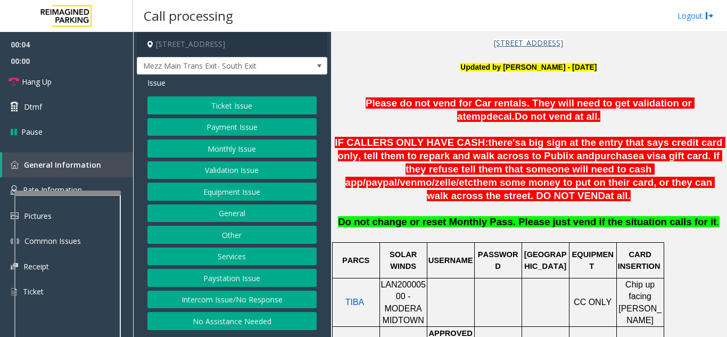
scroll to position [319, 0]
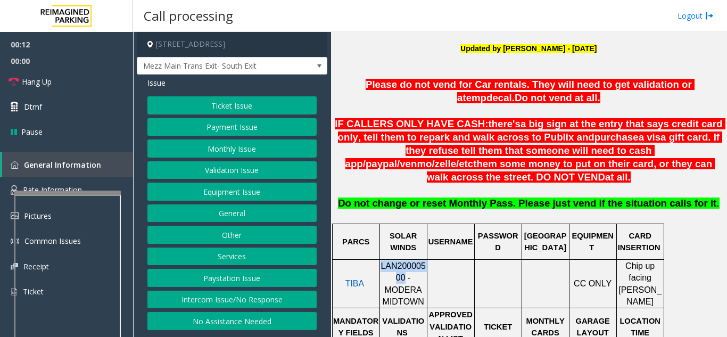
drag, startPoint x: 386, startPoint y: 266, endPoint x: 382, endPoint y: 260, distance: 7.7
click at [382, 260] on p "LAN20000500 - MODERA MIDTOWN" at bounding box center [404, 284] width 46 height 48
copy span "LAN20000500"
click at [225, 129] on button "Payment Issue" at bounding box center [231, 127] width 169 height 18
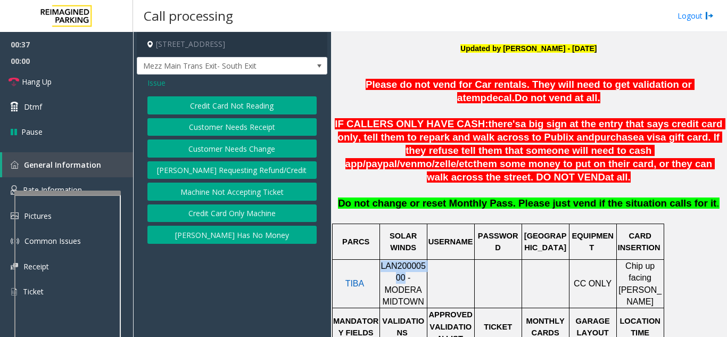
click at [228, 108] on button "Credit Card Not Reading" at bounding box center [231, 105] width 169 height 18
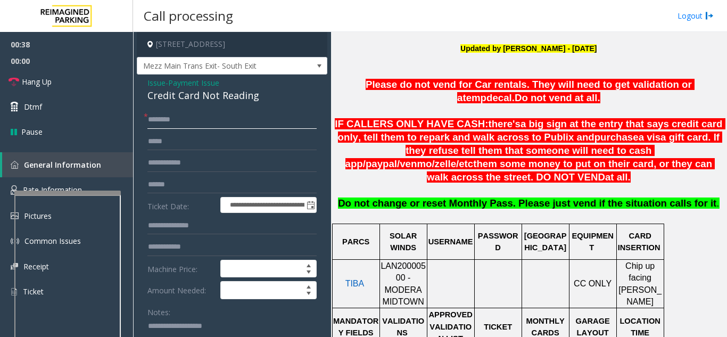
click at [206, 118] on input "text" at bounding box center [231, 120] width 169 height 18
click at [152, 119] on input "******" at bounding box center [231, 120] width 169 height 18
click at [178, 120] on input "**********" at bounding box center [231, 120] width 169 height 18
type input "*****"
click at [87, 73] on link "Hang Up" at bounding box center [66, 81] width 133 height 25
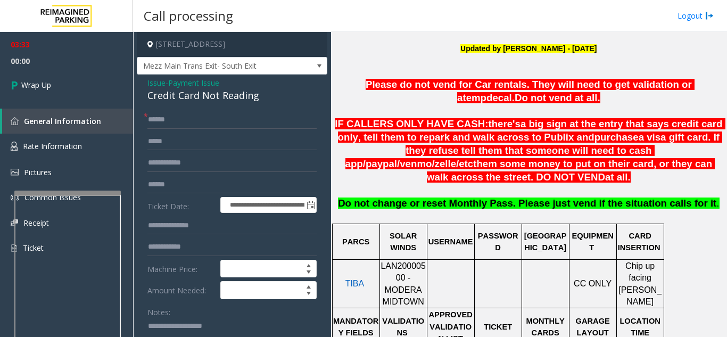
click at [172, 327] on textarea at bounding box center [227, 338] width 161 height 40
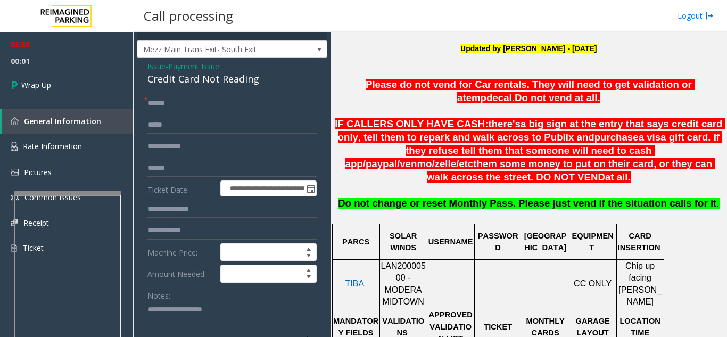
scroll to position [0, 0]
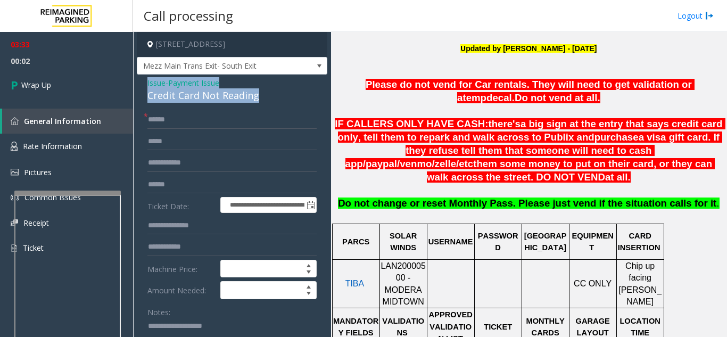
drag, startPoint x: 138, startPoint y: 81, endPoint x: 259, endPoint y: 93, distance: 120.9
click at [259, 93] on div "**********" at bounding box center [232, 317] width 191 height 484
copy div "Issue - Payment Issue Credit Card Not Reading"
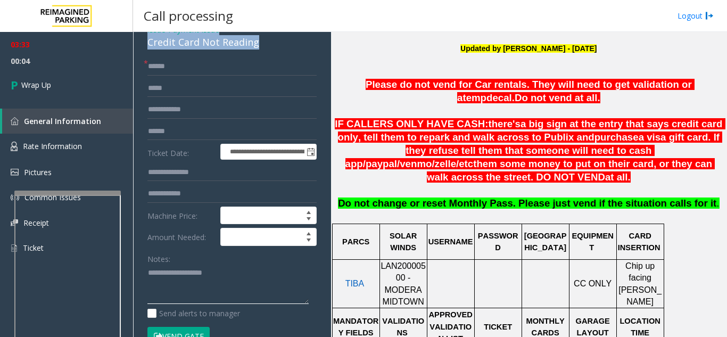
drag, startPoint x: 191, startPoint y: 282, endPoint x: 186, endPoint y: 289, distance: 8.9
click at [188, 285] on textarea at bounding box center [227, 285] width 161 height 40
paste textarea "**********"
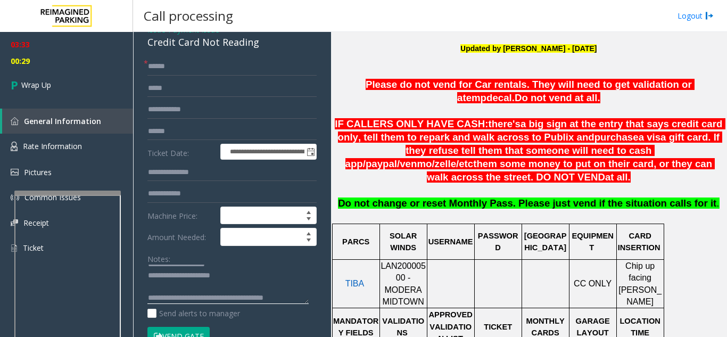
scroll to position [20, 0]
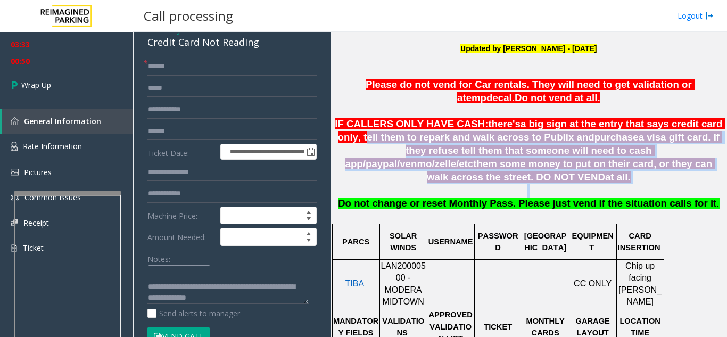
drag, startPoint x: 694, startPoint y: 124, endPoint x: 675, endPoint y: 175, distance: 54.6
copy div "tell them to repark and walk across to Publix and purchase a visa gift card. If…"
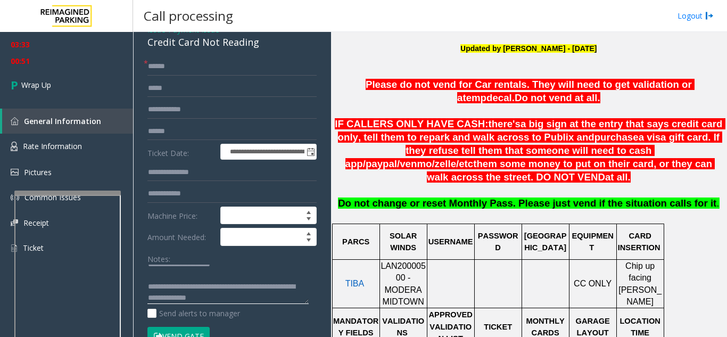
click at [273, 298] on textarea at bounding box center [227, 285] width 161 height 40
paste textarea "**********"
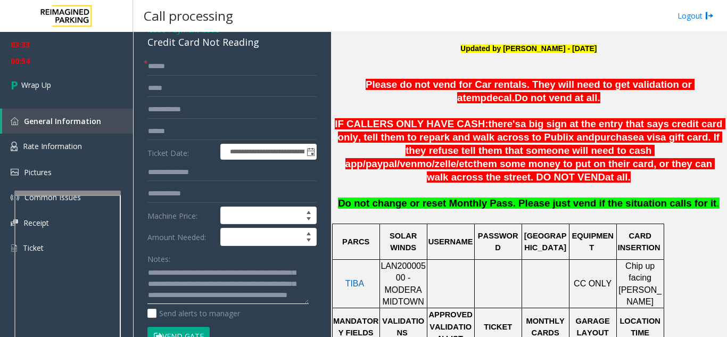
scroll to position [123, 0]
type textarea "**********"
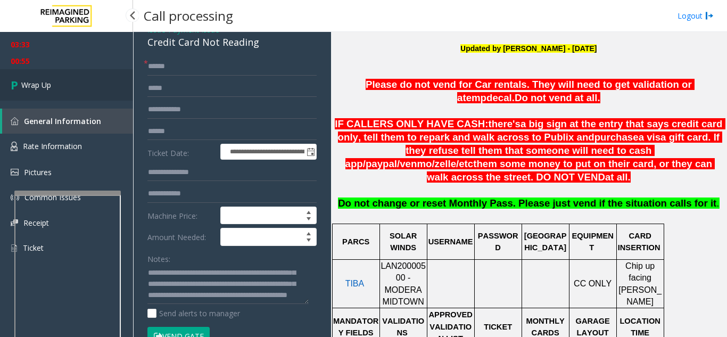
click at [61, 83] on link "Wrap Up" at bounding box center [66, 84] width 133 height 31
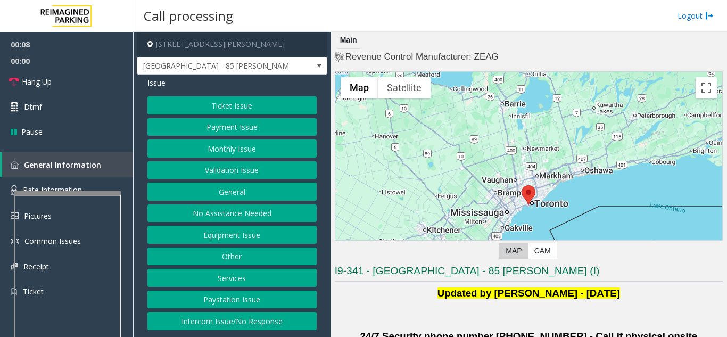
click at [236, 175] on button "Validation Issue" at bounding box center [231, 170] width 169 height 18
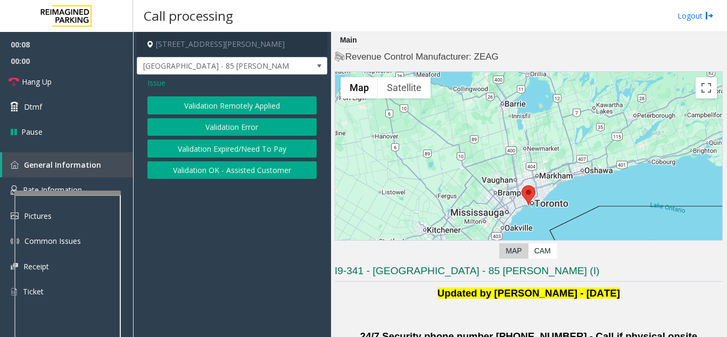
click at [225, 128] on button "Validation Error" at bounding box center [231, 127] width 169 height 18
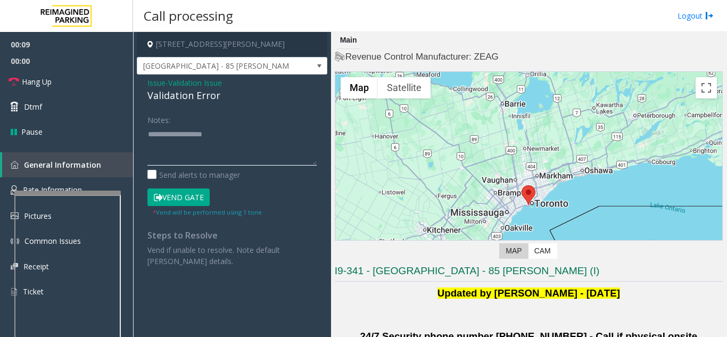
click at [210, 151] on textarea at bounding box center [231, 146] width 169 height 40
type textarea "**********"
click at [155, 80] on span "Issue" at bounding box center [156, 82] width 18 height 11
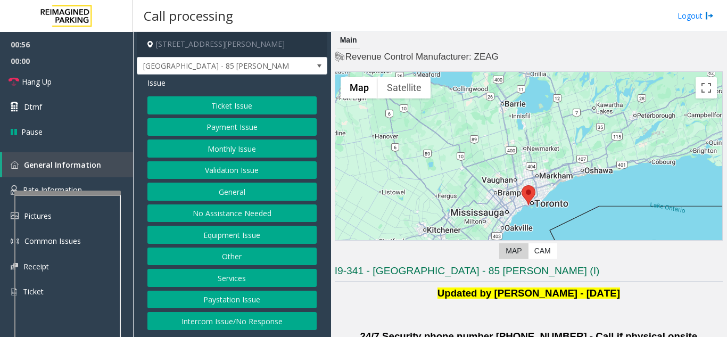
click at [215, 113] on button "Ticket Issue" at bounding box center [231, 105] width 169 height 18
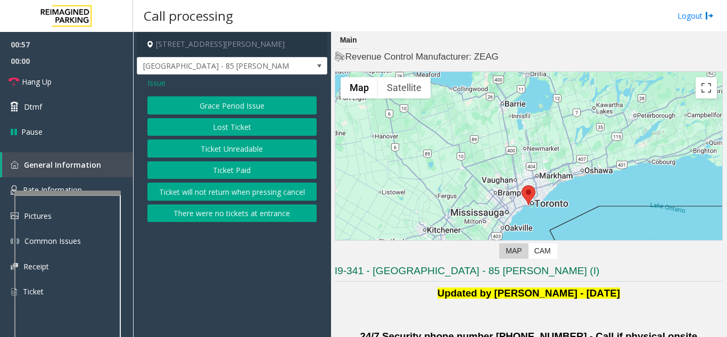
click at [223, 129] on button "Lost Ticket" at bounding box center [231, 127] width 169 height 18
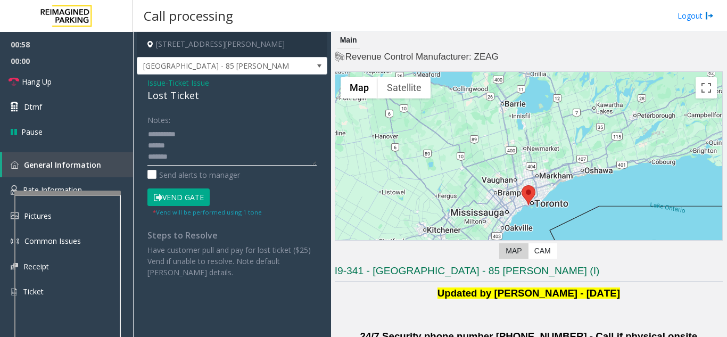
click at [231, 154] on textarea at bounding box center [231, 146] width 169 height 40
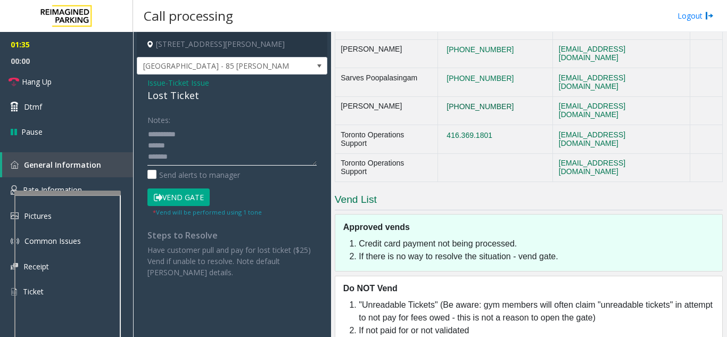
scroll to position [732, 0]
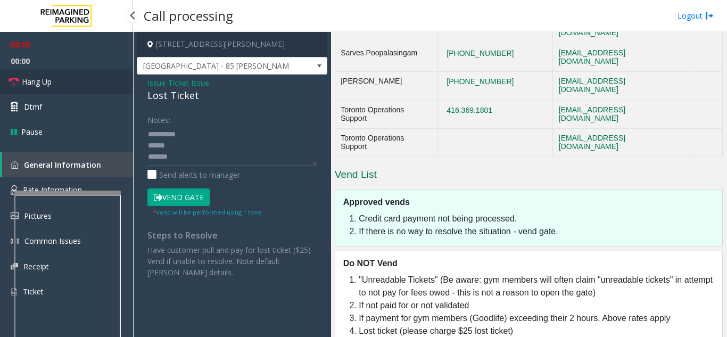
click at [51, 86] on span "Hang Up" at bounding box center [37, 81] width 30 height 11
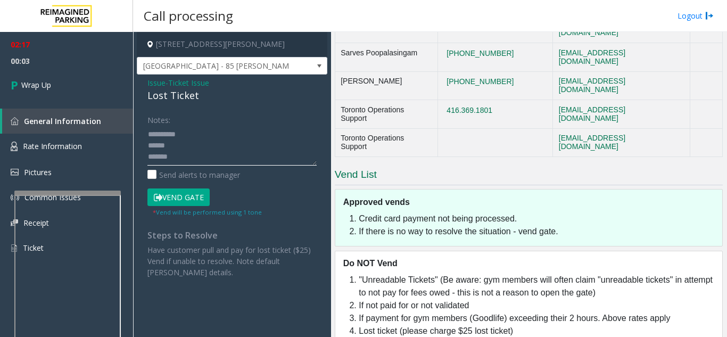
click at [193, 164] on textarea at bounding box center [231, 146] width 169 height 40
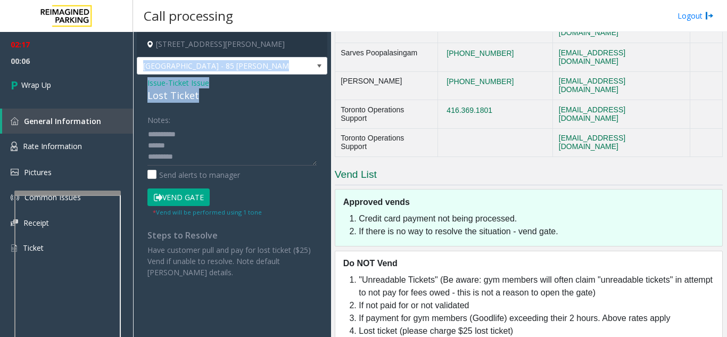
drag, startPoint x: 136, startPoint y: 72, endPoint x: 213, endPoint y: 98, distance: 81.0
click at [213, 98] on app-call-processing-form "[STREET_ADDRESS][PERSON_NAME] [GEOGRAPHIC_DATA] - 85 [PERSON_NAME] Issue - Tick…" at bounding box center [232, 184] width 198 height 305
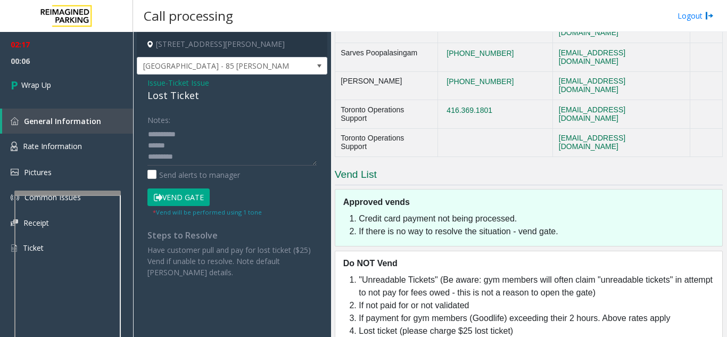
click at [220, 120] on div "Notes:" at bounding box center [231, 138] width 169 height 55
drag, startPoint x: 141, startPoint y: 81, endPoint x: 198, endPoint y: 95, distance: 58.6
click at [198, 95] on div "Issue - Ticket Issue Lost Ticket Notes: Send alerts to manager Vend Gate * Vend…" at bounding box center [232, 182] width 191 height 214
copy div "Issue - Ticket Issue Lost Ticket"
click at [180, 158] on textarea at bounding box center [231, 146] width 169 height 40
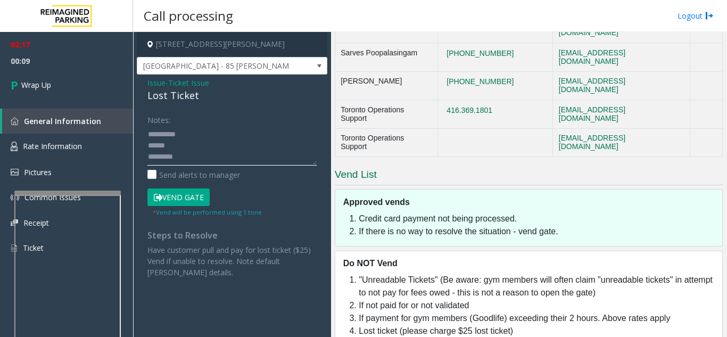
paste textarea "**********"
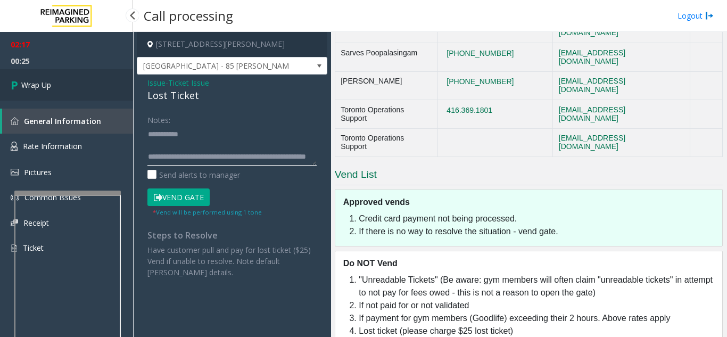
type textarea "**********"
click at [26, 99] on link "Wrap Up" at bounding box center [66, 84] width 133 height 31
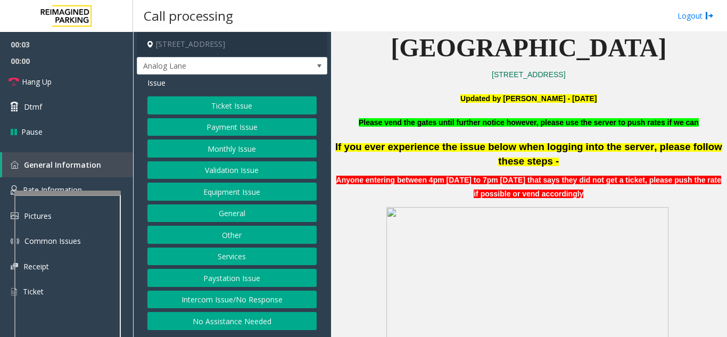
scroll to position [213, 0]
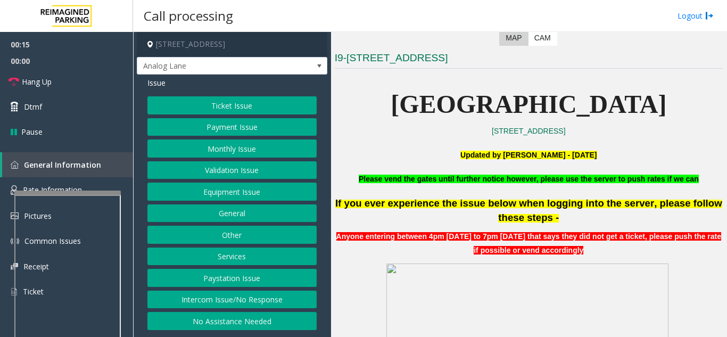
click at [215, 129] on button "Payment Issue" at bounding box center [231, 127] width 169 height 18
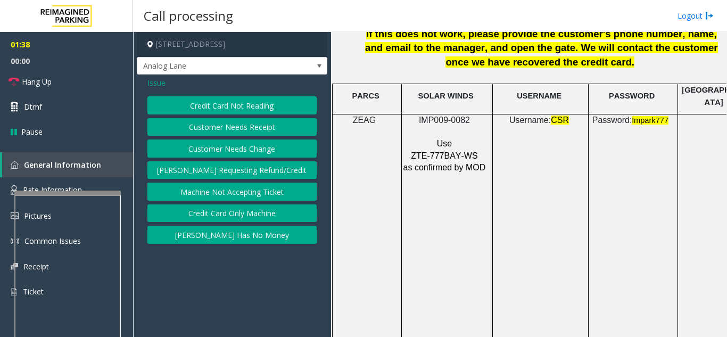
scroll to position [1491, 0]
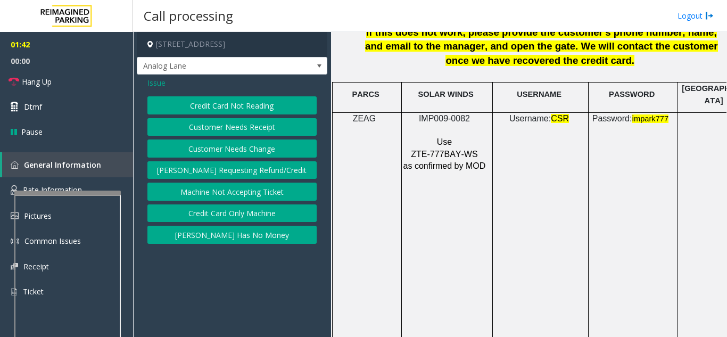
click at [306, 109] on button "Credit Card Not Reading" at bounding box center [231, 105] width 169 height 18
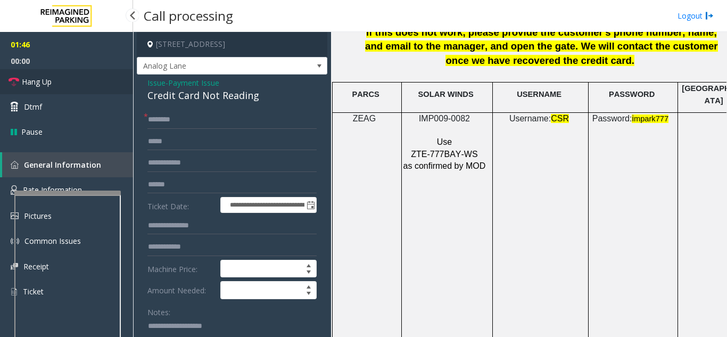
click at [59, 88] on link "Hang Up" at bounding box center [66, 81] width 133 height 25
click at [159, 123] on input "text" at bounding box center [231, 120] width 169 height 18
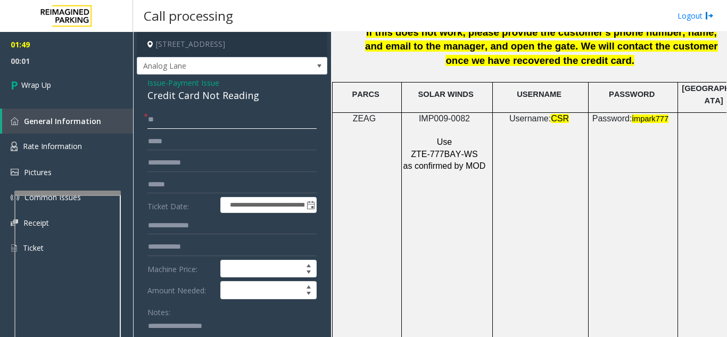
type input "**"
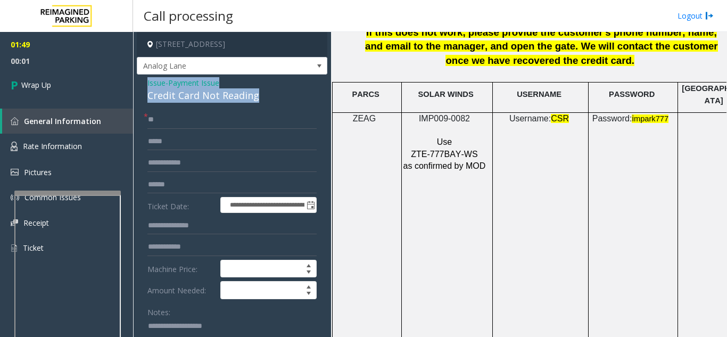
drag, startPoint x: 143, startPoint y: 81, endPoint x: 283, endPoint y: 100, distance: 141.7
copy div "Issue - Payment Issue Credit Card Not Reading"
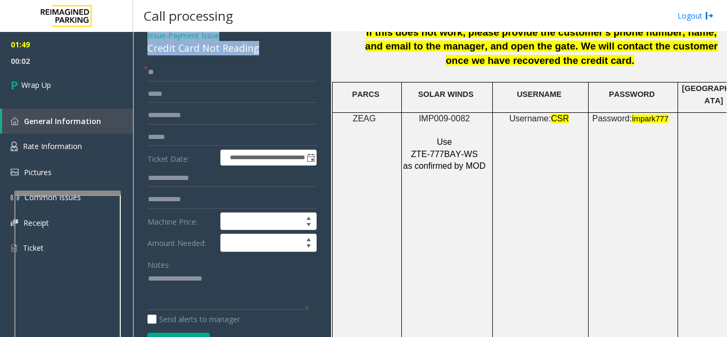
scroll to position [106, 0]
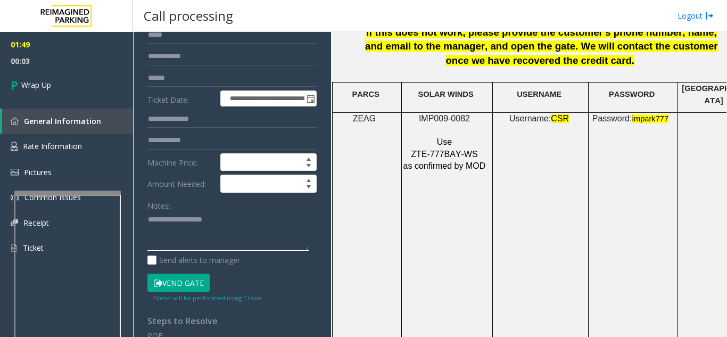
click at [216, 244] on textarea at bounding box center [227, 231] width 161 height 40
paste textarea "**********"
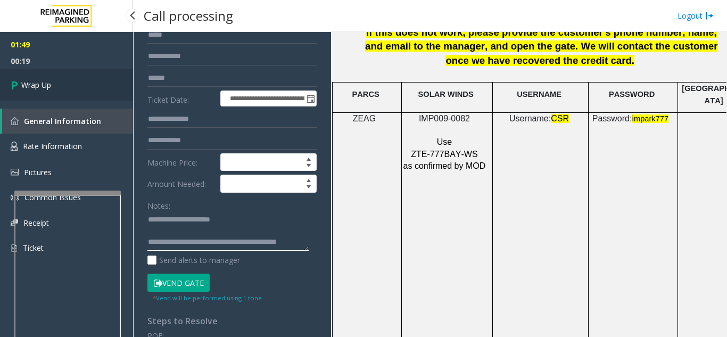
type textarea "**********"
click at [37, 80] on span "Wrap Up" at bounding box center [36, 84] width 30 height 11
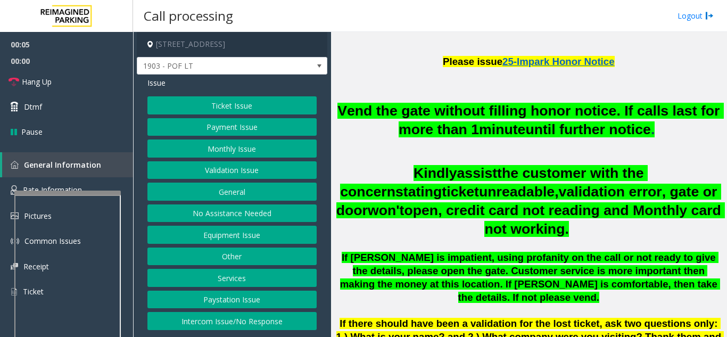
scroll to position [266, 0]
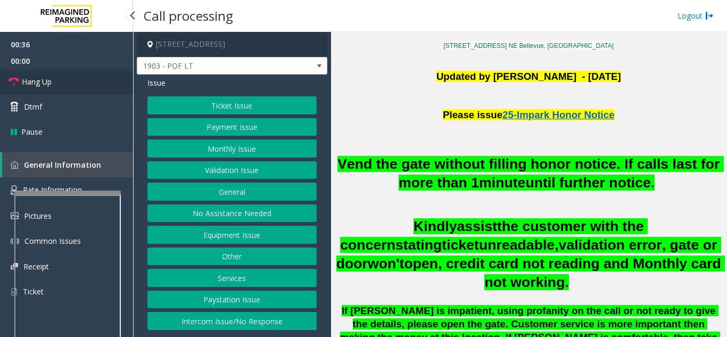
click at [98, 82] on link "Hang Up" at bounding box center [66, 81] width 133 height 25
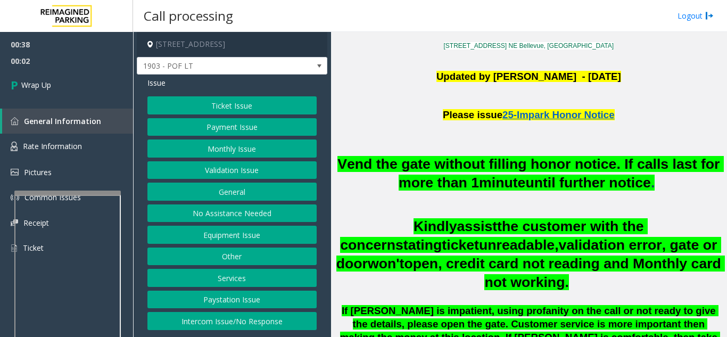
click at [221, 108] on button "Ticket Issue" at bounding box center [231, 105] width 169 height 18
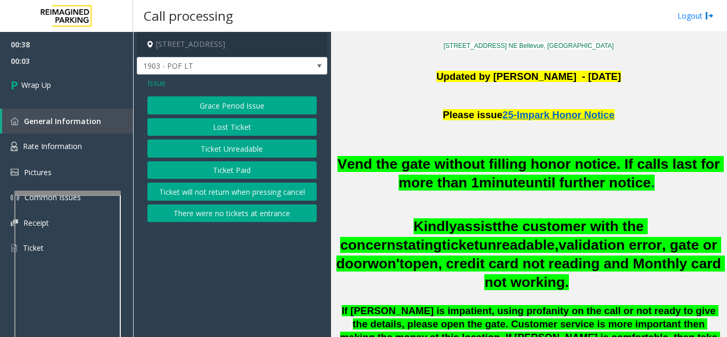
click at [227, 153] on button "Ticket Unreadable" at bounding box center [231, 148] width 169 height 18
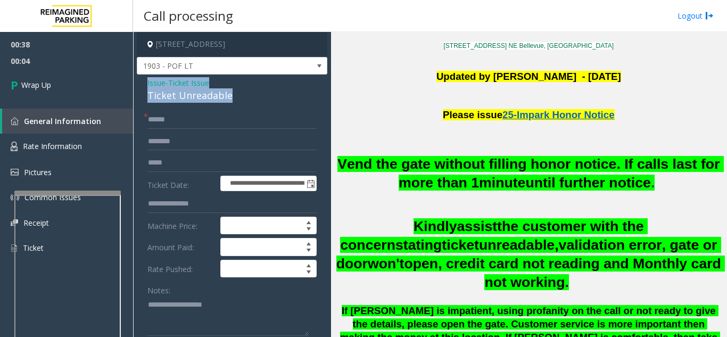
drag, startPoint x: 139, startPoint y: 83, endPoint x: 244, endPoint y: 96, distance: 105.1
copy div "Issue - Ticket Issue Ticket Unreadable"
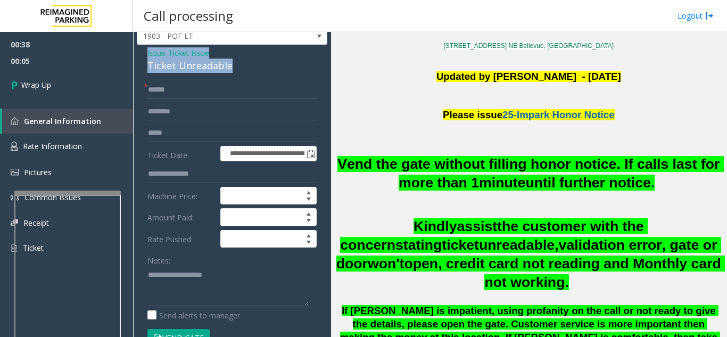
scroll to position [53, 0]
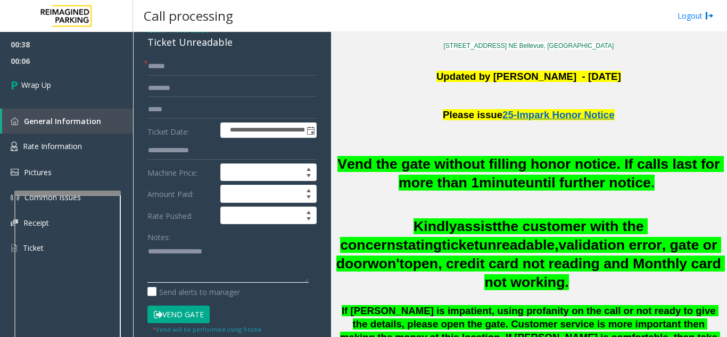
click at [200, 260] on textarea at bounding box center [227, 263] width 161 height 40
paste textarea "**********"
type textarea "**********"
click at [178, 68] on input "text" at bounding box center [231, 66] width 169 height 18
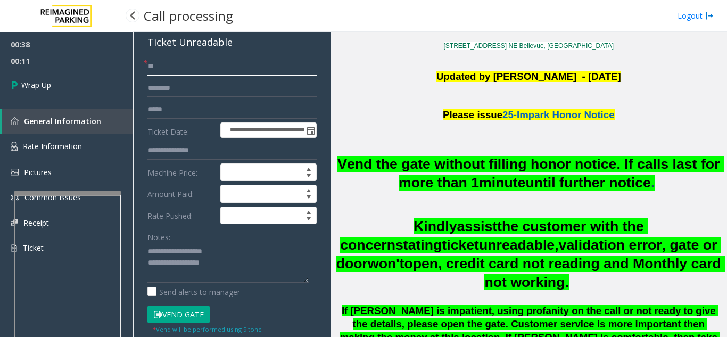
type input "*"
type input "**"
click at [183, 277] on textarea at bounding box center [227, 263] width 161 height 40
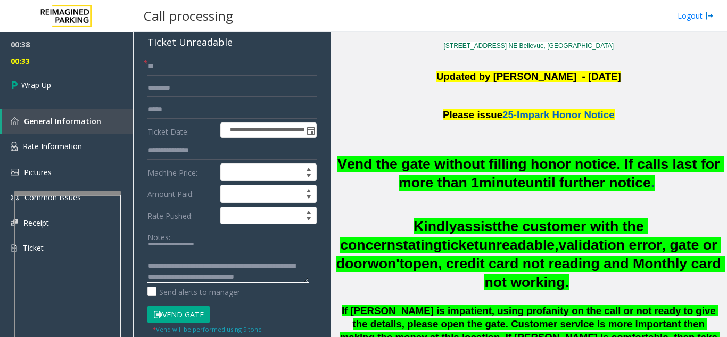
scroll to position [30, 0]
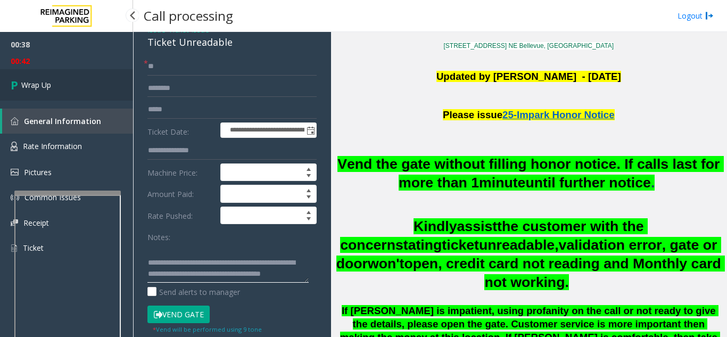
type textarea "**********"
click at [35, 70] on link "Wrap Up" at bounding box center [66, 84] width 133 height 31
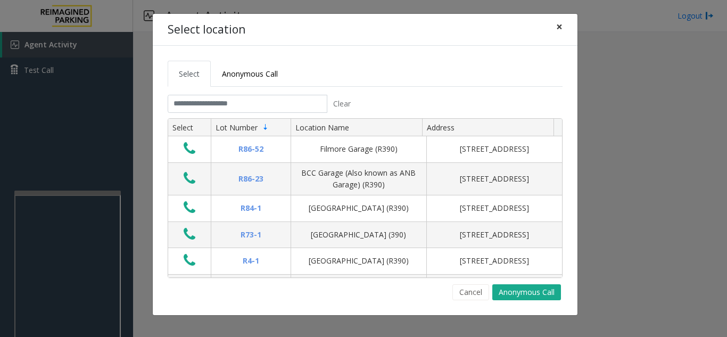
click at [556, 27] on span "×" at bounding box center [559, 26] width 6 height 15
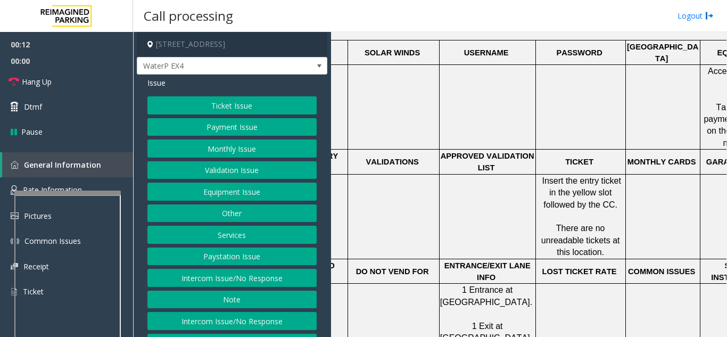
scroll to position [426, 60]
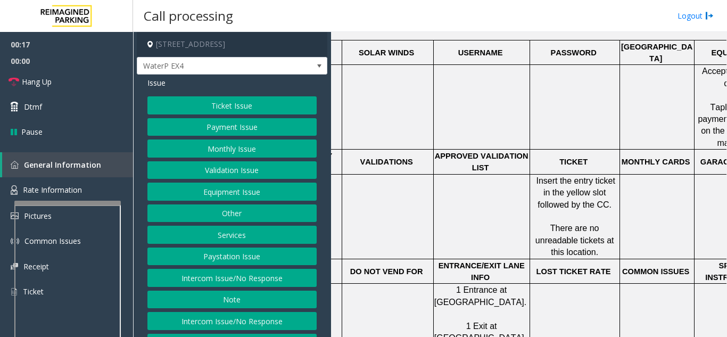
click at [84, 213] on div at bounding box center [67, 326] width 106 height 250
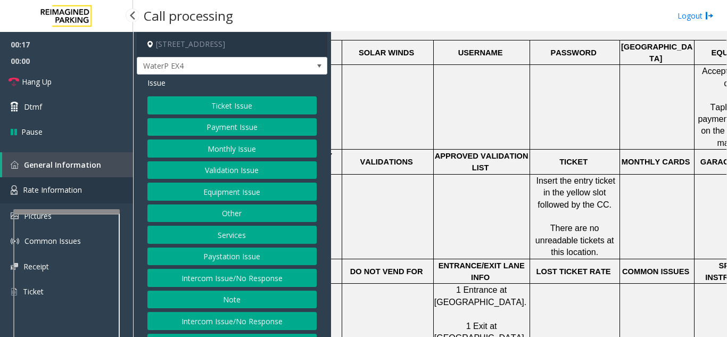
click at [79, 188] on span "Rate Information" at bounding box center [52, 190] width 59 height 10
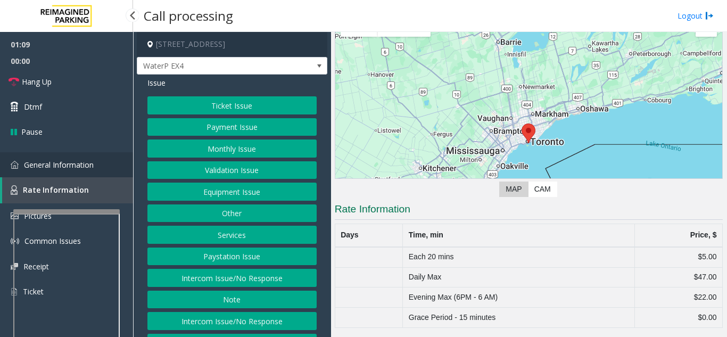
click at [54, 161] on span "General Information" at bounding box center [59, 165] width 70 height 10
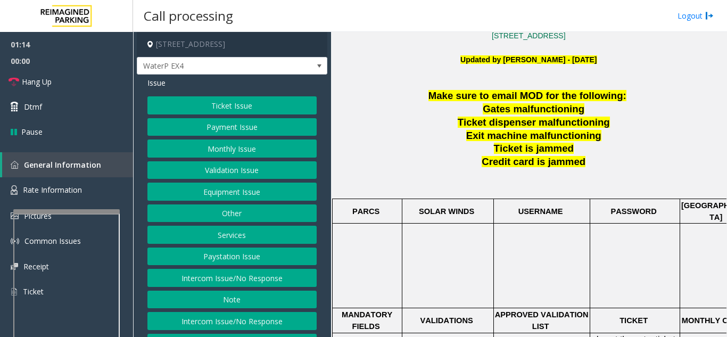
scroll to position [319, 0]
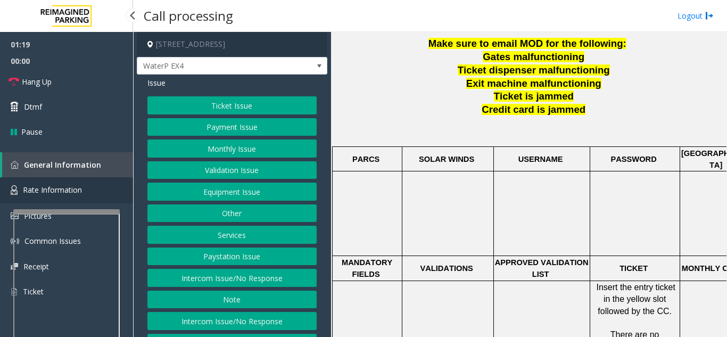
click at [56, 192] on span "Rate Information" at bounding box center [52, 190] width 59 height 10
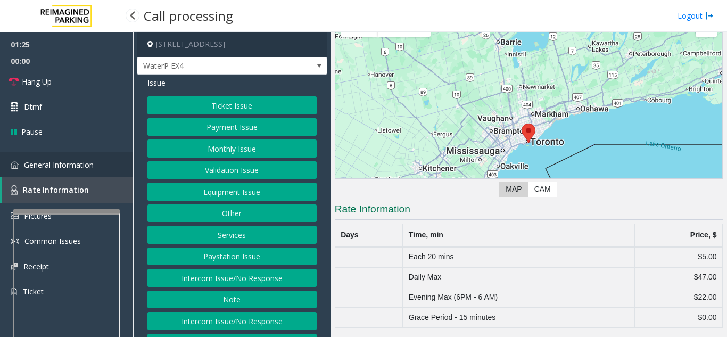
click at [112, 167] on link "General Information" at bounding box center [66, 164] width 133 height 25
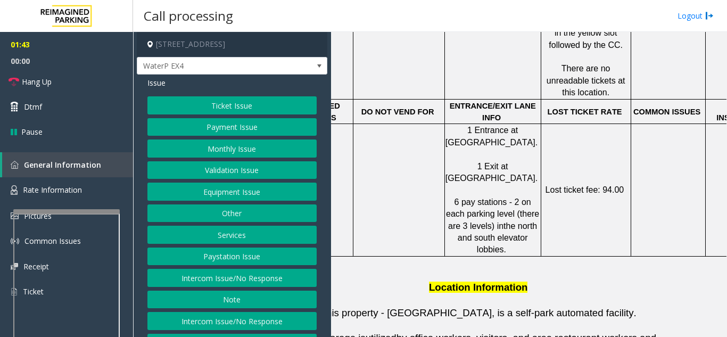
scroll to position [586, 0]
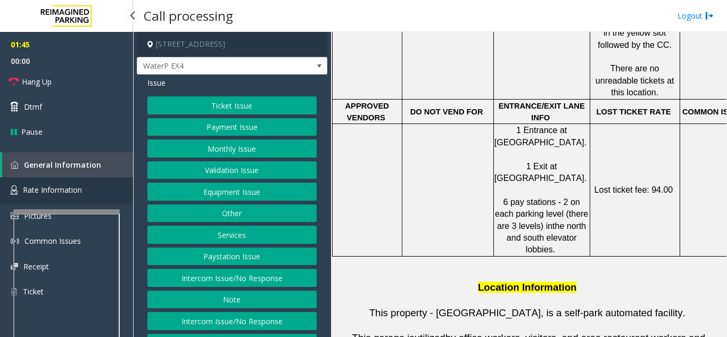
click at [119, 187] on link "Rate Information" at bounding box center [66, 190] width 133 height 26
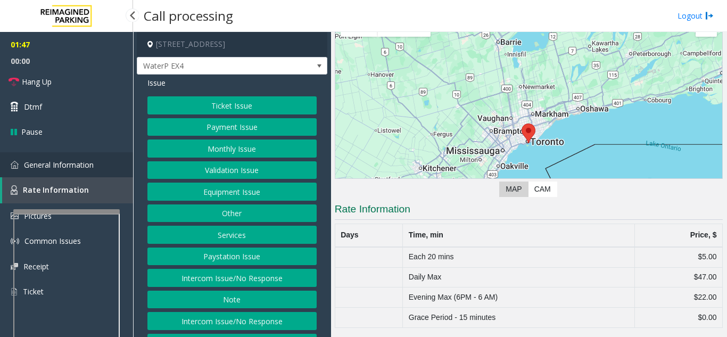
click at [68, 170] on link "General Information" at bounding box center [66, 164] width 133 height 25
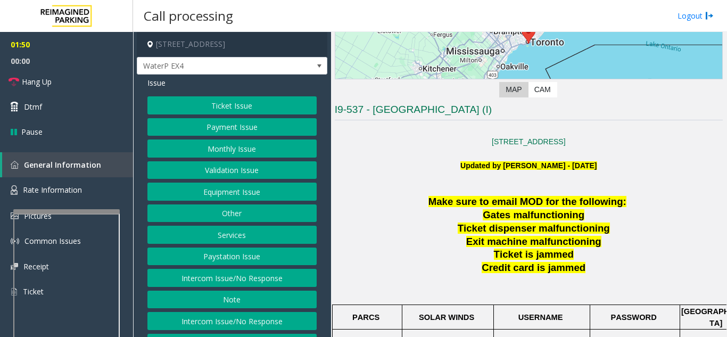
scroll to position [160, 0]
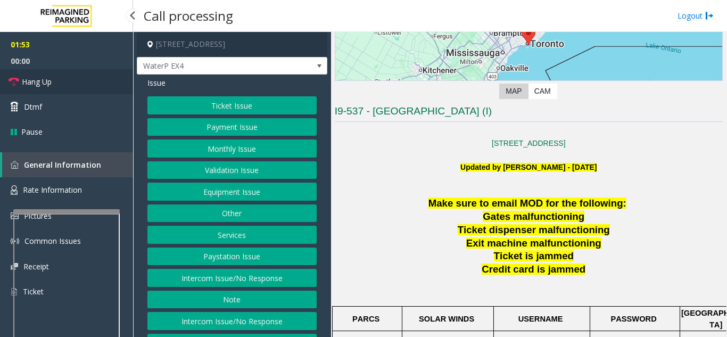
click at [58, 89] on link "Hang Up" at bounding box center [66, 81] width 133 height 25
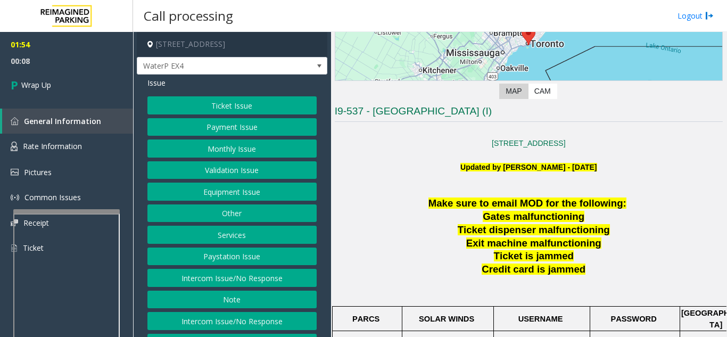
click at [248, 216] on button "Other" at bounding box center [231, 213] width 169 height 18
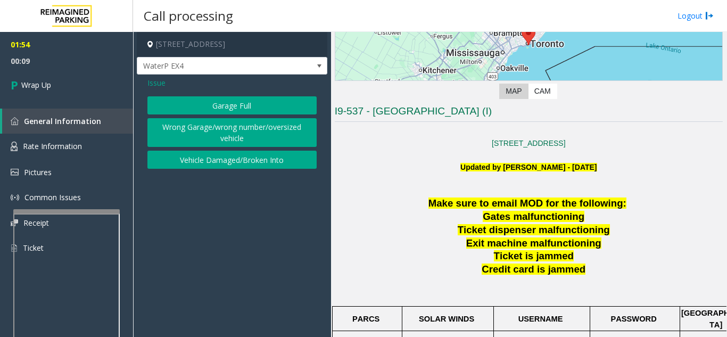
click at [159, 79] on span "Issue" at bounding box center [156, 82] width 18 height 11
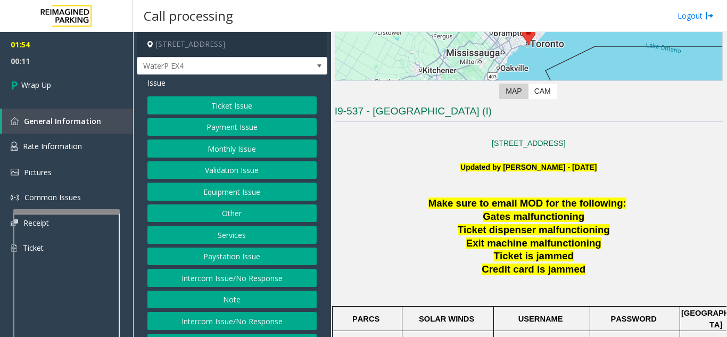
scroll to position [42, 0]
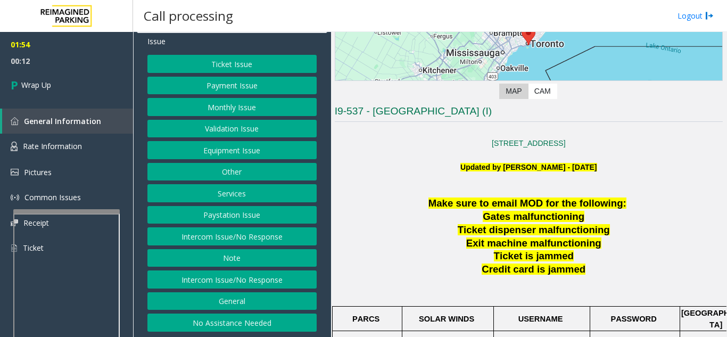
click at [244, 298] on button "General" at bounding box center [231, 301] width 169 height 18
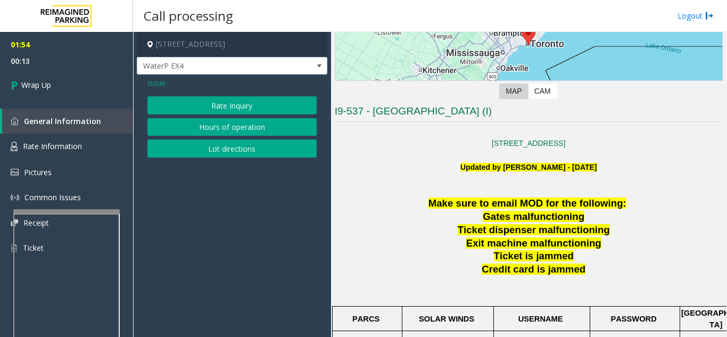
click at [254, 109] on button "Rate Inquiry" at bounding box center [231, 105] width 169 height 18
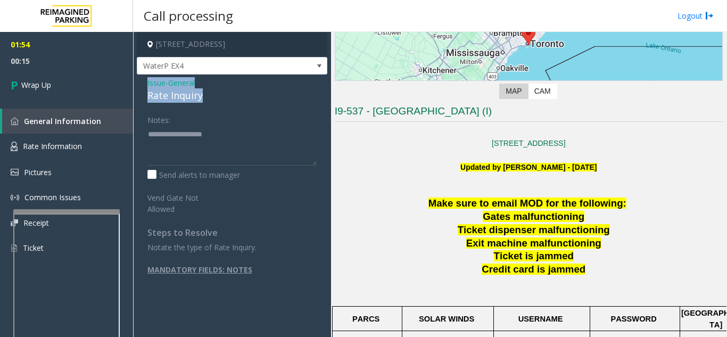
drag, startPoint x: 146, startPoint y: 81, endPoint x: 221, endPoint y: 95, distance: 76.9
click at [221, 95] on div "Issue - General Rate Inquiry Notes: Send alerts to manager Vend Gate Not Allowe…" at bounding box center [232, 197] width 191 height 245
copy div "Issue - General Rate Inquiry"
click at [184, 155] on textarea at bounding box center [231, 146] width 169 height 40
paste textarea "**********"
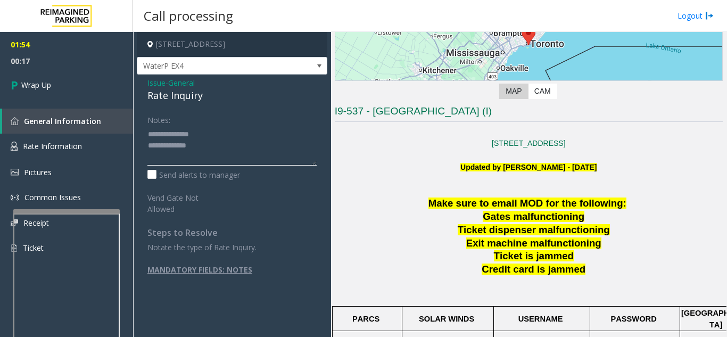
scroll to position [8, 0]
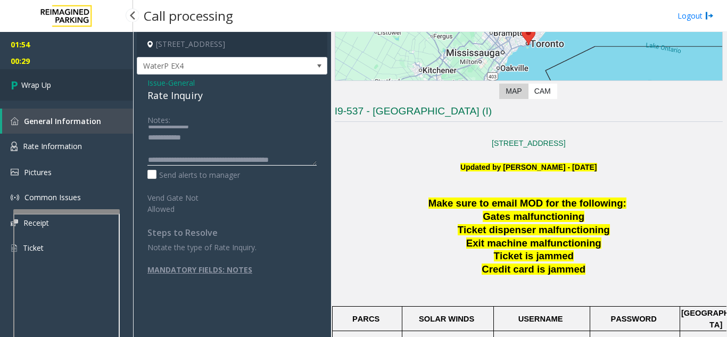
type textarea "**********"
click at [2, 86] on link "Wrap Up" at bounding box center [66, 84] width 133 height 31
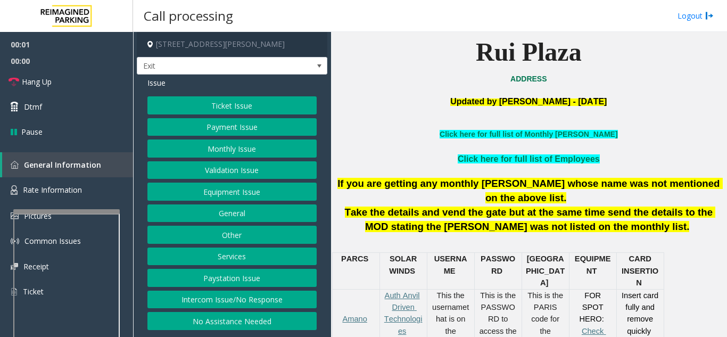
scroll to position [319, 0]
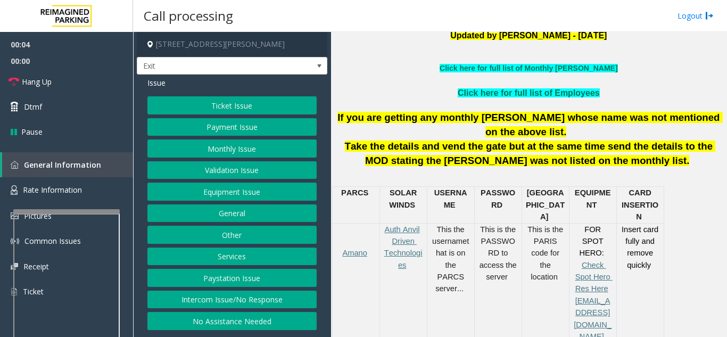
click at [244, 252] on button "Services" at bounding box center [231, 257] width 169 height 18
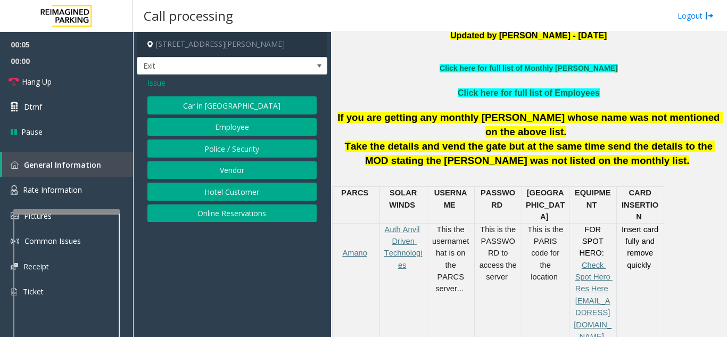
click at [229, 215] on button "Online Reservations" at bounding box center [231, 213] width 169 height 18
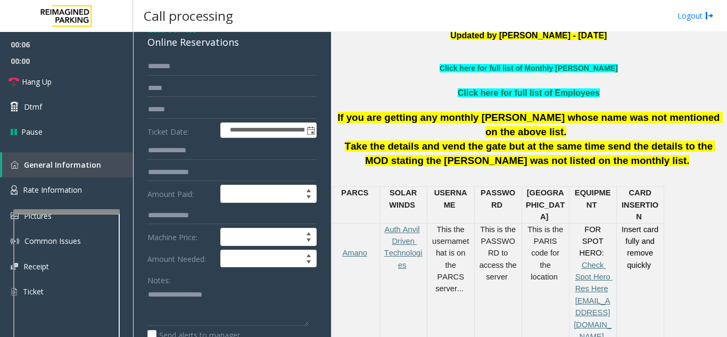
scroll to position [0, 0]
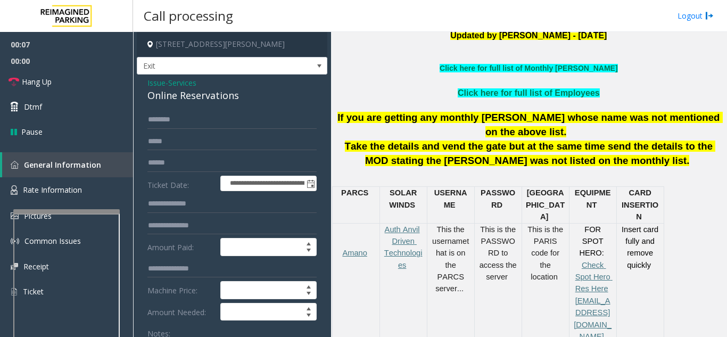
click at [158, 83] on span "Issue" at bounding box center [156, 82] width 18 height 11
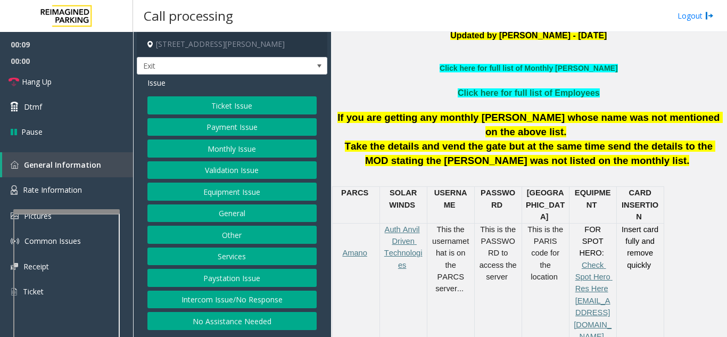
click at [235, 254] on button "Services" at bounding box center [231, 257] width 169 height 18
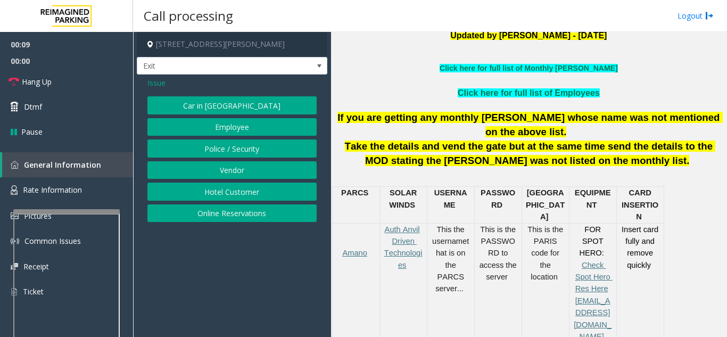
click at [229, 193] on button "Hotel Customer" at bounding box center [231, 192] width 169 height 18
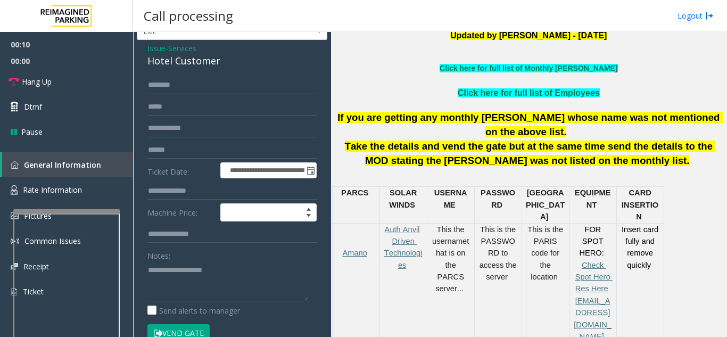
scroll to position [53, 0]
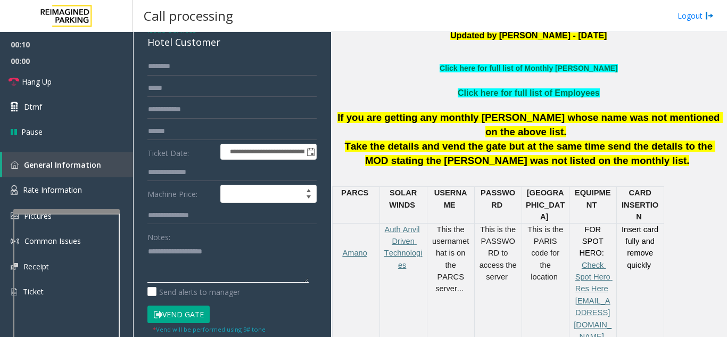
click at [188, 266] on textarea at bounding box center [227, 263] width 161 height 40
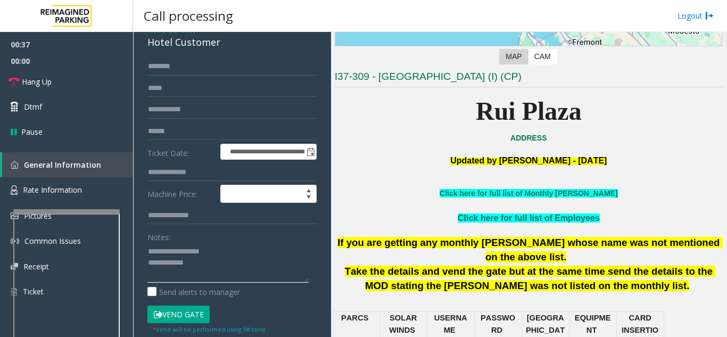
scroll to position [213, 0]
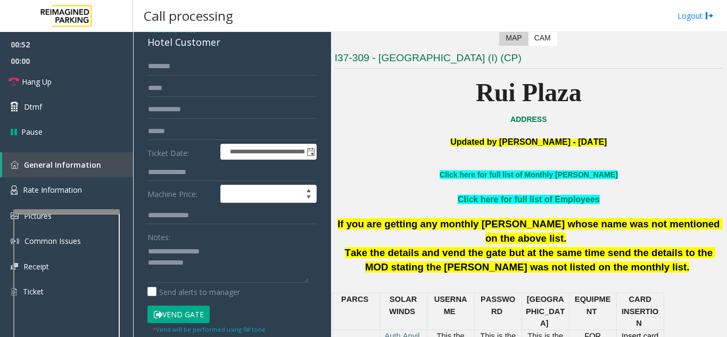
click at [176, 314] on button "Vend Gate" at bounding box center [178, 315] width 62 height 18
click at [226, 270] on textarea at bounding box center [227, 263] width 161 height 40
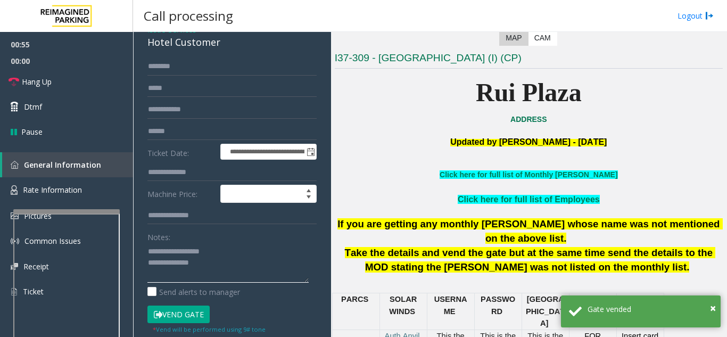
scroll to position [8, 0]
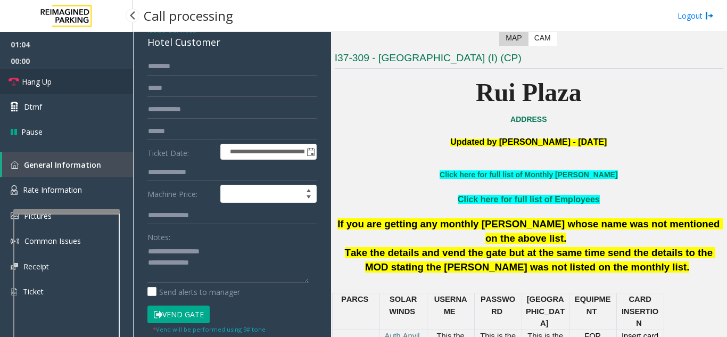
click at [70, 88] on link "Hang Up" at bounding box center [66, 81] width 133 height 25
click at [183, 274] on textarea at bounding box center [227, 263] width 161 height 40
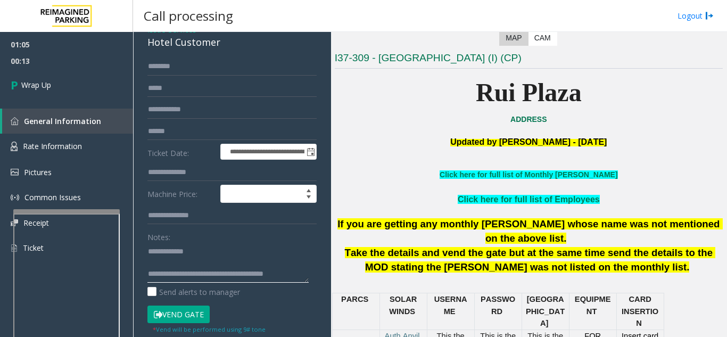
scroll to position [19, 0]
type textarea "**********"
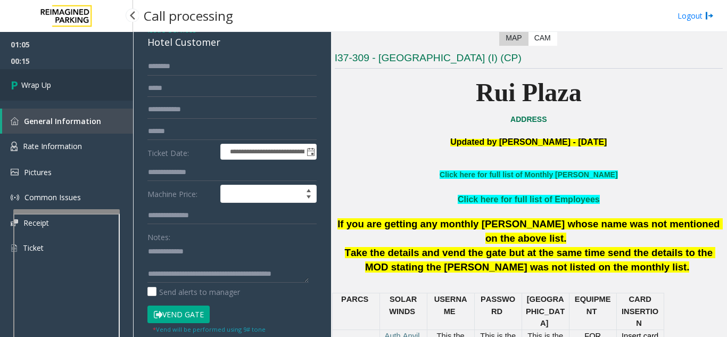
click at [37, 83] on span "Wrap Up" at bounding box center [36, 84] width 30 height 11
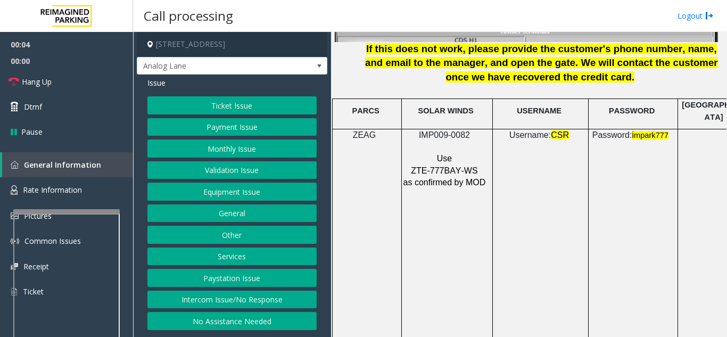
scroll to position [1491, 0]
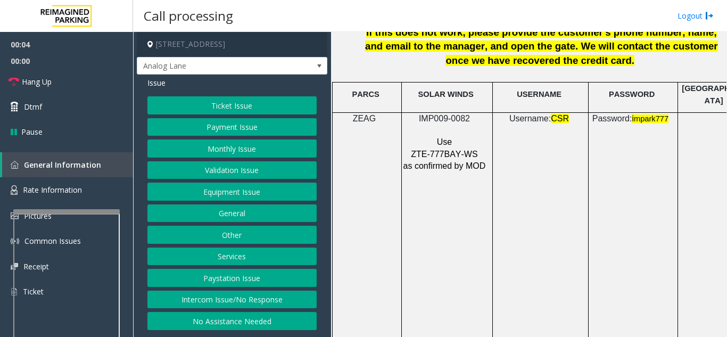
click at [479, 234] on td "IMP009-0082 Use ZTE-777BAY-WS as confirmed by MOD" at bounding box center [446, 261] width 91 height 298
drag, startPoint x: 476, startPoint y: 109, endPoint x: 410, endPoint y: 112, distance: 66.1
click at [410, 113] on p "IMP009-0082" at bounding box center [446, 119] width 86 height 12
copy p "IMP009-0082"
click at [225, 300] on button "Intercom Issue/No Response" at bounding box center [231, 300] width 169 height 18
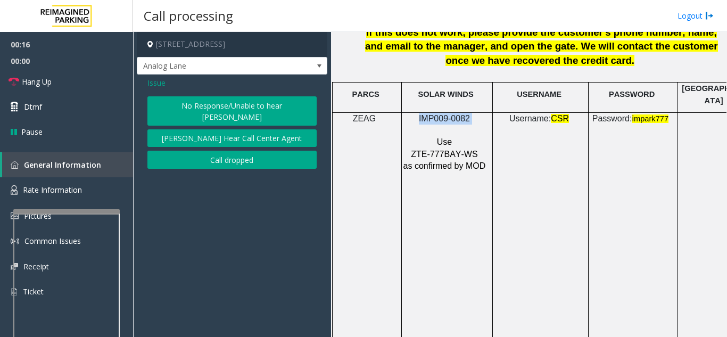
drag, startPoint x: 254, startPoint y: 104, endPoint x: 261, endPoint y: 112, distance: 10.2
click at [261, 112] on button "No Response/Unable to hear [PERSON_NAME]" at bounding box center [231, 110] width 169 height 29
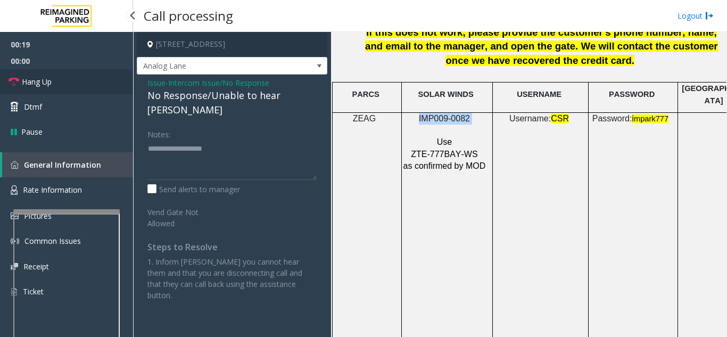
click at [34, 83] on span "Hang Up" at bounding box center [37, 81] width 30 height 11
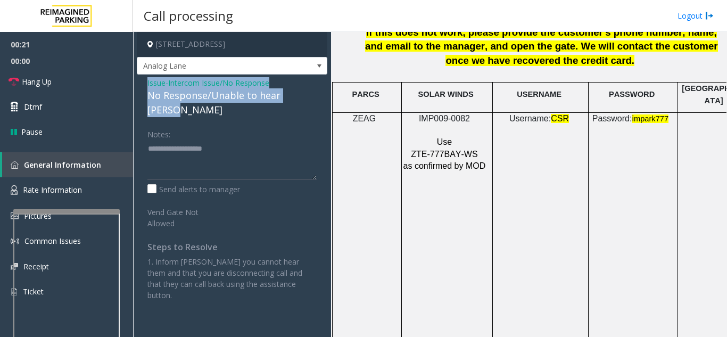
drag, startPoint x: 159, startPoint y: 85, endPoint x: 322, endPoint y: 92, distance: 163.6
click at [322, 92] on div "Issue - Intercom Issue/No Response No Response/Unable to hear [PERSON_NAME] Not…" at bounding box center [232, 193] width 191 height 237
copy div "Issue - Intercom Issue/No Response No Response/Unable to hear [PERSON_NAME]"
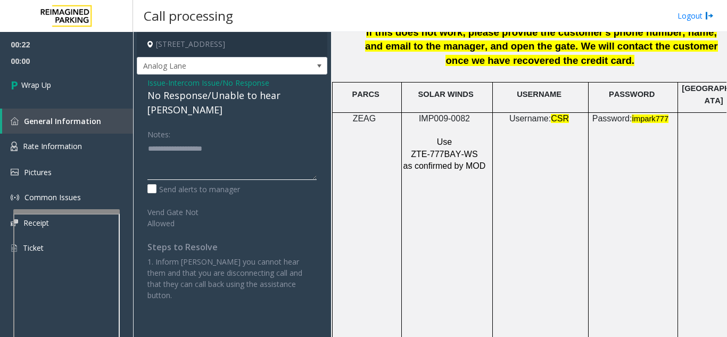
click at [262, 150] on textarea at bounding box center [231, 160] width 169 height 40
paste textarea "**********"
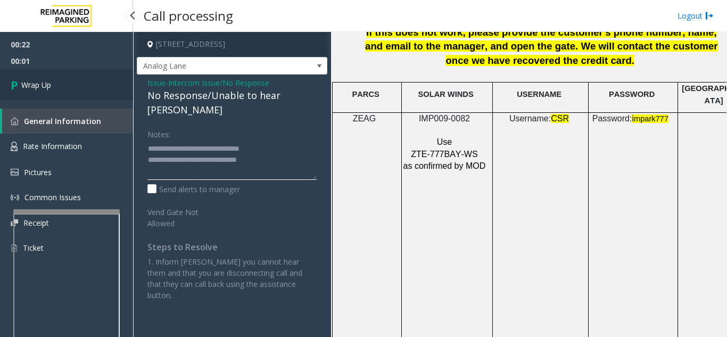
type textarea "**********"
click at [40, 94] on link "Wrap Up" at bounding box center [66, 84] width 133 height 31
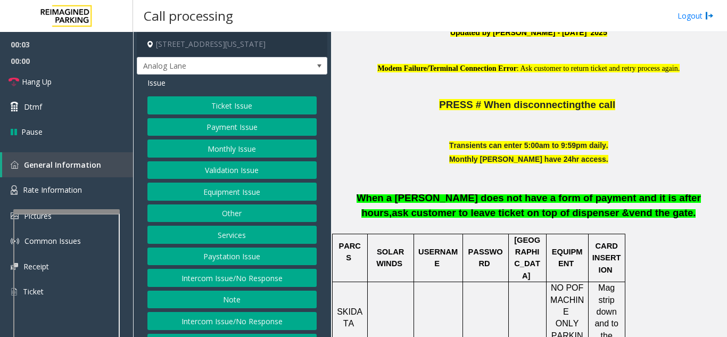
scroll to position [319, 0]
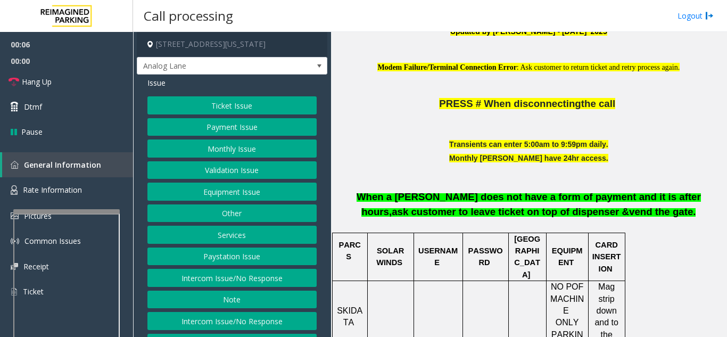
click at [252, 175] on button "Validation Issue" at bounding box center [231, 170] width 169 height 18
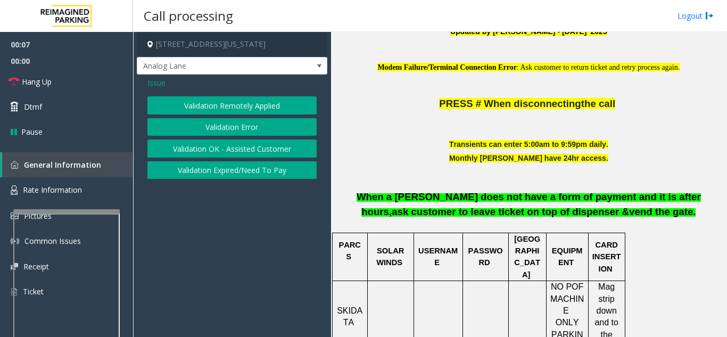
click at [231, 129] on button "Validation Error" at bounding box center [231, 127] width 169 height 18
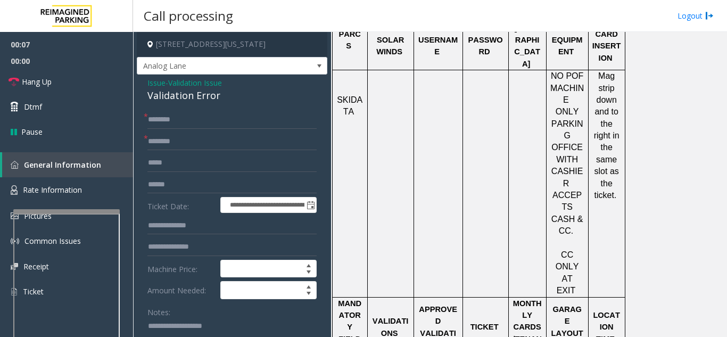
scroll to position [586, 0]
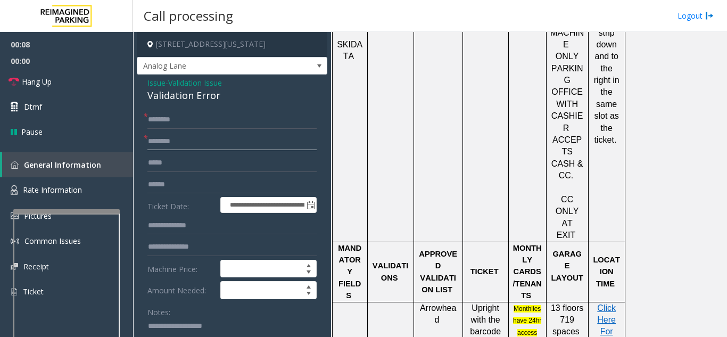
click at [188, 150] on input "text" at bounding box center [231, 142] width 169 height 18
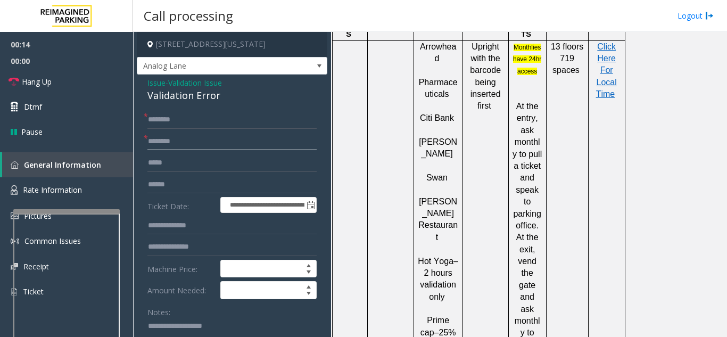
scroll to position [852, 0]
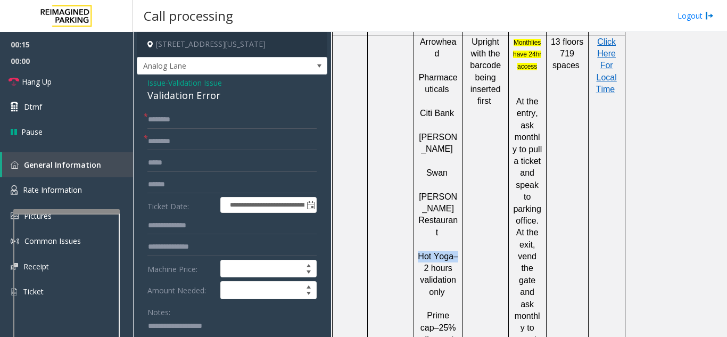
drag, startPoint x: 417, startPoint y: 139, endPoint x: 453, endPoint y: 138, distance: 36.2
click at [453, 138] on div "Arrowhead Pharmaceuticals Citi Bank [PERSON_NAME] [PERSON_NAME] Restauran t Hot…" at bounding box center [438, 256] width 48 height 441
copy span "Hot Yoga"
click at [196, 143] on input "text" at bounding box center [231, 142] width 169 height 18
paste input "********"
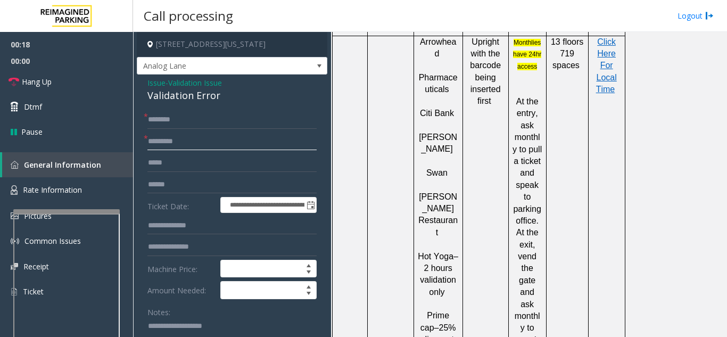
type input "********"
click at [193, 129] on input "text" at bounding box center [231, 120] width 169 height 18
type input "****"
click at [211, 190] on input "text" at bounding box center [231, 185] width 169 height 18
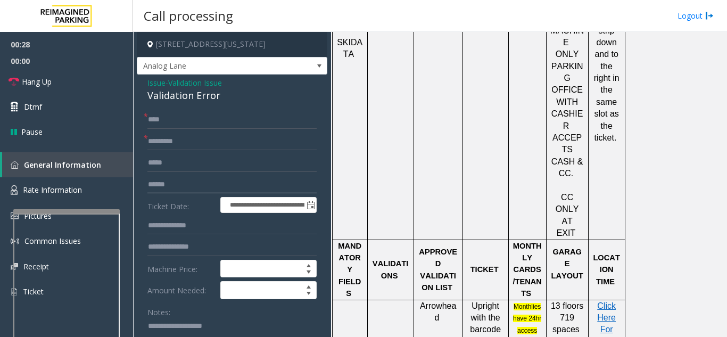
scroll to position [639, 0]
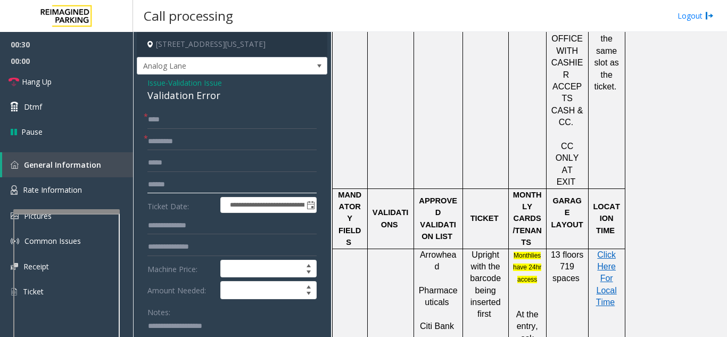
click at [212, 194] on input "text" at bounding box center [231, 185] width 169 height 18
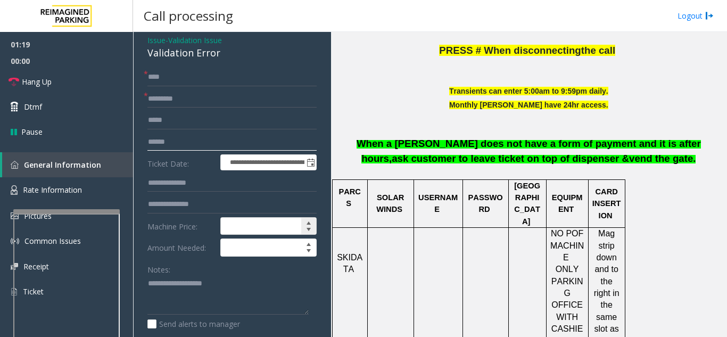
scroll to position [106, 0]
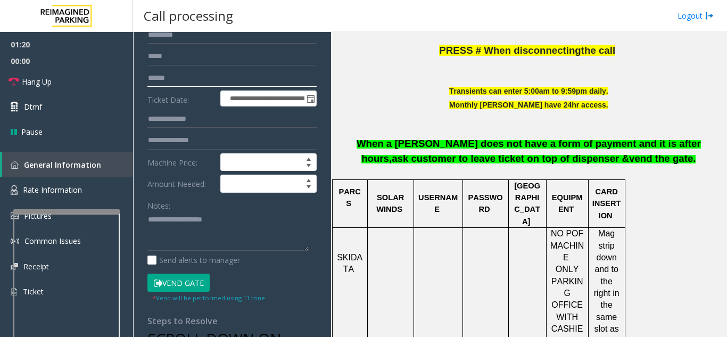
type input "******"
click at [188, 292] on button "Vend Gate" at bounding box center [178, 283] width 62 height 18
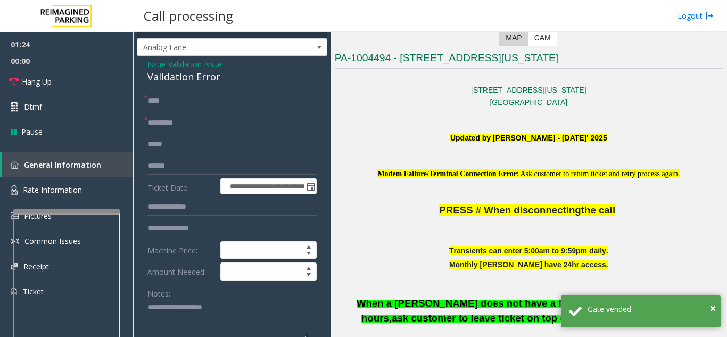
scroll to position [0, 0]
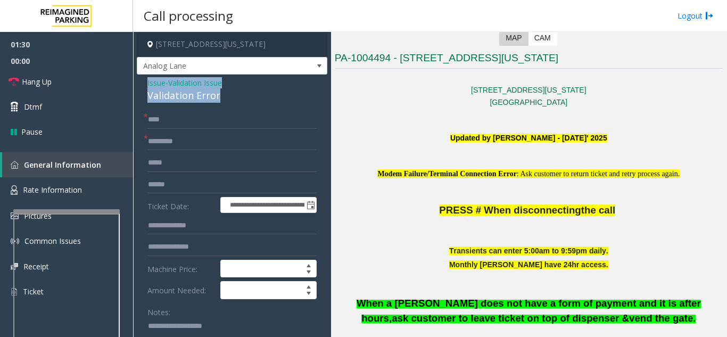
drag, startPoint x: 143, startPoint y: 91, endPoint x: 226, endPoint y: 99, distance: 84.0
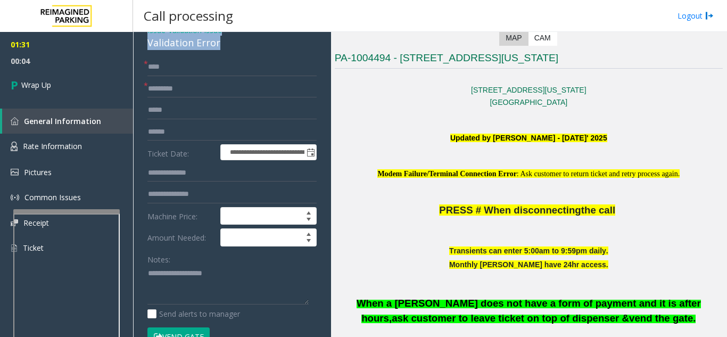
scroll to position [160, 0]
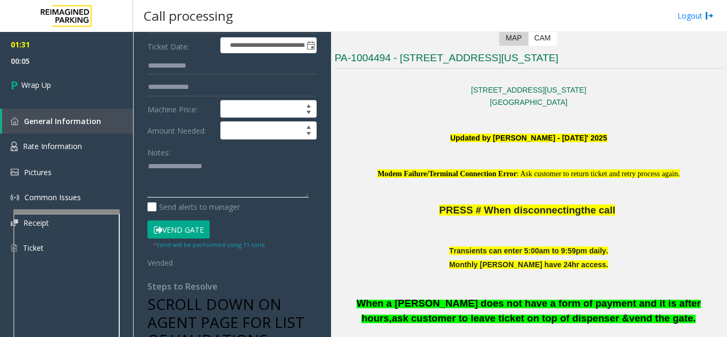
click at [188, 190] on textarea at bounding box center [227, 178] width 161 height 40
paste textarea "**********"
drag, startPoint x: 221, startPoint y: 199, endPoint x: 226, endPoint y: 223, distance: 24.0
click at [223, 213] on div "Notes: Send alerts to manager" at bounding box center [231, 178] width 169 height 70
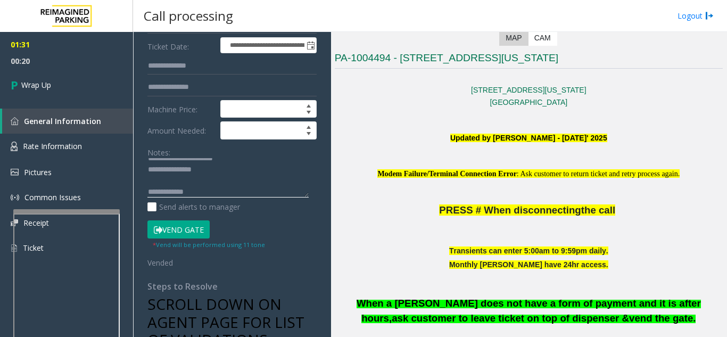
paste textarea "**********"
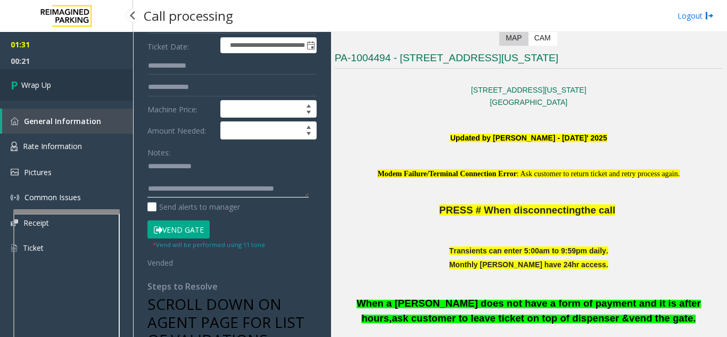
type textarea "**********"
click at [21, 98] on link "Wrap Up" at bounding box center [66, 84] width 133 height 31
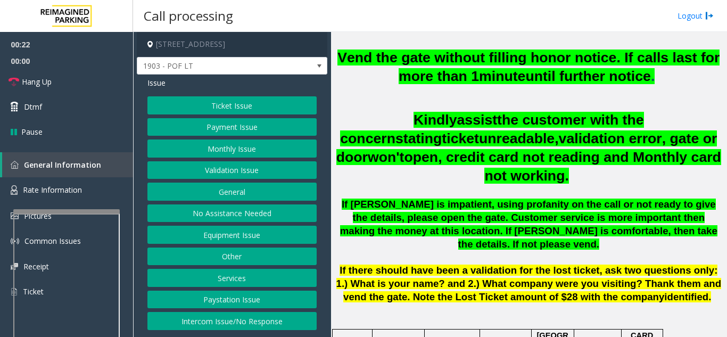
scroll to position [426, 0]
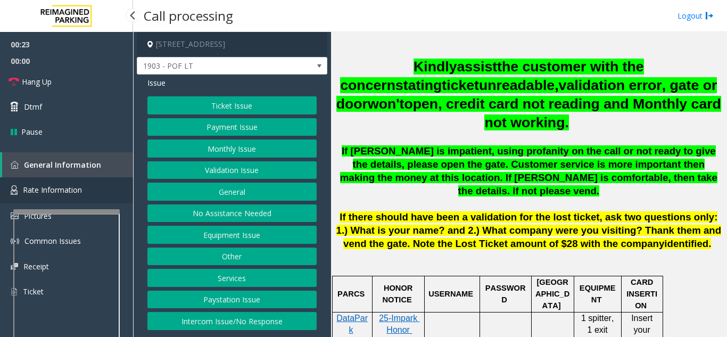
click at [49, 199] on link "Rate Information" at bounding box center [66, 190] width 133 height 26
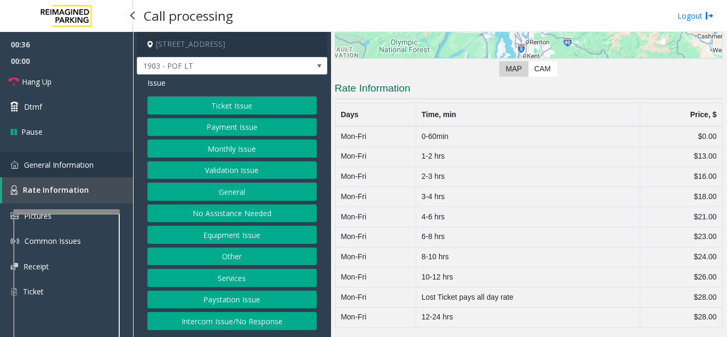
click at [101, 154] on link "General Information" at bounding box center [66, 164] width 133 height 25
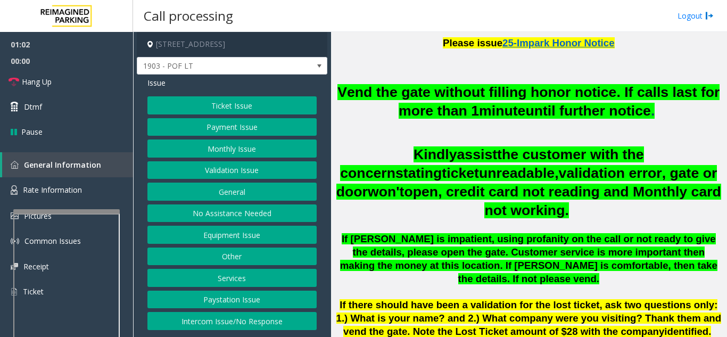
scroll to position [319, 0]
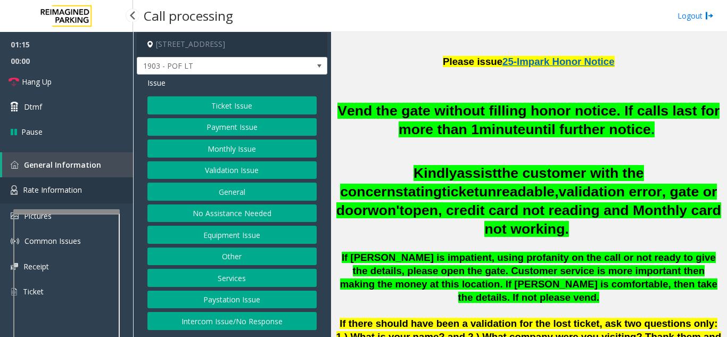
click at [75, 181] on link "Rate Information" at bounding box center [66, 190] width 133 height 26
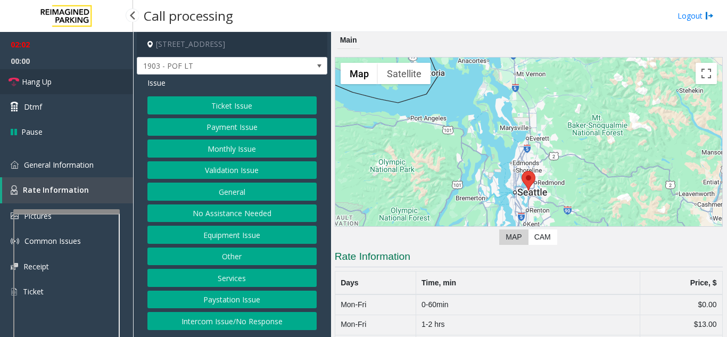
click at [85, 72] on link "Hang Up" at bounding box center [66, 81] width 133 height 25
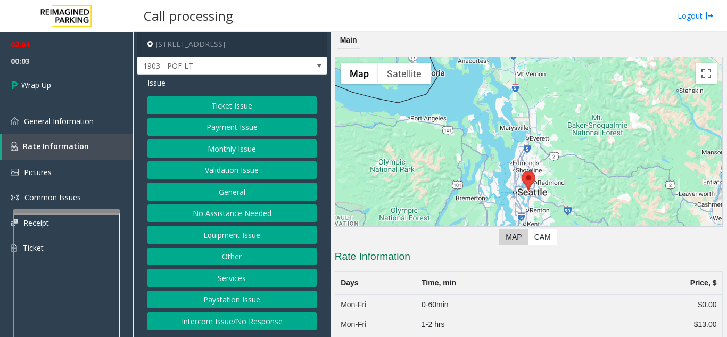
click at [224, 111] on button "Ticket Issue" at bounding box center [231, 105] width 169 height 18
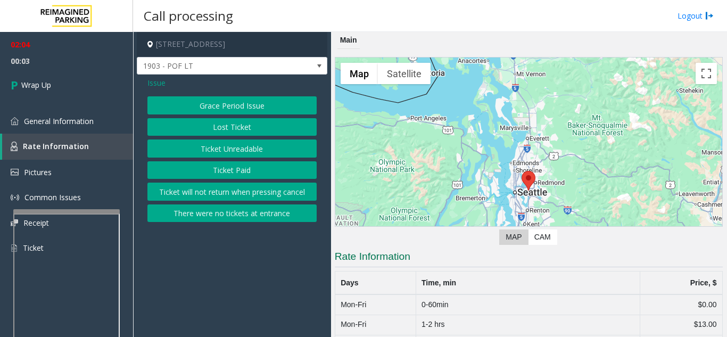
click at [230, 119] on button "Lost Ticket" at bounding box center [231, 127] width 169 height 18
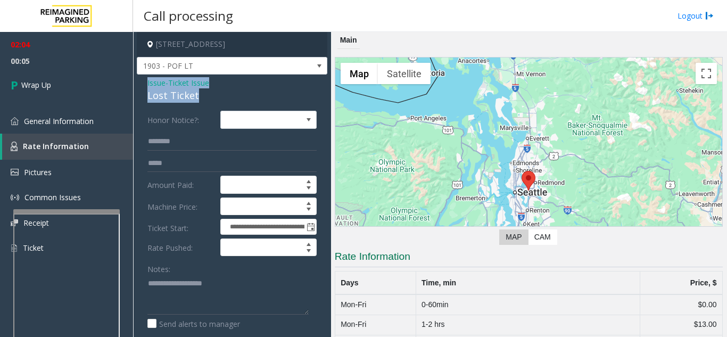
drag, startPoint x: 143, startPoint y: 78, endPoint x: 224, endPoint y: 92, distance: 82.6
click at [224, 92] on div "**********" at bounding box center [232, 272] width 191 height 394
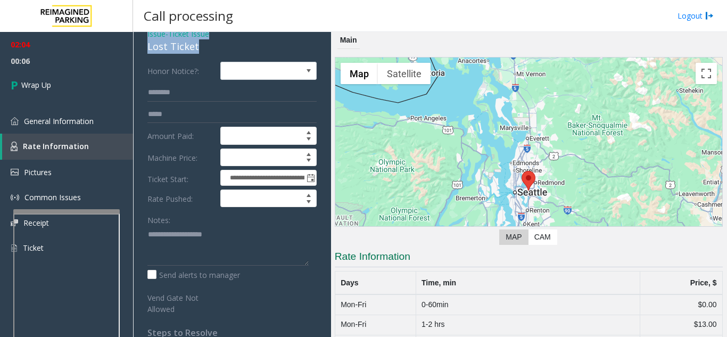
scroll to position [106, 0]
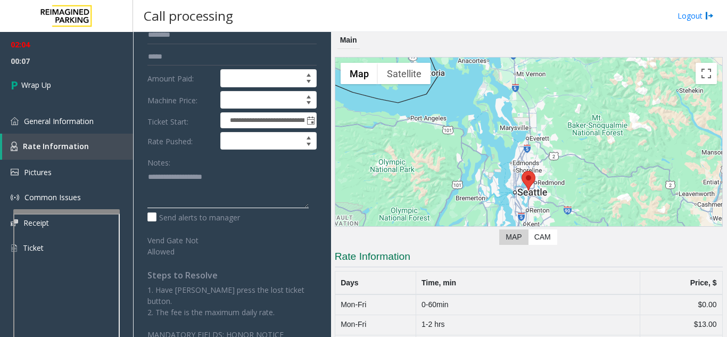
click at [208, 200] on textarea at bounding box center [227, 188] width 161 height 40
paste textarea "**********"
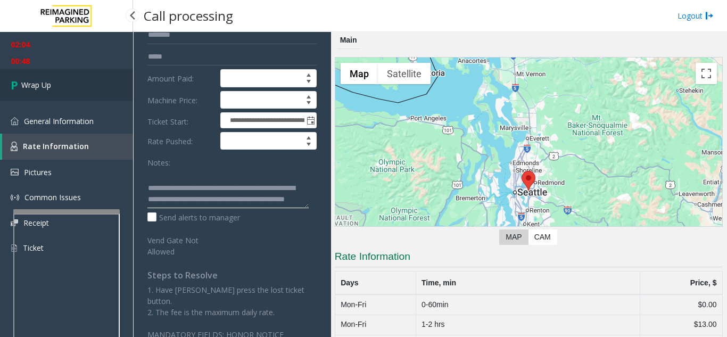
type textarea "**********"
click at [55, 92] on link "Wrap Up" at bounding box center [66, 84] width 133 height 31
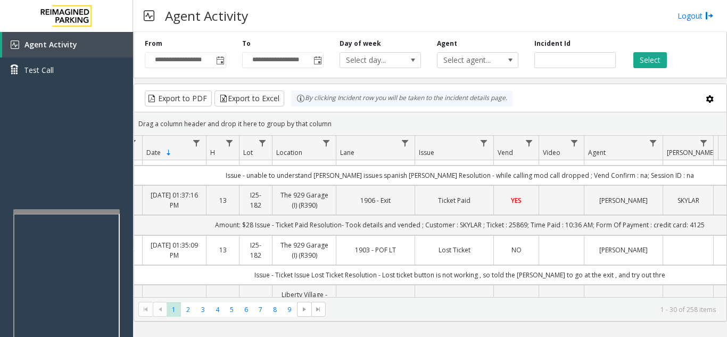
scroll to position [53, 52]
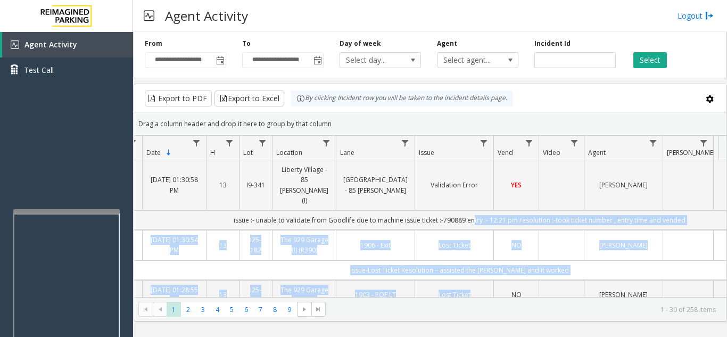
drag, startPoint x: 471, startPoint y: 288, endPoint x: 500, endPoint y: 294, distance: 29.3
click at [500, 294] on div "4052046 [DATE] 01:38:31 PM 13 L21070600 2121 [PERSON_NAME] (L)(PJ) Lane 1 Inbou…" at bounding box center [430, 228] width 593 height 137
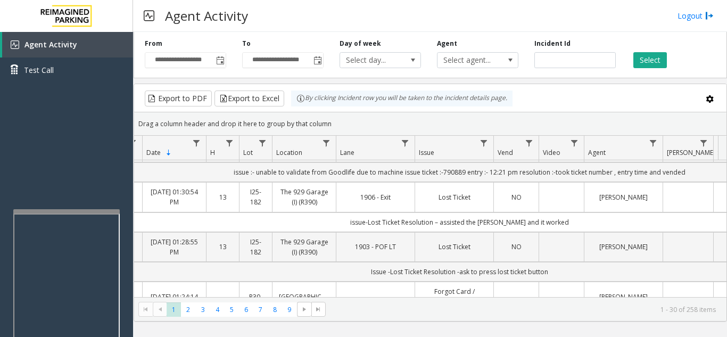
drag, startPoint x: 571, startPoint y: 333, endPoint x: 567, endPoint y: 309, distance: 24.8
click at [569, 332] on div "**********" at bounding box center [430, 184] width 594 height 305
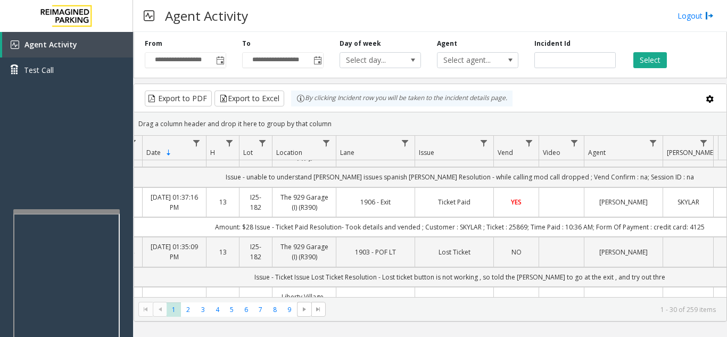
scroll to position [101, 52]
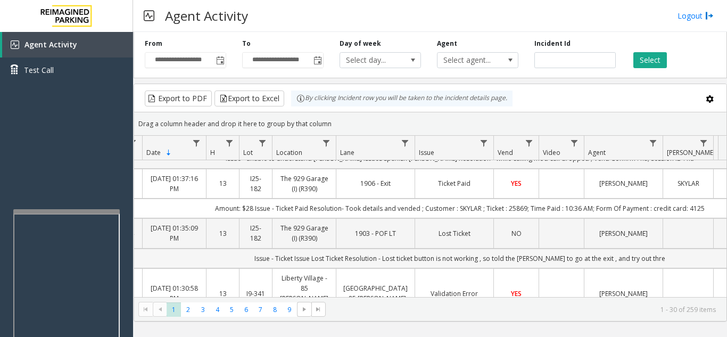
click at [658, 249] on td "Issue - Ticket Issue Lost Ticket Resolution - Lost ticket button is not working…" at bounding box center [460, 259] width 720 height 20
click at [574, 249] on td "Issue - Ticket Issue Lost Ticket Resolution - Lost ticket button is not working…" at bounding box center [460, 259] width 720 height 20
click at [554, 218] on td "Data table" at bounding box center [561, 233] width 45 height 30
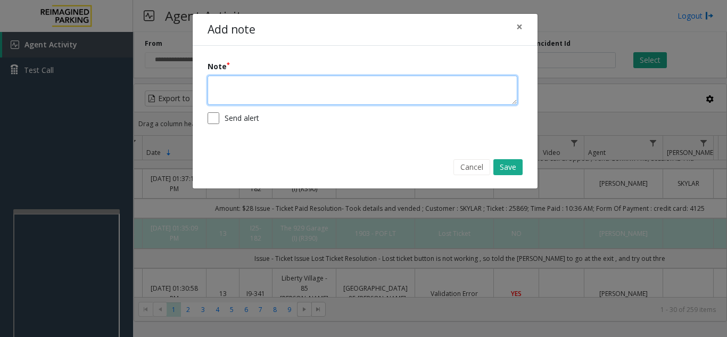
click at [425, 92] on textarea at bounding box center [363, 90] width 310 height 29
type textarea "*"
click at [314, 84] on textarea "**********" at bounding box center [363, 90] width 310 height 29
click at [311, 84] on textarea "**********" at bounding box center [363, 90] width 310 height 29
click at [312, 84] on textarea "**********" at bounding box center [363, 90] width 310 height 29
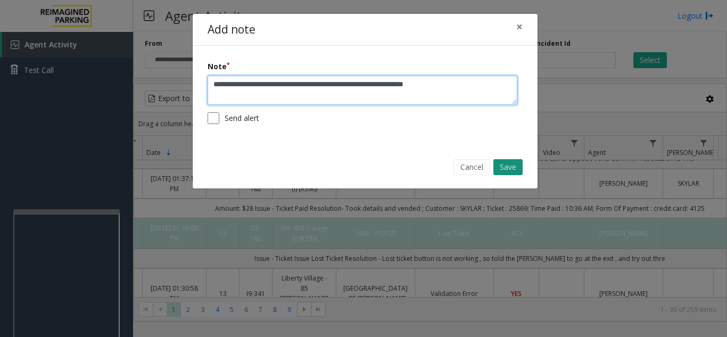
type textarea "**********"
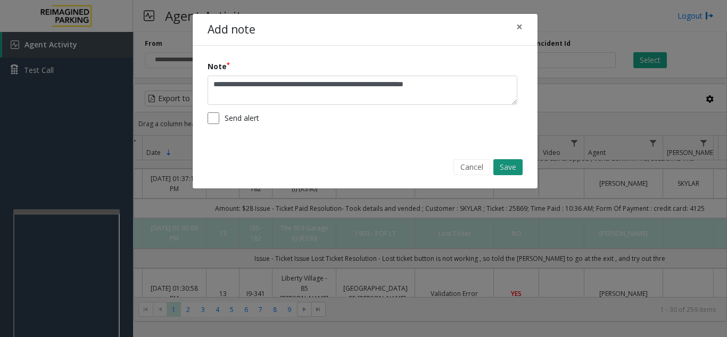
click at [515, 166] on button "Save" at bounding box center [508, 167] width 29 height 16
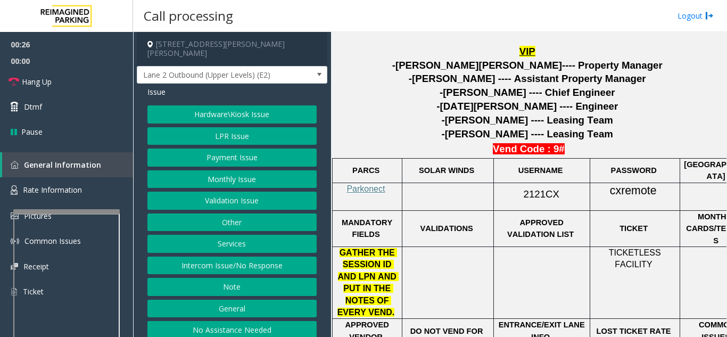
scroll to position [532, 0]
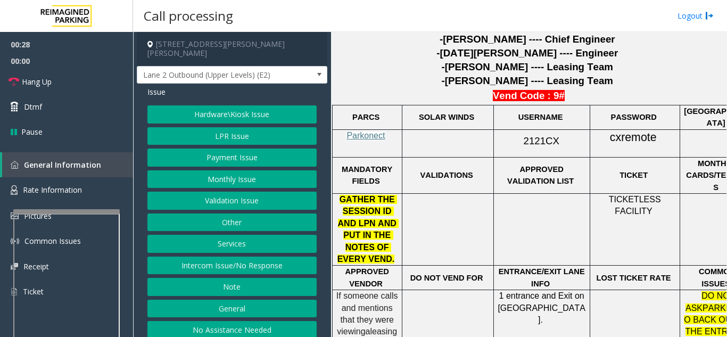
click at [355, 130] on p "Parkonect" at bounding box center [367, 136] width 62 height 12
click at [355, 131] on span "Parkonect" at bounding box center [366, 135] width 38 height 9
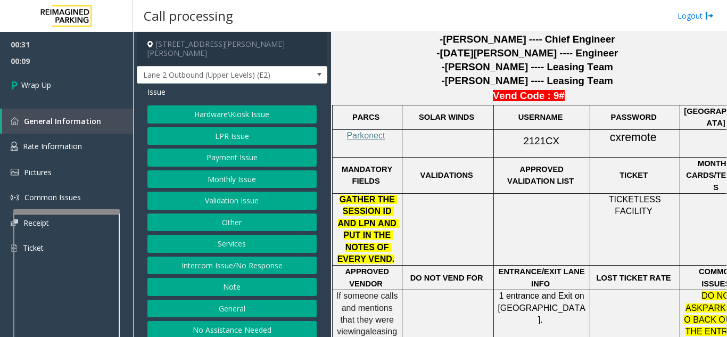
click at [277, 260] on button "Intercom Issue/No Response" at bounding box center [231, 266] width 169 height 18
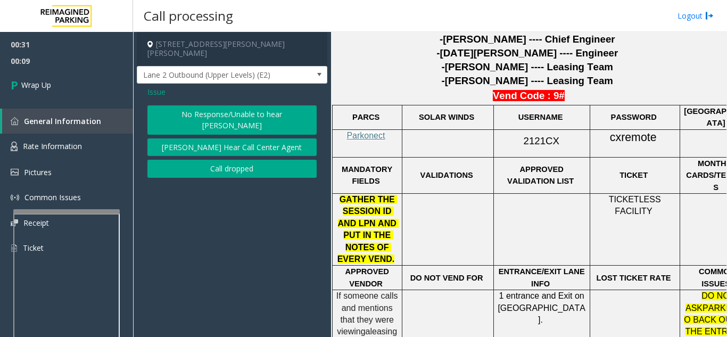
click at [262, 160] on button "Call dropped" at bounding box center [231, 169] width 169 height 18
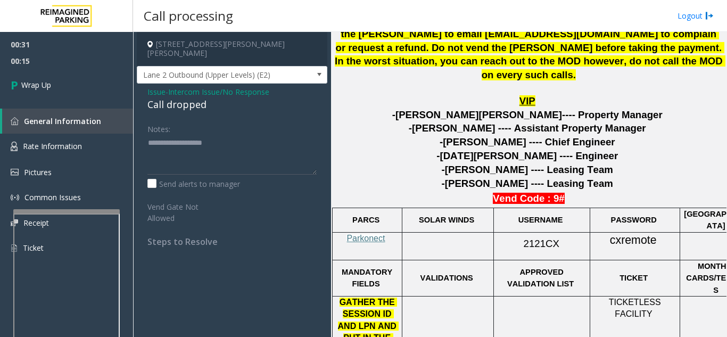
scroll to position [426, 0]
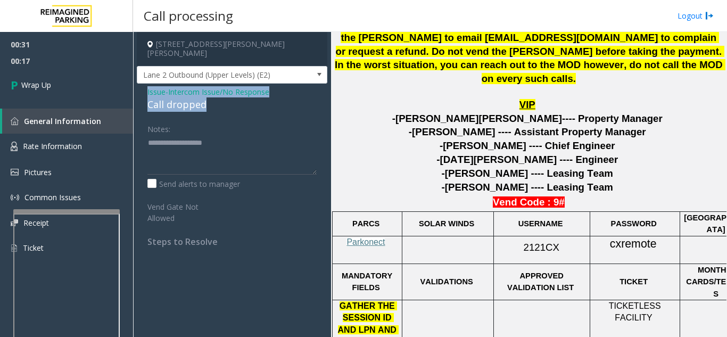
drag, startPoint x: 142, startPoint y: 83, endPoint x: 247, endPoint y: 100, distance: 106.3
click at [247, 100] on div "Issue - Intercom Issue/No Response Call dropped Notes: Send alerts to manager V…" at bounding box center [232, 171] width 191 height 174
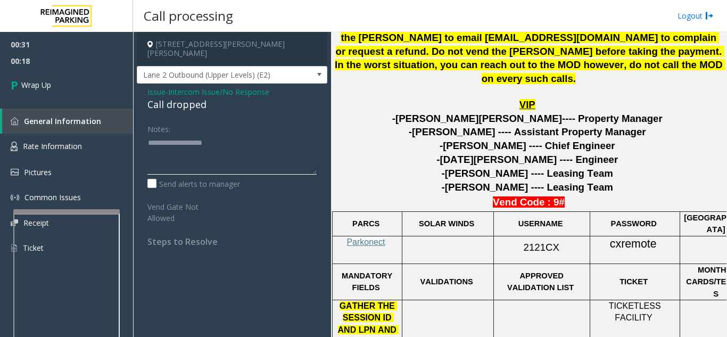
click at [212, 135] on textarea at bounding box center [231, 155] width 169 height 40
paste textarea "**********"
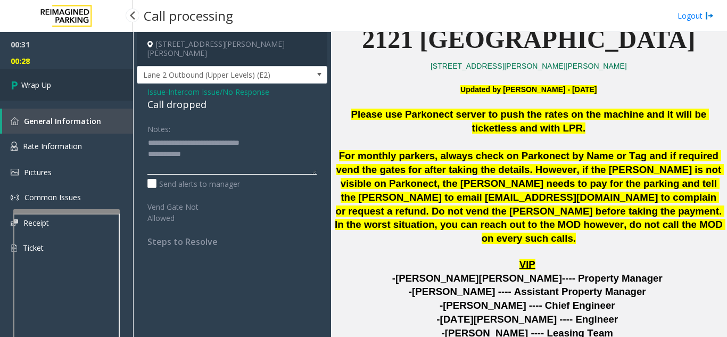
type textarea "**********"
click at [17, 87] on icon at bounding box center [16, 85] width 11 height 18
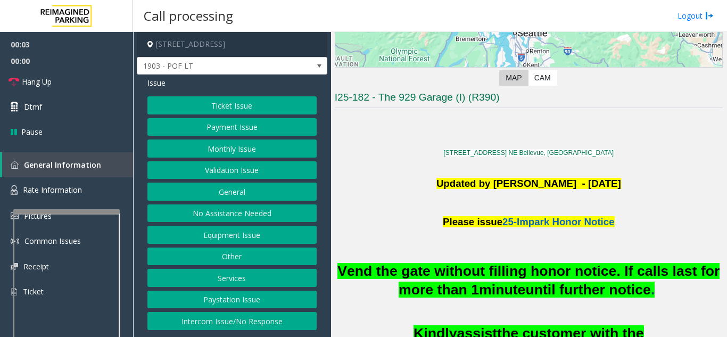
scroll to position [160, 0]
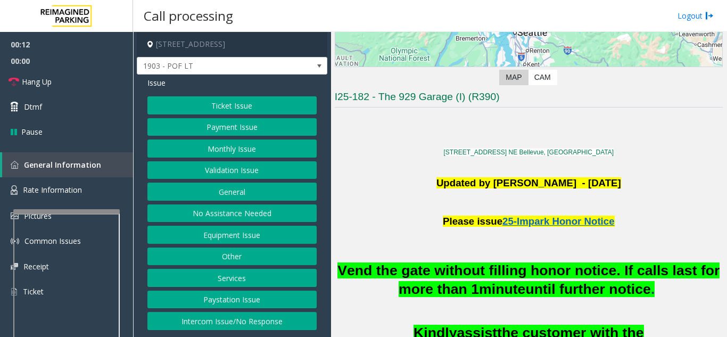
click at [195, 108] on button "Ticket Issue" at bounding box center [231, 105] width 169 height 18
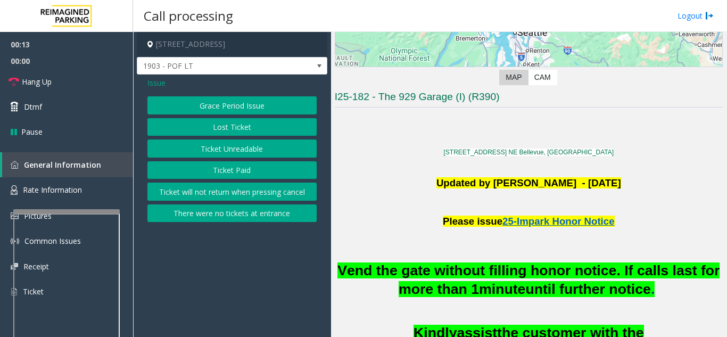
click at [196, 167] on button "Ticket Paid" at bounding box center [231, 170] width 169 height 18
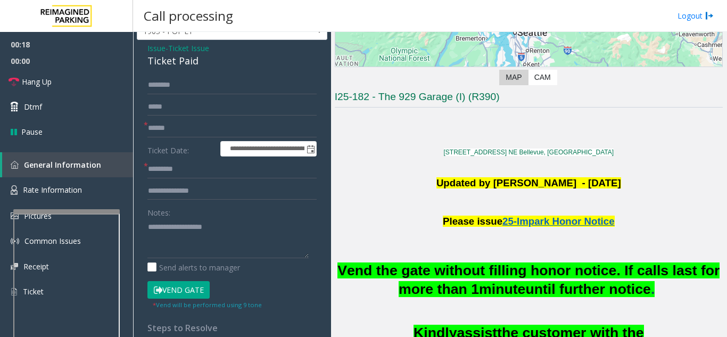
scroll to position [53, 0]
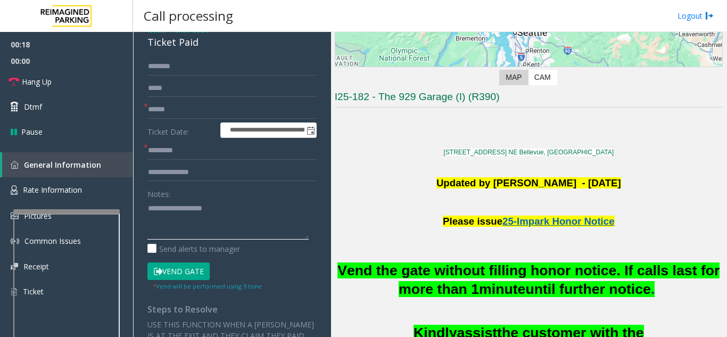
click at [204, 222] on textarea at bounding box center [227, 220] width 161 height 40
type textarea "*"
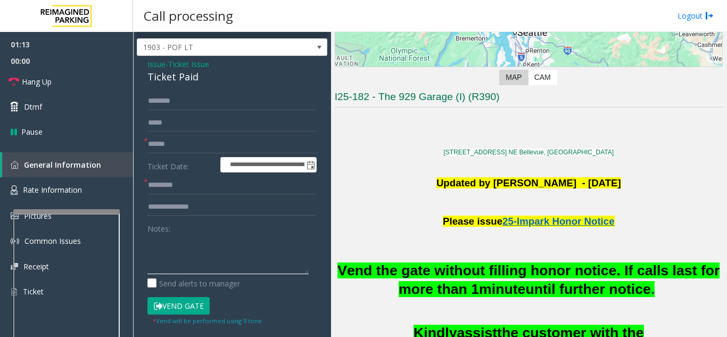
scroll to position [0, 0]
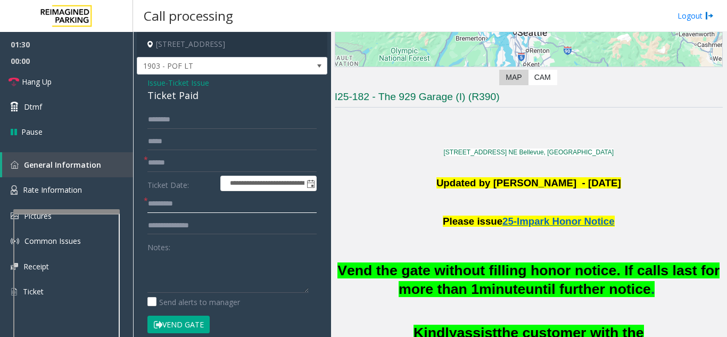
click at [193, 208] on input "text" at bounding box center [231, 204] width 169 height 18
type input "**"
click at [166, 167] on input "text" at bounding box center [231, 163] width 169 height 18
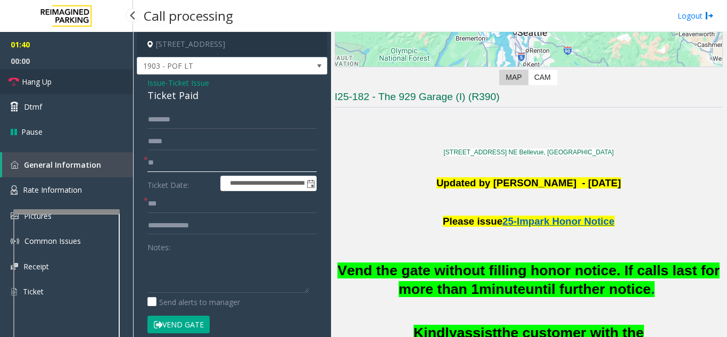
type input "**"
click at [91, 84] on link "Hang Up" at bounding box center [66, 81] width 133 height 25
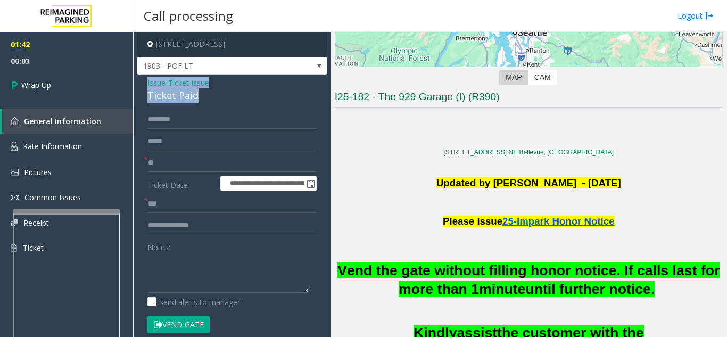
drag, startPoint x: 145, startPoint y: 80, endPoint x: 223, endPoint y: 97, distance: 79.7
click at [223, 97] on div "**********" at bounding box center [232, 329] width 191 height 509
click at [221, 276] on textarea at bounding box center [227, 273] width 161 height 40
paste textarea "**********"
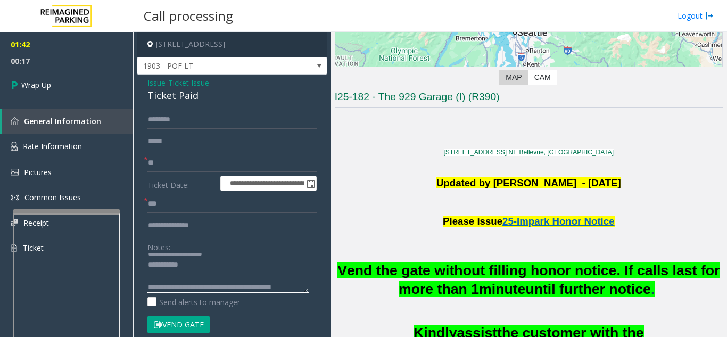
scroll to position [19, 0]
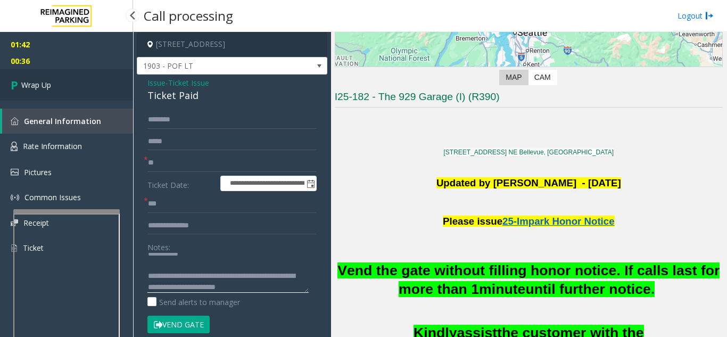
type textarea "**********"
click at [63, 85] on link "Wrap Up" at bounding box center [66, 84] width 133 height 31
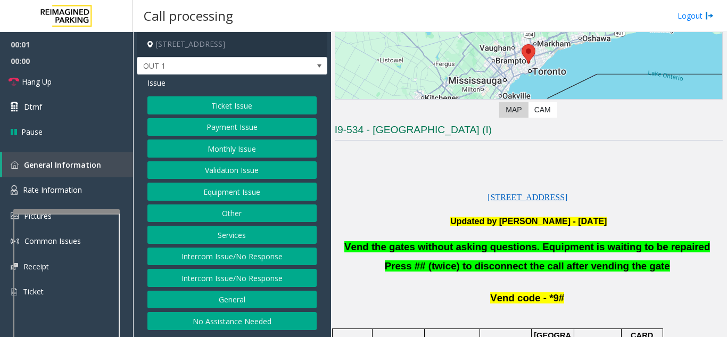
scroll to position [213, 0]
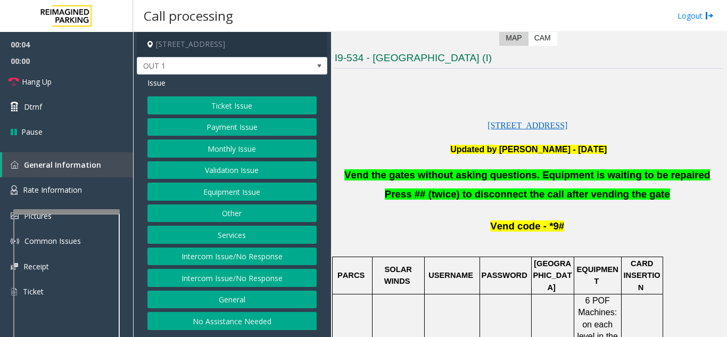
click at [289, 199] on button "Equipment Issue" at bounding box center [231, 192] width 169 height 18
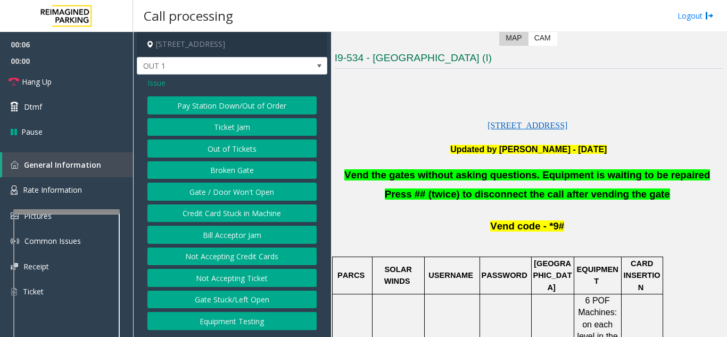
click at [231, 191] on button "Gate / Door Won't Open" at bounding box center [231, 192] width 169 height 18
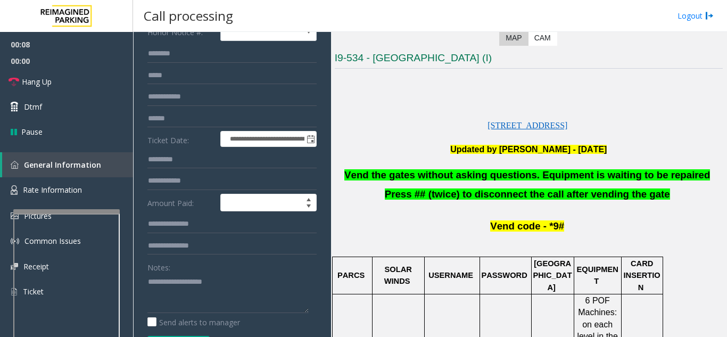
scroll to position [106, 0]
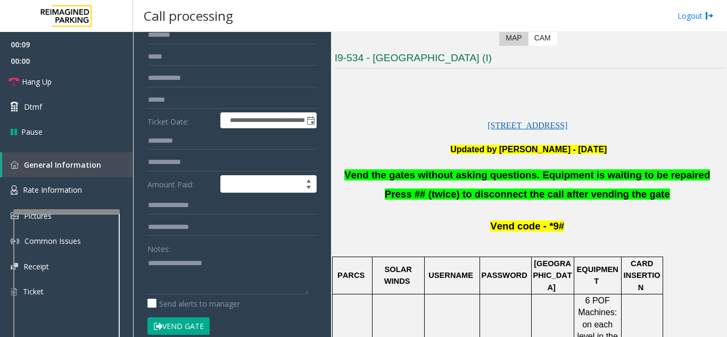
click at [171, 330] on button "Vend Gate" at bounding box center [178, 326] width 62 height 18
click at [159, 276] on textarea at bounding box center [227, 274] width 161 height 40
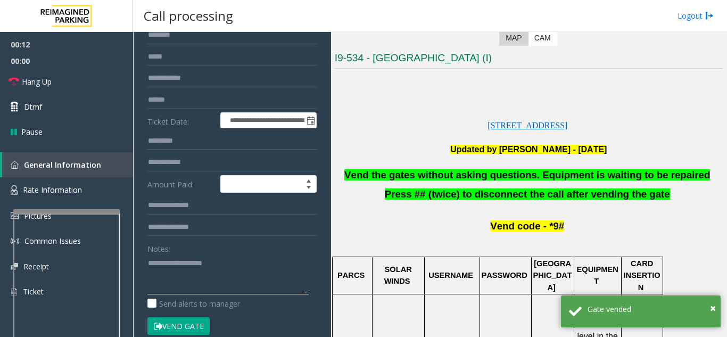
scroll to position [0, 0]
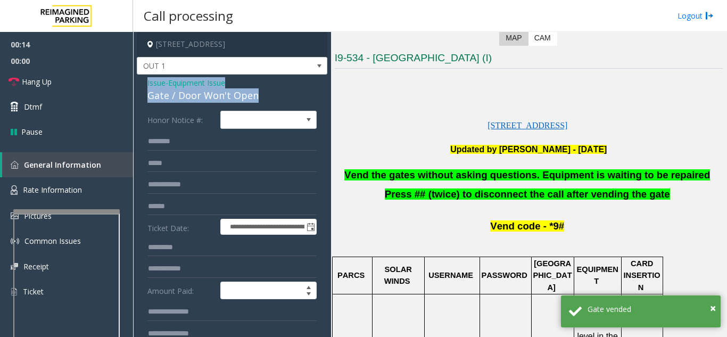
drag, startPoint x: 167, startPoint y: 86, endPoint x: 262, endPoint y: 96, distance: 95.9
click at [262, 96] on div "**********" at bounding box center [232, 337] width 191 height 524
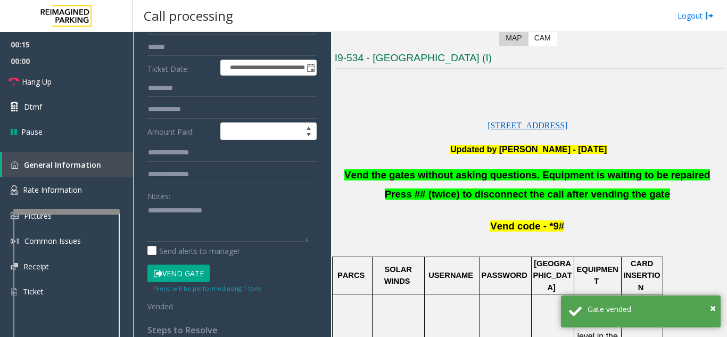
scroll to position [160, 0]
click at [212, 227] on textarea at bounding box center [227, 221] width 161 height 40
paste textarea "**********"
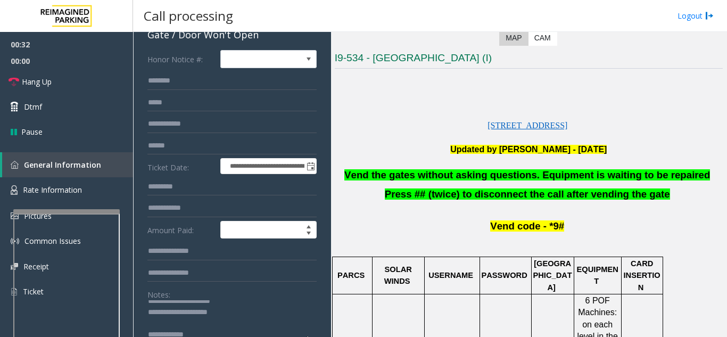
scroll to position [53, 0]
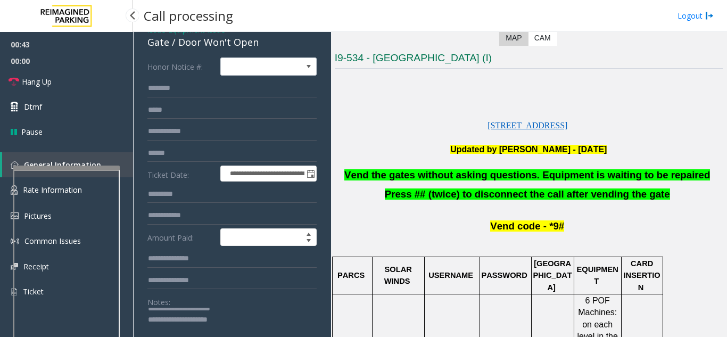
click at [72, 167] on div at bounding box center [66, 168] width 106 height 4
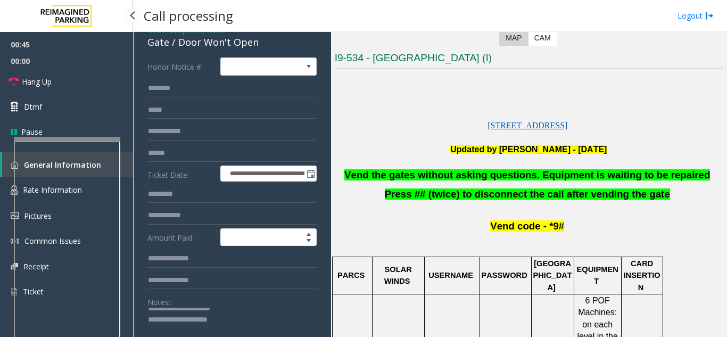
click at [71, 137] on div at bounding box center [67, 139] width 106 height 4
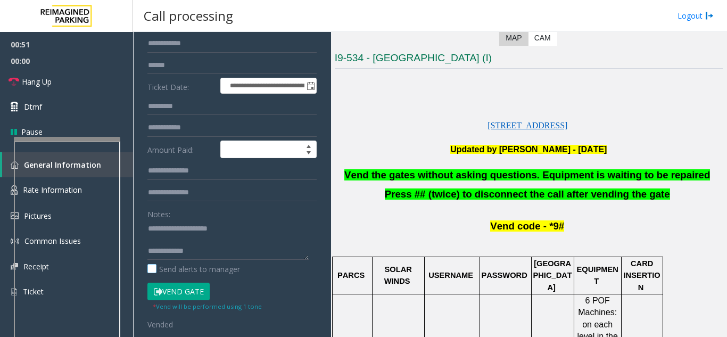
scroll to position [160, 0]
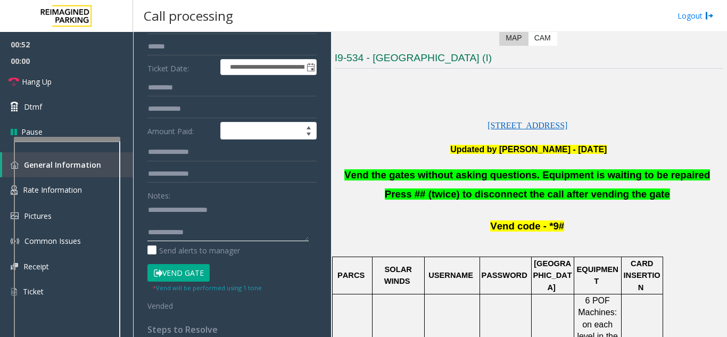
click at [207, 230] on textarea at bounding box center [227, 221] width 161 height 40
click at [77, 77] on link "Hang Up" at bounding box center [66, 81] width 133 height 25
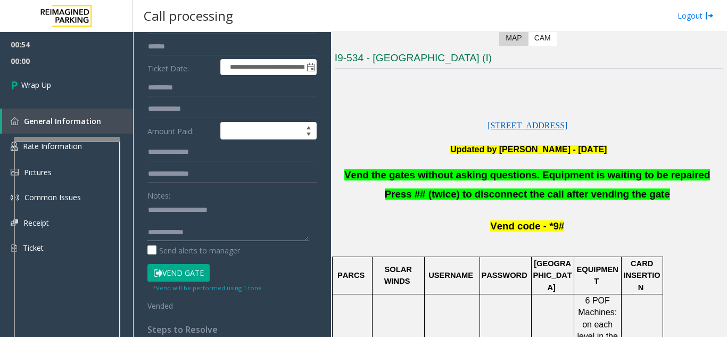
click at [217, 232] on textarea at bounding box center [227, 221] width 161 height 40
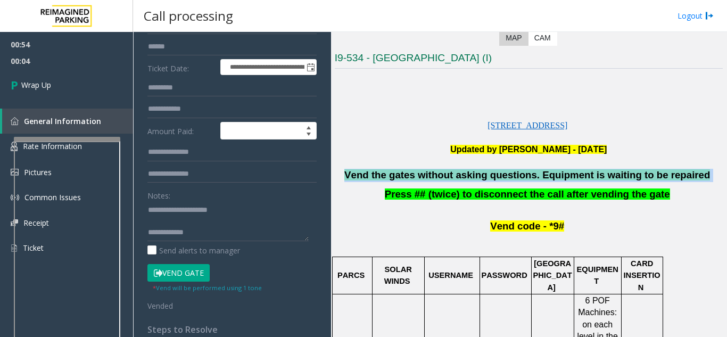
drag, startPoint x: 353, startPoint y: 171, endPoint x: 693, endPoint y: 170, distance: 339.7
click at [693, 170] on p "Vend the gates without asking questions. Equipment is waiting to be repaired" at bounding box center [529, 175] width 388 height 13
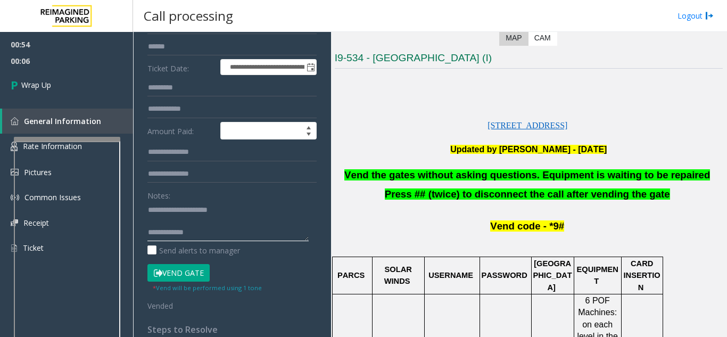
click at [229, 241] on textarea at bounding box center [227, 221] width 161 height 40
paste textarea "**********"
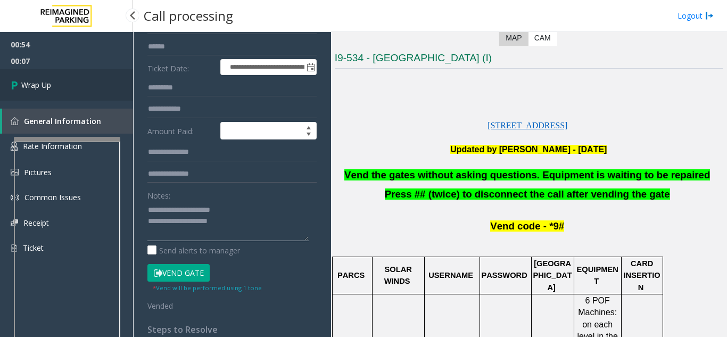
type textarea "**********"
click at [72, 75] on link "Wrap Up" at bounding box center [66, 84] width 133 height 31
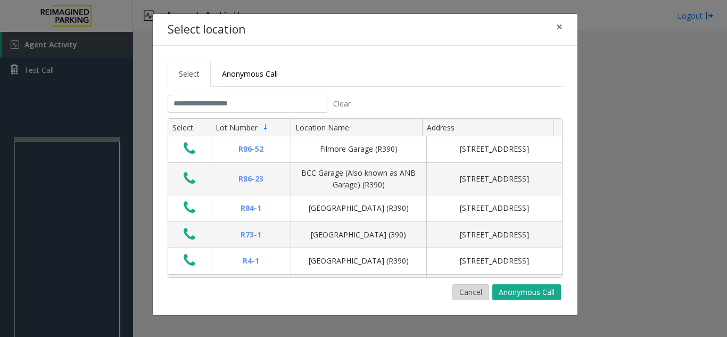
click at [468, 291] on button "Cancel" at bounding box center [471, 292] width 37 height 16
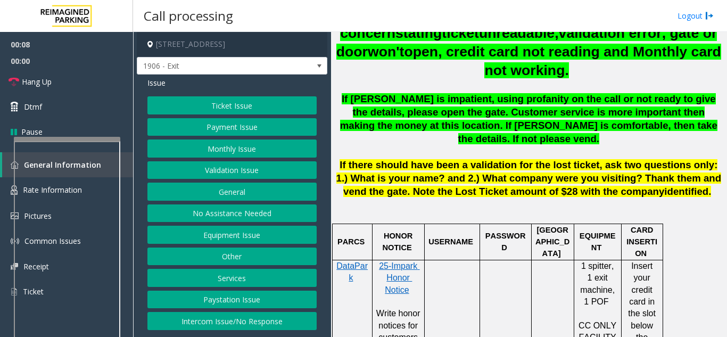
scroll to position [479, 0]
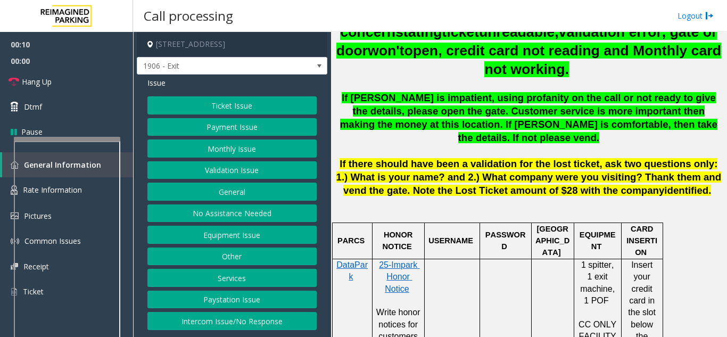
click at [216, 96] on div "Issue Ticket Issue Payment Issue Monthly Issue Validation Issue General No Assi…" at bounding box center [232, 205] width 191 height 261
click at [219, 108] on button "Ticket Issue" at bounding box center [231, 105] width 169 height 18
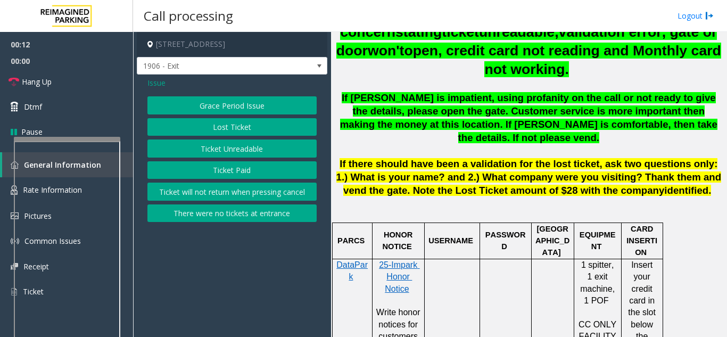
click at [229, 169] on button "Ticket Paid" at bounding box center [231, 170] width 169 height 18
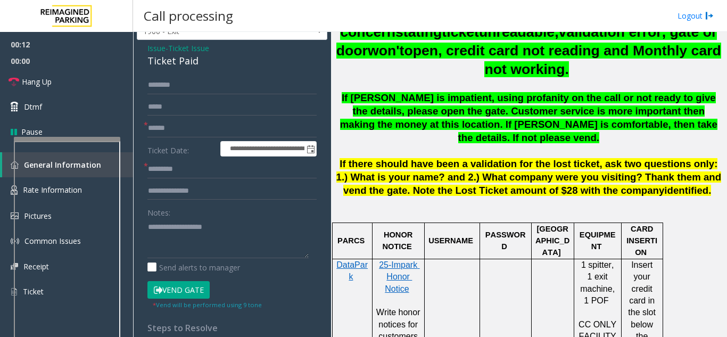
scroll to position [53, 0]
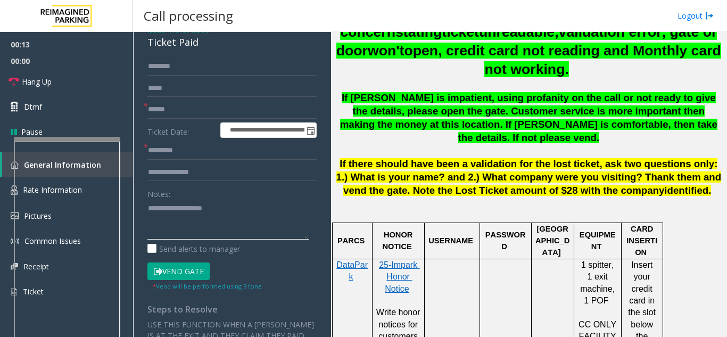
click at [195, 219] on textarea at bounding box center [227, 220] width 161 height 40
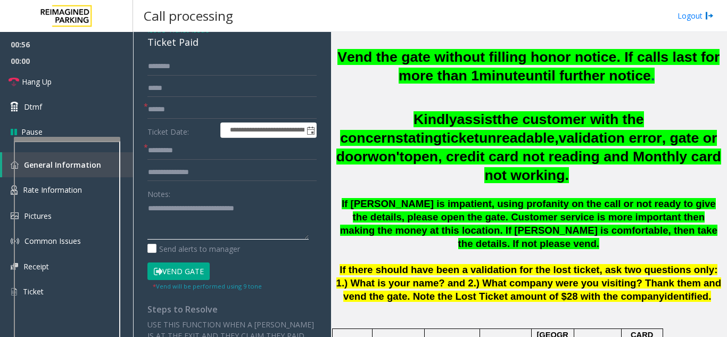
scroll to position [373, 0]
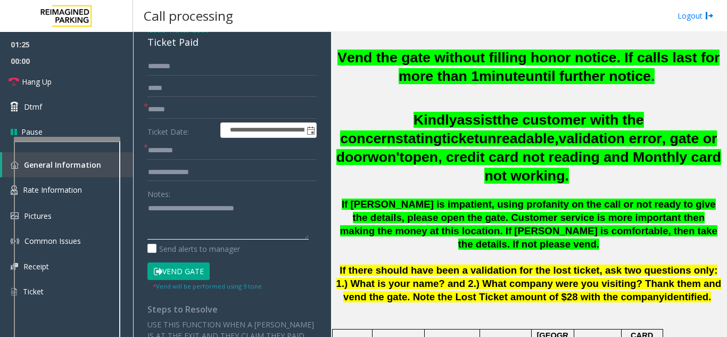
drag, startPoint x: 190, startPoint y: 212, endPoint x: 180, endPoint y: 212, distance: 9.6
click at [180, 212] on textarea at bounding box center [227, 220] width 161 height 40
click at [194, 209] on textarea at bounding box center [227, 220] width 161 height 40
click at [208, 208] on textarea at bounding box center [227, 220] width 161 height 40
click at [245, 208] on textarea at bounding box center [227, 220] width 161 height 40
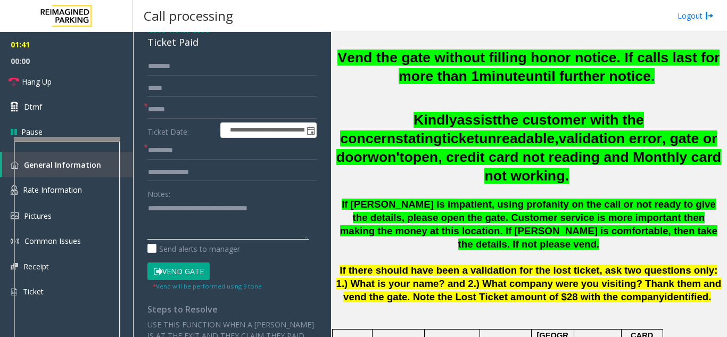
click at [246, 208] on textarea at bounding box center [227, 220] width 161 height 40
click at [233, 210] on textarea at bounding box center [227, 220] width 161 height 40
click at [300, 211] on textarea at bounding box center [227, 220] width 161 height 40
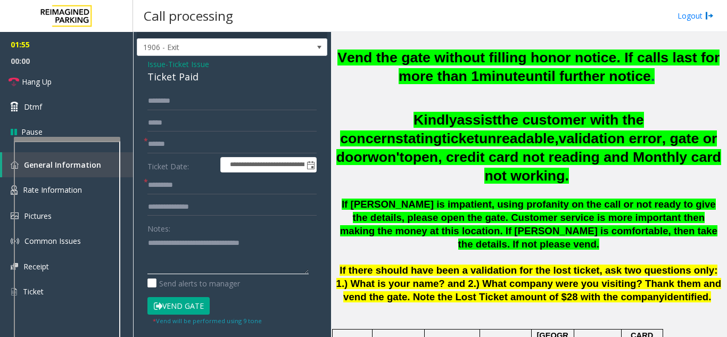
scroll to position [0, 0]
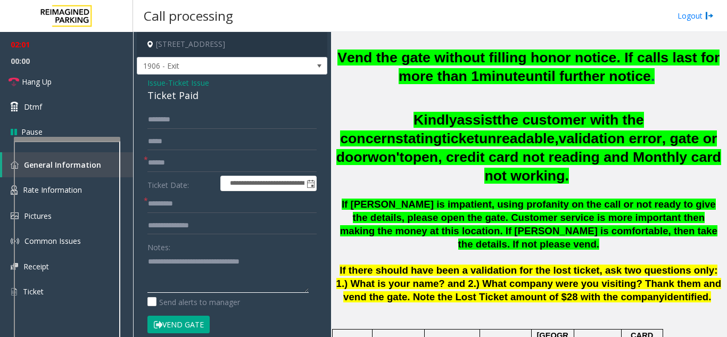
type textarea "**********"
click at [177, 121] on input "text" at bounding box center [231, 120] width 169 height 18
click at [161, 122] on input "*********" at bounding box center [231, 120] width 169 height 18
type input "****"
click at [191, 168] on input "text" at bounding box center [231, 163] width 169 height 18
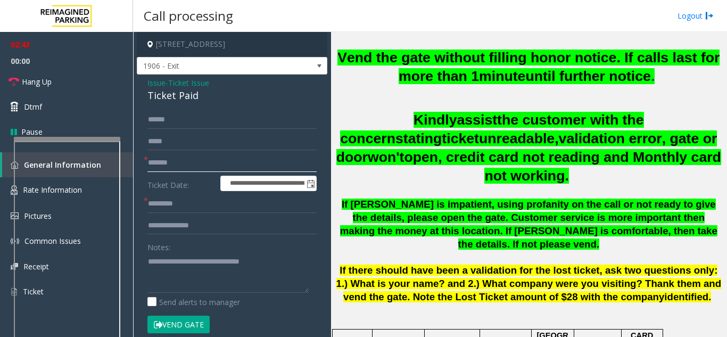
type input "*******"
click at [172, 278] on textarea at bounding box center [227, 273] width 161 height 40
click at [154, 284] on textarea at bounding box center [227, 273] width 161 height 40
click at [218, 285] on textarea at bounding box center [227, 273] width 161 height 40
type textarea "**********"
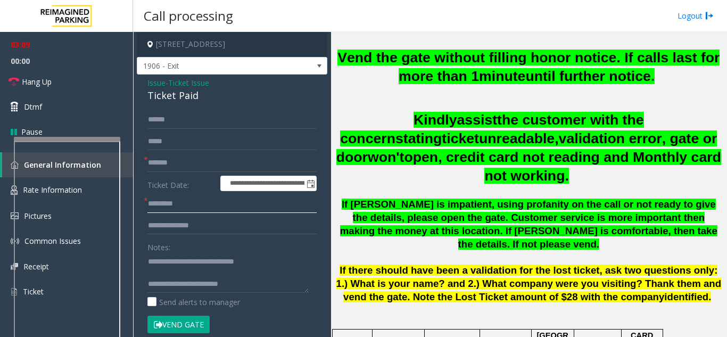
click at [179, 207] on input "text" at bounding box center [231, 204] width 169 height 18
type input "***"
click at [233, 278] on textarea at bounding box center [227, 273] width 161 height 40
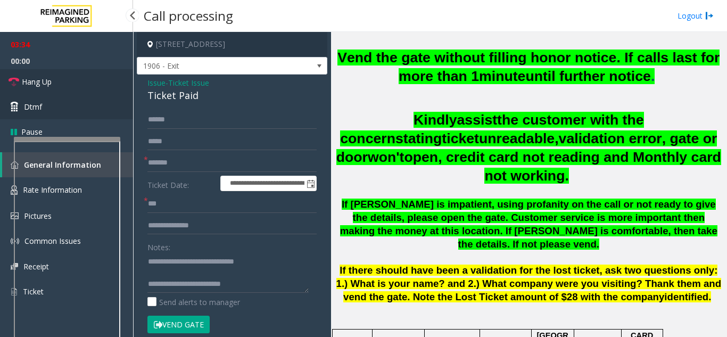
drag, startPoint x: 61, startPoint y: 73, endPoint x: 91, endPoint y: 95, distance: 36.6
click at [60, 73] on link "Hang Up" at bounding box center [66, 81] width 133 height 25
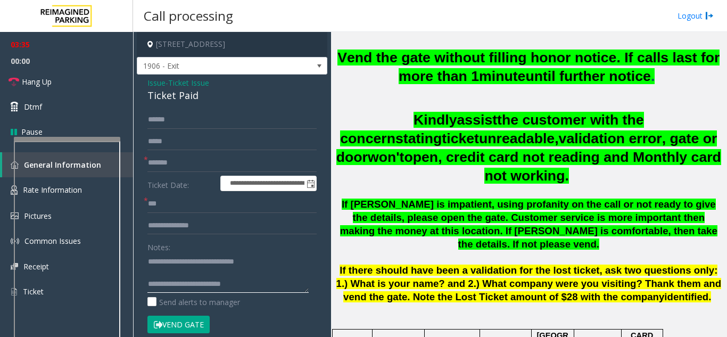
click at [179, 274] on textarea at bounding box center [227, 273] width 161 height 40
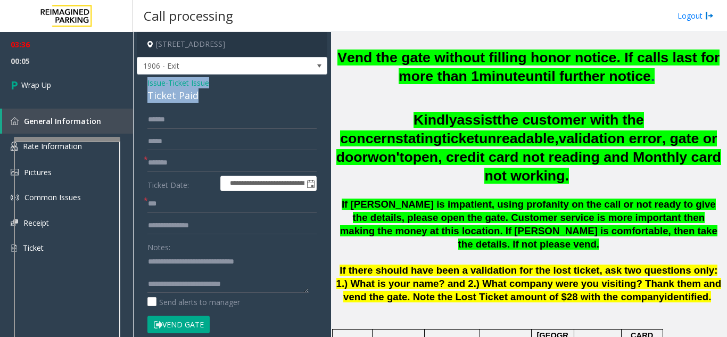
drag, startPoint x: 135, startPoint y: 83, endPoint x: 217, endPoint y: 95, distance: 82.9
click at [217, 95] on app-call-processing-form "**********" at bounding box center [232, 184] width 198 height 305
click at [161, 279] on textarea at bounding box center [227, 273] width 161 height 40
paste textarea "**********"
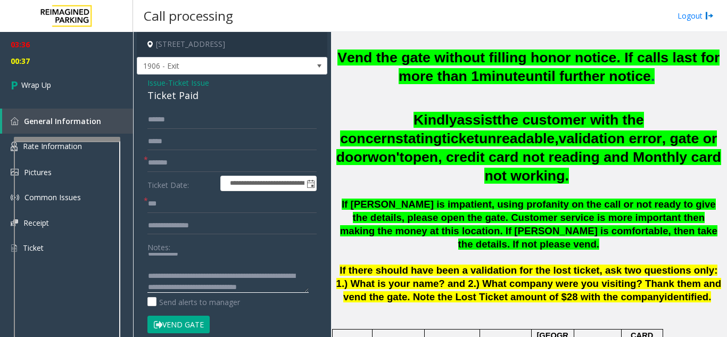
scroll to position [86, 0]
click at [166, 276] on textarea at bounding box center [227, 273] width 161 height 40
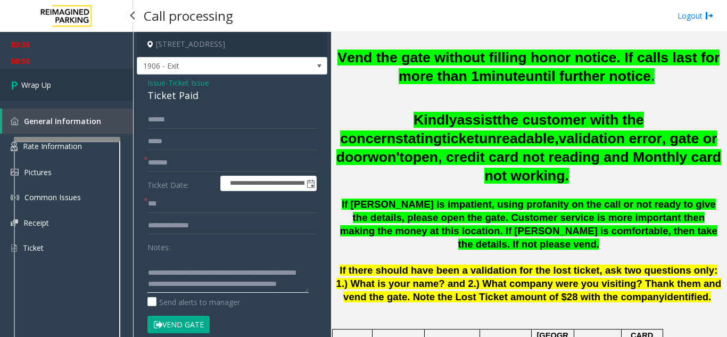
type textarea "**********"
click at [46, 84] on span "Wrap Up" at bounding box center [36, 84] width 30 height 11
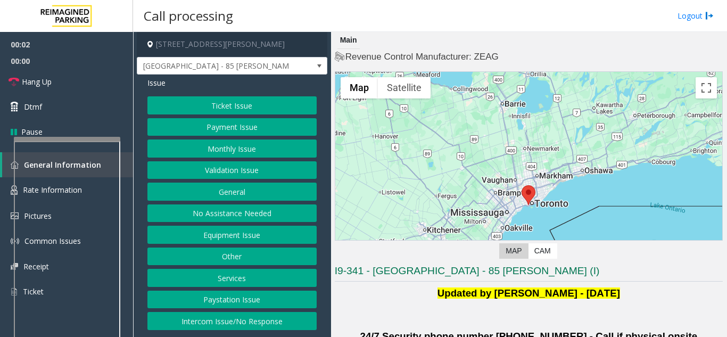
click at [203, 166] on button "Validation Issue" at bounding box center [231, 170] width 169 height 18
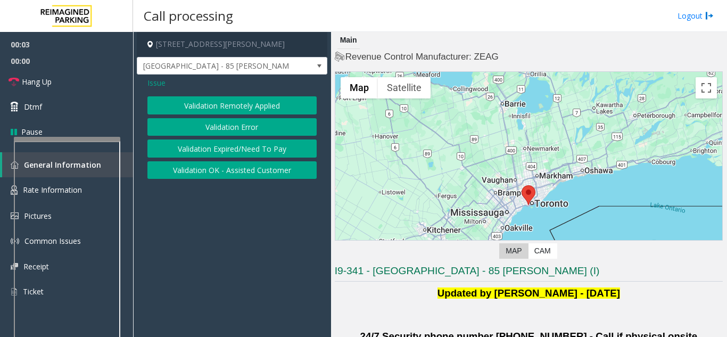
click at [191, 121] on button "Validation Error" at bounding box center [231, 127] width 169 height 18
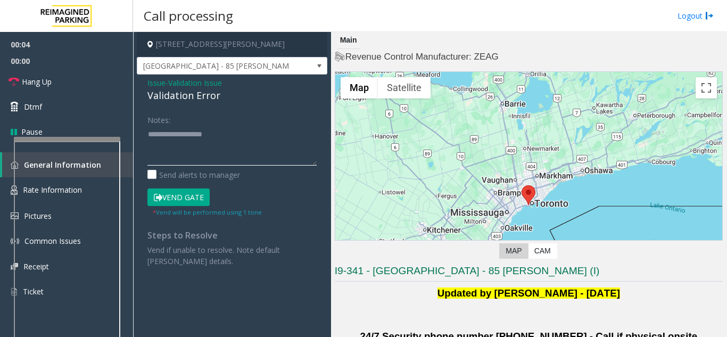
click at [199, 151] on textarea at bounding box center [231, 146] width 169 height 40
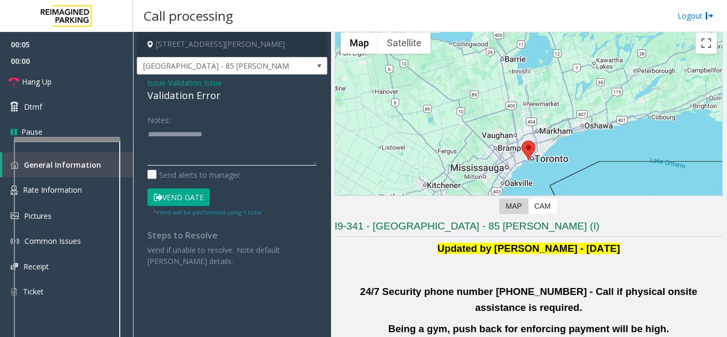
scroll to position [106, 0]
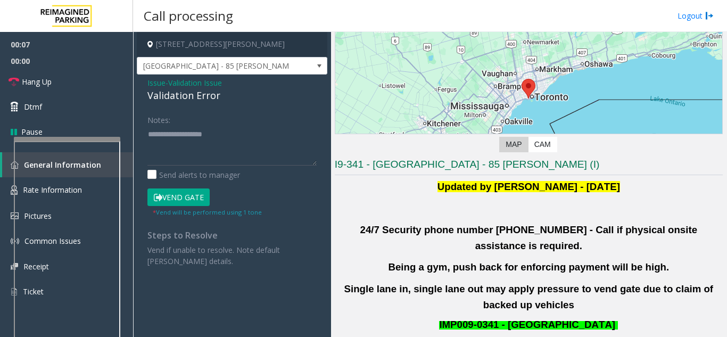
click at [148, 81] on span "Issue" at bounding box center [156, 82] width 18 height 11
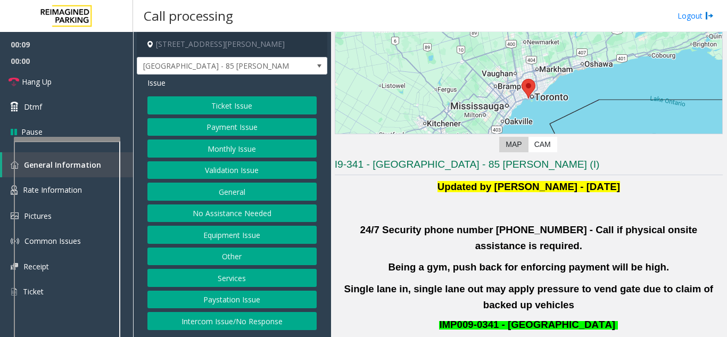
click at [220, 319] on button "Intercom Issue/No Response" at bounding box center [231, 321] width 169 height 18
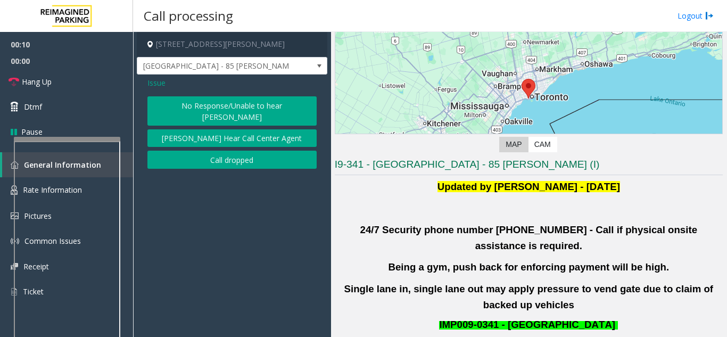
click at [253, 114] on button "No Response/Unable to hear [PERSON_NAME]" at bounding box center [231, 110] width 169 height 29
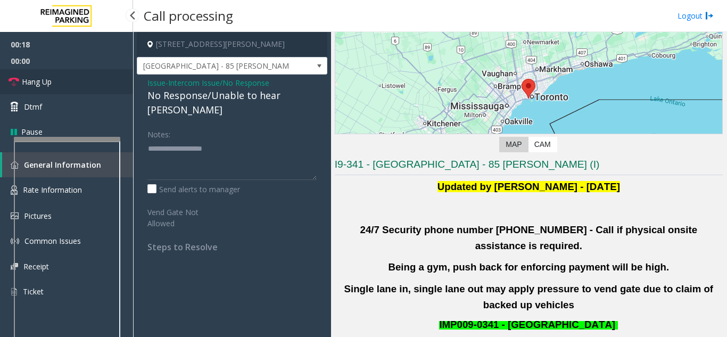
click at [87, 80] on link "Hang Up" at bounding box center [66, 81] width 133 height 25
click at [156, 145] on textarea at bounding box center [231, 160] width 169 height 40
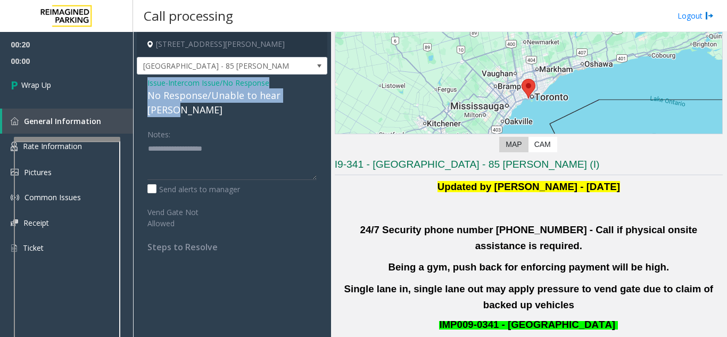
drag, startPoint x: 146, startPoint y: 79, endPoint x: 313, endPoint y: 100, distance: 168.4
click at [313, 100] on div "Issue - Intercom Issue/No Response No Response/Unable to hear [PERSON_NAME] Not…" at bounding box center [232, 169] width 191 height 188
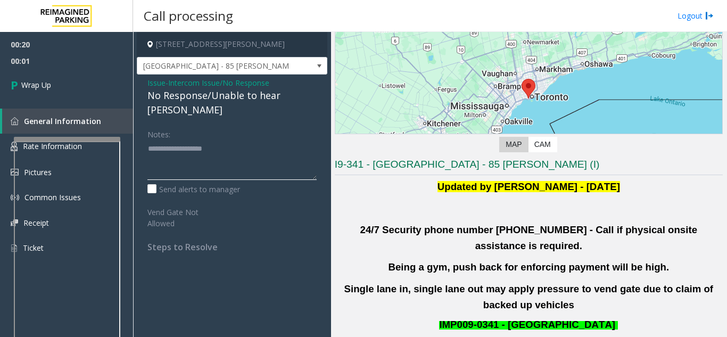
click at [273, 144] on textarea at bounding box center [231, 160] width 169 height 40
paste textarea "**********"
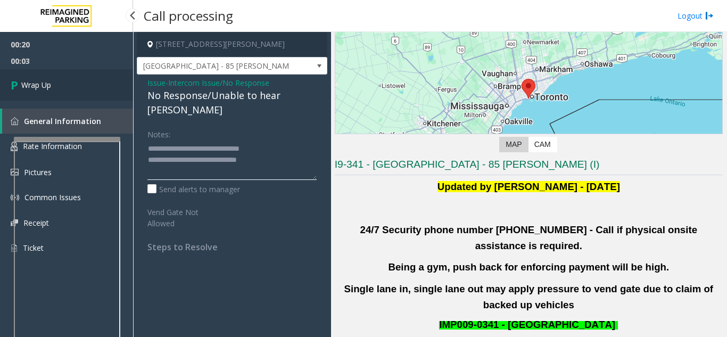
type textarea "**********"
click at [53, 84] on link "Wrap Up" at bounding box center [66, 84] width 133 height 31
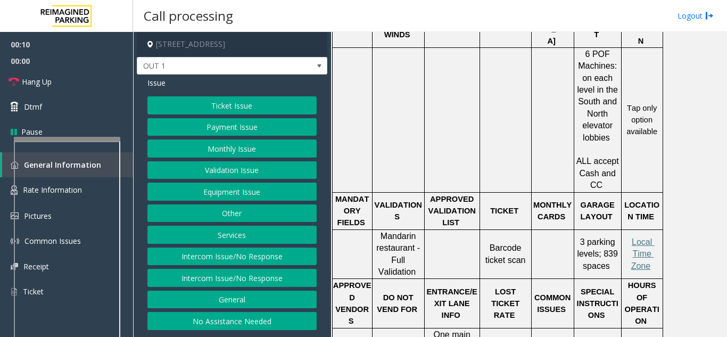
scroll to position [479, 0]
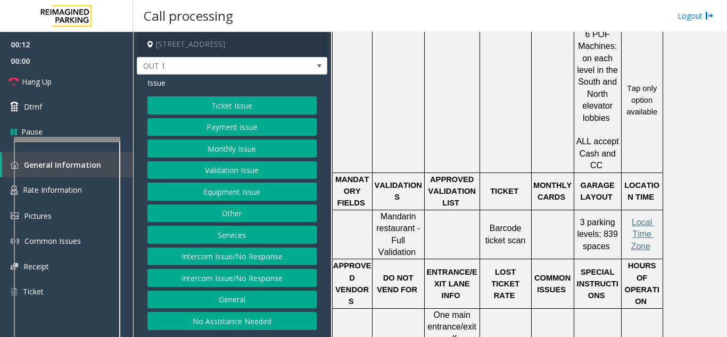
click at [235, 171] on button "Validation Issue" at bounding box center [231, 170] width 169 height 18
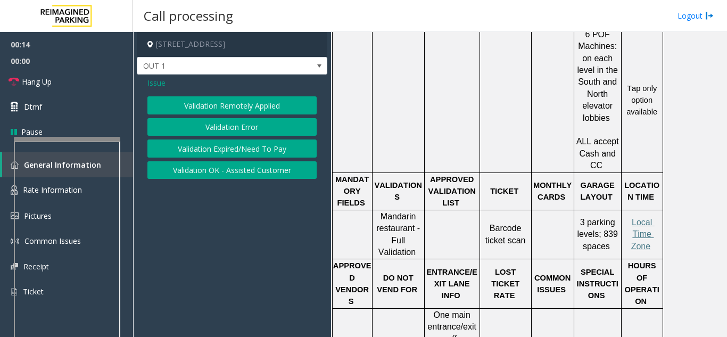
click at [238, 127] on button "Validation Error" at bounding box center [231, 127] width 169 height 18
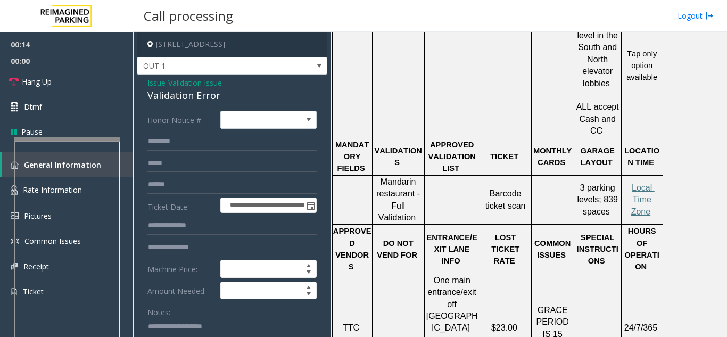
scroll to position [532, 0]
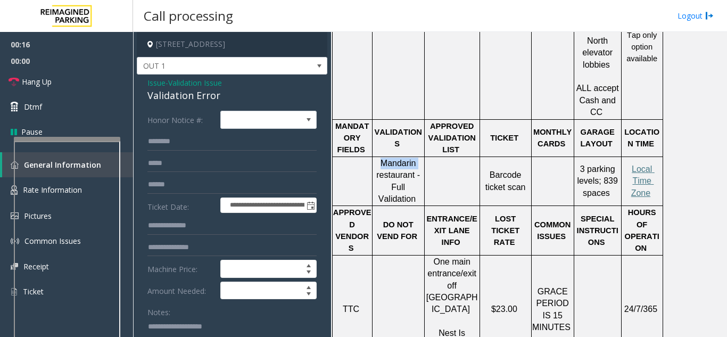
drag, startPoint x: 379, startPoint y: 125, endPoint x: 421, endPoint y: 132, distance: 42.0
click at [421, 158] on p "Mandarin restaurant - Full Validation" at bounding box center [398, 182] width 51 height 48
click at [174, 328] on textarea at bounding box center [227, 338] width 161 height 40
paste textarea "********"
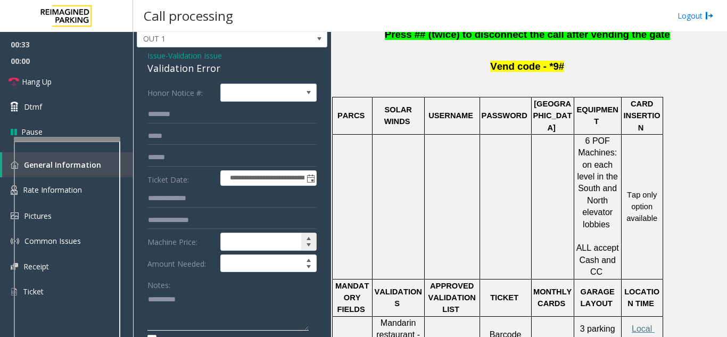
scroll to position [53, 0]
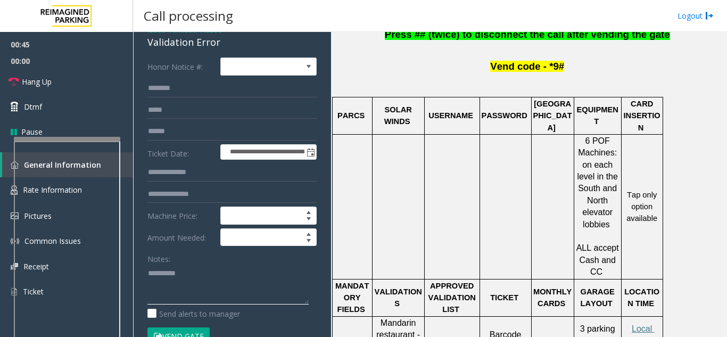
type textarea "********"
click at [176, 127] on input "text" at bounding box center [231, 131] width 169 height 18
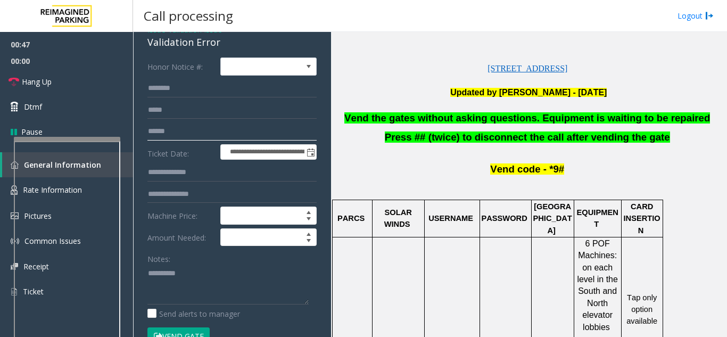
scroll to position [266, 0]
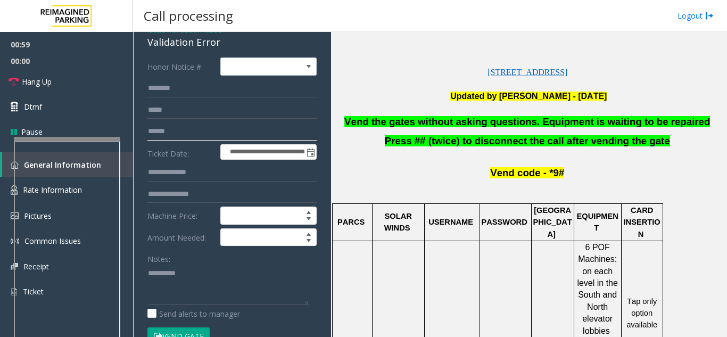
type input "******"
click at [204, 276] on textarea at bounding box center [227, 285] width 161 height 40
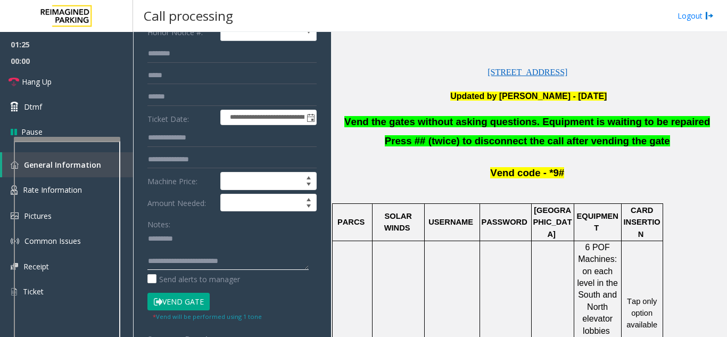
scroll to position [106, 0]
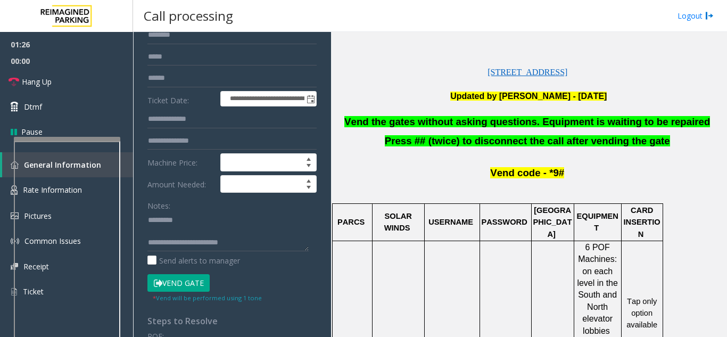
click at [184, 286] on button "Vend Gate" at bounding box center [178, 283] width 62 height 18
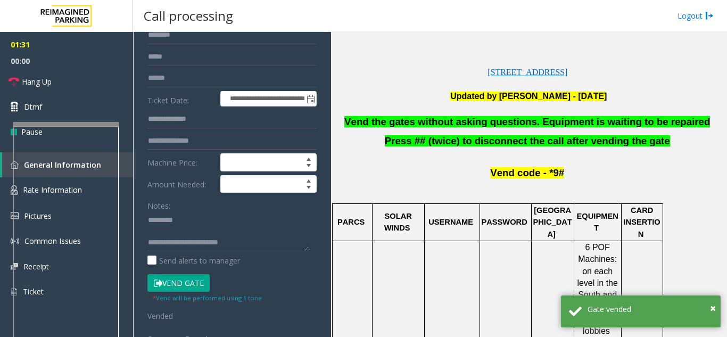
click at [71, 122] on div at bounding box center [66, 124] width 106 height 4
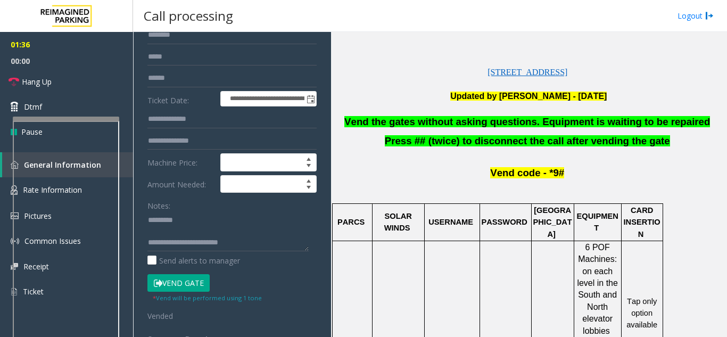
click at [79, 121] on iframe at bounding box center [66, 242] width 106 height 243
click at [78, 160] on div at bounding box center [66, 157] width 106 height 4
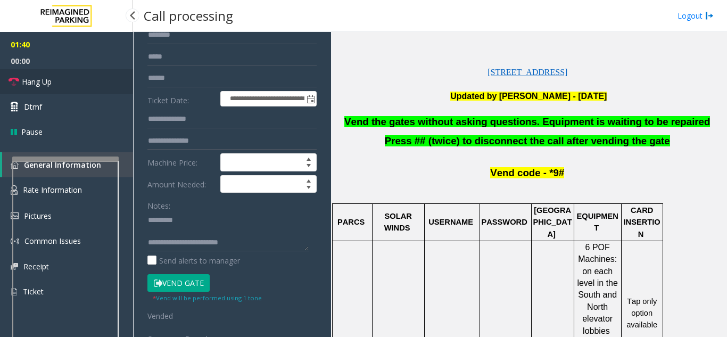
click at [62, 77] on link "Hang Up" at bounding box center [66, 81] width 133 height 25
click at [264, 232] on textarea at bounding box center [227, 231] width 161 height 40
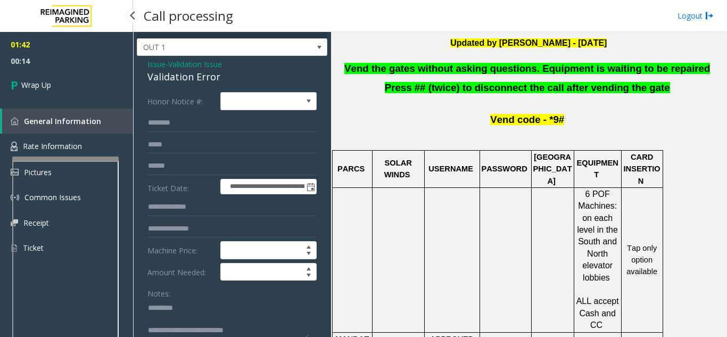
scroll to position [0, 0]
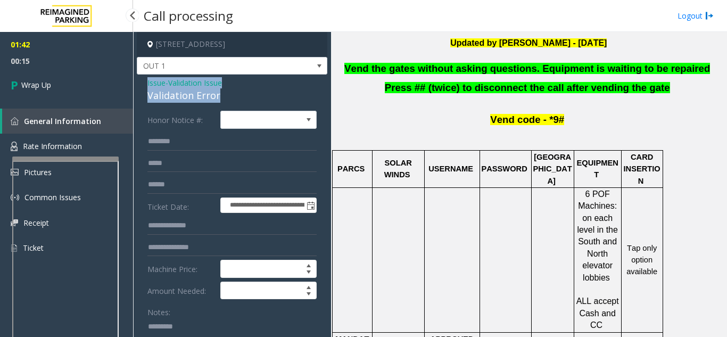
drag, startPoint x: 143, startPoint y: 80, endPoint x: 254, endPoint y: 89, distance: 111.6
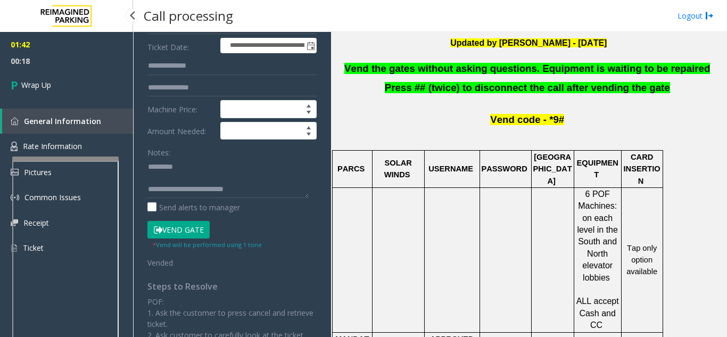
scroll to position [34, 0]
click at [164, 191] on textarea at bounding box center [227, 178] width 161 height 40
paste textarea "**********"
click at [251, 184] on textarea at bounding box center [227, 178] width 161 height 40
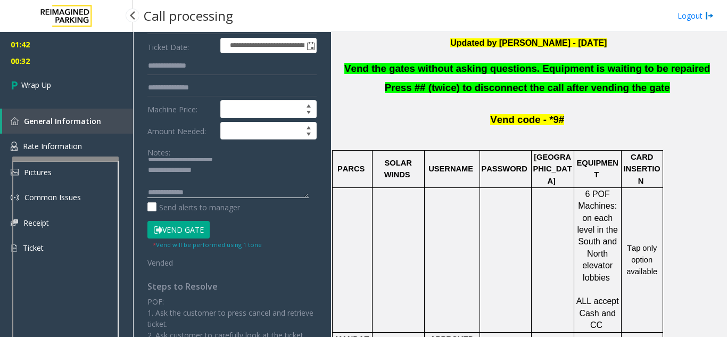
click at [249, 191] on textarea at bounding box center [227, 178] width 161 height 40
paste textarea "**********"
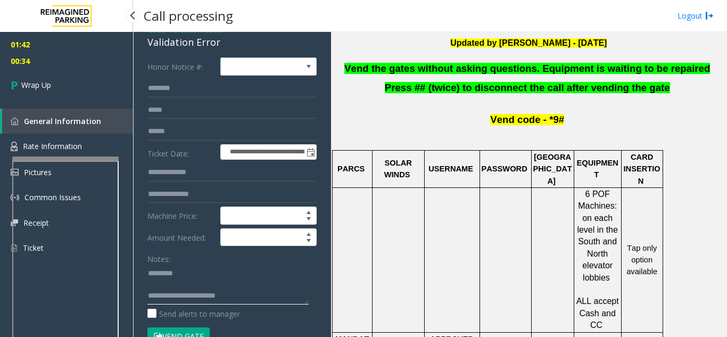
scroll to position [0, 0]
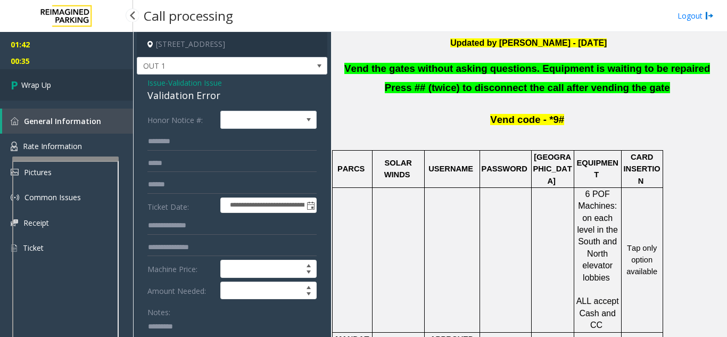
type textarea "**********"
click at [90, 89] on link "Wrap Up" at bounding box center [66, 84] width 133 height 31
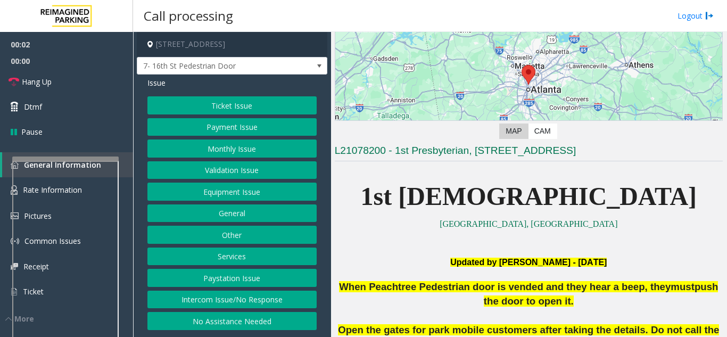
scroll to position [106, 0]
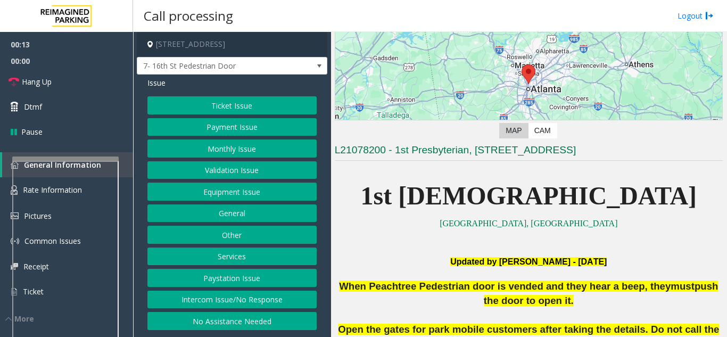
click at [300, 298] on button "Intercom Issue/No Response" at bounding box center [231, 300] width 169 height 18
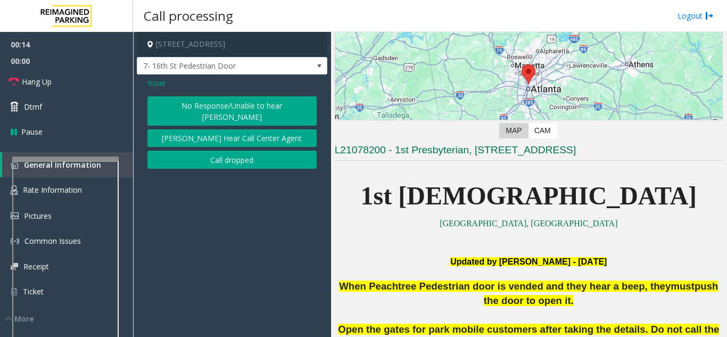
click at [232, 104] on button "No Response/Unable to hear [PERSON_NAME]" at bounding box center [231, 110] width 169 height 29
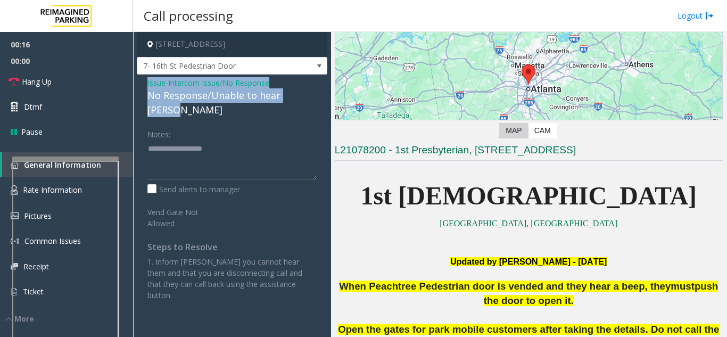
drag, startPoint x: 139, startPoint y: 83, endPoint x: 327, endPoint y: 102, distance: 188.4
click at [327, 102] on div "Issue - Intercom Issue/No Response No Response/Unable to hear [PERSON_NAME] Not…" at bounding box center [232, 193] width 191 height 237
click at [96, 79] on link "Hang Up" at bounding box center [66, 81] width 133 height 25
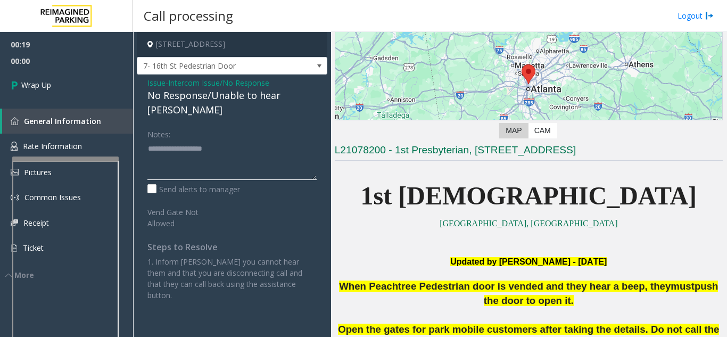
click at [182, 159] on textarea at bounding box center [231, 160] width 169 height 40
paste textarea "**********"
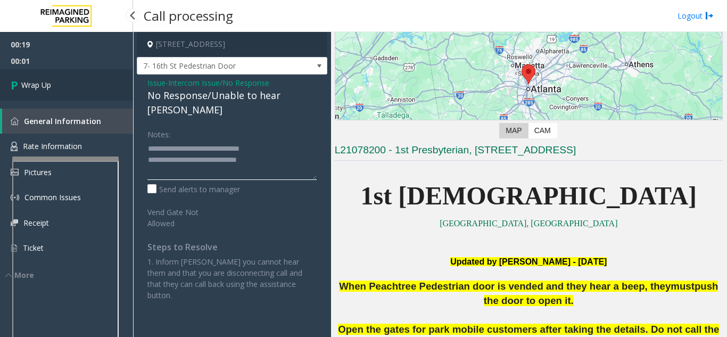
type textarea "**********"
click at [69, 86] on link "Wrap Up" at bounding box center [66, 84] width 133 height 31
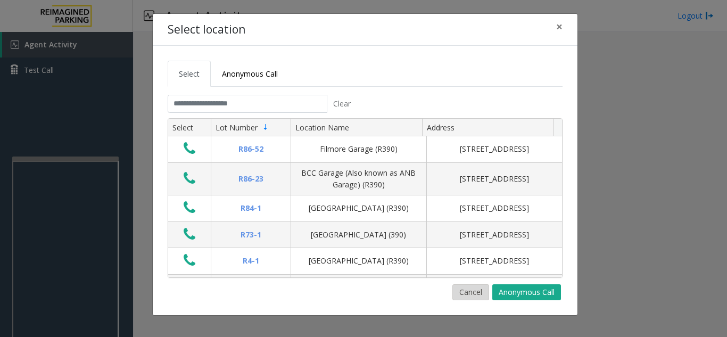
click at [473, 297] on button "Cancel" at bounding box center [471, 292] width 37 height 16
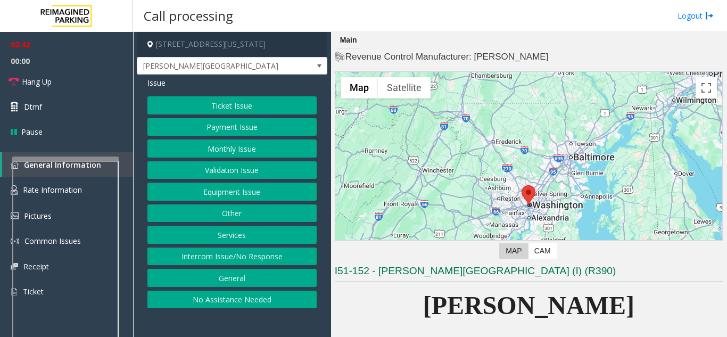
scroll to position [53, 0]
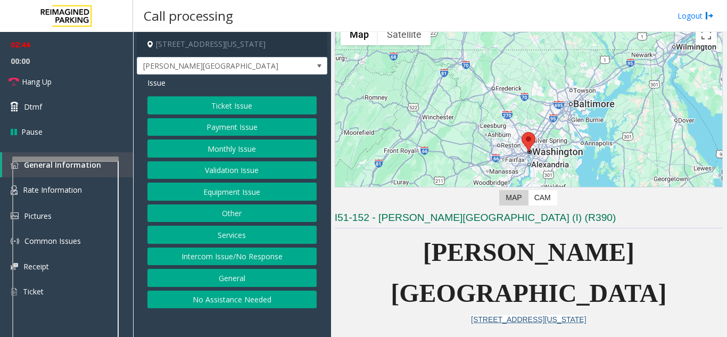
click at [262, 260] on button "Intercom Issue/No Response" at bounding box center [231, 257] width 169 height 18
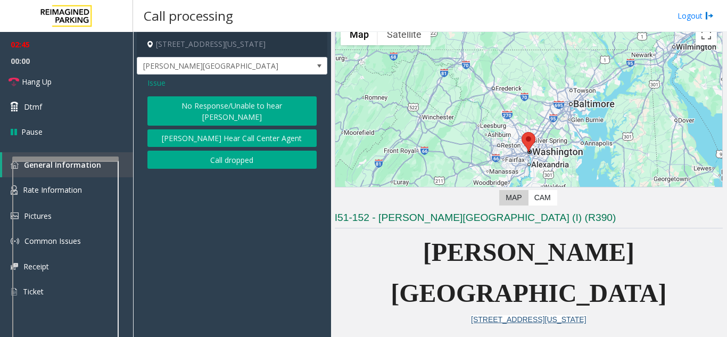
click at [243, 151] on button "Call dropped" at bounding box center [231, 160] width 169 height 18
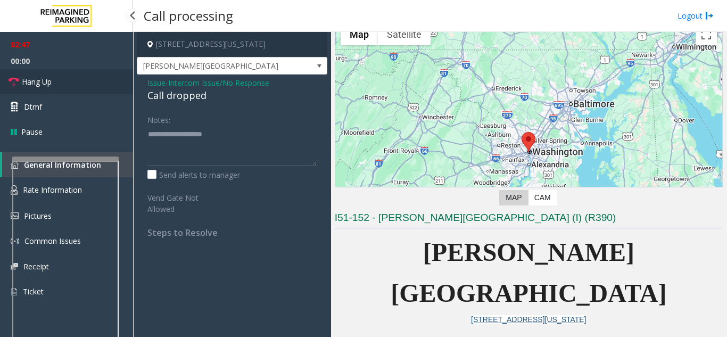
click at [87, 86] on link "Hang Up" at bounding box center [66, 81] width 133 height 25
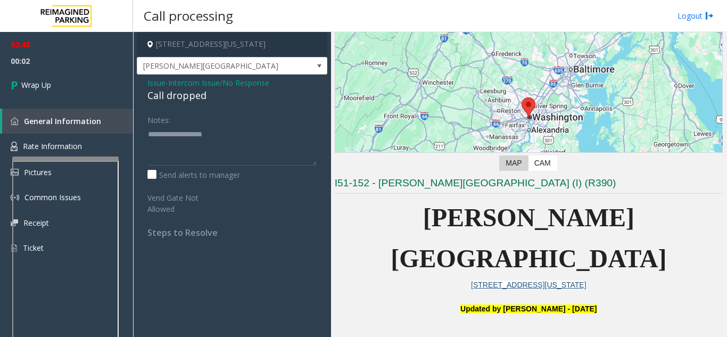
scroll to position [106, 0]
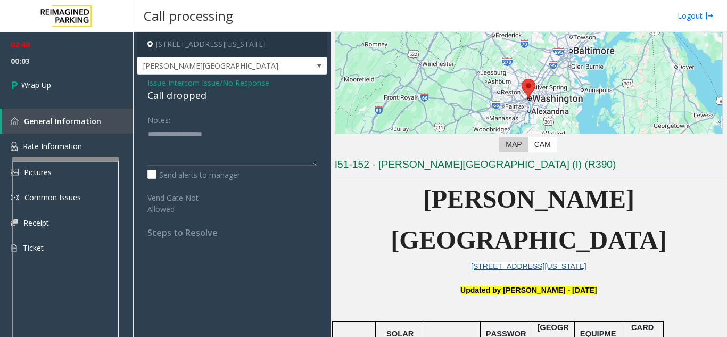
click at [158, 86] on span "Issue" at bounding box center [156, 82] width 18 height 11
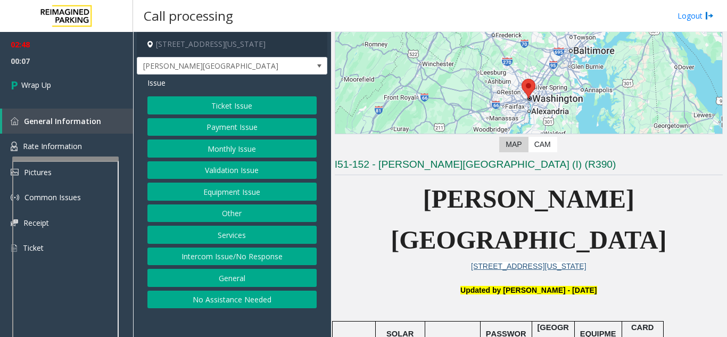
click at [226, 256] on button "Intercom Issue/No Response" at bounding box center [231, 257] width 169 height 18
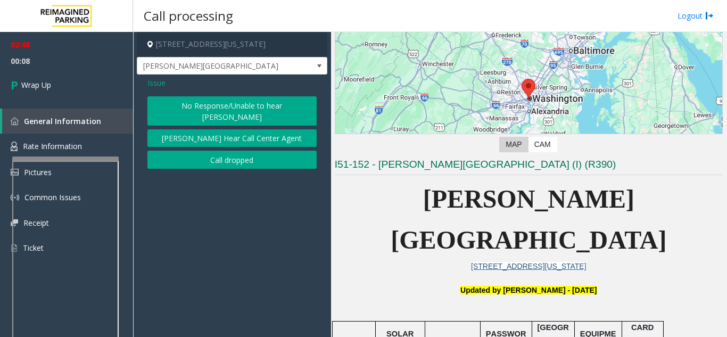
click at [185, 110] on button "No Response/Unable to hear [PERSON_NAME]" at bounding box center [231, 110] width 169 height 29
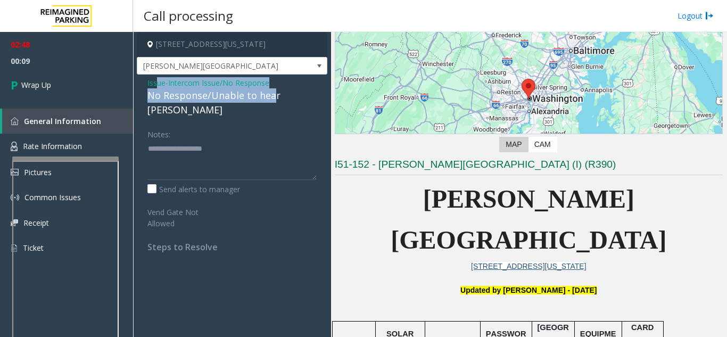
drag, startPoint x: 157, startPoint y: 81, endPoint x: 280, endPoint y: 99, distance: 124.8
click at [280, 99] on div "Issue - Intercom Issue/No Response No Response/Unable to hear [PERSON_NAME]" at bounding box center [231, 97] width 169 height 40
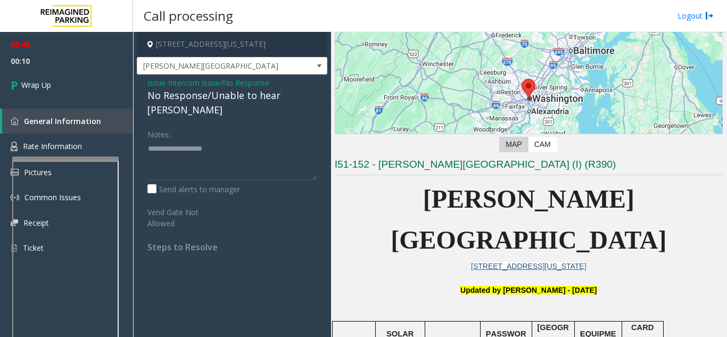
click at [207, 125] on div "Notes:" at bounding box center [231, 152] width 169 height 55
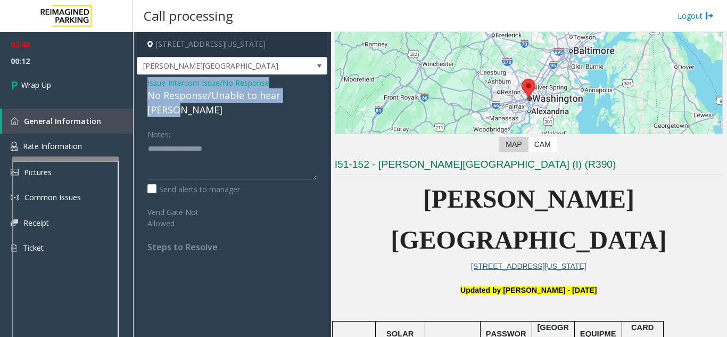
drag, startPoint x: 141, startPoint y: 79, endPoint x: 308, endPoint y: 93, distance: 167.2
click at [308, 93] on div "Issue - Intercom Issue/No Response No Response/Unable to hear [PERSON_NAME] Not…" at bounding box center [232, 169] width 191 height 188
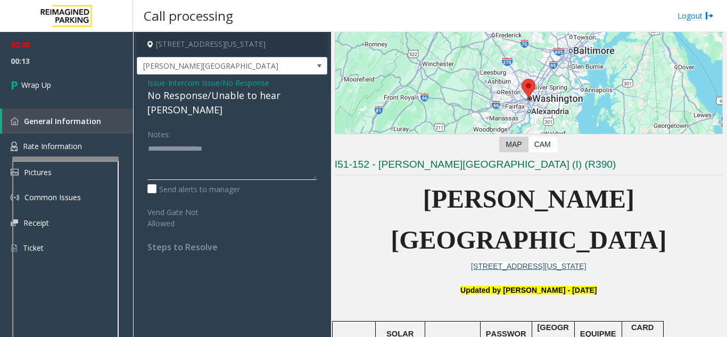
click at [269, 149] on textarea at bounding box center [231, 160] width 169 height 40
paste textarea "**********"
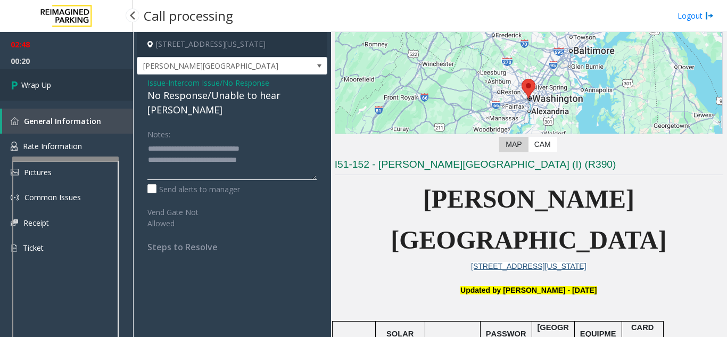
type textarea "**********"
click at [53, 86] on link "Wrap Up" at bounding box center [66, 84] width 133 height 31
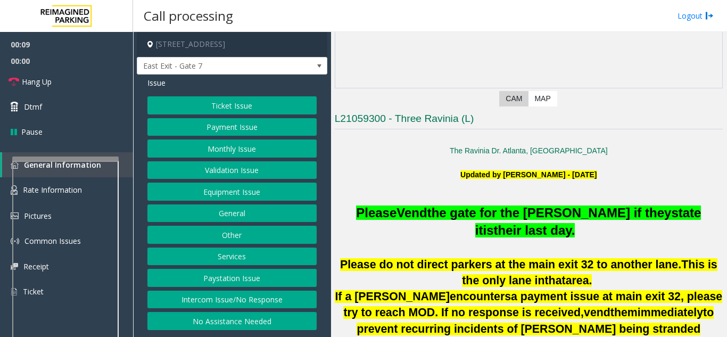
scroll to position [213, 0]
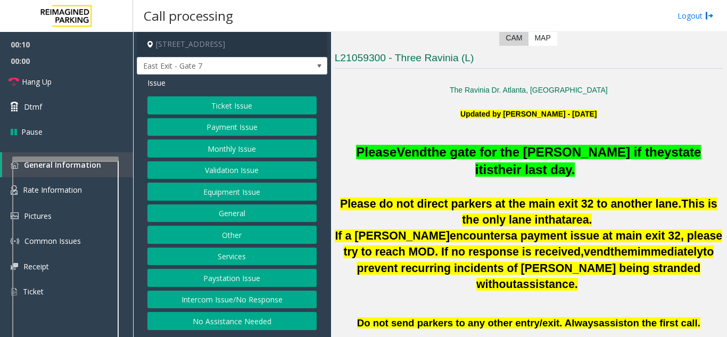
click at [211, 291] on button "Intercom Issue/No Response" at bounding box center [231, 300] width 169 height 18
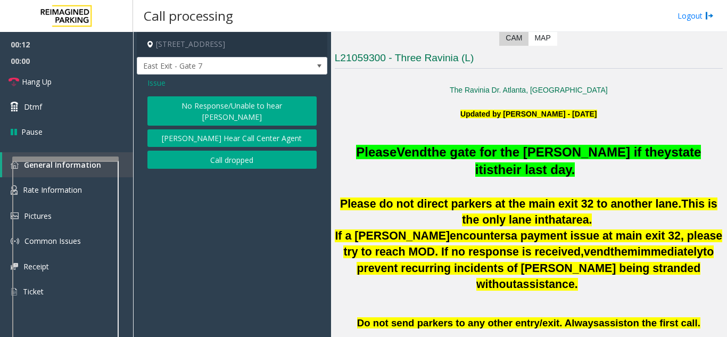
click at [201, 110] on button "No Response/Unable to hear [PERSON_NAME]" at bounding box center [231, 110] width 169 height 29
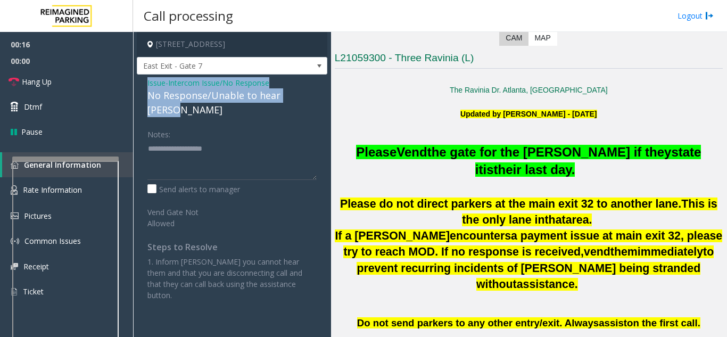
drag, startPoint x: 137, startPoint y: 77, endPoint x: 308, endPoint y: 99, distance: 172.3
click at [308, 99] on div "Issue - Intercom Issue/No Response No Response/Unable to hear [PERSON_NAME] Not…" at bounding box center [232, 193] width 191 height 237
click at [85, 72] on link "Hang Up" at bounding box center [66, 81] width 133 height 25
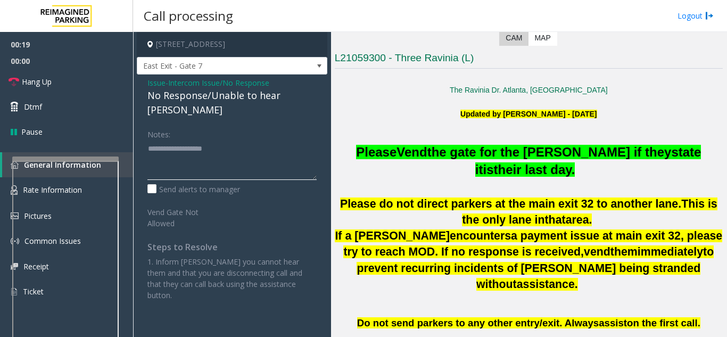
click at [171, 152] on textarea at bounding box center [231, 160] width 169 height 40
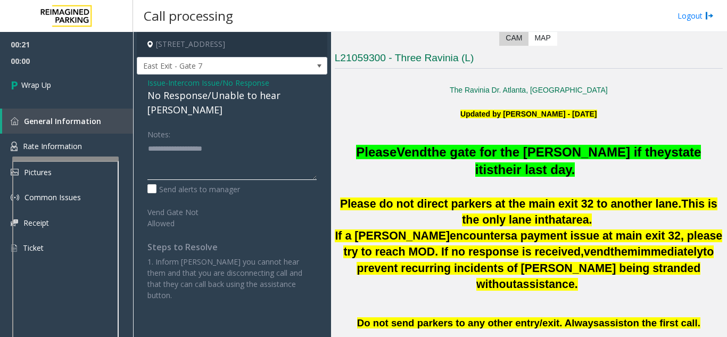
paste textarea "**********"
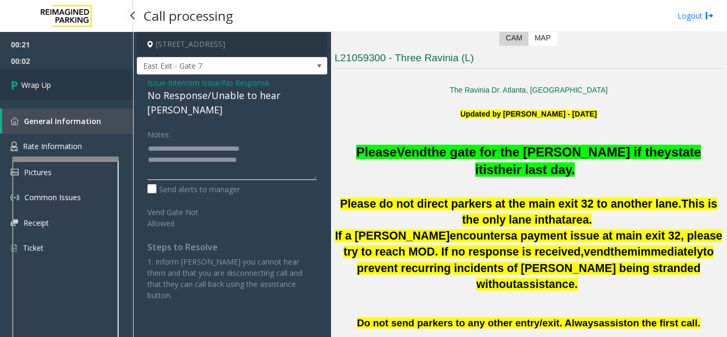
type textarea "**********"
click at [107, 93] on link "Wrap Up" at bounding box center [66, 84] width 133 height 31
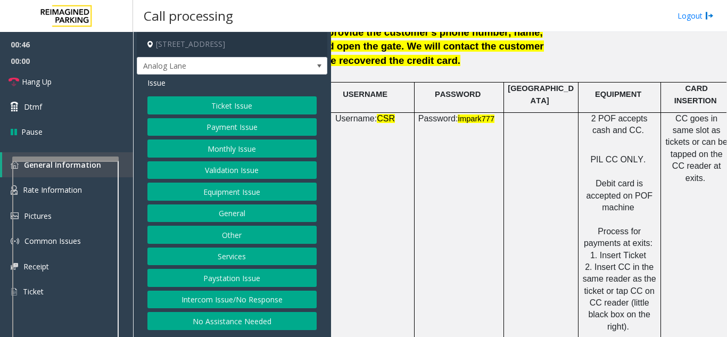
scroll to position [1491, 0]
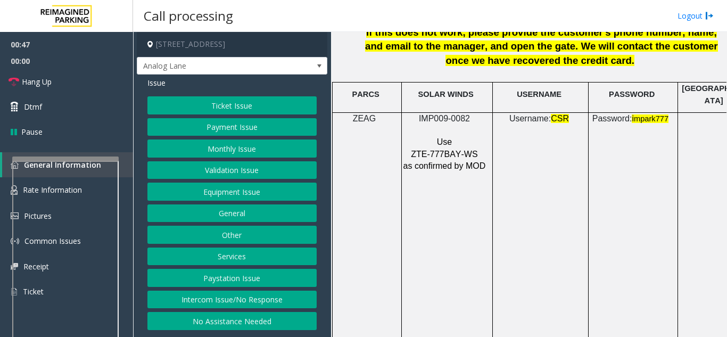
click at [251, 128] on button "Payment Issue" at bounding box center [231, 127] width 169 height 18
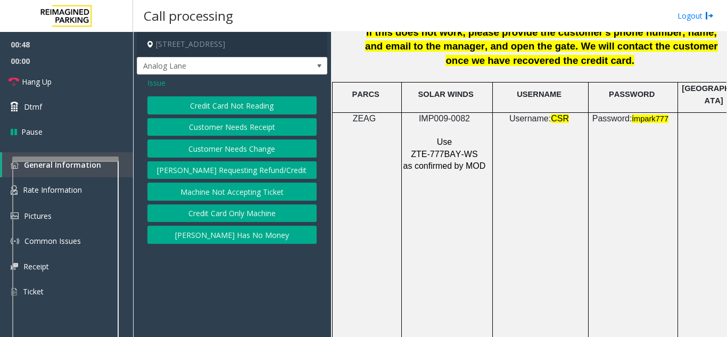
click at [239, 108] on button "Credit Card Not Reading" at bounding box center [231, 105] width 169 height 18
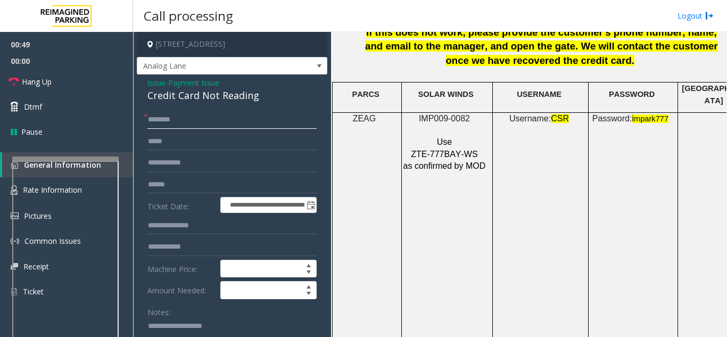
click at [193, 118] on input "text" at bounding box center [231, 120] width 169 height 18
drag, startPoint x: 479, startPoint y: 110, endPoint x: 421, endPoint y: 111, distance: 58.0
click at [421, 113] on p "IMP009-0082" at bounding box center [446, 119] width 86 height 12
click at [195, 125] on input "text" at bounding box center [231, 120] width 169 height 18
type input "*****"
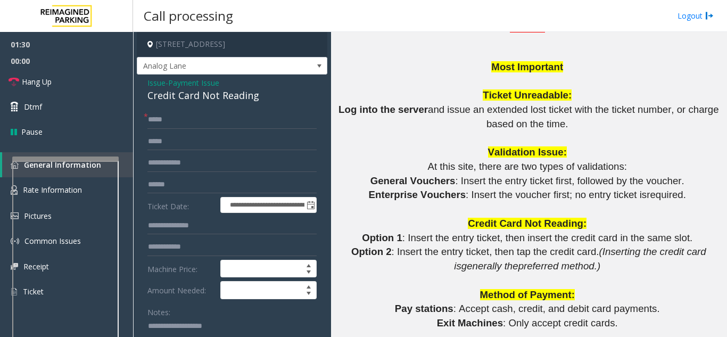
scroll to position [958, 0]
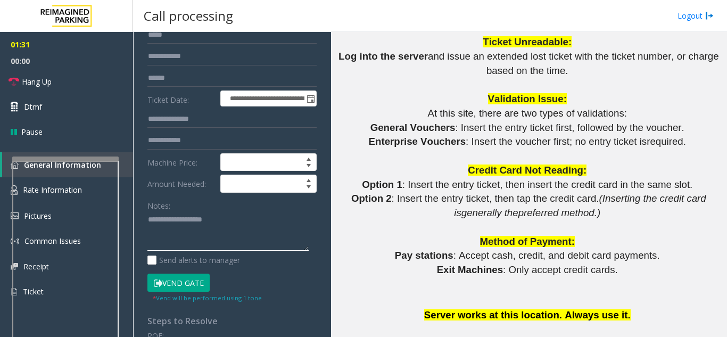
click at [187, 244] on textarea at bounding box center [227, 231] width 161 height 40
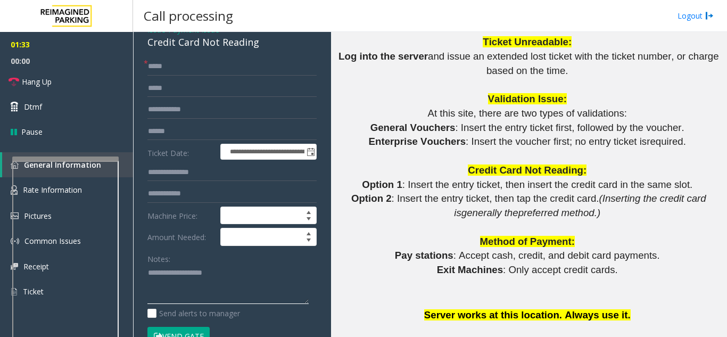
scroll to position [0, 0]
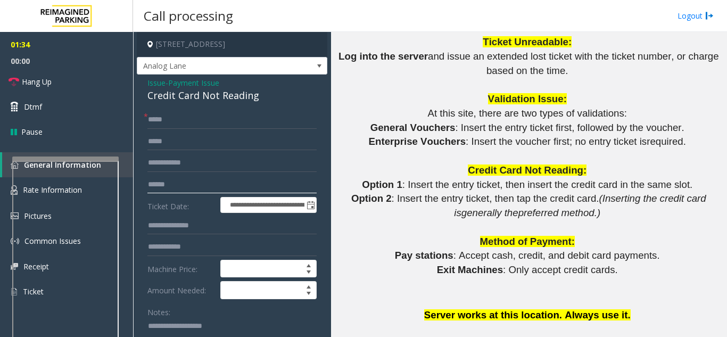
click at [168, 190] on input "text" at bounding box center [231, 185] width 169 height 18
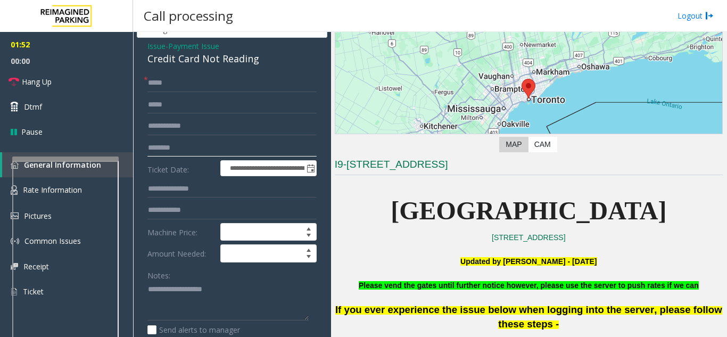
scroll to position [53, 0]
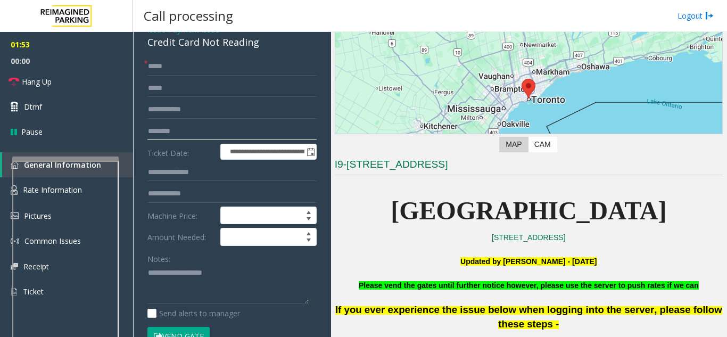
type input "********"
click at [190, 331] on button "Vend Gate" at bounding box center [178, 336] width 62 height 18
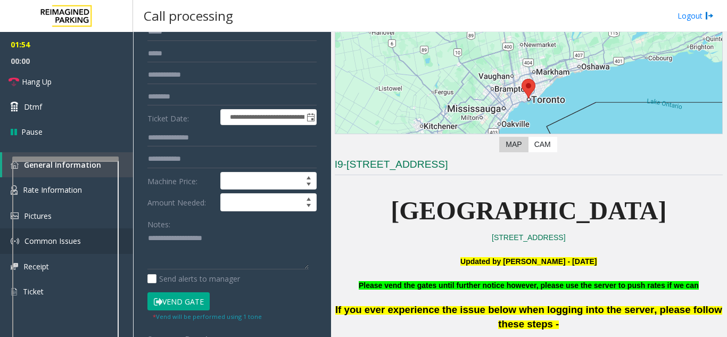
scroll to position [106, 0]
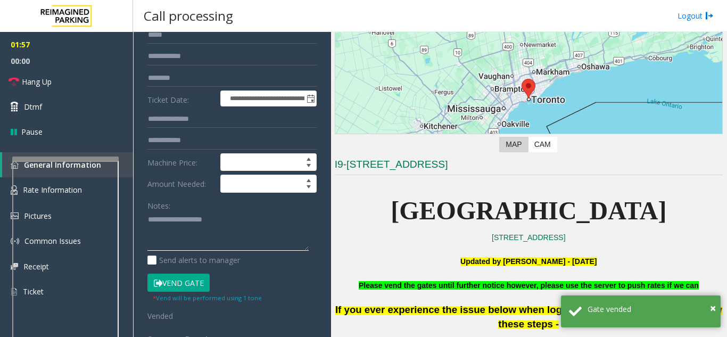
click at [186, 241] on textarea at bounding box center [227, 231] width 161 height 40
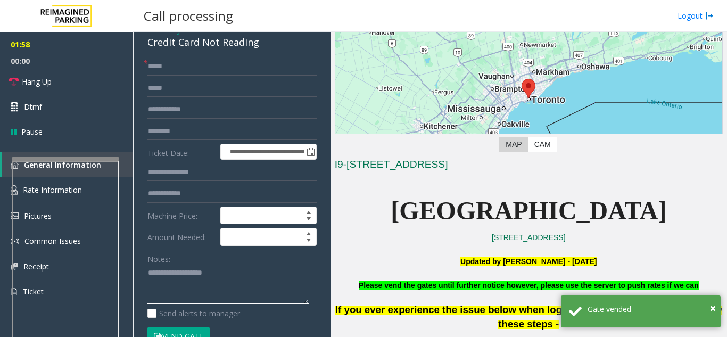
scroll to position [0, 0]
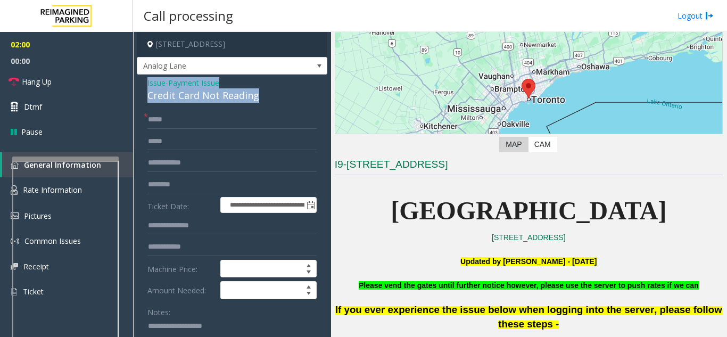
drag, startPoint x: 141, startPoint y: 76, endPoint x: 299, endPoint y: 99, distance: 159.8
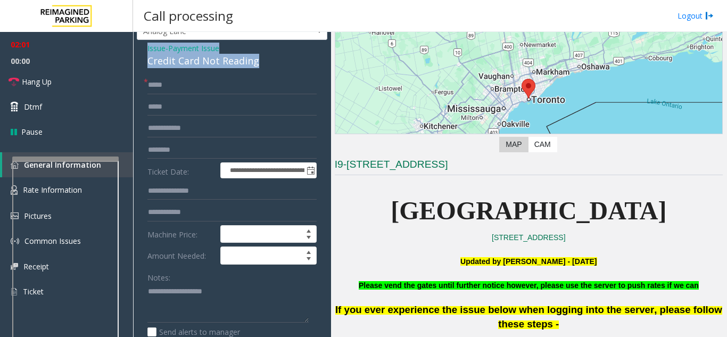
scroll to position [53, 0]
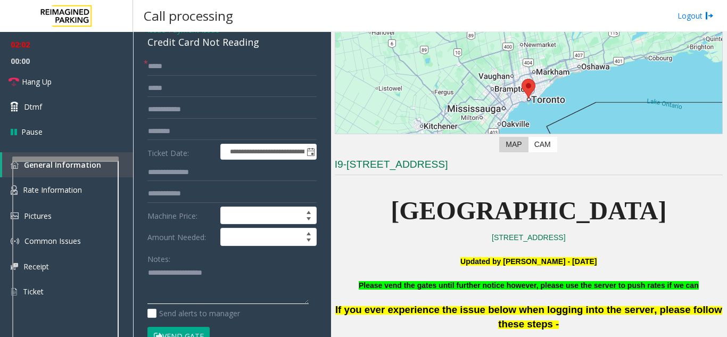
click at [186, 289] on textarea at bounding box center [227, 285] width 161 height 40
paste textarea "**********"
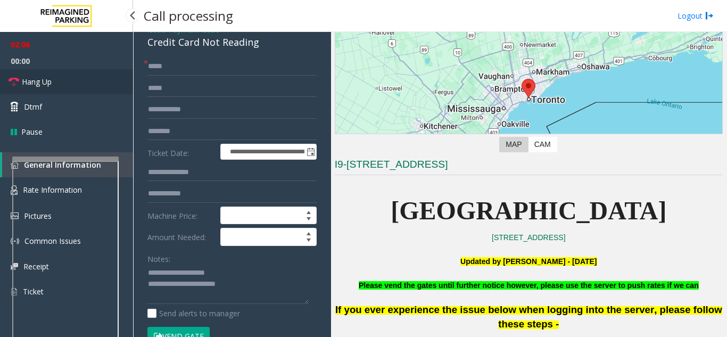
click at [39, 81] on span "Hang Up" at bounding box center [37, 81] width 30 height 11
click at [183, 292] on textarea at bounding box center [227, 285] width 161 height 40
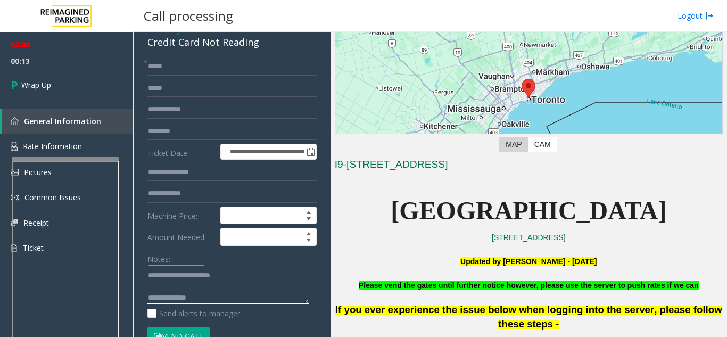
click at [245, 301] on textarea at bounding box center [227, 285] width 161 height 40
paste textarea "**********"
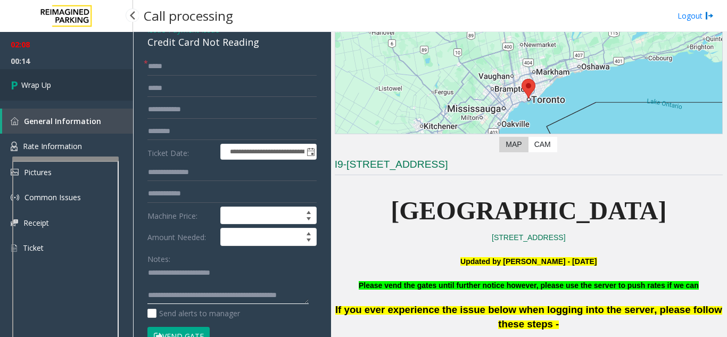
type textarea "**********"
click at [38, 96] on link "Wrap Up" at bounding box center [66, 84] width 133 height 31
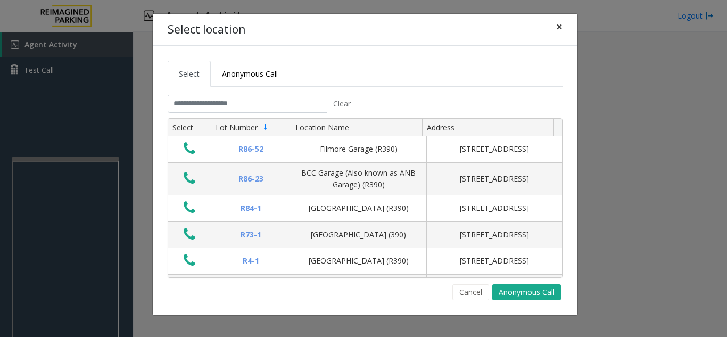
click at [556, 29] on span "×" at bounding box center [559, 26] width 6 height 15
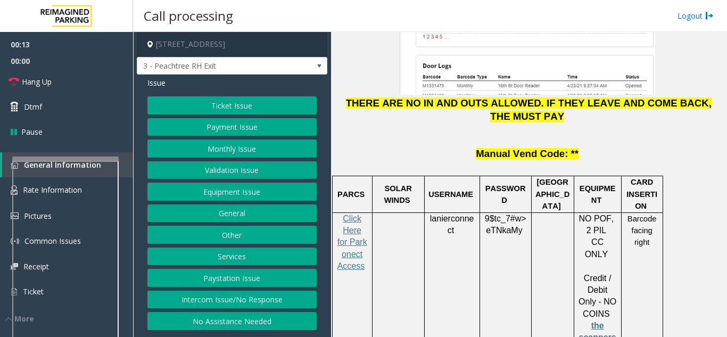
scroll to position [1491, 0]
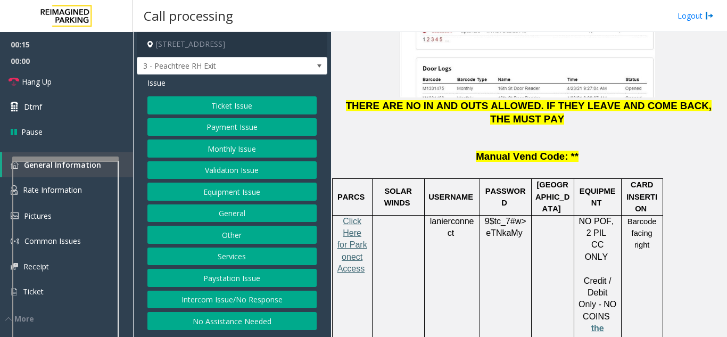
click at [350, 217] on span "Click Here for Parkonect Access" at bounding box center [353, 245] width 30 height 57
click at [218, 97] on button "Ticket Issue" at bounding box center [231, 105] width 169 height 18
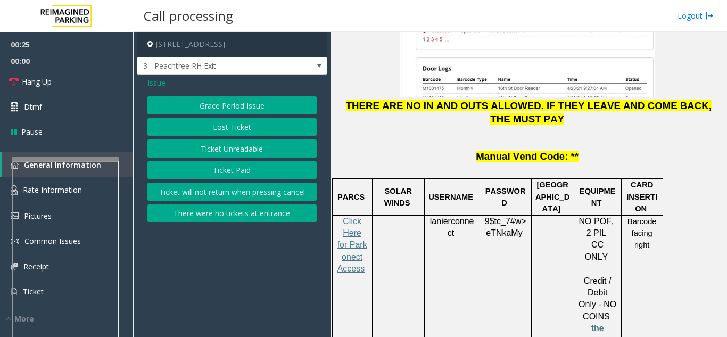
click at [254, 167] on button "Ticket Paid" at bounding box center [231, 170] width 169 height 18
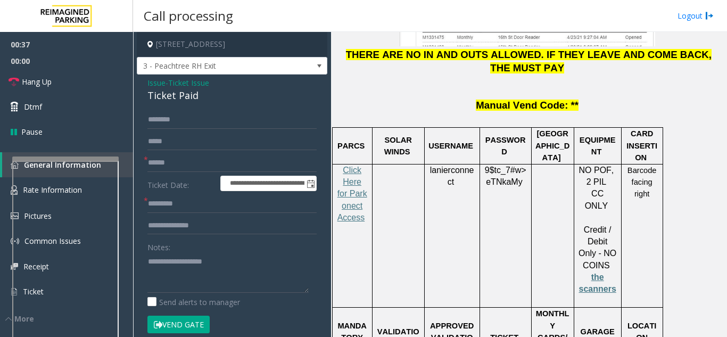
scroll to position [1544, 0]
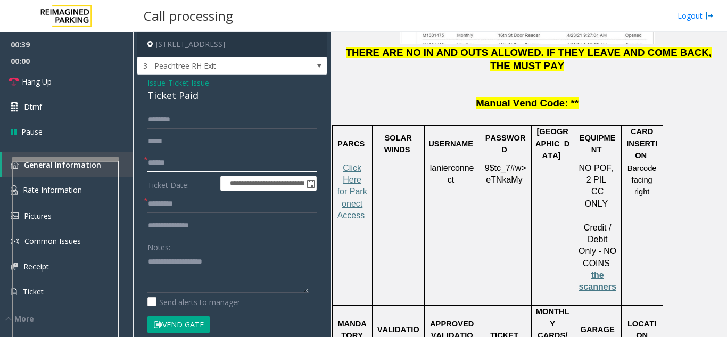
click at [237, 172] on input "text" at bounding box center [231, 163] width 169 height 18
click at [183, 172] on input "text" at bounding box center [231, 163] width 169 height 18
type input "**********"
click at [169, 213] on input "text" at bounding box center [231, 204] width 169 height 18
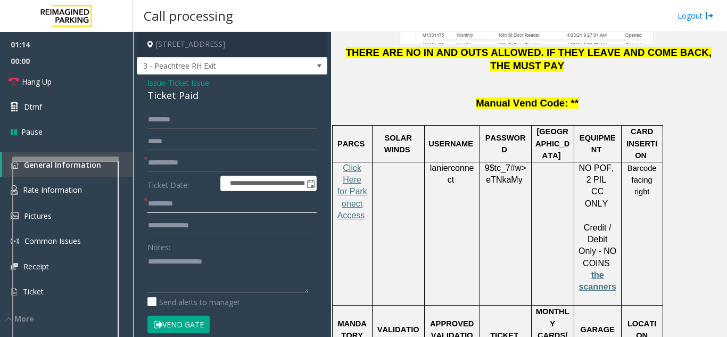
click at [211, 213] on input "text" at bounding box center [231, 204] width 169 height 18
type input "****"
click at [194, 140] on form "**********" at bounding box center [231, 228] width 169 height 234
click at [195, 129] on input "text" at bounding box center [231, 120] width 169 height 18
click at [231, 129] on input "text" at bounding box center [231, 120] width 169 height 18
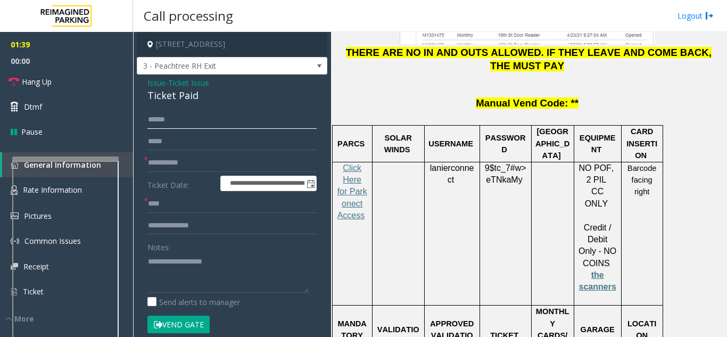
type input "******"
click at [180, 280] on textarea at bounding box center [227, 273] width 161 height 40
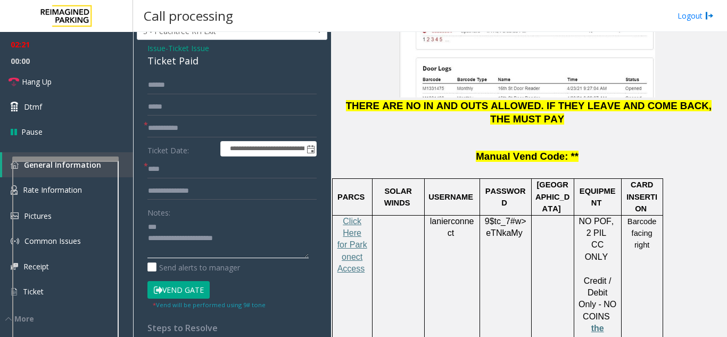
scroll to position [53, 0]
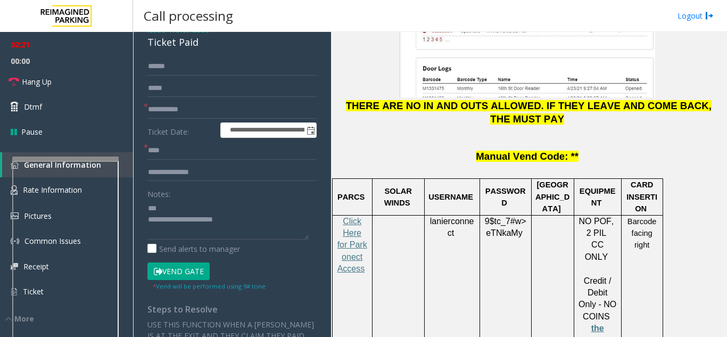
click at [193, 278] on button "Vend Gate" at bounding box center [178, 271] width 62 height 18
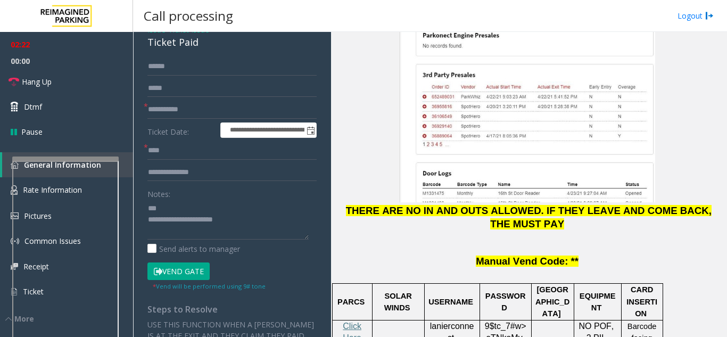
scroll to position [1384, 0]
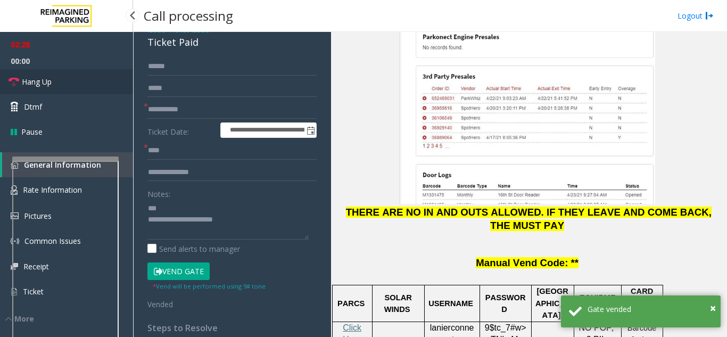
click at [32, 87] on link "Hang Up" at bounding box center [66, 81] width 133 height 25
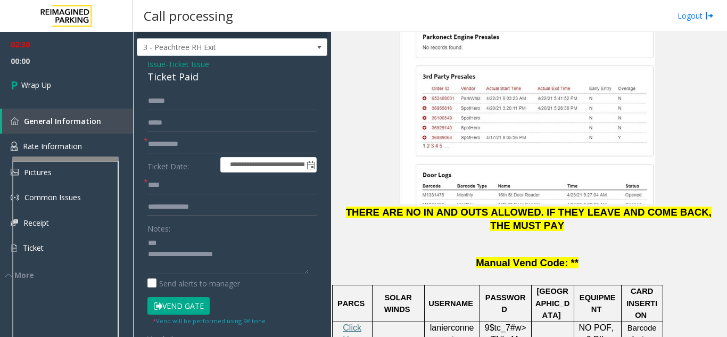
scroll to position [0, 0]
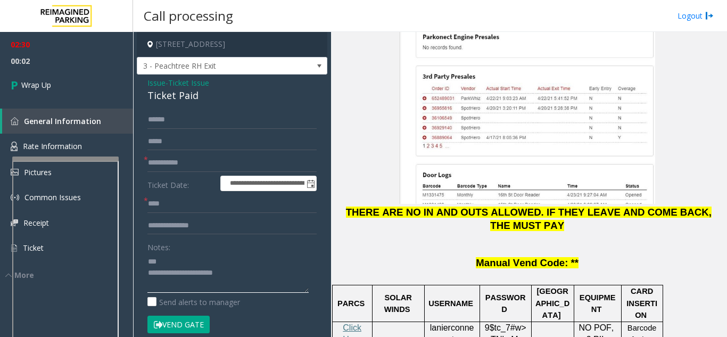
click at [149, 270] on textarea at bounding box center [227, 273] width 161 height 40
click at [267, 289] on textarea at bounding box center [227, 273] width 161 height 40
drag, startPoint x: 137, startPoint y: 92, endPoint x: 203, endPoint y: 106, distance: 67.6
click at [203, 106] on div "**********" at bounding box center [232, 339] width 191 height 528
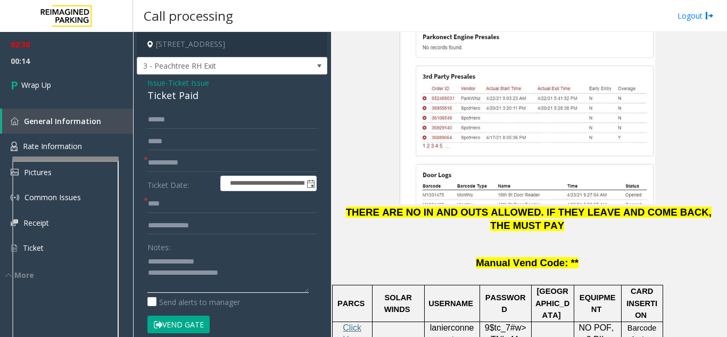
click at [156, 285] on textarea at bounding box center [227, 273] width 161 height 40
paste textarea "**********"
click at [215, 293] on textarea at bounding box center [227, 273] width 161 height 40
paste textarea "**********"
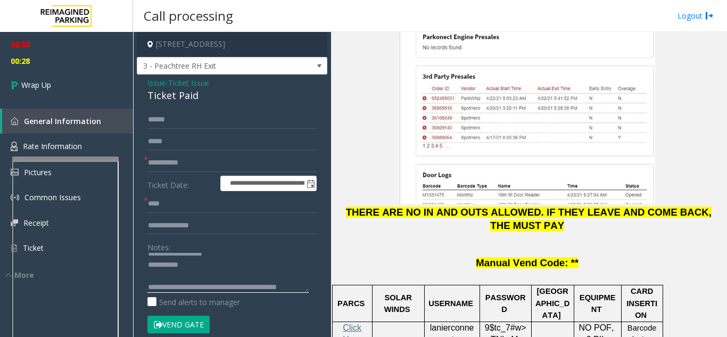
scroll to position [53, 0]
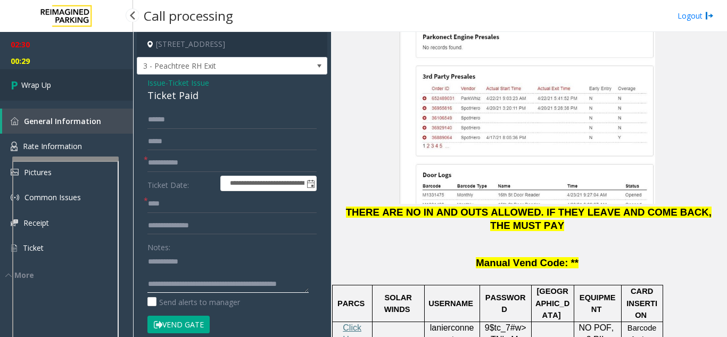
type textarea "**********"
click at [69, 92] on link "Wrap Up" at bounding box center [66, 84] width 133 height 31
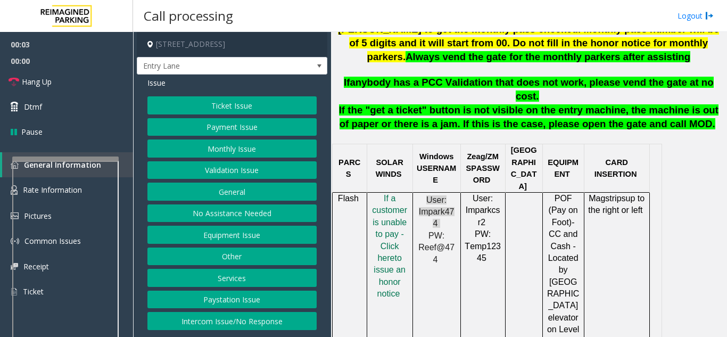
scroll to position [532, 0]
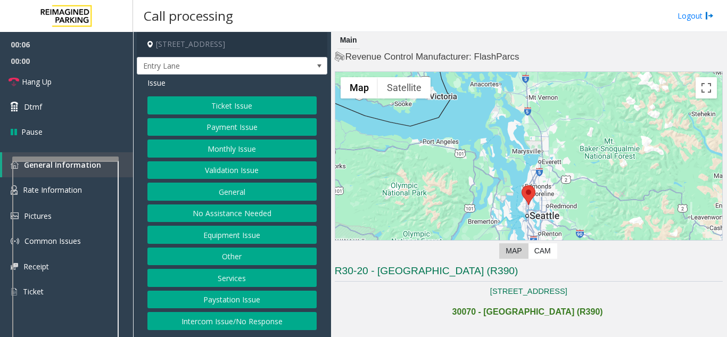
scroll to position [532, 0]
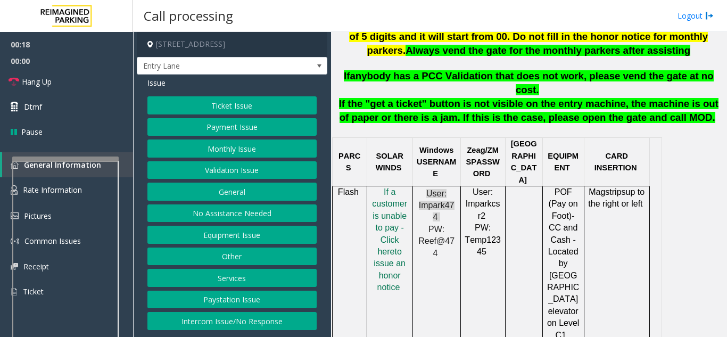
click at [231, 323] on button "Intercom Issue/No Response" at bounding box center [231, 321] width 169 height 18
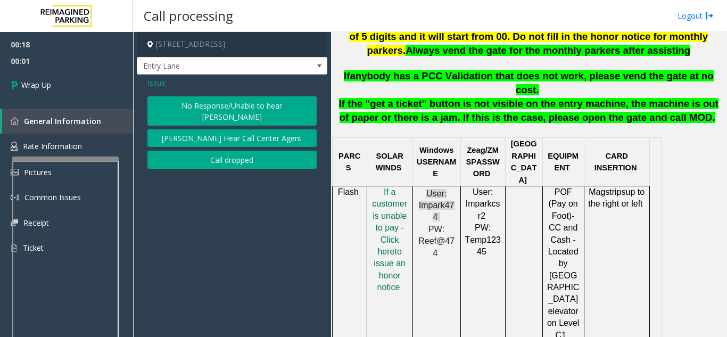
click at [168, 78] on div "Issue" at bounding box center [231, 82] width 169 height 11
click at [161, 83] on span "Issue" at bounding box center [156, 82] width 18 height 11
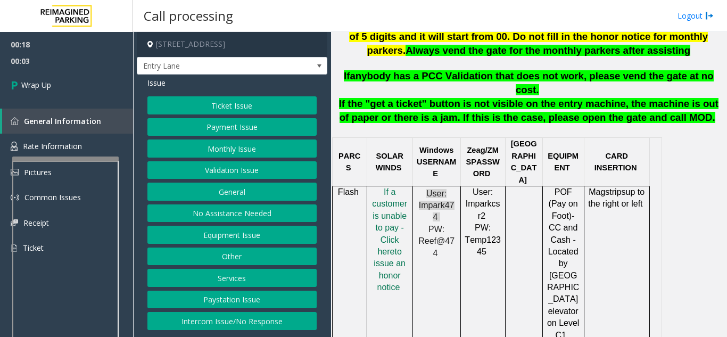
click at [219, 325] on button "Intercom Issue/No Response" at bounding box center [231, 321] width 169 height 18
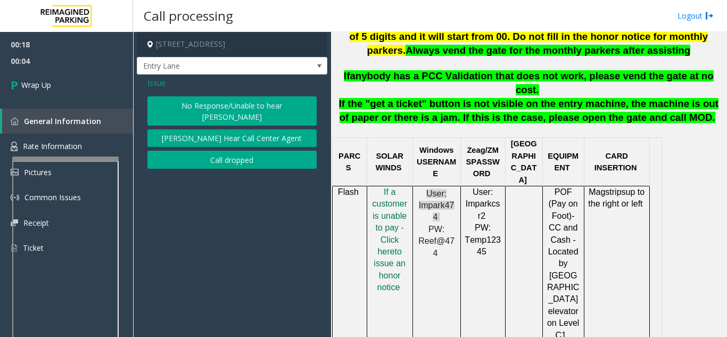
click at [157, 81] on span "Issue" at bounding box center [156, 82] width 18 height 11
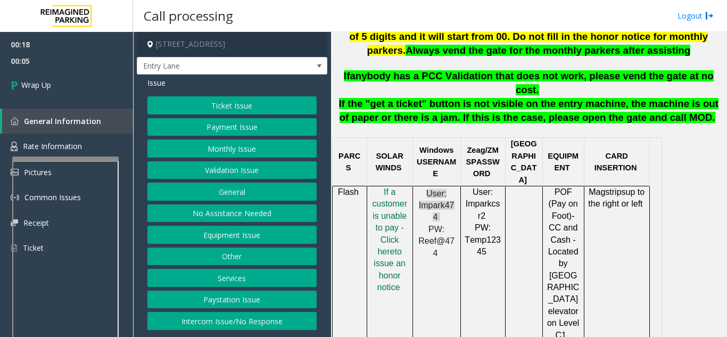
click at [247, 211] on button "No Assistance Needed" at bounding box center [231, 213] width 169 height 18
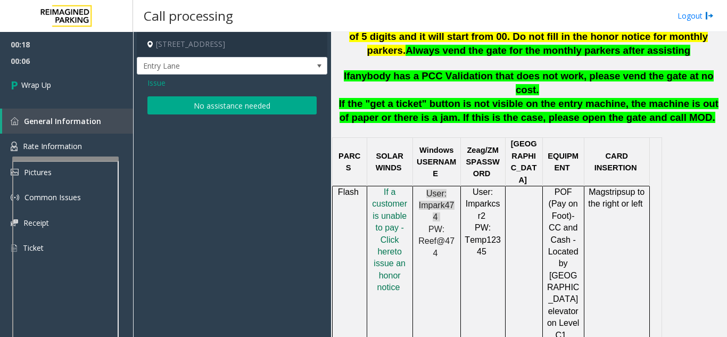
click at [206, 108] on button "No assistance needed" at bounding box center [231, 105] width 169 height 18
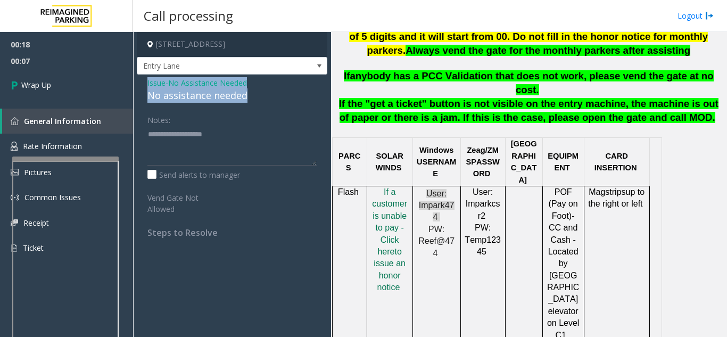
drag, startPoint x: 141, startPoint y: 86, endPoint x: 265, endPoint y: 97, distance: 124.0
click at [265, 97] on div "Issue - No Assistance Needed No assistance needed Notes: Send alerts to manager…" at bounding box center [232, 162] width 191 height 174
copy div "Issue - No Assistance Needed No assistance needed"
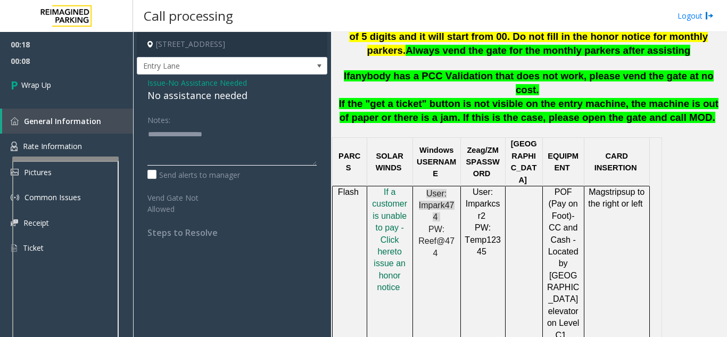
click at [233, 147] on textarea at bounding box center [231, 146] width 169 height 40
paste textarea "**********"
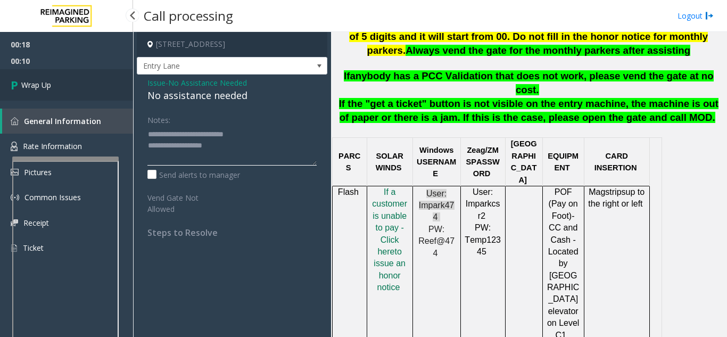
type textarea "**********"
click at [53, 89] on link "Wrap Up" at bounding box center [66, 84] width 133 height 31
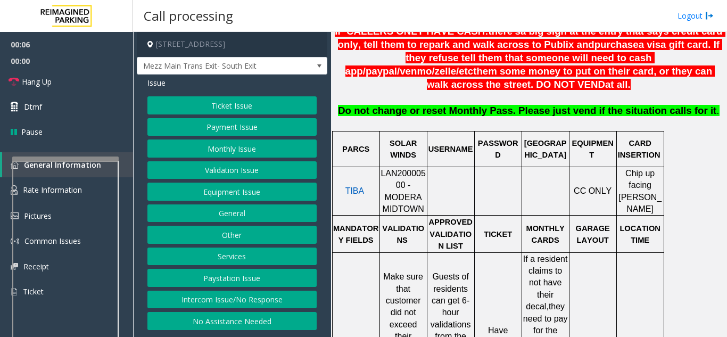
scroll to position [426, 0]
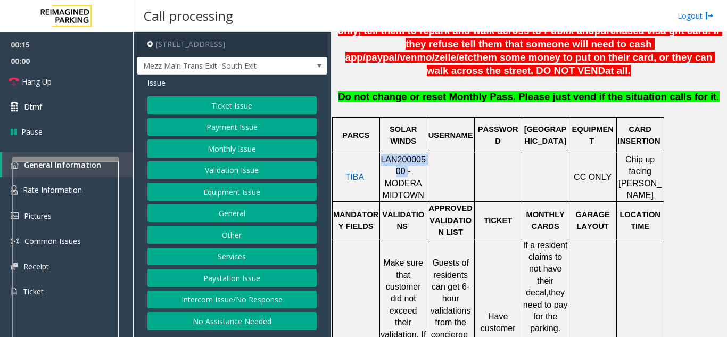
drag, startPoint x: 388, startPoint y: 160, endPoint x: 382, endPoint y: 153, distance: 9.1
click at [382, 154] on p "LAN20000500 - MODERA MIDTOWN" at bounding box center [404, 178] width 46 height 48
copy span "LAN20000500"
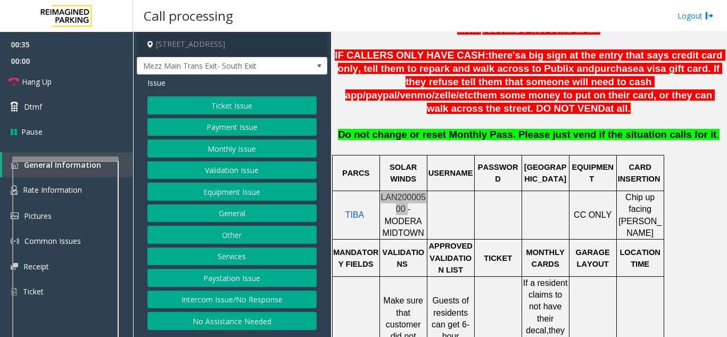
scroll to position [319, 0]
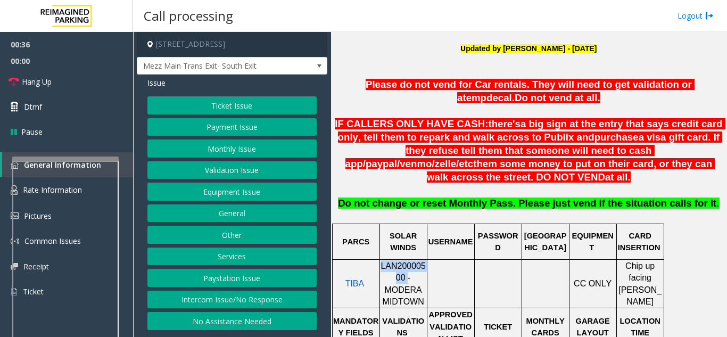
click at [262, 108] on button "Ticket Issue" at bounding box center [231, 105] width 169 height 18
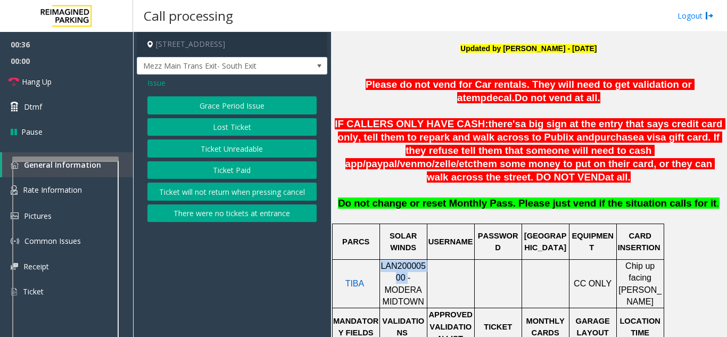
drag, startPoint x: 245, startPoint y: 150, endPoint x: 253, endPoint y: 152, distance: 8.4
click at [253, 152] on button "Ticket Unreadable" at bounding box center [231, 148] width 169 height 18
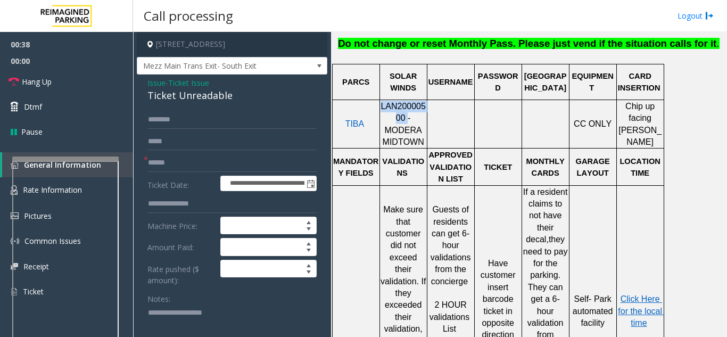
scroll to position [532, 0]
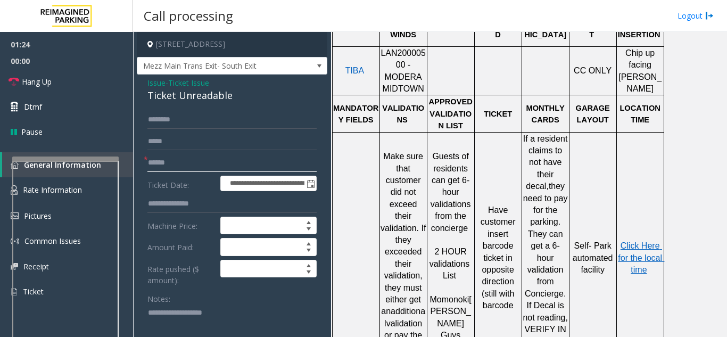
click at [190, 163] on input "text" at bounding box center [231, 163] width 169 height 18
type input "*******"
click at [643, 241] on span "Click Here for the local time" at bounding box center [641, 257] width 46 height 33
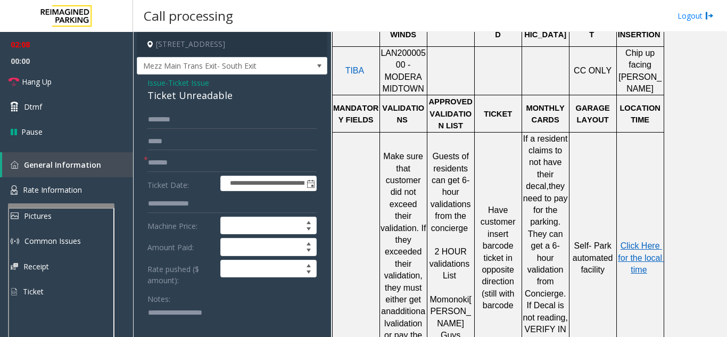
click at [81, 208] on div at bounding box center [61, 205] width 106 height 4
click at [87, 191] on link "Rate Information" at bounding box center [66, 190] width 133 height 26
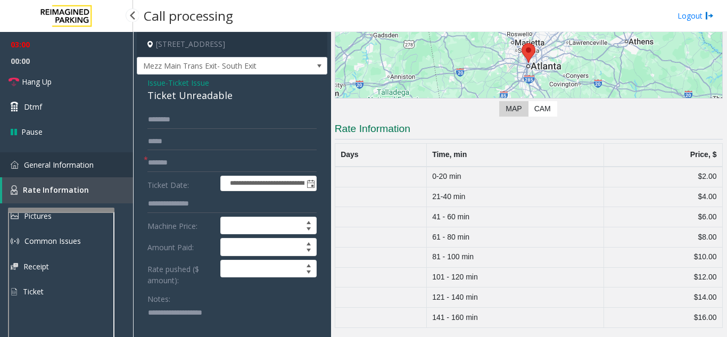
click at [108, 166] on link "General Information" at bounding box center [66, 164] width 133 height 25
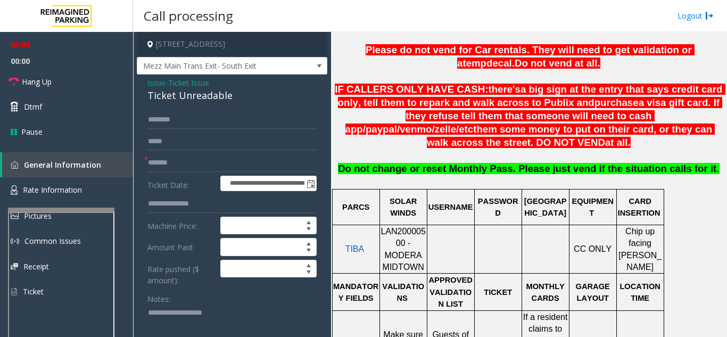
scroll to position [373, 0]
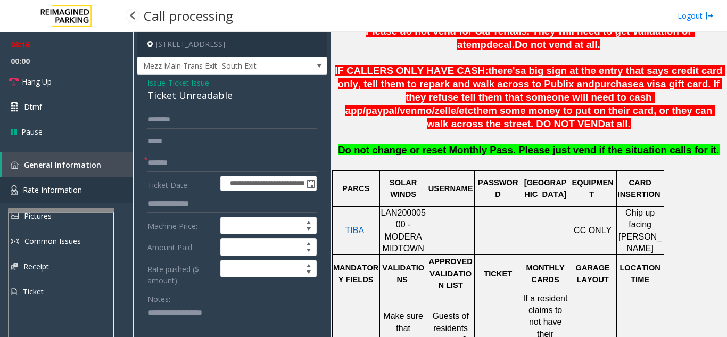
click at [34, 200] on link "Rate Information" at bounding box center [66, 190] width 133 height 26
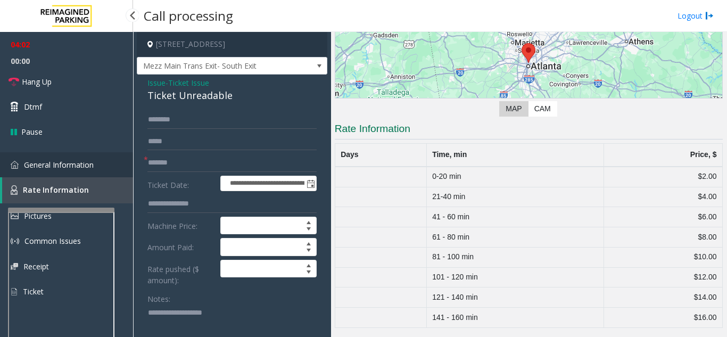
click at [95, 164] on link "General Information" at bounding box center [66, 164] width 133 height 25
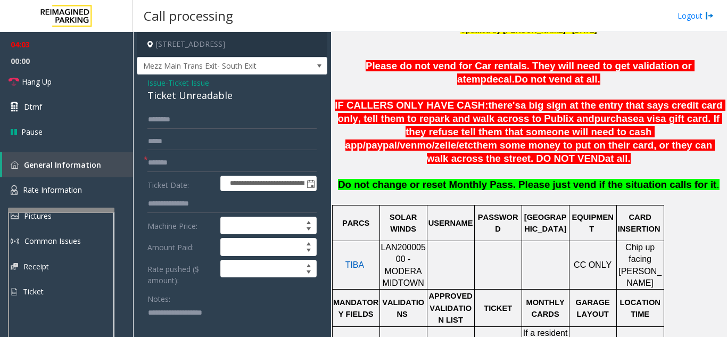
scroll to position [319, 0]
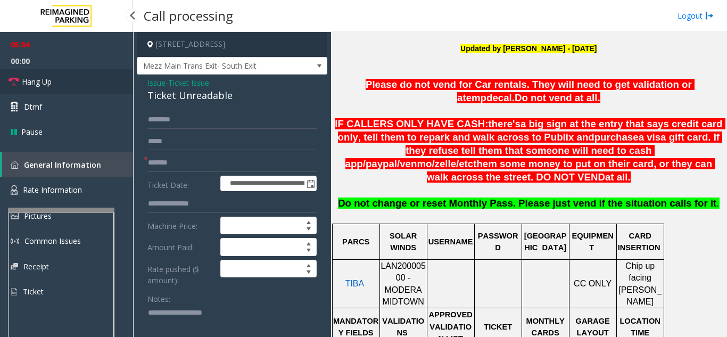
click at [79, 79] on link "Hang Up" at bounding box center [66, 81] width 133 height 25
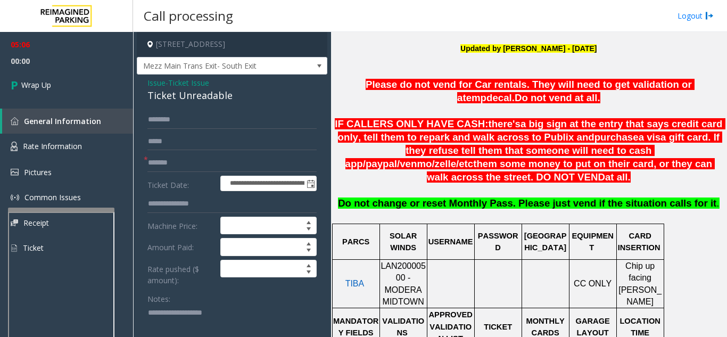
click at [212, 323] on textarea at bounding box center [227, 325] width 161 height 40
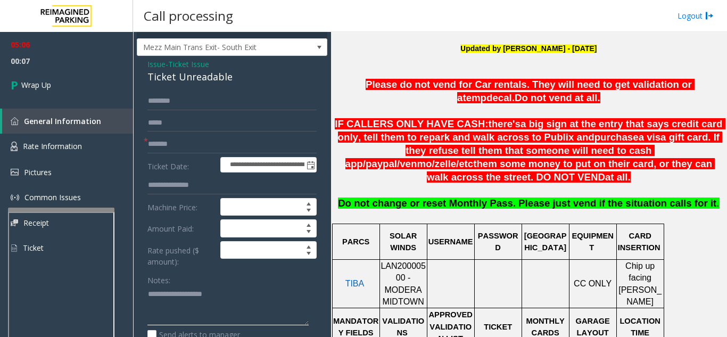
scroll to position [0, 0]
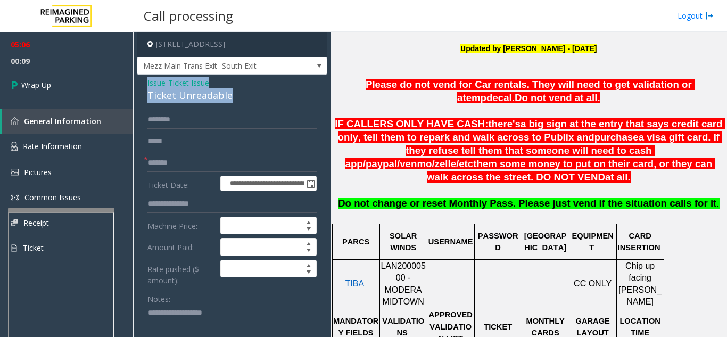
drag, startPoint x: 144, startPoint y: 90, endPoint x: 244, endPoint y: 96, distance: 100.8
copy div "Issue - Ticket Issue Ticket Unreadable"
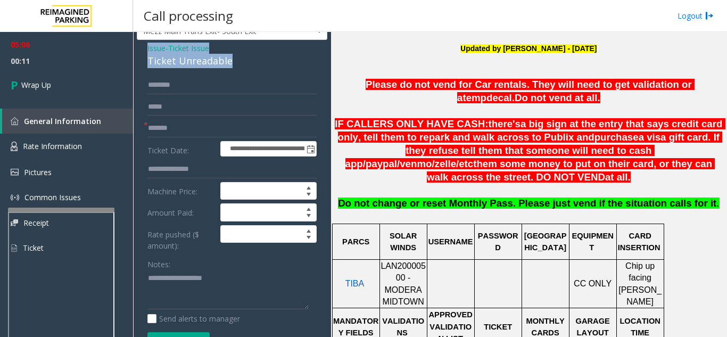
scroll to position [53, 0]
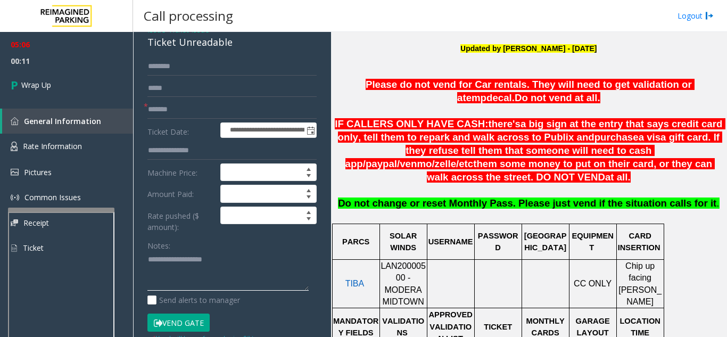
click at [193, 265] on textarea at bounding box center [227, 271] width 161 height 40
paste textarea "**********"
click at [212, 285] on textarea at bounding box center [227, 271] width 161 height 40
paste textarea "**********"
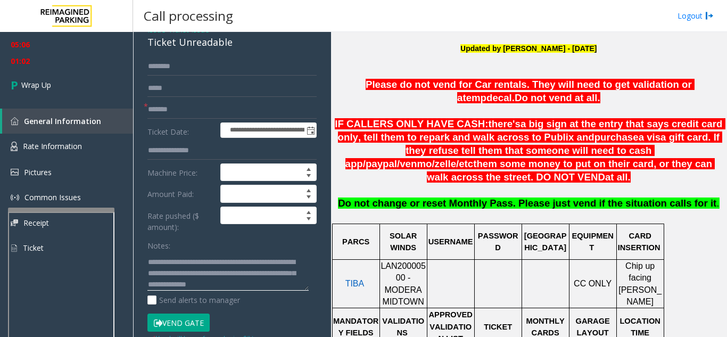
scroll to position [42, 0]
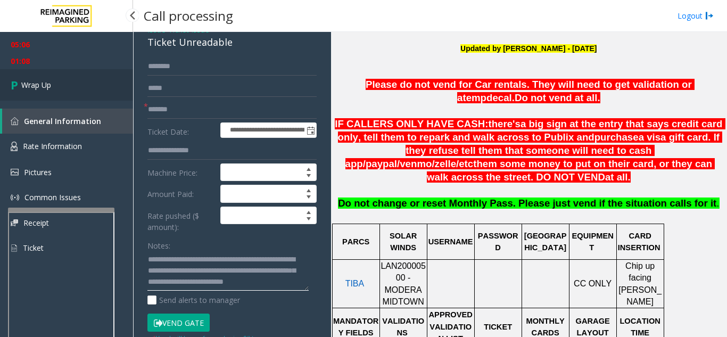
type textarea "**********"
click at [106, 74] on link "Wrap Up" at bounding box center [66, 84] width 133 height 31
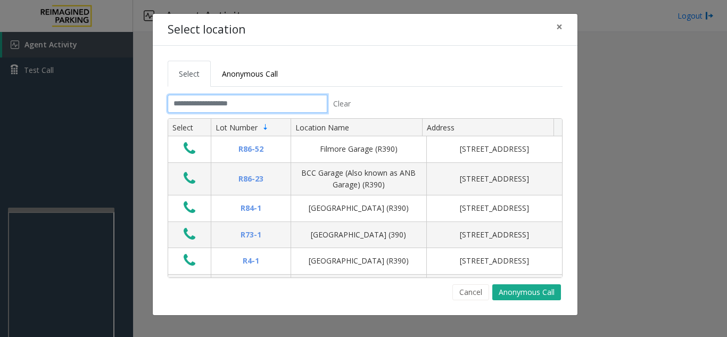
click at [280, 105] on input "text" at bounding box center [248, 104] width 160 height 18
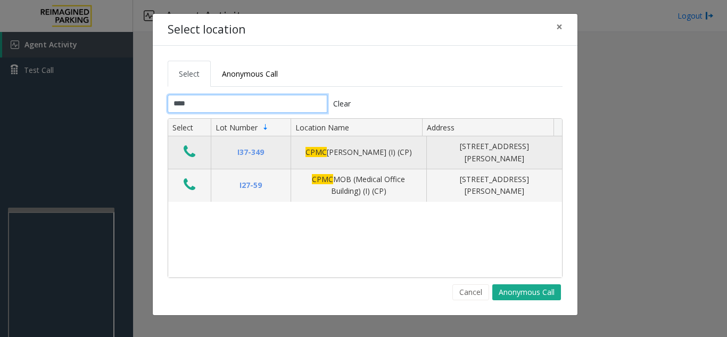
type input "****"
click at [184, 155] on icon "Data table" at bounding box center [190, 151] width 12 height 15
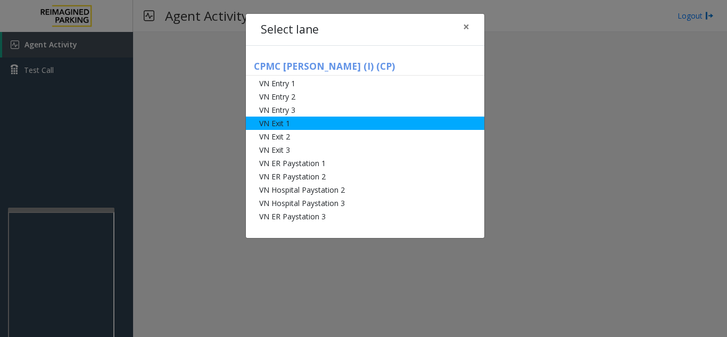
click at [312, 126] on li "VN Exit 1" at bounding box center [365, 123] width 239 height 13
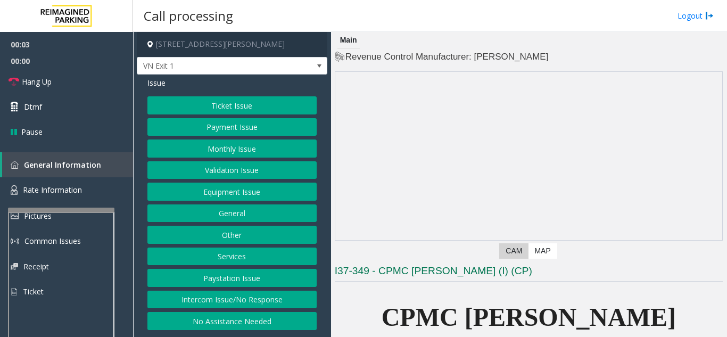
click at [240, 76] on div "Issue Ticket Issue Payment Issue Monthly Issue Validation Issue Equipment Issue…" at bounding box center [232, 205] width 191 height 261
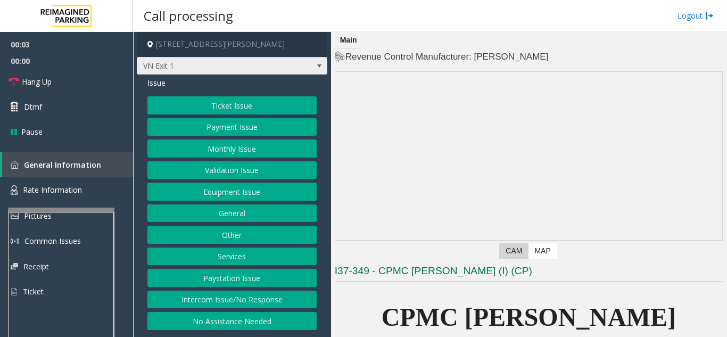
click at [239, 66] on span "VN Exit 1" at bounding box center [213, 65] width 152 height 17
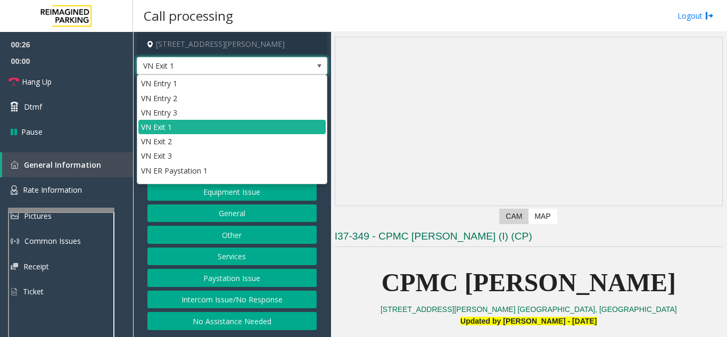
scroll to position [53, 0]
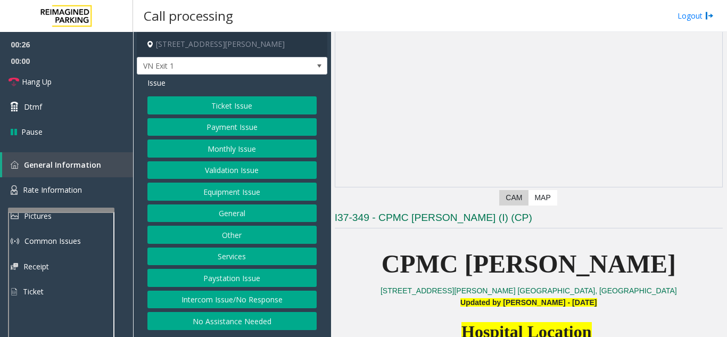
click at [371, 282] on p "CPMC Van Ness" at bounding box center [529, 264] width 388 height 41
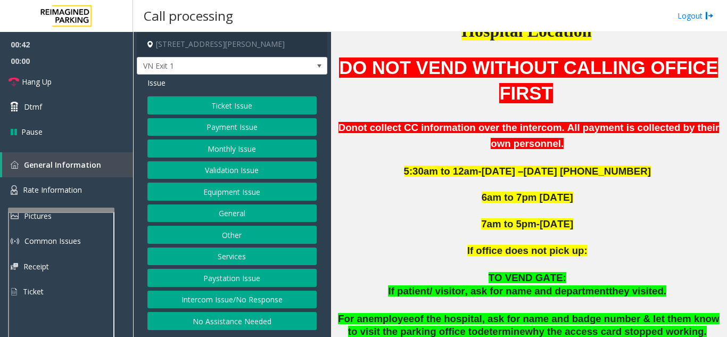
scroll to position [373, 0]
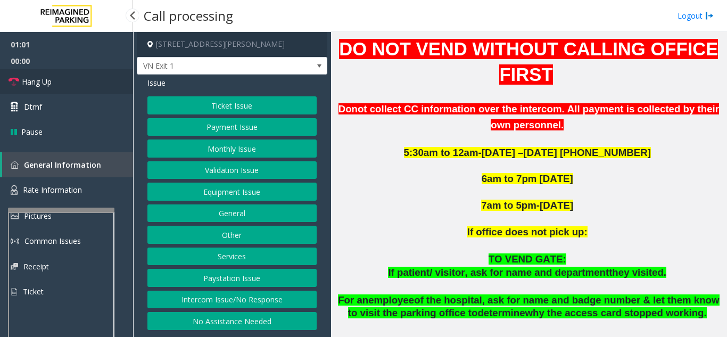
click at [42, 83] on span "Hang Up" at bounding box center [37, 81] width 30 height 11
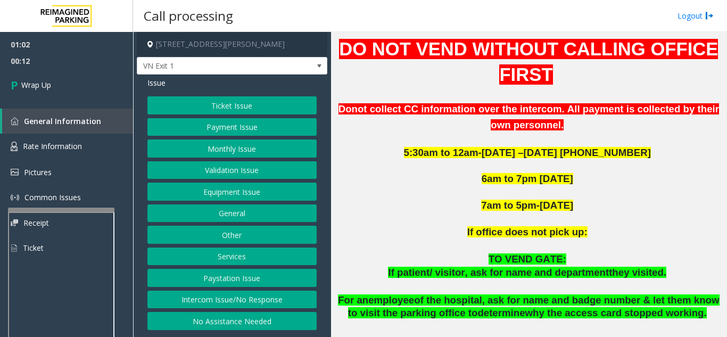
click at [225, 169] on button "Validation Issue" at bounding box center [231, 170] width 169 height 18
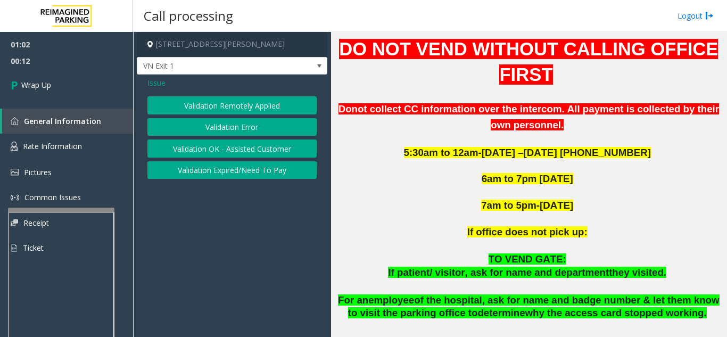
click at [225, 128] on button "Validation Error" at bounding box center [231, 127] width 169 height 18
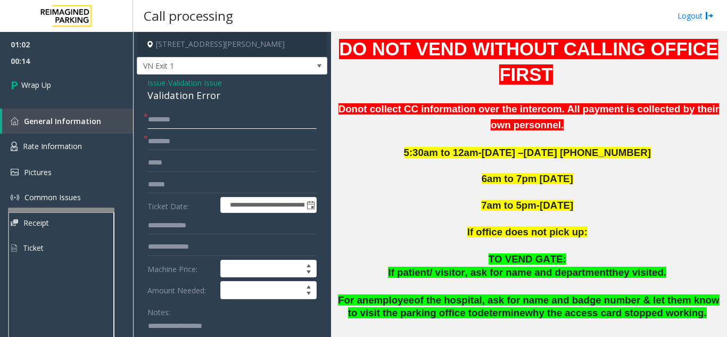
click at [200, 124] on input "text" at bounding box center [231, 120] width 169 height 18
type input "**"
click at [211, 145] on input "text" at bounding box center [231, 142] width 169 height 18
type input "**"
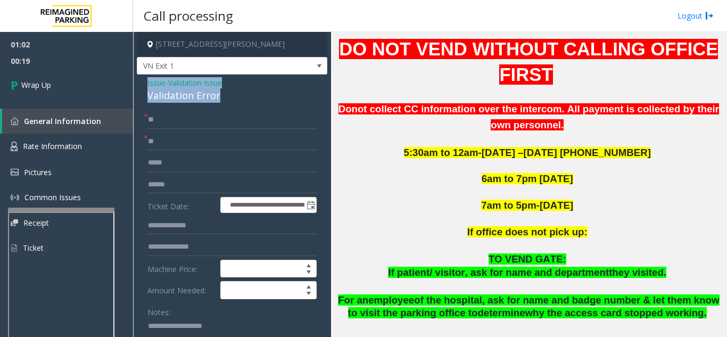
drag, startPoint x: 138, startPoint y: 80, endPoint x: 234, endPoint y: 93, distance: 97.3
copy div "Issue - Validation Issue Validation Error"
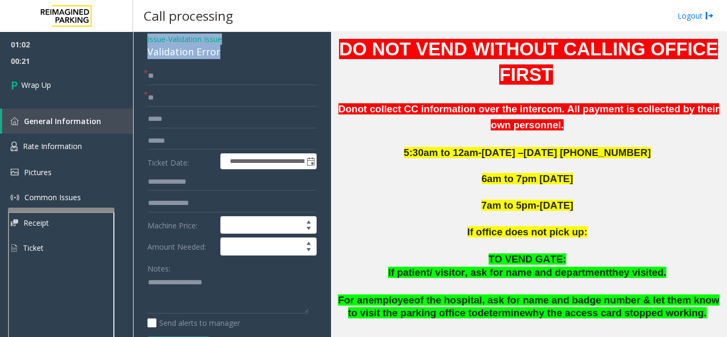
scroll to position [53, 0]
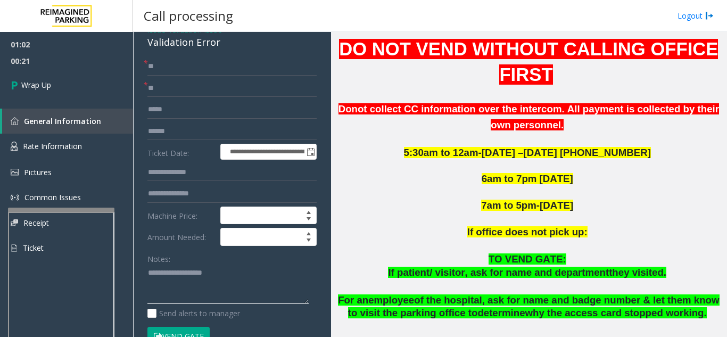
click at [194, 288] on textarea at bounding box center [227, 285] width 161 height 40
paste textarea "**********"
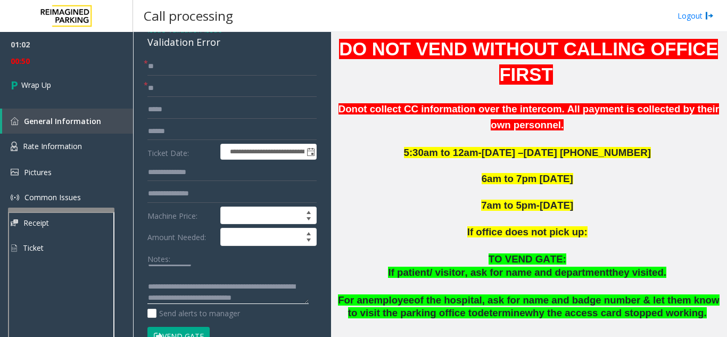
scroll to position [31, 0]
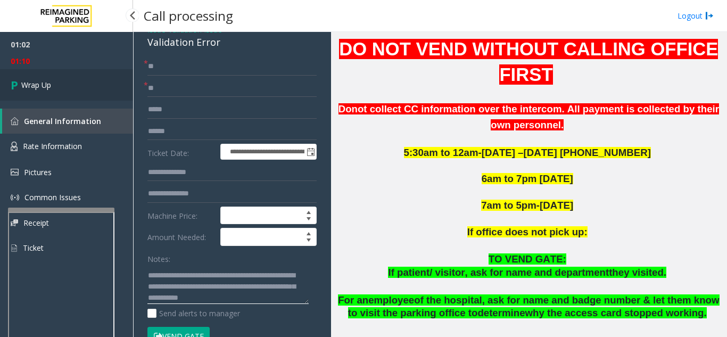
type textarea "**********"
click at [15, 96] on link "Wrap Up" at bounding box center [66, 84] width 133 height 31
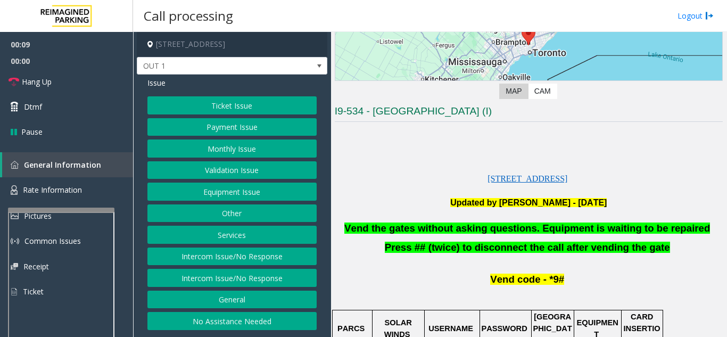
scroll to position [266, 0]
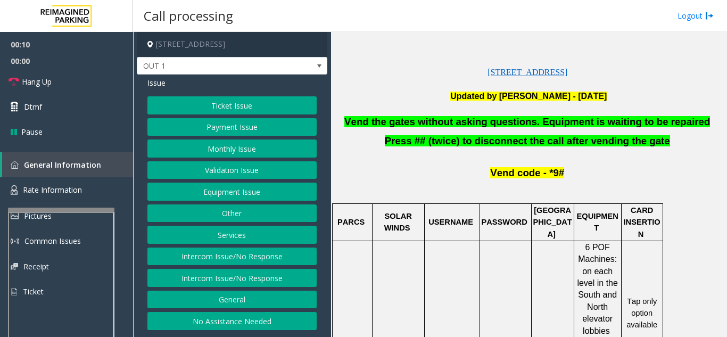
click at [252, 168] on button "Validation Issue" at bounding box center [231, 170] width 169 height 18
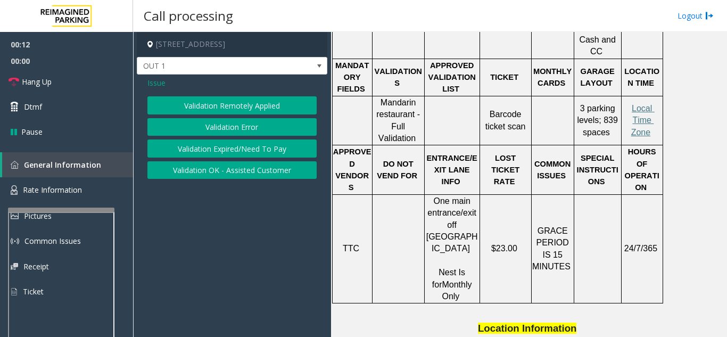
scroll to position [532, 0]
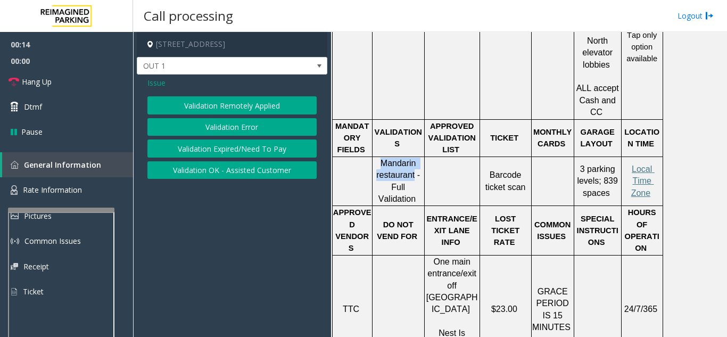
drag, startPoint x: 376, startPoint y: 127, endPoint x: 415, endPoint y: 137, distance: 39.6
click at [415, 158] on p "Mandarin restaurant - Full Validation" at bounding box center [398, 182] width 51 height 48
copy span "Mandarin restaurant"
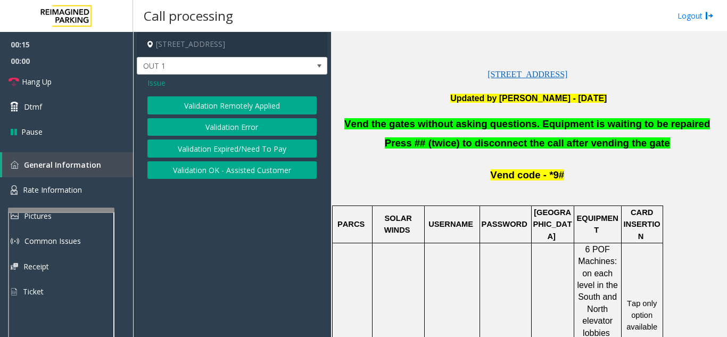
scroll to position [160, 0]
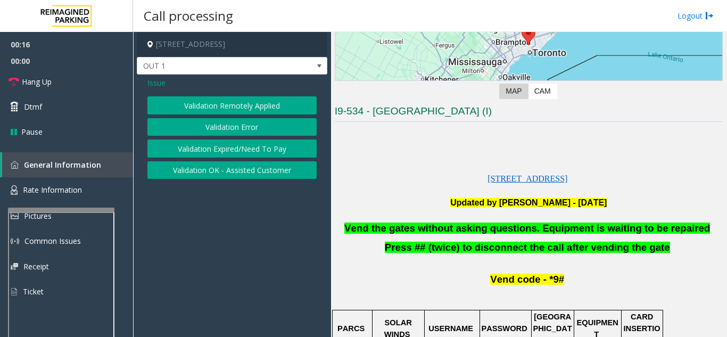
click at [266, 136] on div "Validation Remotely Applied Validation Error Validation Expired/Need To Pay Val…" at bounding box center [231, 137] width 169 height 83
click at [266, 127] on button "Validation Error" at bounding box center [231, 127] width 169 height 18
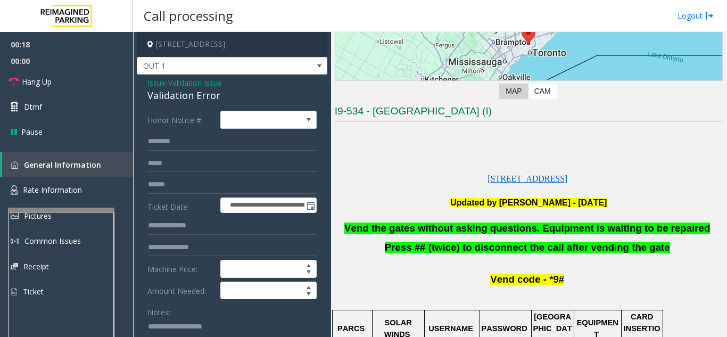
scroll to position [106, 0]
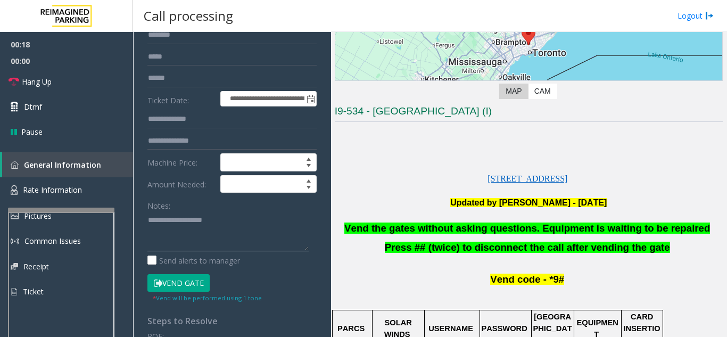
click at [183, 243] on textarea at bounding box center [227, 231] width 161 height 40
paste textarea "**********"
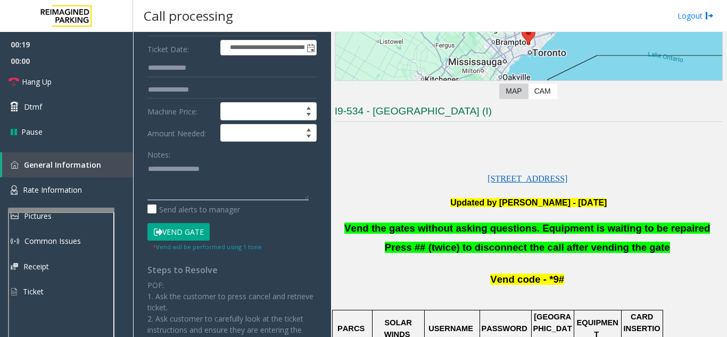
scroll to position [213, 0]
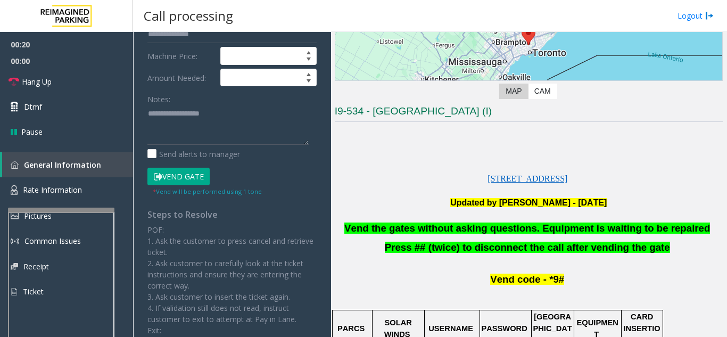
click at [190, 180] on button "Vend Gate" at bounding box center [178, 177] width 62 height 18
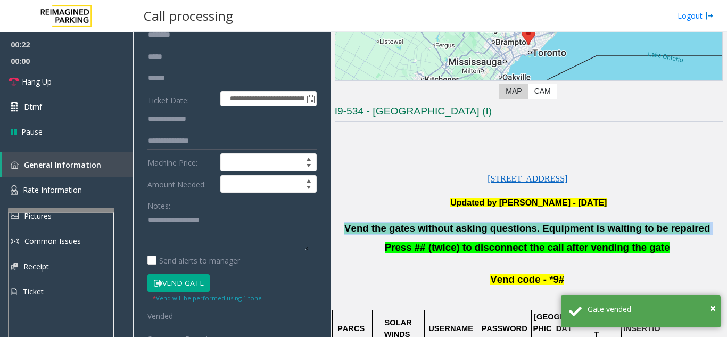
drag, startPoint x: 359, startPoint y: 221, endPoint x: 700, endPoint y: 232, distance: 340.9
copy div "Vend the gates without asking questions. Equipment is waiting to be repaired"
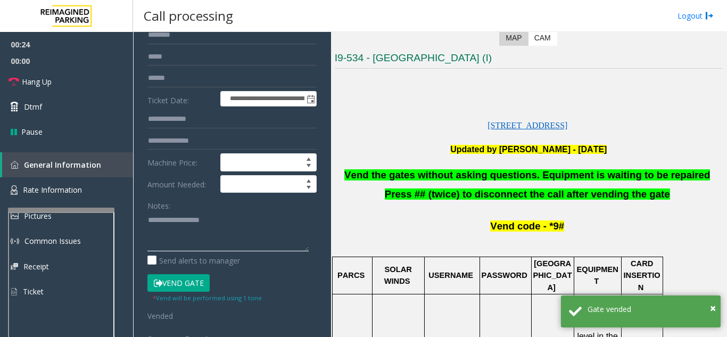
click at [239, 242] on textarea at bounding box center [227, 231] width 161 height 40
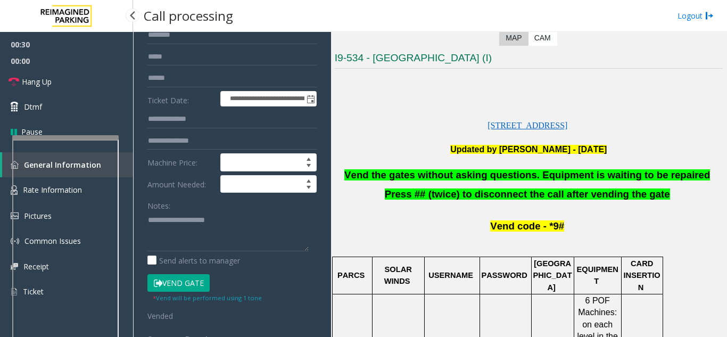
click at [64, 136] on div at bounding box center [65, 137] width 106 height 4
click at [189, 239] on textarea at bounding box center [227, 231] width 161 height 40
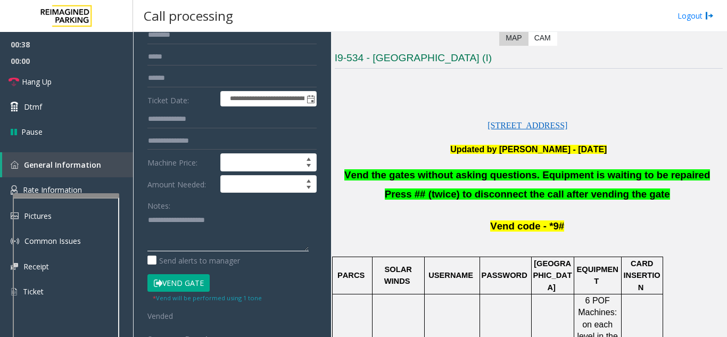
click at [83, 196] on div at bounding box center [66, 195] width 106 height 4
click at [80, 199] on div at bounding box center [66, 318] width 106 height 250
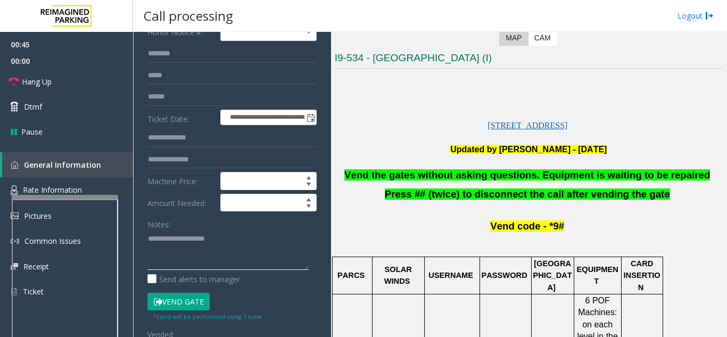
scroll to position [106, 0]
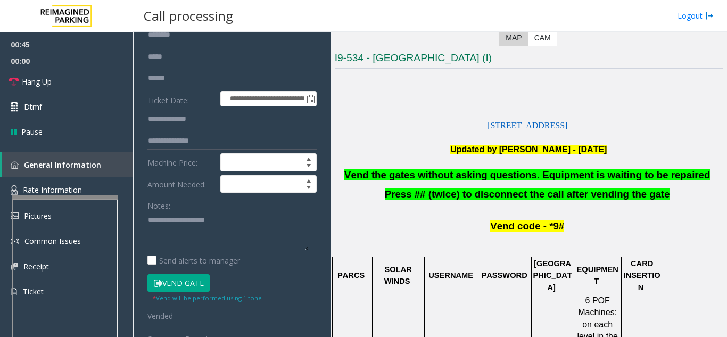
click at [176, 239] on textarea at bounding box center [227, 231] width 161 height 40
click at [10, 72] on link "Hang Up" at bounding box center [66, 81] width 133 height 25
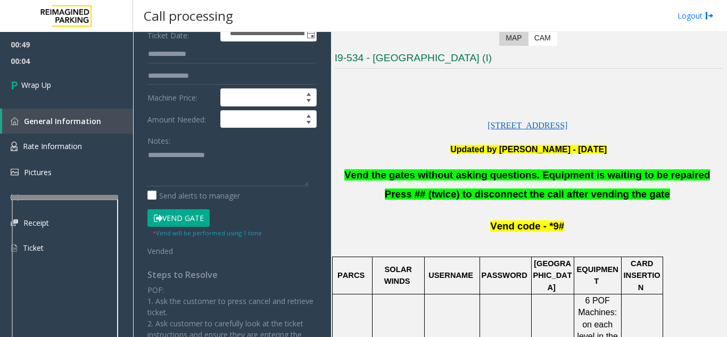
scroll to position [160, 0]
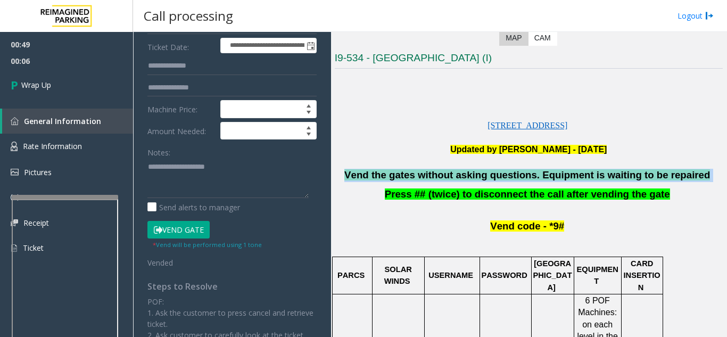
drag, startPoint x: 362, startPoint y: 175, endPoint x: 724, endPoint y: 178, distance: 361.5
click at [724, 178] on div "Main Revenue Control Manufacturer: Amano McGann ← Move left → Move right ↑ Move…" at bounding box center [529, 184] width 396 height 305
copy p "Vend the gates without asking questions. Equipment is waiting to be repaired"
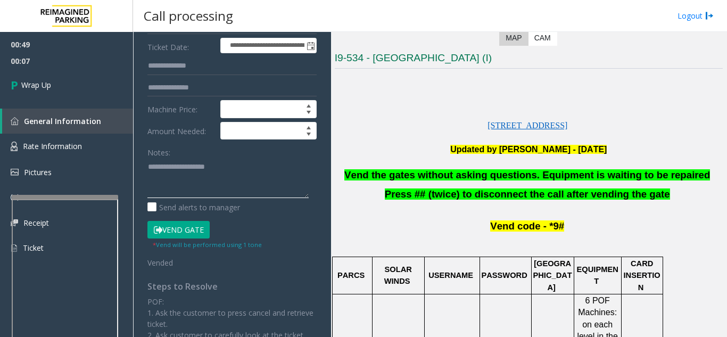
click at [176, 194] on textarea at bounding box center [227, 178] width 161 height 40
paste textarea "**********"
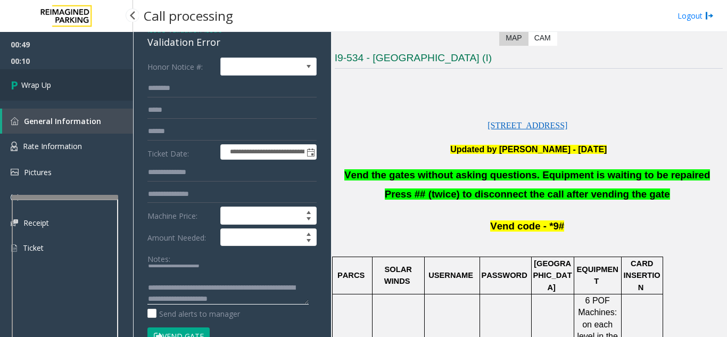
type textarea "**********"
click at [67, 83] on link "Wrap Up" at bounding box center [66, 84] width 133 height 31
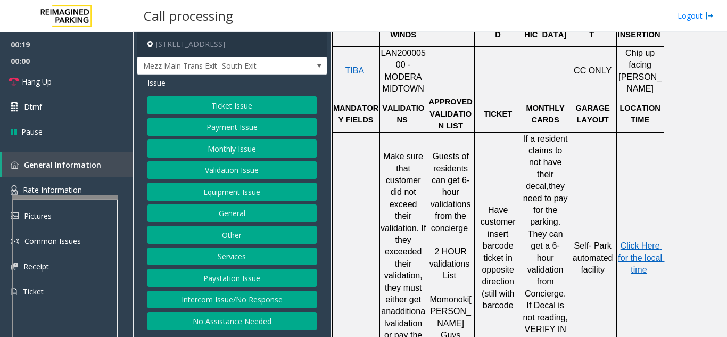
scroll to position [479, 0]
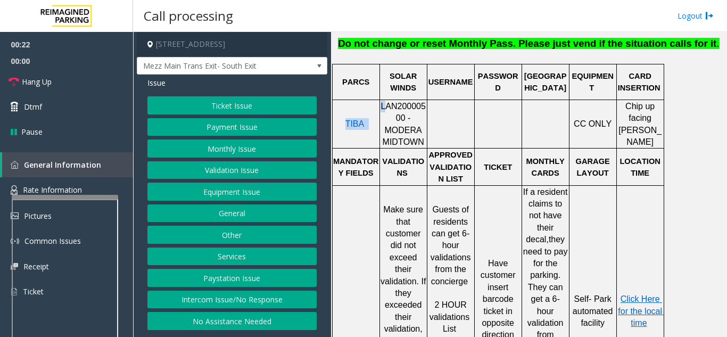
drag, startPoint x: 380, startPoint y: 92, endPoint x: 384, endPoint y: 100, distance: 8.6
click at [384, 100] on tr "TIBA LAN20000500 - MODERA MIDTOWN CC ONLY Chip up facing parker" at bounding box center [498, 124] width 332 height 49
drag, startPoint x: 387, startPoint y: 106, endPoint x: 382, endPoint y: 97, distance: 10.2
click at [382, 102] on span "LAN20000500 - MODERA MIDTOWN" at bounding box center [403, 124] width 45 height 45
copy span "LAN20000500"
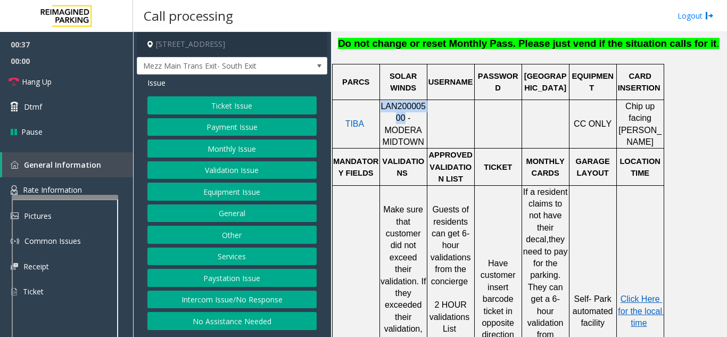
click at [295, 106] on button "Ticket Issue" at bounding box center [231, 105] width 169 height 18
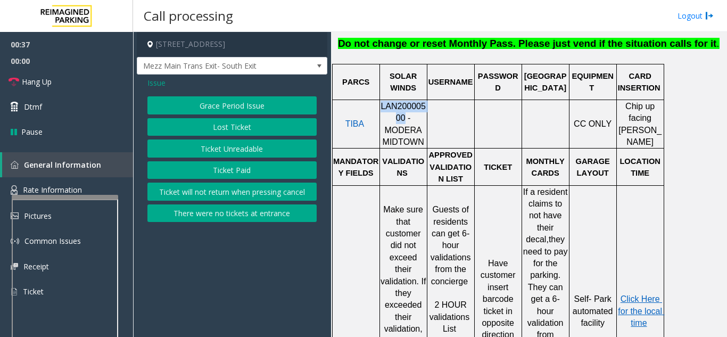
click at [253, 143] on button "Ticket Unreadable" at bounding box center [231, 148] width 169 height 18
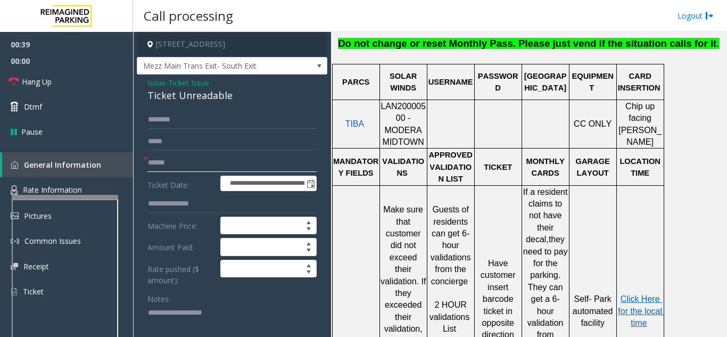
click at [209, 168] on input "text" at bounding box center [231, 163] width 169 height 18
click at [174, 167] on input "text" at bounding box center [231, 163] width 169 height 18
type input "*******"
click at [646, 294] on span "Click Here for the local time" at bounding box center [641, 310] width 46 height 33
click at [177, 313] on textarea at bounding box center [227, 325] width 161 height 40
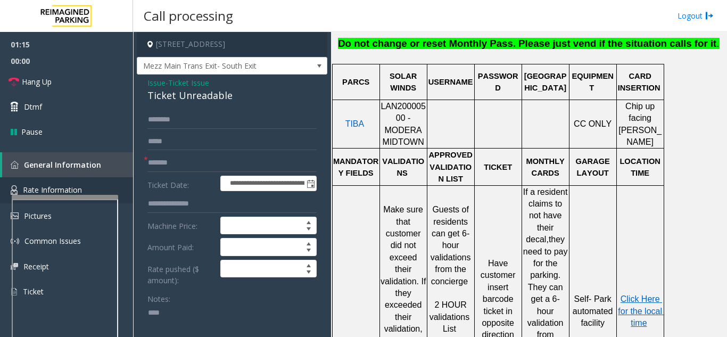
type textarea "****"
click at [105, 182] on link "Rate Information" at bounding box center [66, 190] width 133 height 26
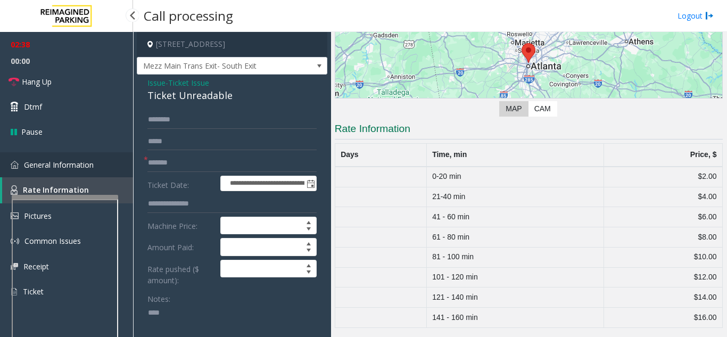
click at [47, 170] on link "General Information" at bounding box center [66, 164] width 133 height 25
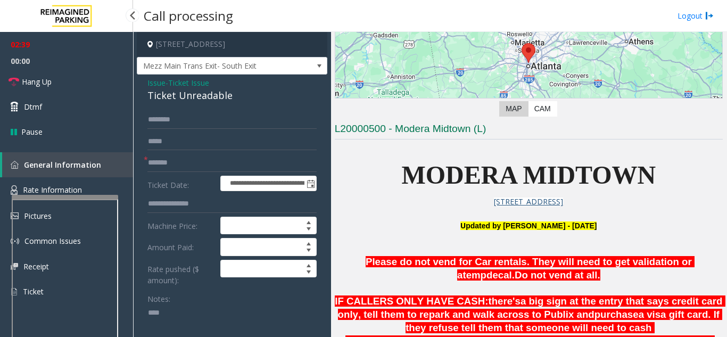
scroll to position [479, 0]
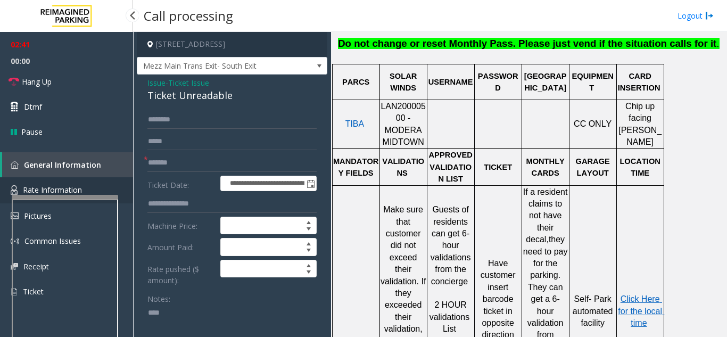
click at [80, 188] on span "Rate Information" at bounding box center [52, 190] width 59 height 10
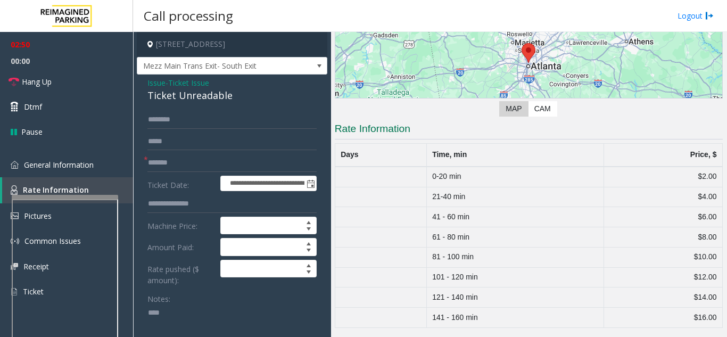
click at [216, 312] on textarea at bounding box center [227, 325] width 161 height 40
click at [86, 161] on span "General Information" at bounding box center [59, 165] width 70 height 10
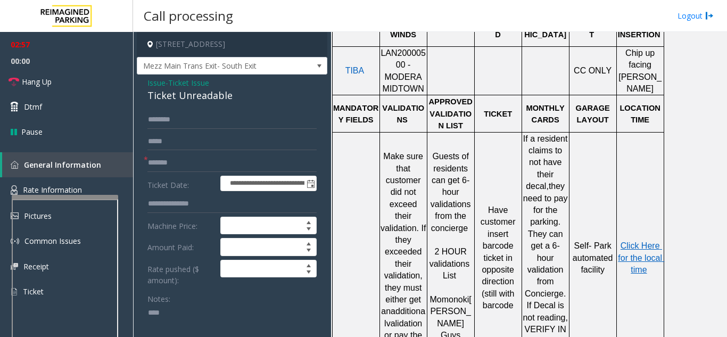
scroll to position [586, 0]
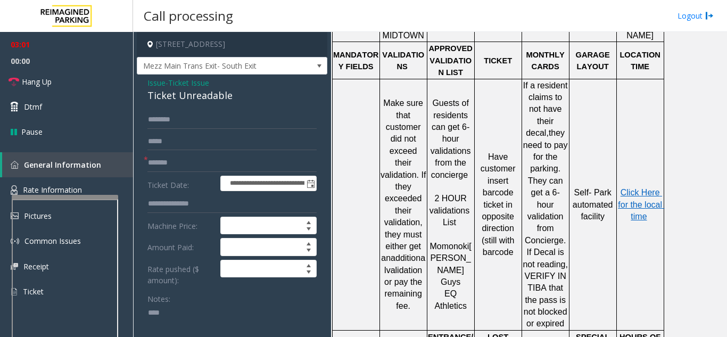
click at [154, 83] on span "Issue" at bounding box center [156, 82] width 18 height 11
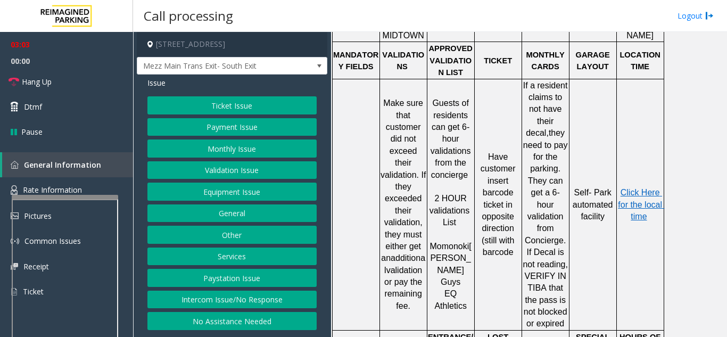
click at [228, 167] on button "Validation Issue" at bounding box center [231, 170] width 169 height 18
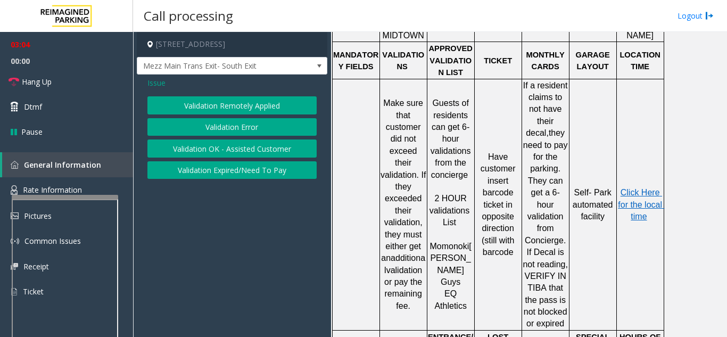
click at [217, 127] on button "Validation Error" at bounding box center [231, 127] width 169 height 18
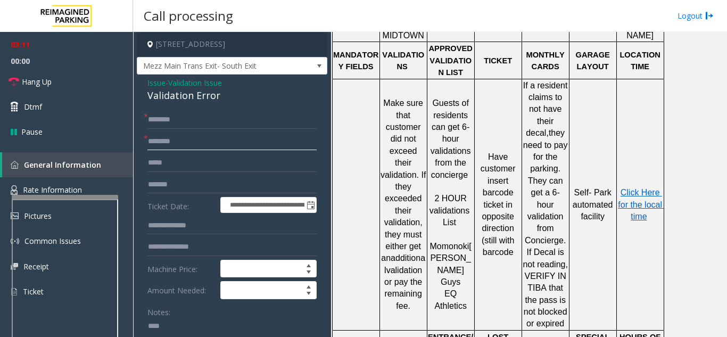
click at [185, 145] on input "text" at bounding box center [231, 142] width 169 height 18
type input "******"
click at [196, 128] on input "text" at bounding box center [231, 120] width 169 height 18
click at [252, 118] on input "text" at bounding box center [231, 120] width 169 height 18
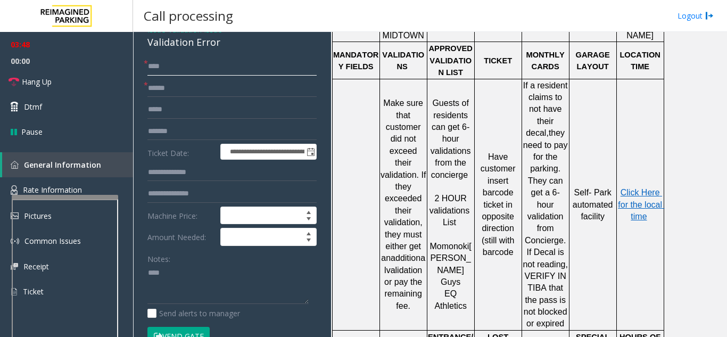
type input "****"
click at [205, 175] on input "text" at bounding box center [231, 172] width 169 height 18
click at [192, 177] on input "******" at bounding box center [231, 172] width 169 height 18
type input "**********"
click at [198, 331] on button "Vend Gate" at bounding box center [178, 336] width 62 height 18
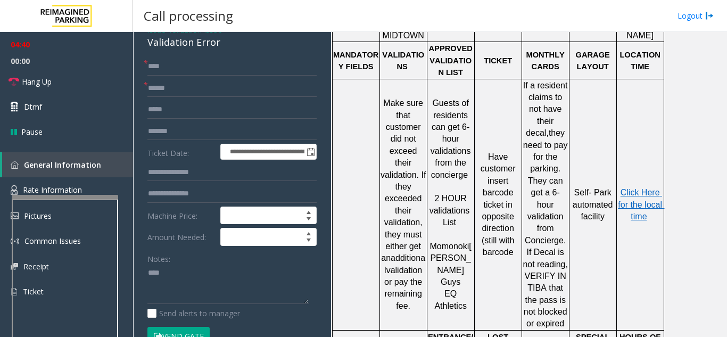
scroll to position [160, 0]
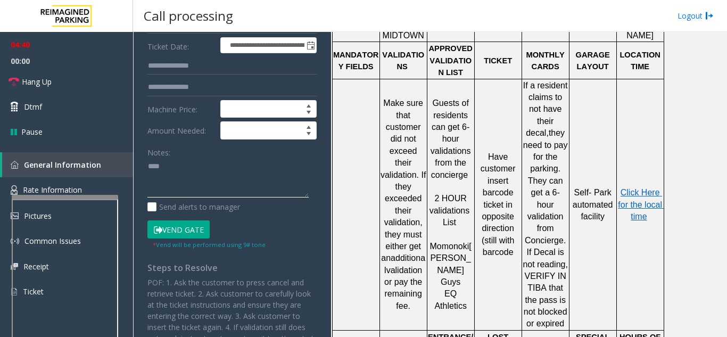
click at [180, 179] on textarea at bounding box center [227, 178] width 161 height 40
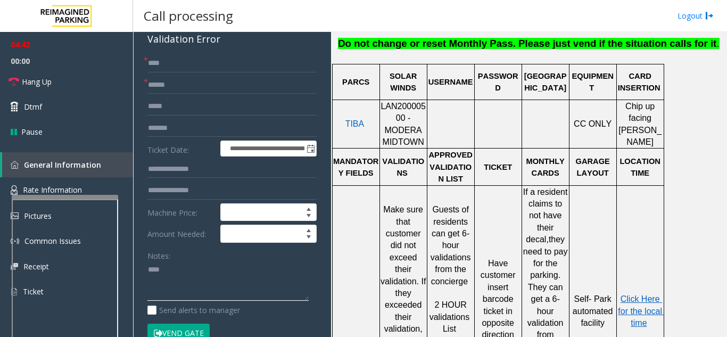
scroll to position [53, 0]
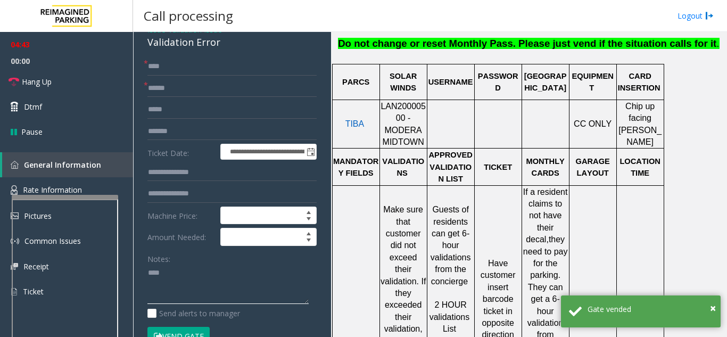
click at [190, 276] on textarea at bounding box center [227, 285] width 161 height 40
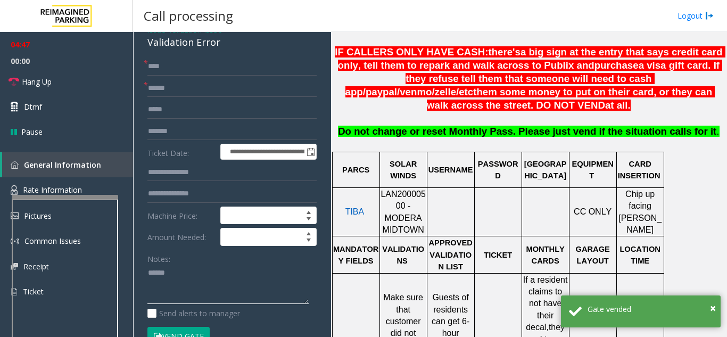
scroll to position [373, 0]
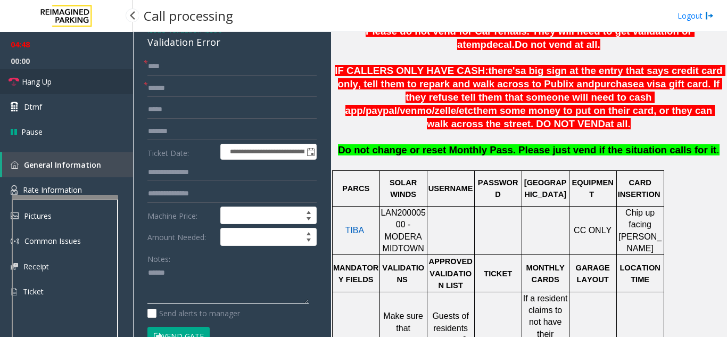
type textarea "****"
click at [16, 78] on icon at bounding box center [14, 82] width 11 height 11
click at [163, 291] on textarea at bounding box center [227, 285] width 161 height 40
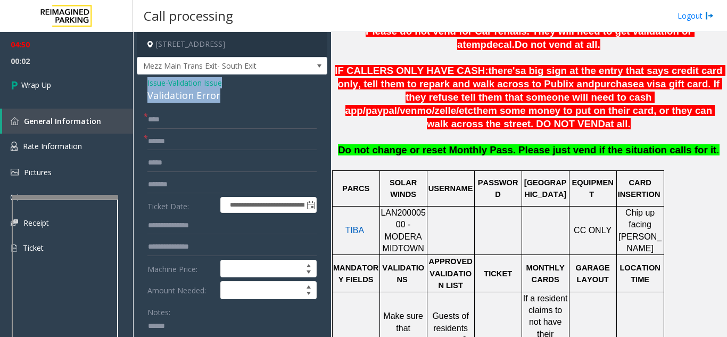
drag, startPoint x: 145, startPoint y: 79, endPoint x: 233, endPoint y: 94, distance: 88.7
copy div "Issue - Validation Issue Validation Error"
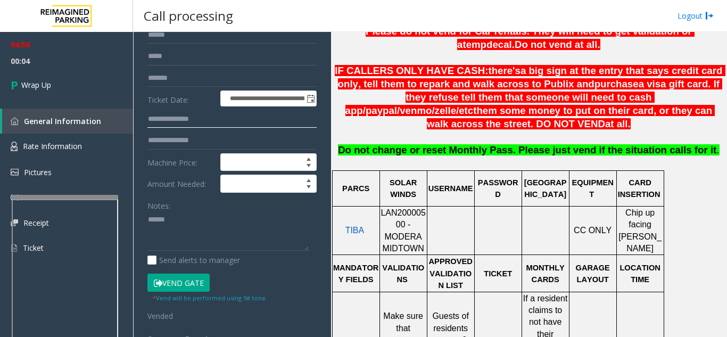
click at [171, 116] on input "**********" at bounding box center [231, 119] width 169 height 18
click at [175, 115] on input "**********" at bounding box center [231, 119] width 169 height 18
type input "******"
click at [179, 243] on textarea at bounding box center [227, 231] width 161 height 40
paste textarea "**********"
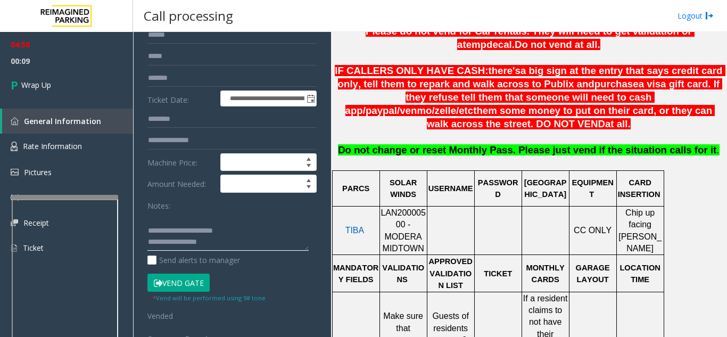
scroll to position [31, 0]
click at [239, 249] on textarea at bounding box center [227, 231] width 161 height 40
paste textarea "**********"
click at [149, 219] on textarea at bounding box center [227, 231] width 161 height 40
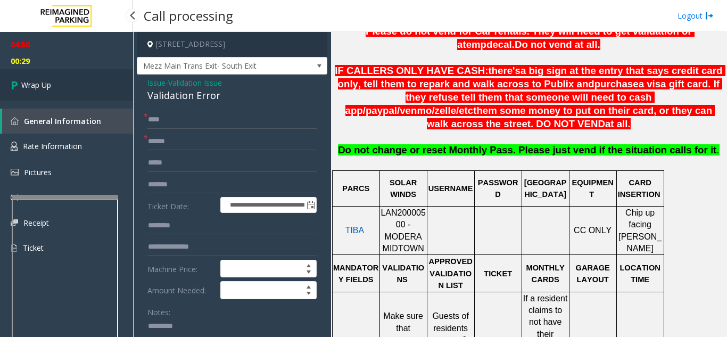
type textarea "**********"
click at [80, 83] on link "Wrap Up" at bounding box center [66, 84] width 133 height 31
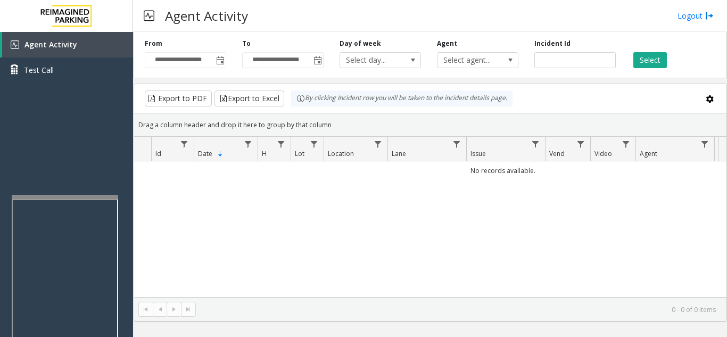
click at [118, 206] on iframe at bounding box center [65, 320] width 106 height 243
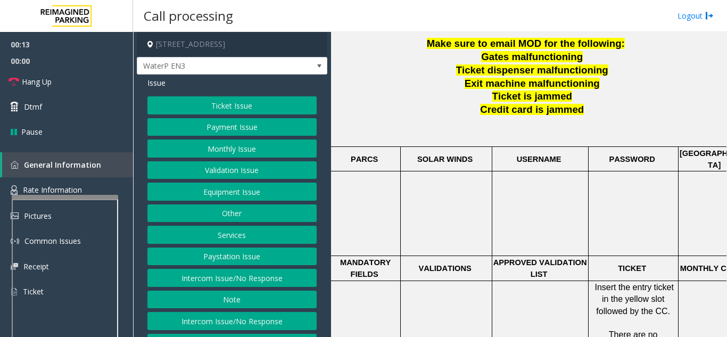
scroll to position [319, 69]
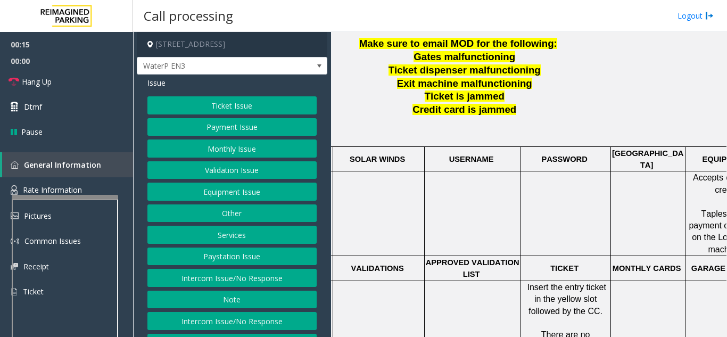
click at [254, 274] on button "Intercom Issue/No Response" at bounding box center [231, 278] width 169 height 18
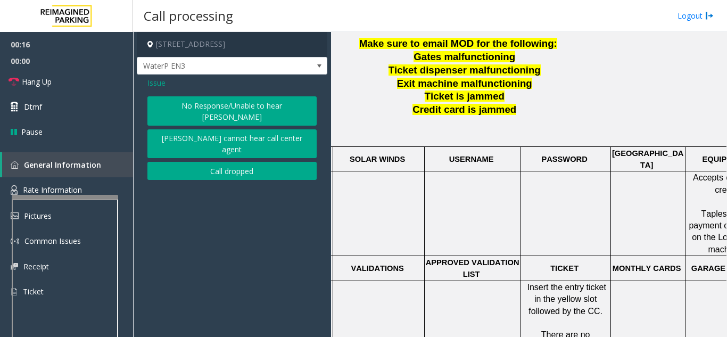
click at [199, 98] on button "No Response/Unable to hear [PERSON_NAME]" at bounding box center [231, 110] width 169 height 29
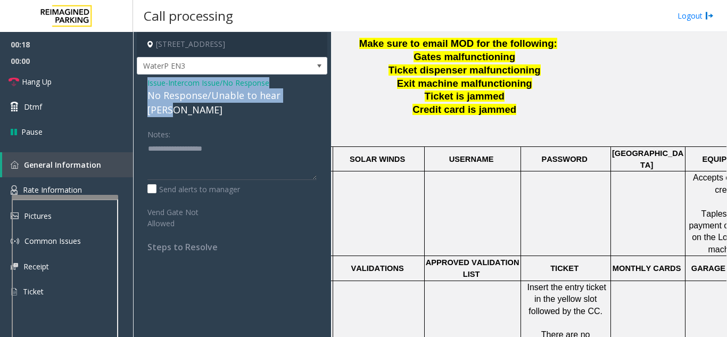
drag, startPoint x: 137, startPoint y: 82, endPoint x: 306, endPoint y: 94, distance: 169.2
click at [306, 94] on div "Issue - Intercom Issue/No Response No Response/Unable to hear [PERSON_NAME] Not…" at bounding box center [232, 169] width 191 height 188
copy div "Issue - Intercom Issue/No Response No Response/Unable to hear parke"
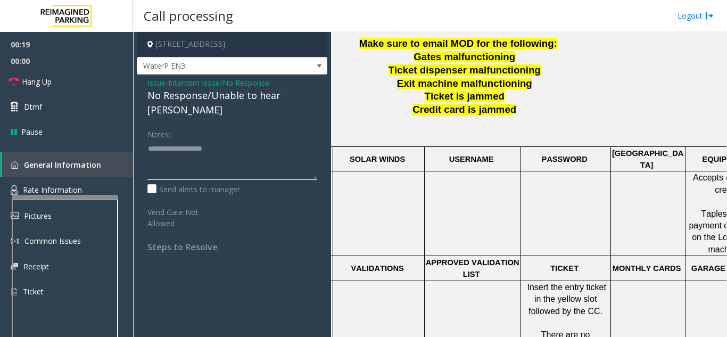
click at [240, 140] on textarea at bounding box center [231, 160] width 169 height 40
paste textarea "**********"
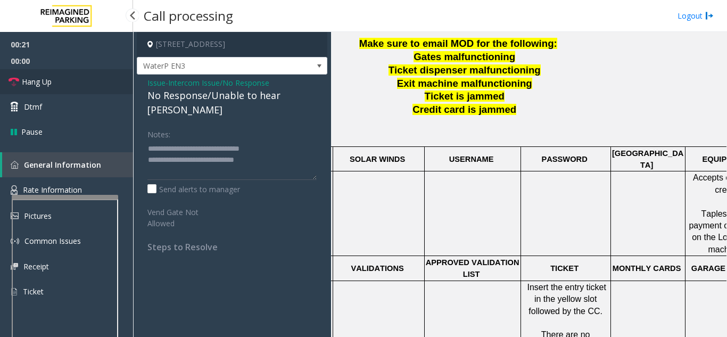
click at [89, 83] on link "Hang Up" at bounding box center [66, 81] width 133 height 25
click at [284, 149] on textarea at bounding box center [231, 160] width 169 height 40
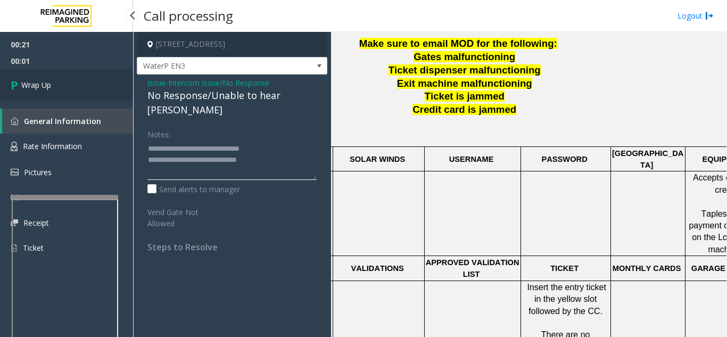
type textarea "**********"
click at [103, 79] on link "Wrap Up" at bounding box center [66, 84] width 133 height 31
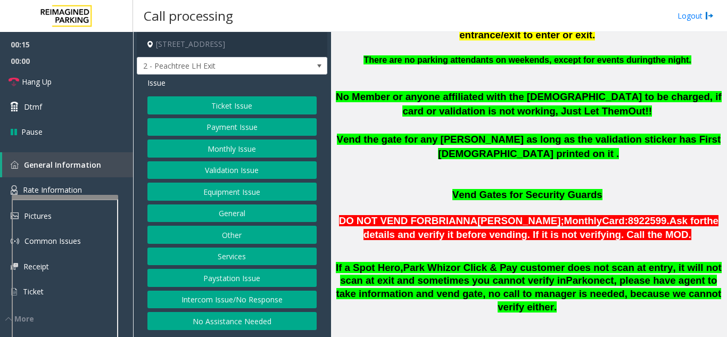
scroll to position [586, 0]
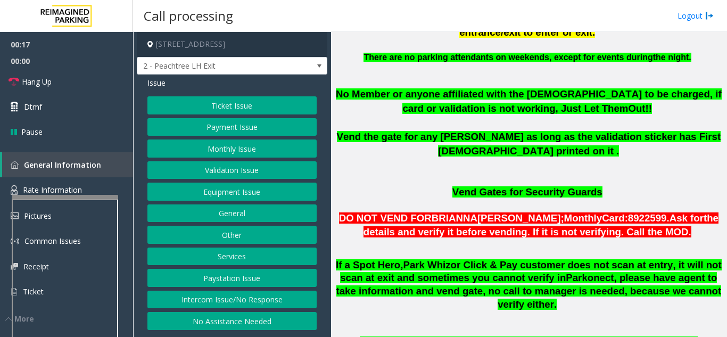
click at [252, 126] on button "Payment Issue" at bounding box center [231, 127] width 169 height 18
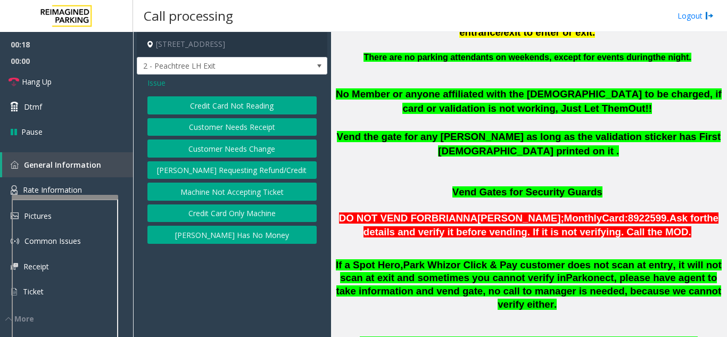
click at [227, 107] on button "Credit Card Not Reading" at bounding box center [231, 105] width 169 height 18
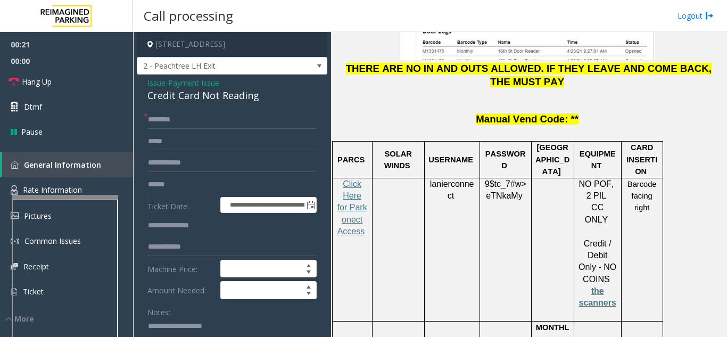
scroll to position [1491, 0]
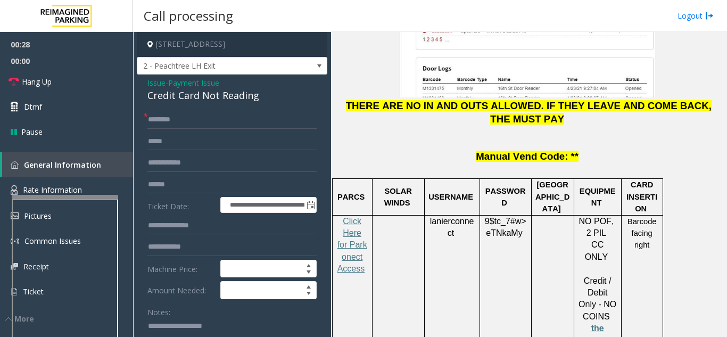
click at [213, 138] on form "**********" at bounding box center [231, 260] width 169 height 299
click at [211, 129] on input "text" at bounding box center [231, 120] width 169 height 18
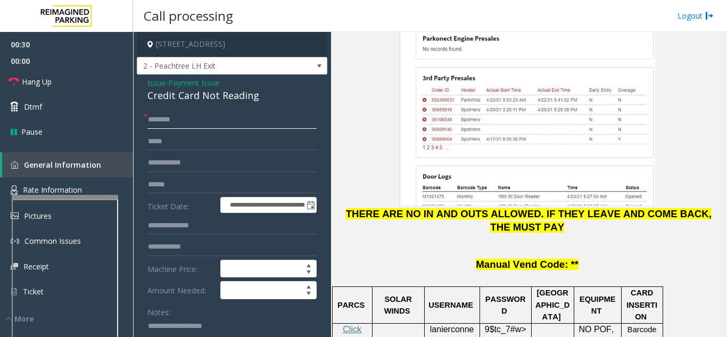
scroll to position [1437, 0]
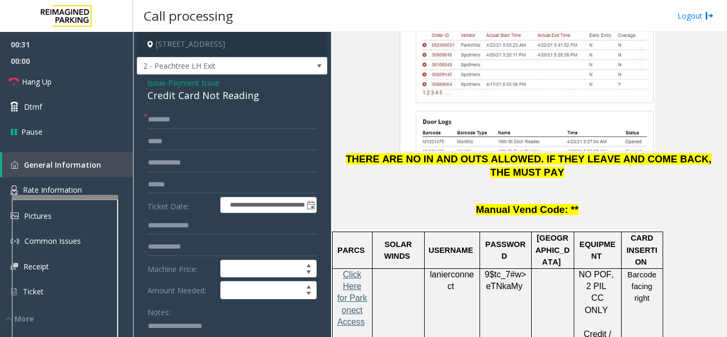
click at [347, 270] on span "Click Here for Parkonect Access" at bounding box center [353, 298] width 30 height 57
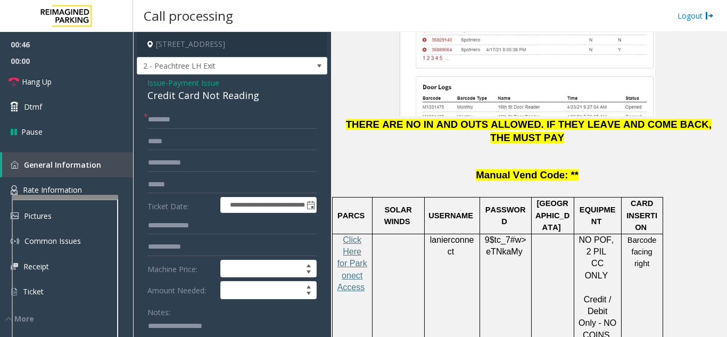
scroll to position [1491, 0]
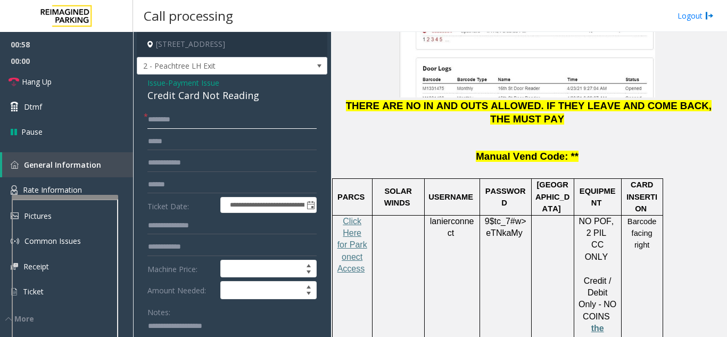
click at [221, 129] on input "text" at bounding box center [231, 120] width 169 height 18
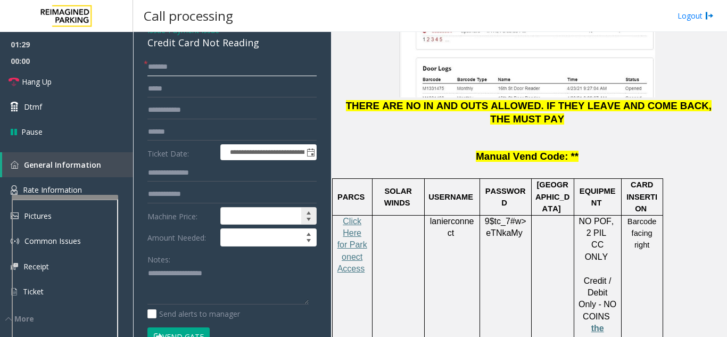
scroll to position [160, 0]
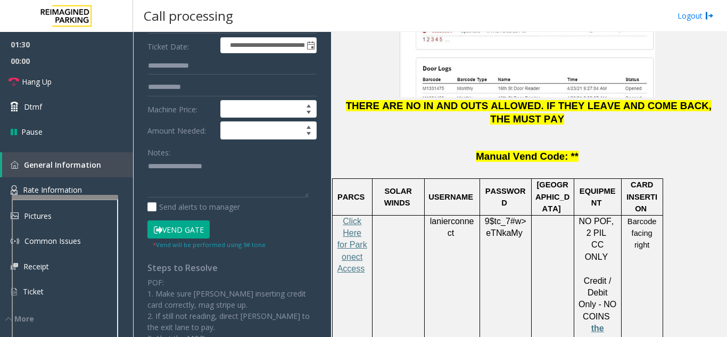
type input "******"
click at [199, 239] on button "Vend Gate" at bounding box center [178, 229] width 62 height 18
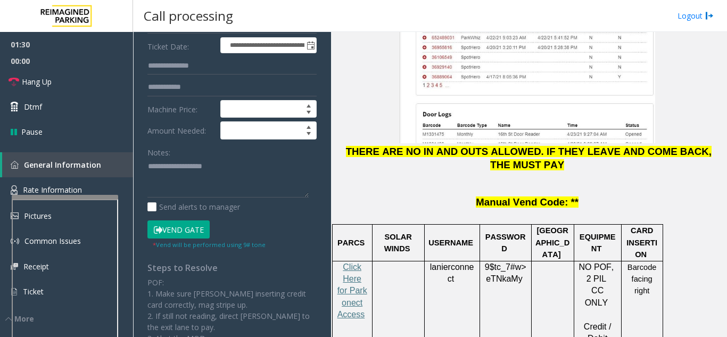
scroll to position [1384, 0]
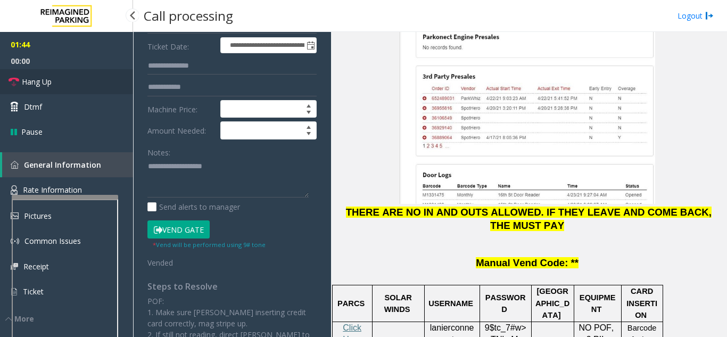
click at [76, 79] on link "Hang Up" at bounding box center [66, 81] width 133 height 25
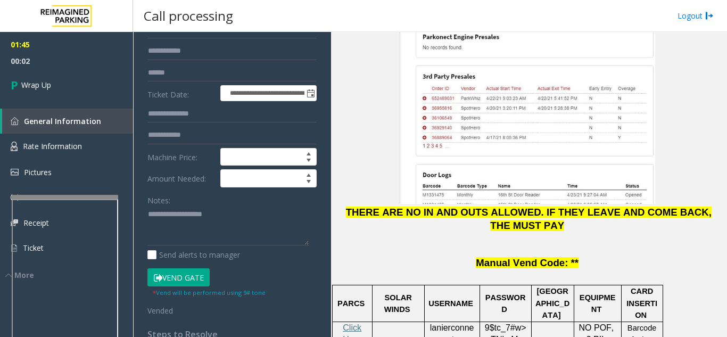
scroll to position [53, 0]
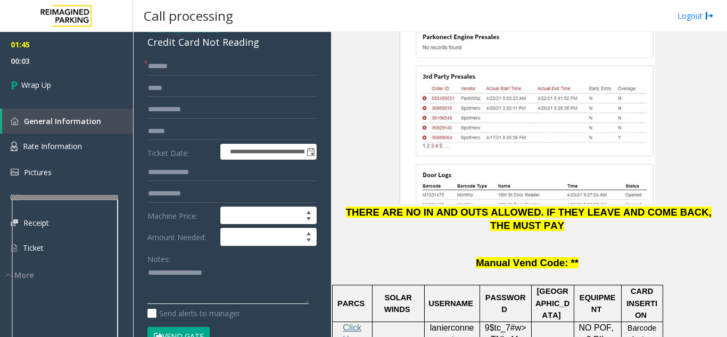
click at [215, 305] on textarea at bounding box center [227, 285] width 161 height 40
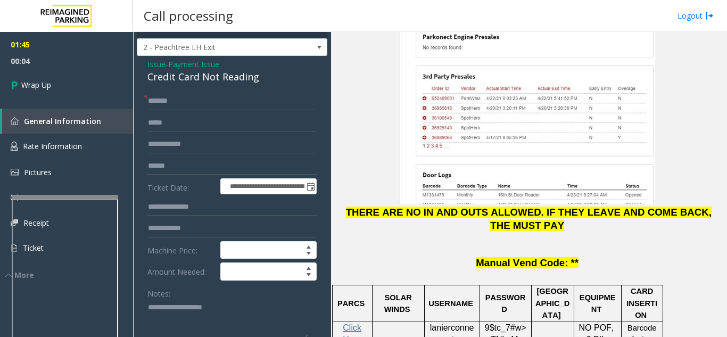
scroll to position [0, 0]
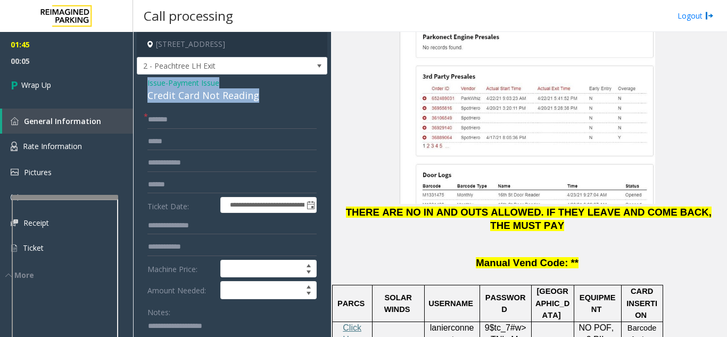
drag, startPoint x: 136, startPoint y: 95, endPoint x: 268, endPoint y: 104, distance: 132.3
click at [268, 104] on app-call-processing-form "**********" at bounding box center [232, 184] width 198 height 305
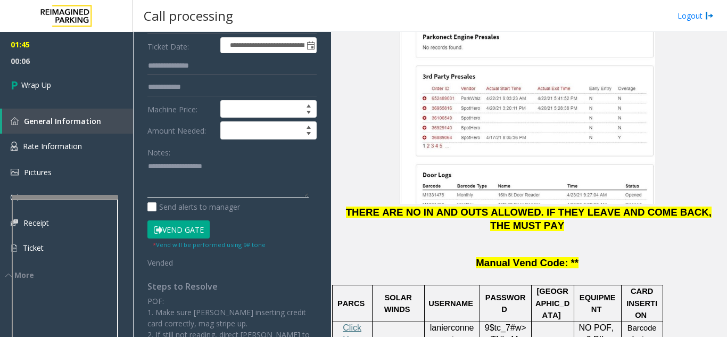
click at [207, 198] on textarea at bounding box center [227, 178] width 161 height 40
paste textarea "**********"
click at [261, 198] on textarea at bounding box center [227, 178] width 161 height 40
paste textarea "**********"
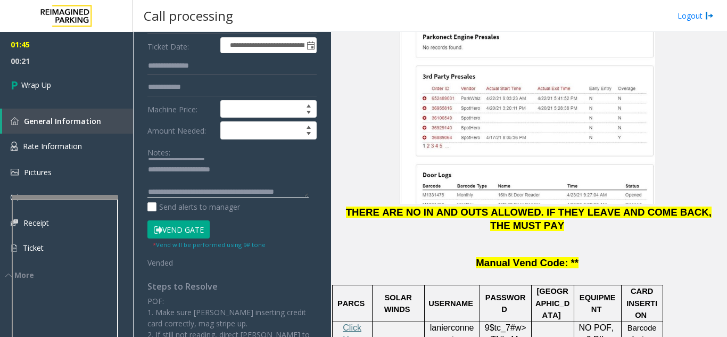
scroll to position [19, 0]
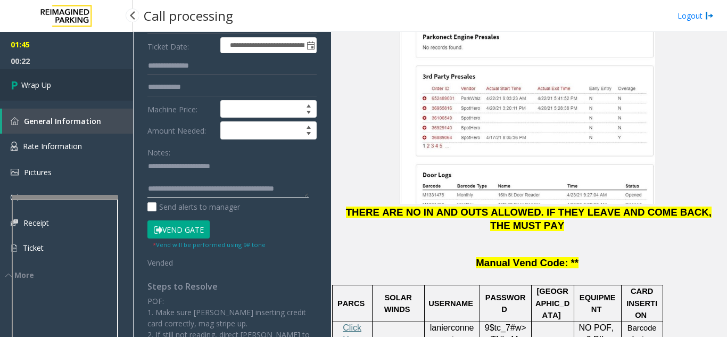
type textarea "**********"
click at [79, 91] on link "Wrap Up" at bounding box center [66, 84] width 133 height 31
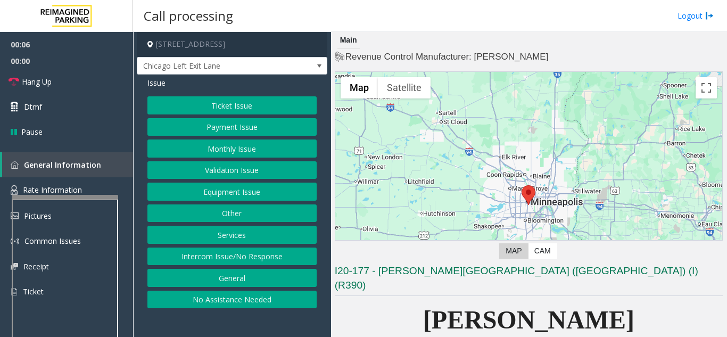
click at [250, 236] on button "Services" at bounding box center [231, 235] width 169 height 18
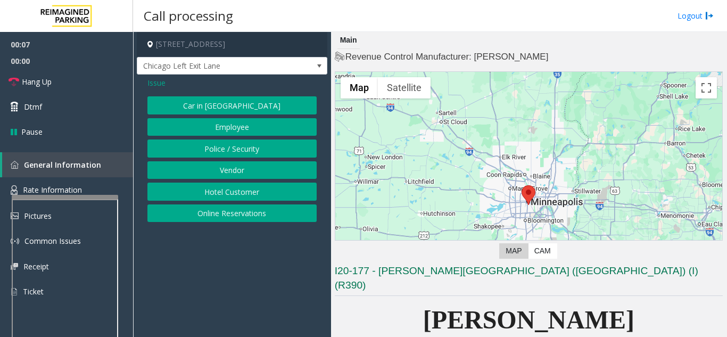
click at [234, 129] on button "Employee" at bounding box center [231, 127] width 169 height 18
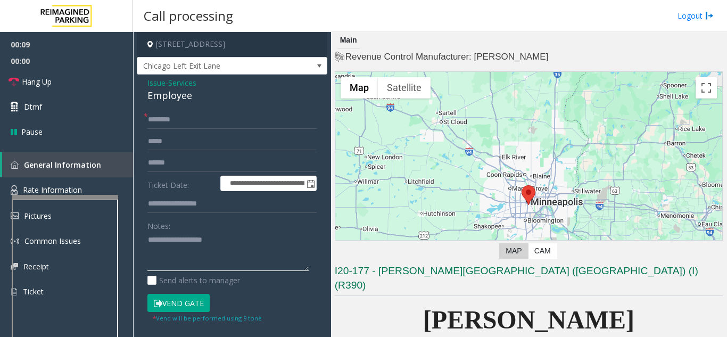
click at [181, 260] on textarea at bounding box center [227, 252] width 161 height 40
type textarea "*******"
click at [198, 123] on input "text" at bounding box center [231, 120] width 169 height 18
click at [196, 310] on button "Vend Gate" at bounding box center [178, 303] width 62 height 18
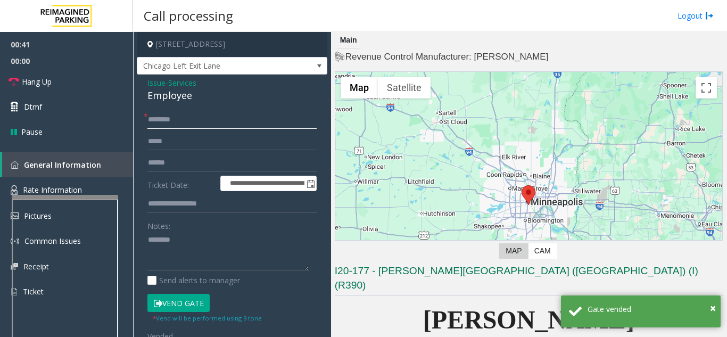
click at [150, 121] on input "*******" at bounding box center [231, 120] width 169 height 18
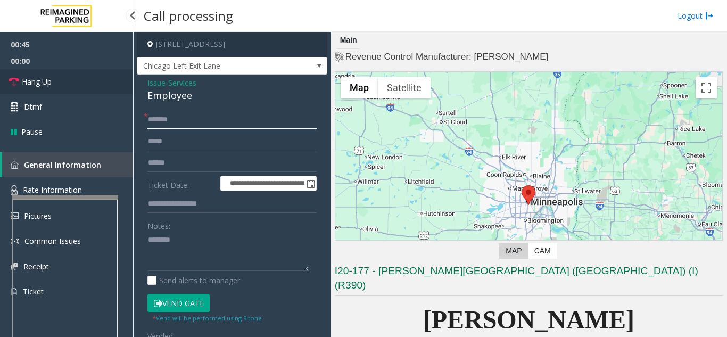
type input "******"
click at [73, 79] on link "Hang Up" at bounding box center [66, 81] width 133 height 25
click at [180, 261] on textarea at bounding box center [227, 252] width 161 height 40
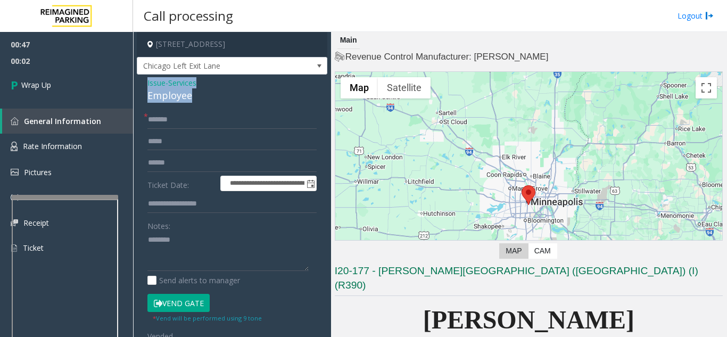
drag, startPoint x: 144, startPoint y: 83, endPoint x: 218, endPoint y: 98, distance: 75.6
click at [218, 98] on div "**********" at bounding box center [232, 266] width 191 height 383
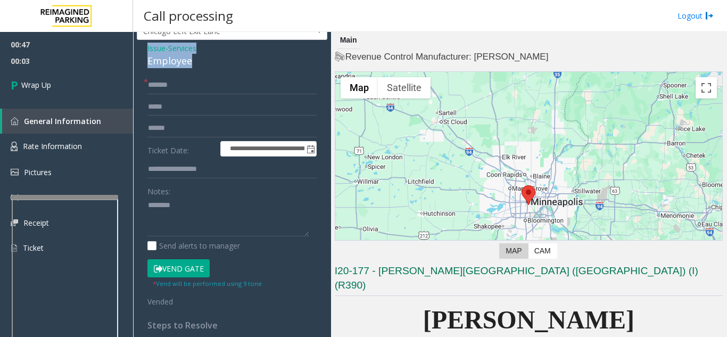
scroll to position [53, 0]
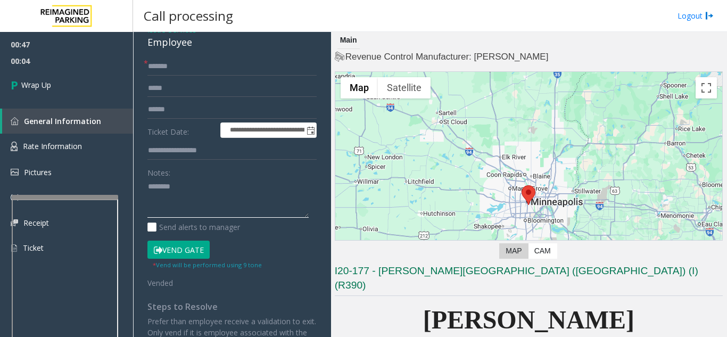
click at [173, 208] on textarea at bounding box center [227, 198] width 161 height 40
paste textarea "**********"
click at [222, 209] on textarea at bounding box center [227, 198] width 161 height 40
paste textarea "**********"
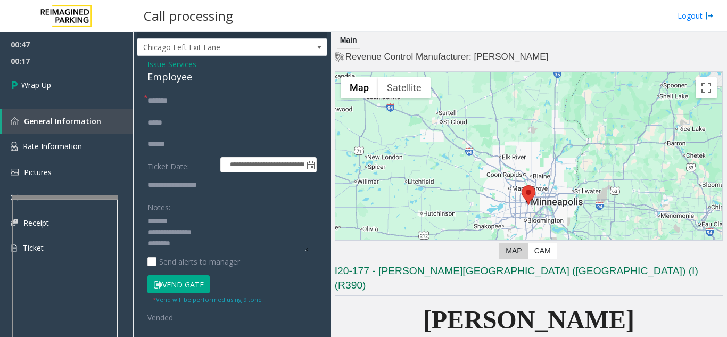
scroll to position [0, 0]
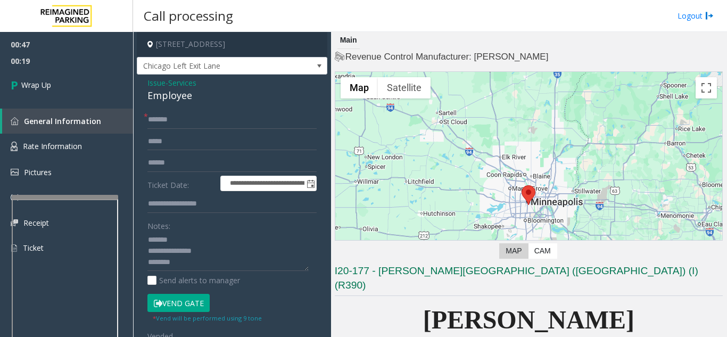
click at [146, 236] on div "**********" at bounding box center [231, 279] width 185 height 336
click at [149, 239] on textarea at bounding box center [227, 252] width 161 height 40
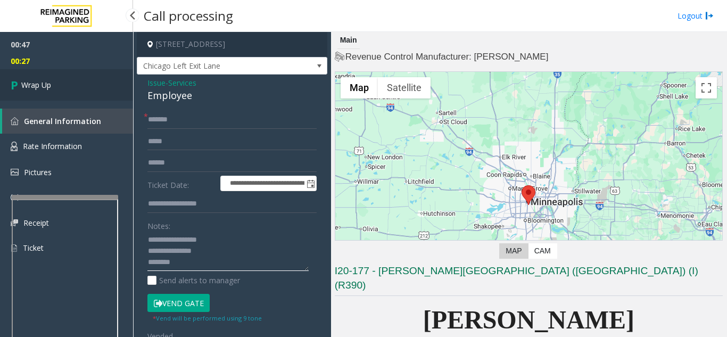
type textarea "**********"
click at [79, 90] on link "Wrap Up" at bounding box center [66, 84] width 133 height 31
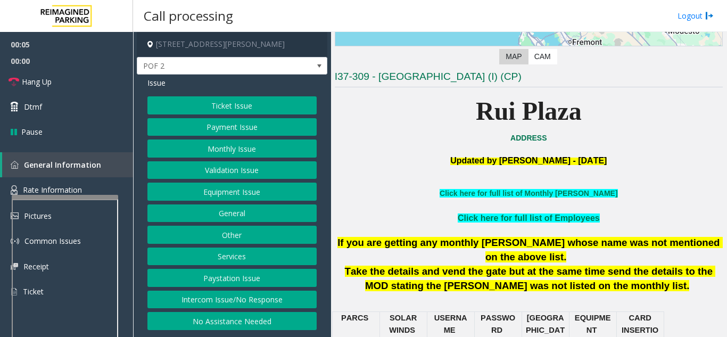
scroll to position [213, 0]
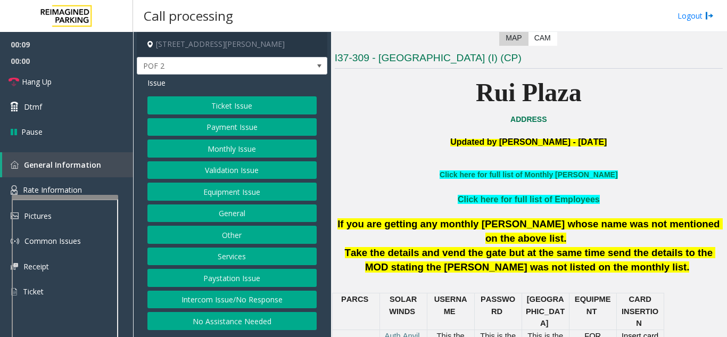
click at [274, 296] on button "Intercom Issue/No Response" at bounding box center [231, 300] width 169 height 18
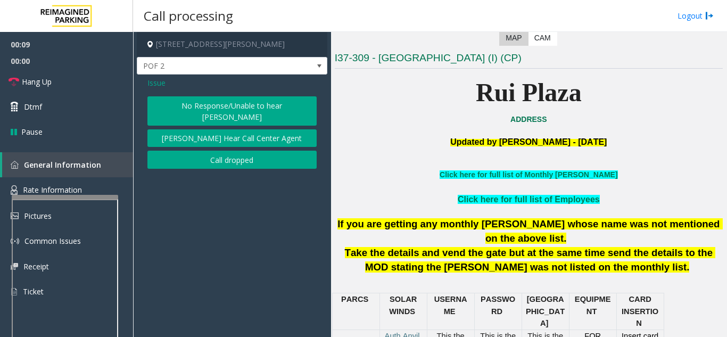
click at [238, 103] on button "No Response/Unable to hear [PERSON_NAME]" at bounding box center [231, 110] width 169 height 29
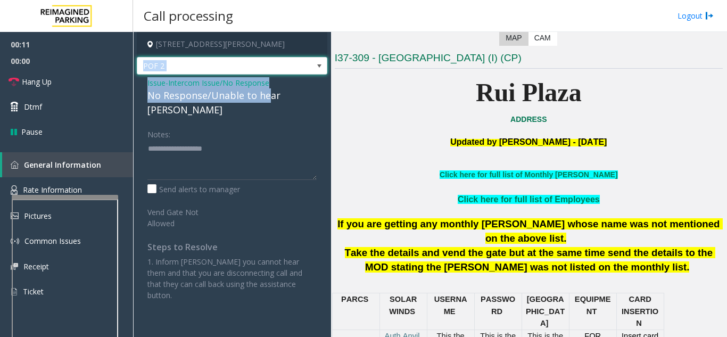
drag, startPoint x: 138, startPoint y: 73, endPoint x: 266, endPoint y: 100, distance: 130.1
click at [266, 100] on div "2500 Mason Street, San Francisco, CA POF 2 Issue - Intercom Issue/No Response N…" at bounding box center [232, 172] width 191 height 280
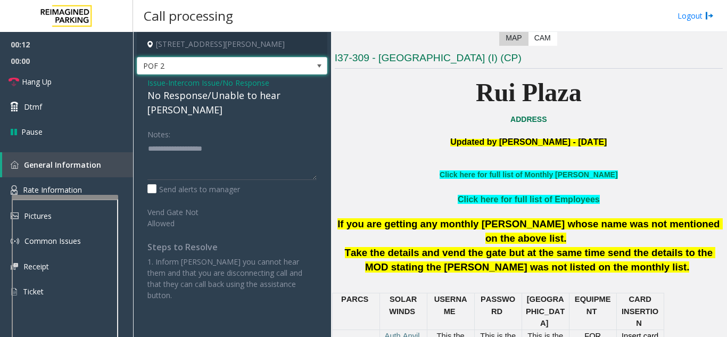
click at [161, 125] on label "Notes:" at bounding box center [158, 132] width 23 height 15
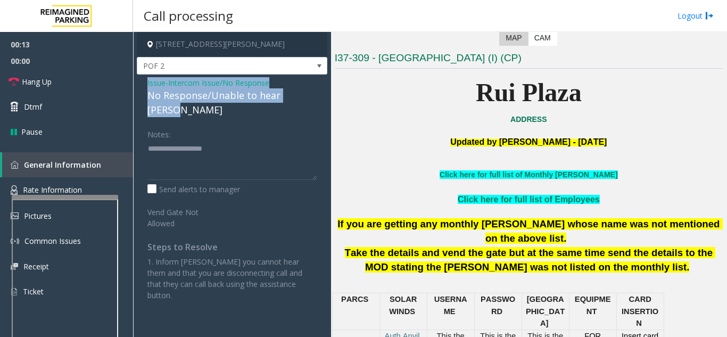
drag, startPoint x: 141, startPoint y: 83, endPoint x: 315, endPoint y: 94, distance: 175.0
click at [315, 94] on div "Issue - Intercom Issue/No Response No Response/Unable to hear [PERSON_NAME] Not…" at bounding box center [232, 193] width 191 height 237
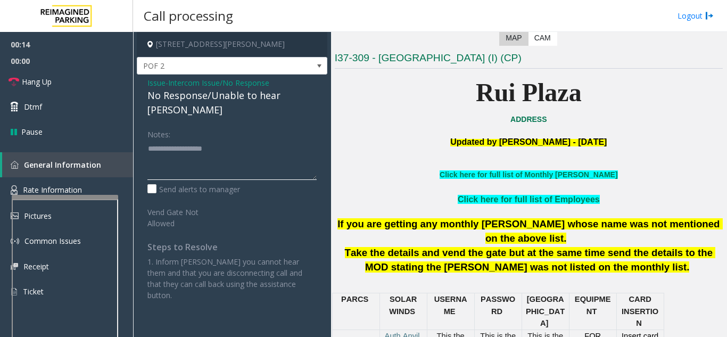
click at [230, 155] on textarea at bounding box center [231, 160] width 169 height 40
paste textarea "**********"
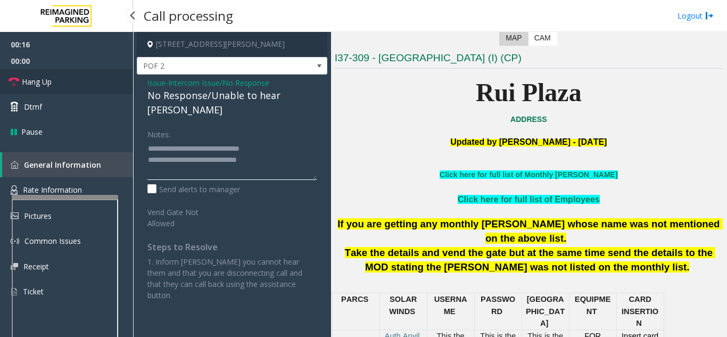
type textarea "**********"
click at [78, 81] on link "Hang Up" at bounding box center [66, 81] width 133 height 25
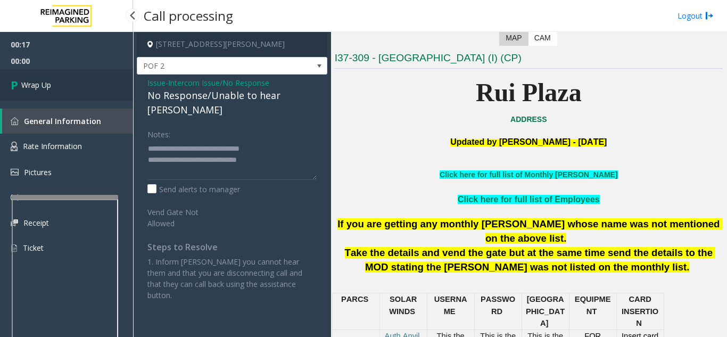
click at [78, 81] on link "Wrap Up" at bounding box center [66, 84] width 133 height 31
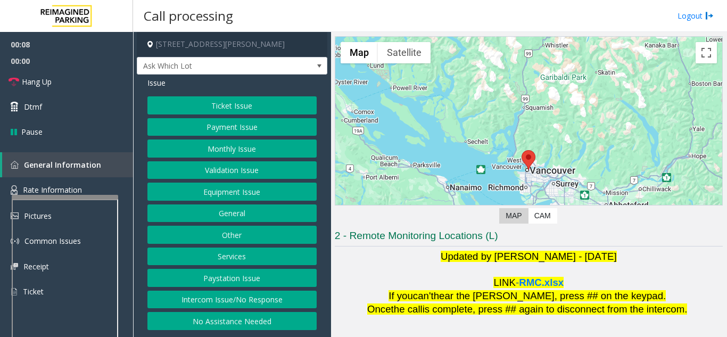
scroll to position [53, 0]
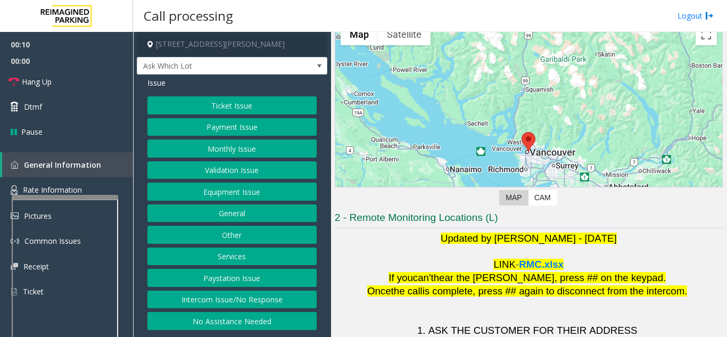
click at [280, 109] on button "Ticket Issue" at bounding box center [231, 105] width 169 height 18
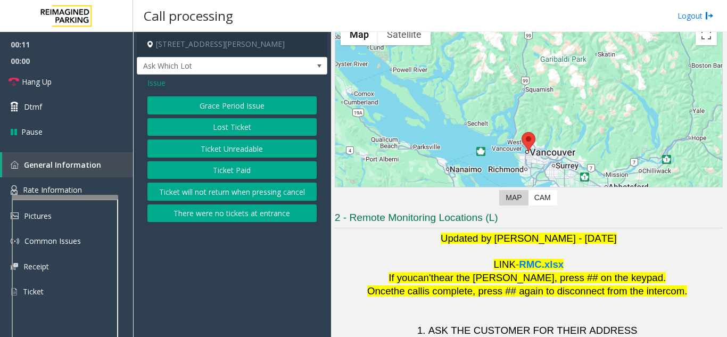
click at [261, 148] on button "Ticket Unreadable" at bounding box center [231, 148] width 169 height 18
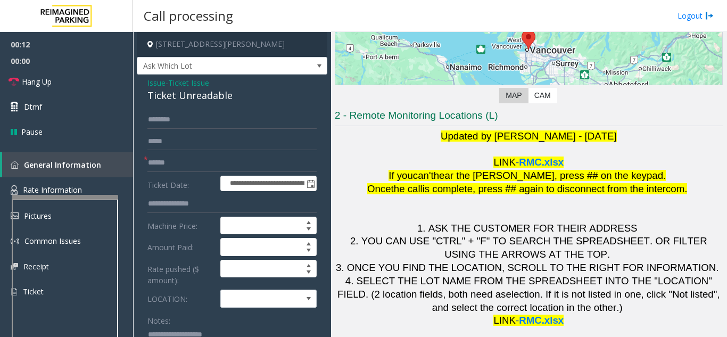
scroll to position [157, 0]
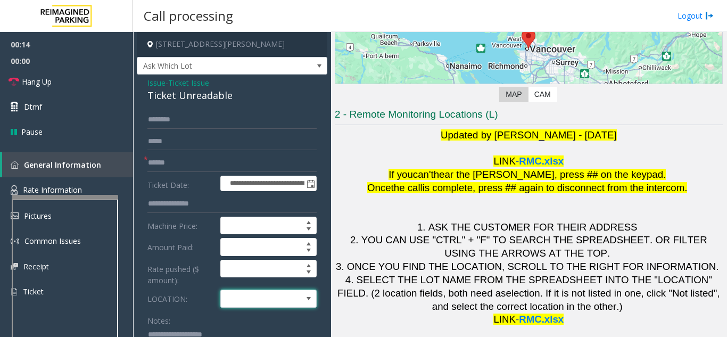
click at [285, 306] on span at bounding box center [259, 298] width 76 height 17
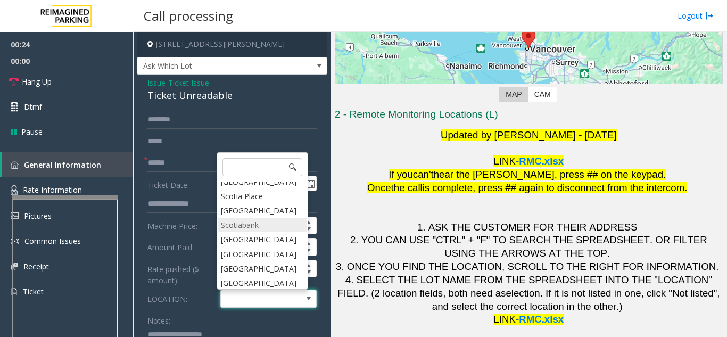
scroll to position [0, 0]
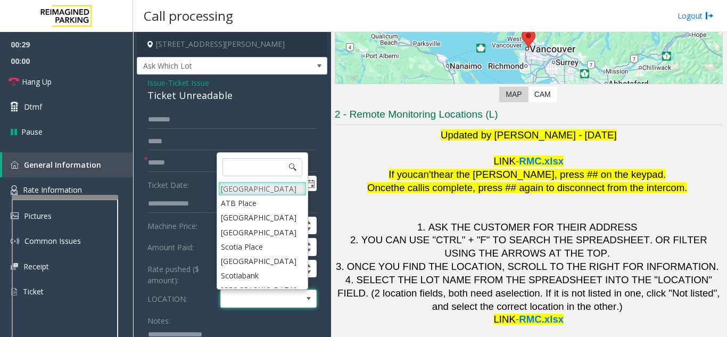
click at [250, 189] on Village "Mount Royal Village" at bounding box center [262, 189] width 88 height 14
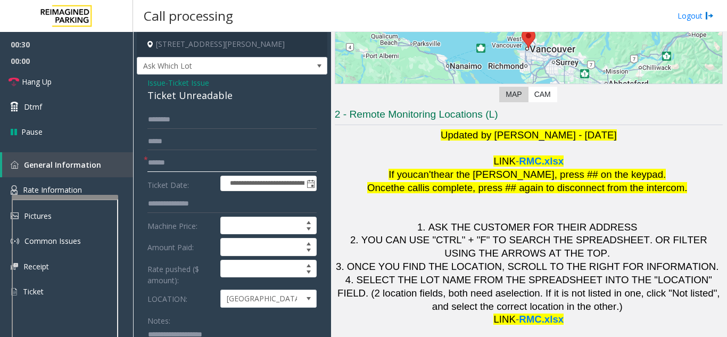
click at [192, 161] on input "text" at bounding box center [231, 163] width 169 height 18
type input "*******"
click at [202, 114] on input "text" at bounding box center [231, 120] width 169 height 18
click at [262, 124] on input "text" at bounding box center [231, 120] width 169 height 18
type input "*"
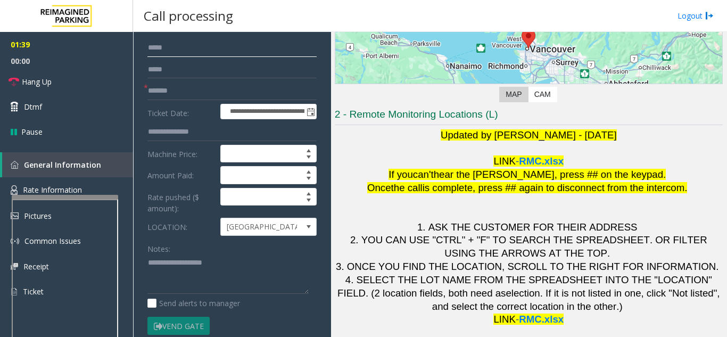
scroll to position [53, 0]
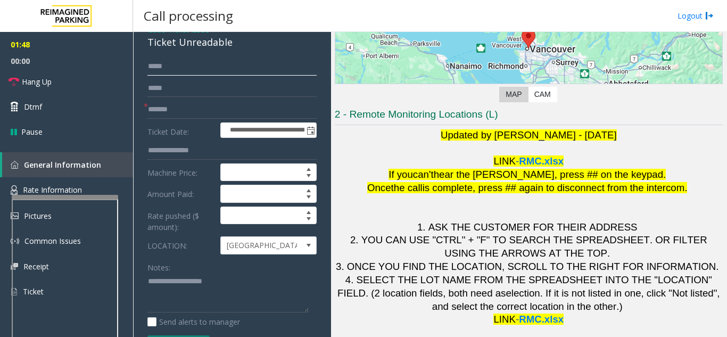
type input "****"
click at [61, 151] on app-root "**********" at bounding box center [363, 168] width 727 height 337
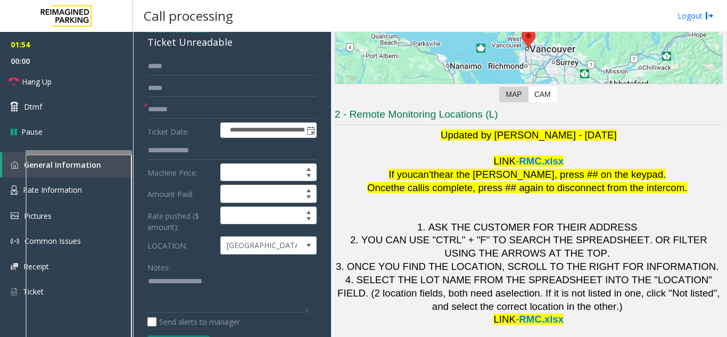
click at [92, 152] on div at bounding box center [79, 152] width 106 height 4
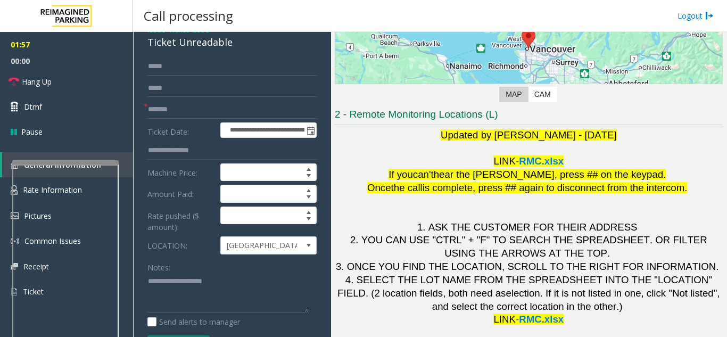
click at [75, 161] on div at bounding box center [65, 162] width 106 height 4
click at [61, 87] on link "Hang Up" at bounding box center [66, 81] width 133 height 25
click at [188, 287] on textarea at bounding box center [227, 293] width 161 height 40
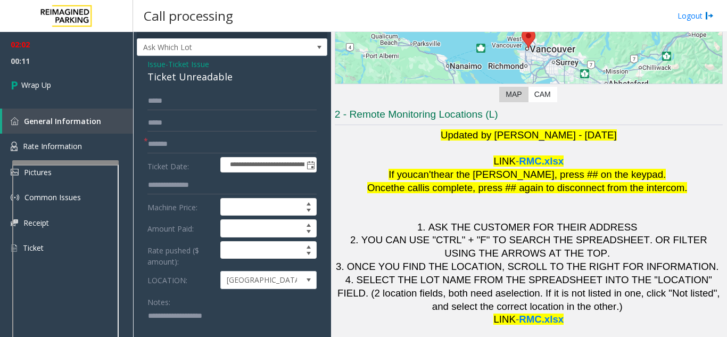
scroll to position [0, 0]
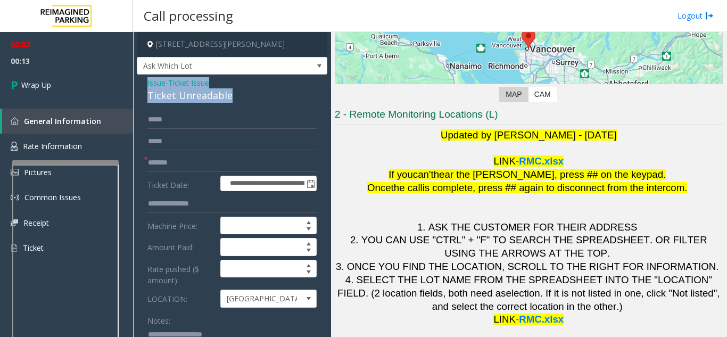
drag, startPoint x: 140, startPoint y: 84, endPoint x: 237, endPoint y: 96, distance: 97.7
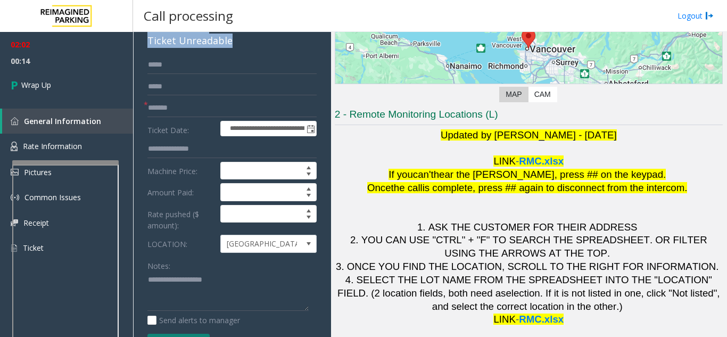
scroll to position [106, 0]
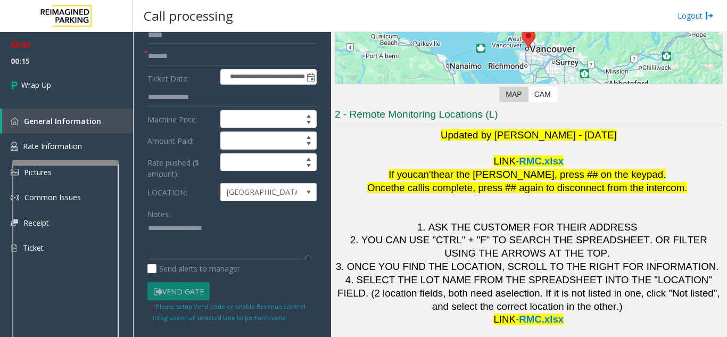
click at [176, 236] on textarea at bounding box center [227, 240] width 161 height 40
paste textarea "**********"
click at [246, 260] on div "Notes: Send alerts to manager" at bounding box center [231, 240] width 169 height 70
click at [245, 260] on div "Notes: Send alerts to manager" at bounding box center [231, 240] width 169 height 70
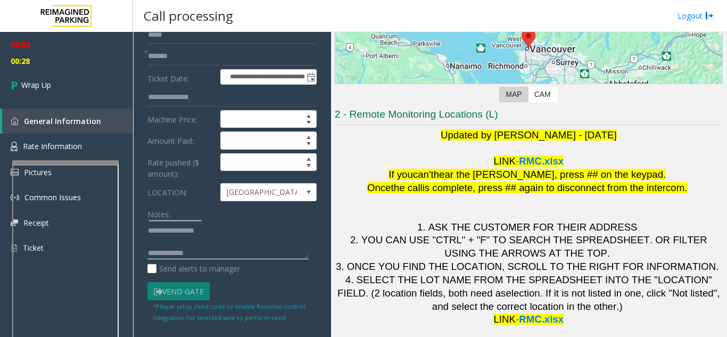
click at [245, 257] on textarea at bounding box center [227, 240] width 161 height 40
paste textarea "**********"
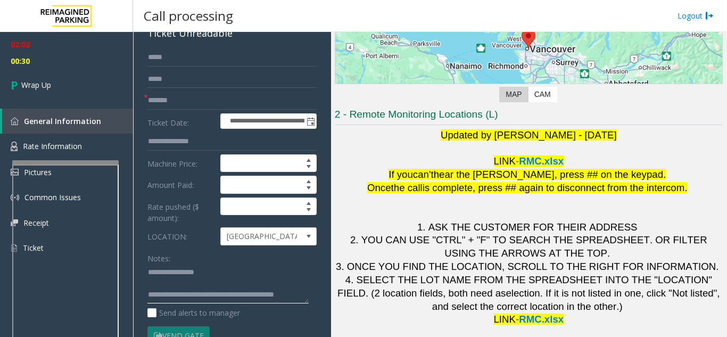
scroll to position [0, 0]
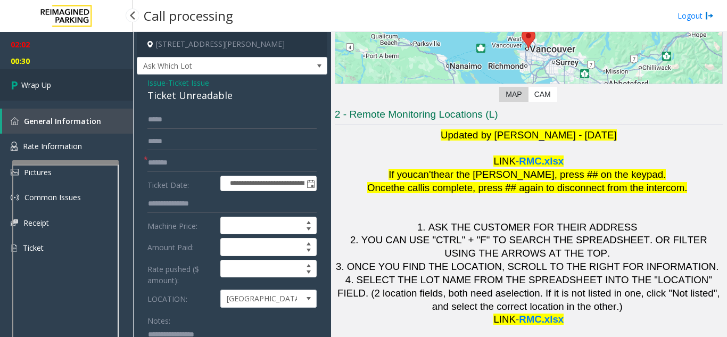
type textarea "**********"
click at [92, 91] on link "Wrap Up" at bounding box center [66, 84] width 133 height 31
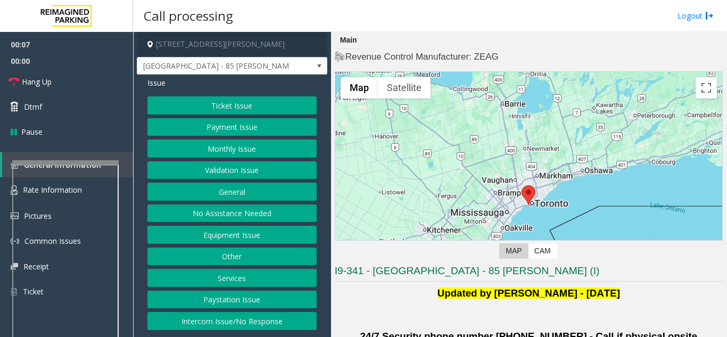
click at [269, 318] on button "Intercom Issue/No Response" at bounding box center [231, 321] width 169 height 18
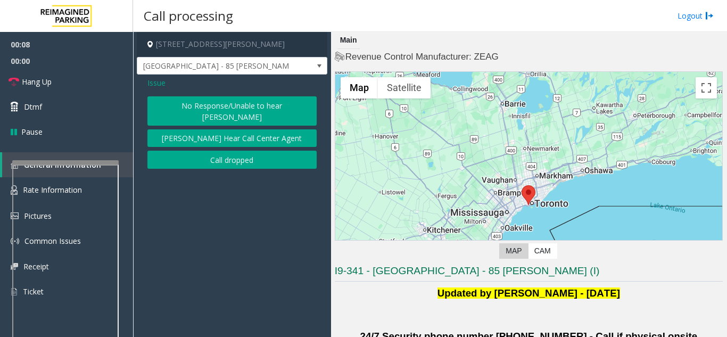
click at [252, 102] on button "No Response/Unable to hear [PERSON_NAME]" at bounding box center [231, 110] width 169 height 29
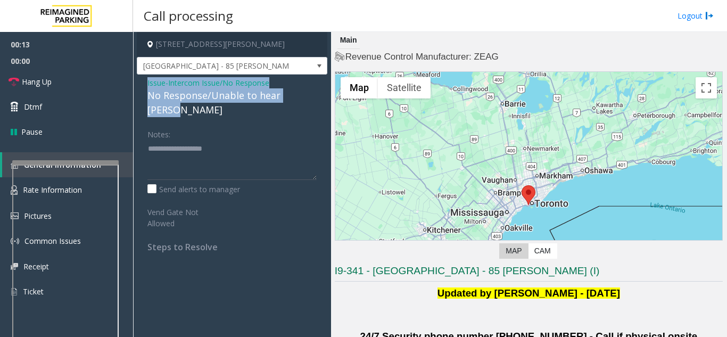
drag, startPoint x: 144, startPoint y: 80, endPoint x: 307, endPoint y: 100, distance: 164.0
click at [307, 100] on div "Issue - Intercom Issue/No Response No Response/Unable to hear [PERSON_NAME] Not…" at bounding box center [232, 169] width 191 height 188
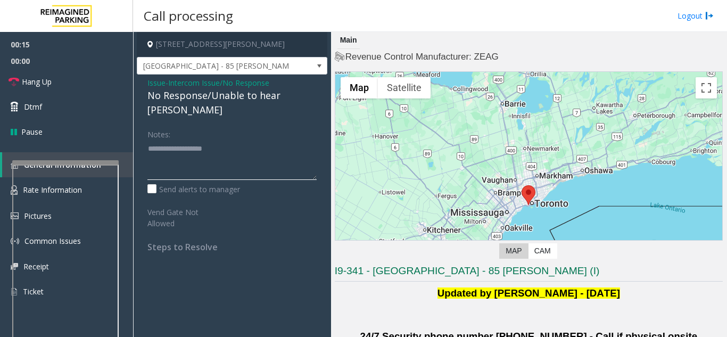
click at [224, 147] on textarea at bounding box center [231, 160] width 169 height 40
paste textarea "**********"
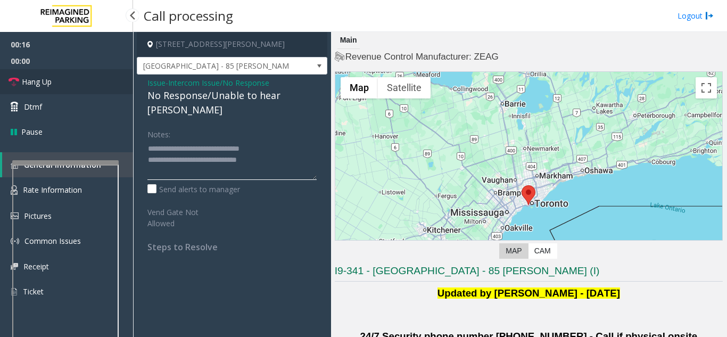
type textarea "**********"
click at [78, 82] on link "Hang Up" at bounding box center [66, 81] width 133 height 25
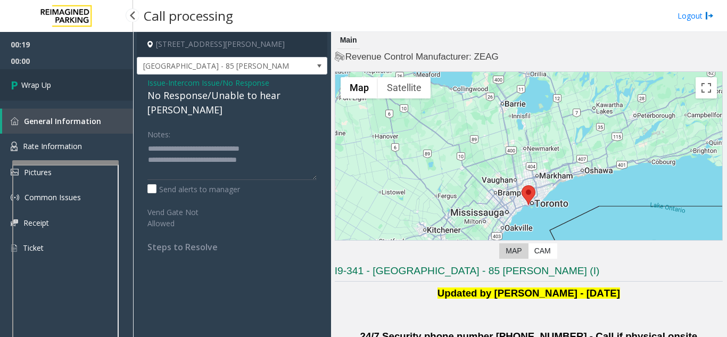
click at [84, 78] on link "Wrap Up" at bounding box center [66, 84] width 133 height 31
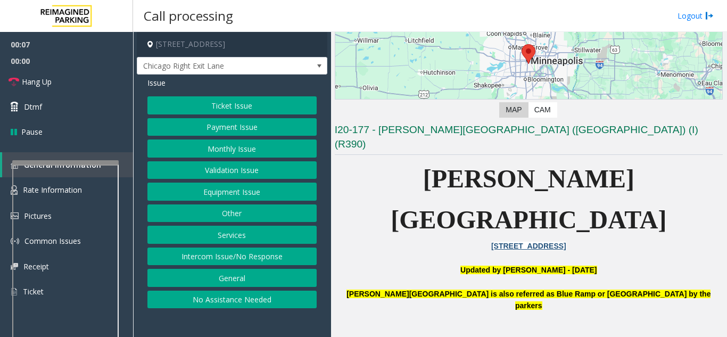
scroll to position [160, 0]
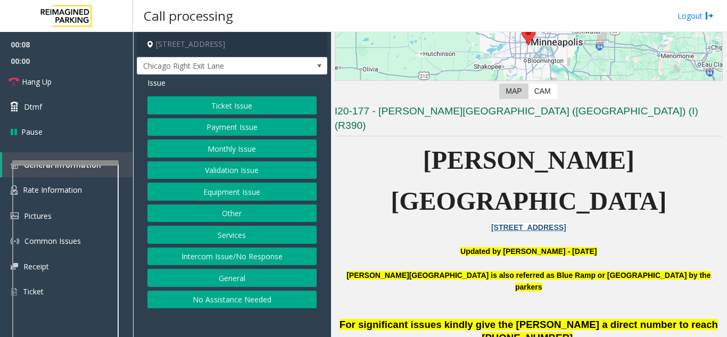
click at [297, 256] on button "Intercom Issue/No Response" at bounding box center [231, 257] width 169 height 18
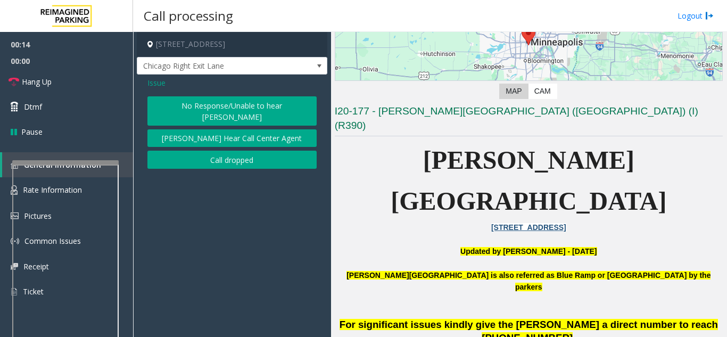
click at [157, 81] on span "Issue" at bounding box center [156, 82] width 18 height 11
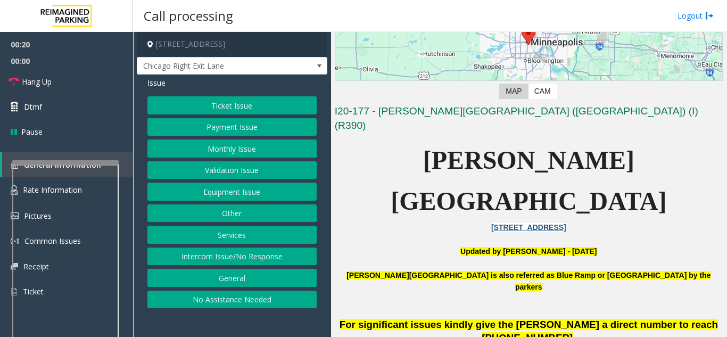
click at [261, 192] on button "Equipment Issue" at bounding box center [231, 192] width 169 height 18
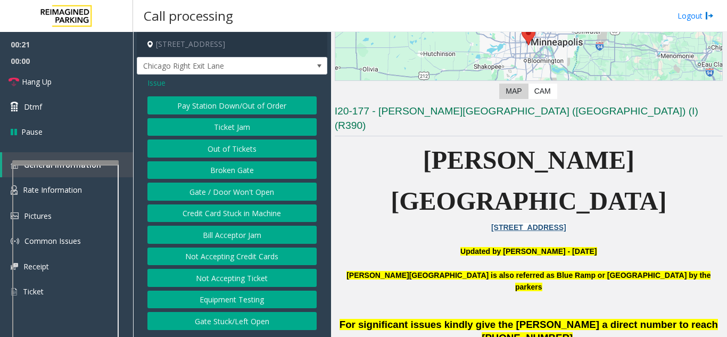
click at [247, 193] on button "Gate / Door Won't Open" at bounding box center [231, 192] width 169 height 18
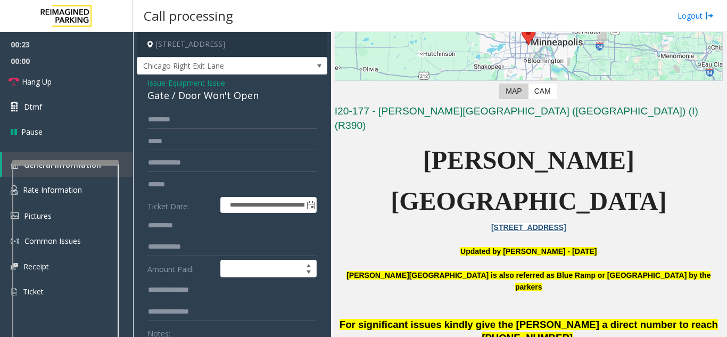
scroll to position [53, 0]
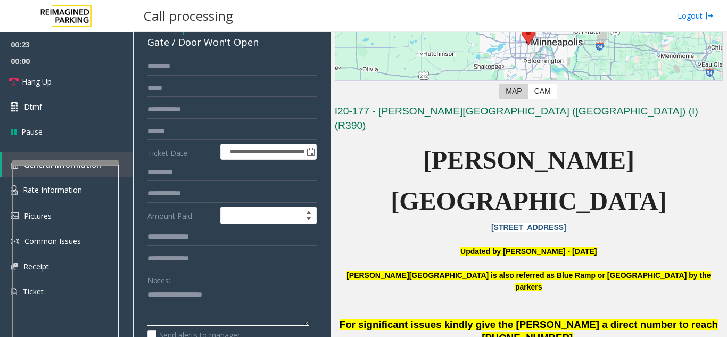
click at [194, 295] on textarea at bounding box center [227, 306] width 161 height 40
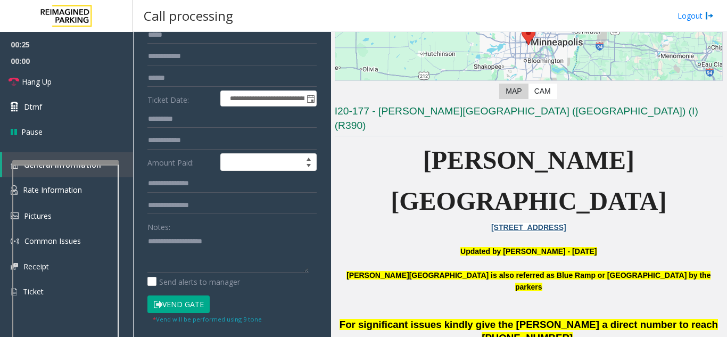
click at [195, 303] on button "Vend Gate" at bounding box center [178, 304] width 62 height 18
click at [109, 84] on link "Hang Up" at bounding box center [66, 81] width 133 height 25
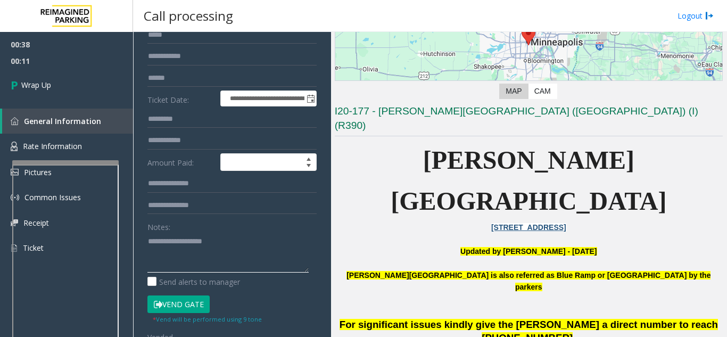
click at [187, 265] on textarea at bounding box center [227, 253] width 161 height 40
paste textarea "**********"
click at [149, 244] on textarea at bounding box center [227, 253] width 161 height 40
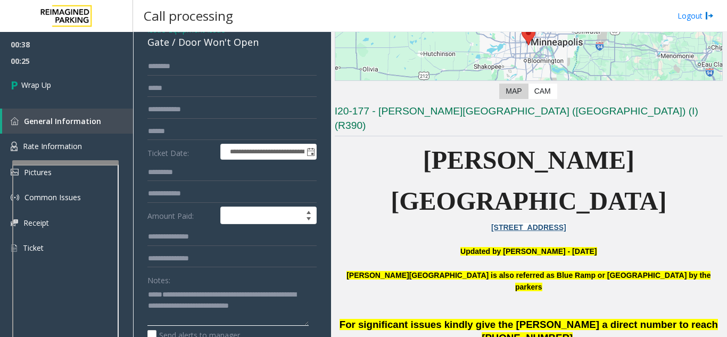
scroll to position [0, 0]
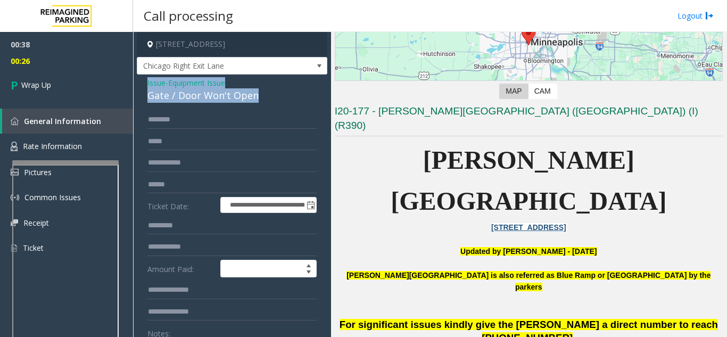
drag, startPoint x: 145, startPoint y: 80, endPoint x: 264, endPoint y: 96, distance: 120.3
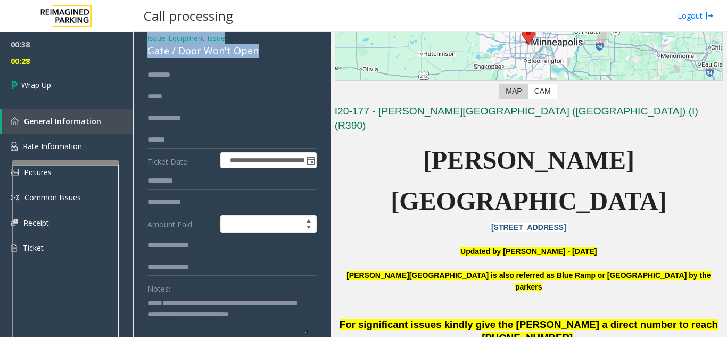
scroll to position [106, 0]
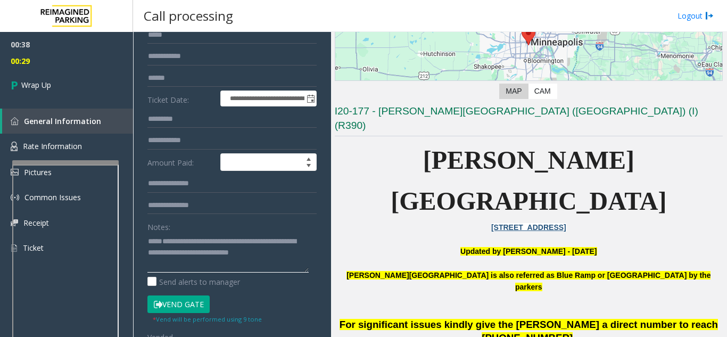
click at [166, 238] on textarea at bounding box center [227, 253] width 161 height 40
paste textarea "**********"
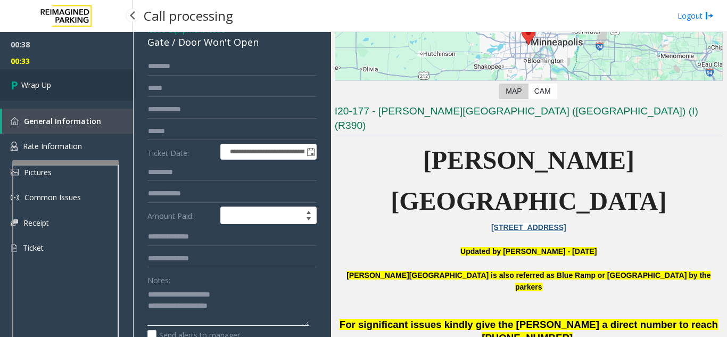
type textarea "**********"
click at [77, 90] on link "Wrap Up" at bounding box center [66, 84] width 133 height 31
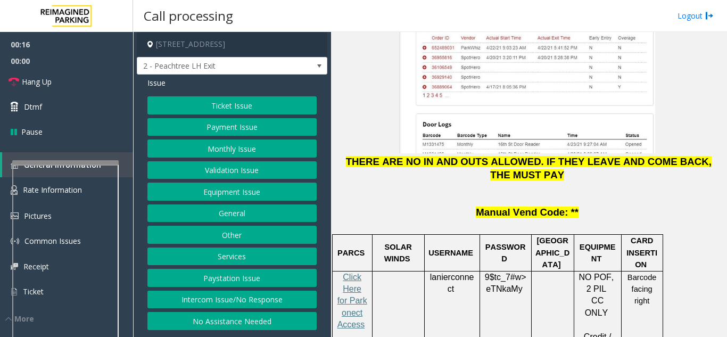
scroll to position [1437, 0]
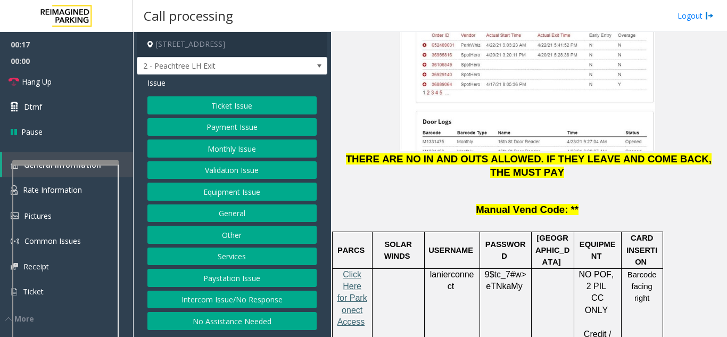
click at [355, 270] on span "Click Here for Parkonect Access" at bounding box center [353, 298] width 30 height 57
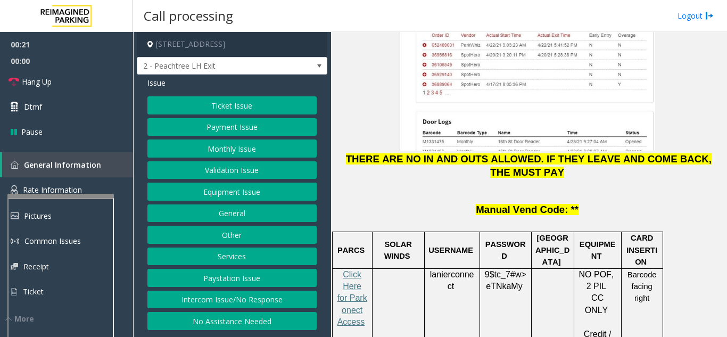
click at [76, 198] on div at bounding box center [60, 196] width 106 height 4
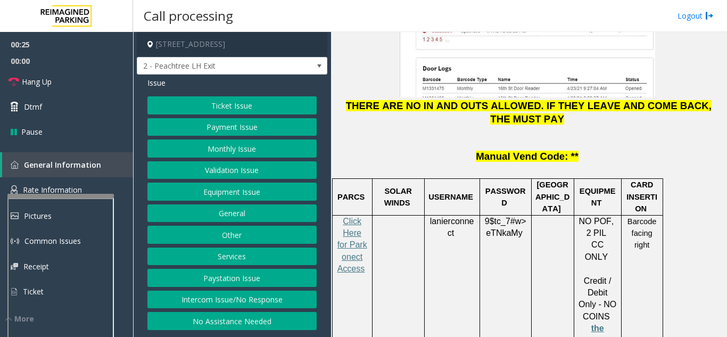
click at [91, 206] on div at bounding box center [60, 319] width 106 height 250
click at [83, 184] on link "Rate Information" at bounding box center [66, 190] width 133 height 26
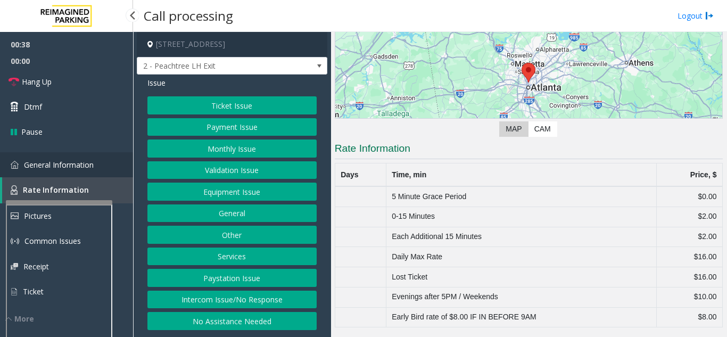
click at [120, 160] on link "General Information" at bounding box center [66, 164] width 133 height 25
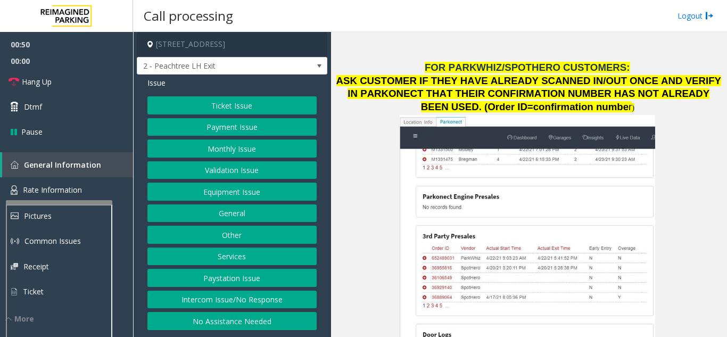
scroll to position [1171, 0]
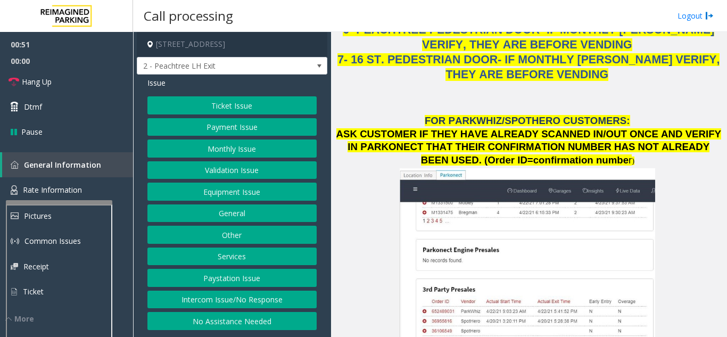
click at [243, 101] on button "Ticket Issue" at bounding box center [231, 105] width 169 height 18
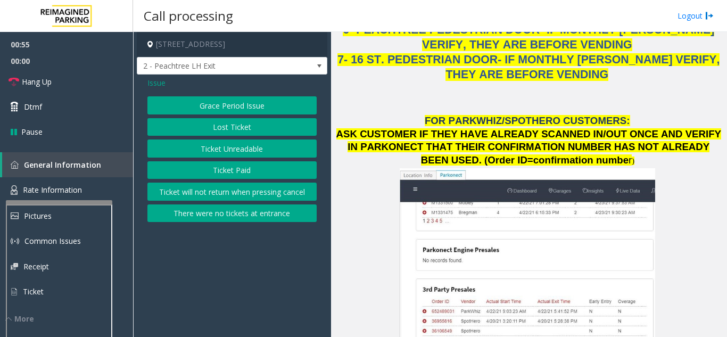
click at [240, 152] on button "Ticket Unreadable" at bounding box center [231, 148] width 169 height 18
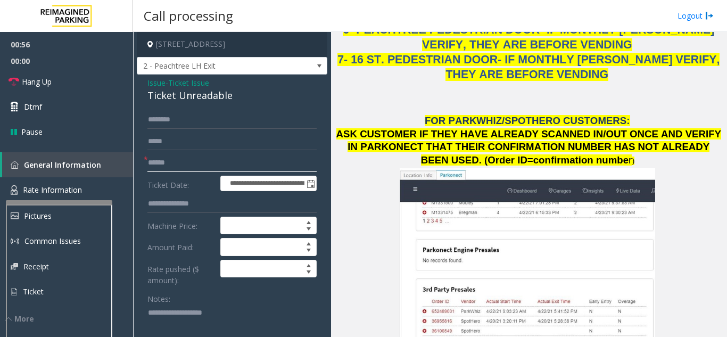
click at [218, 172] on input "text" at bounding box center [231, 163] width 169 height 18
type input "**********"
click at [85, 179] on link "Rate Information" at bounding box center [66, 190] width 133 height 26
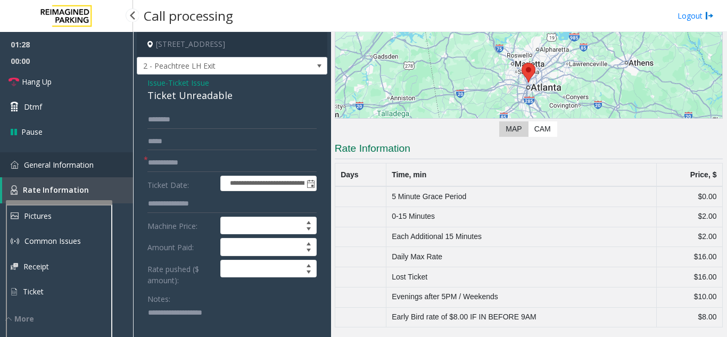
click at [103, 172] on link "General Information" at bounding box center [66, 164] width 133 height 25
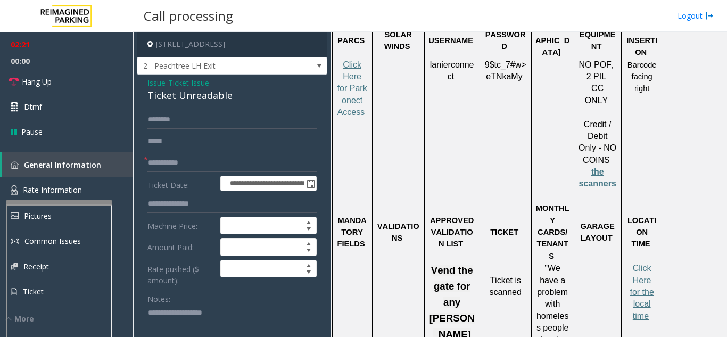
scroll to position [1650, 0]
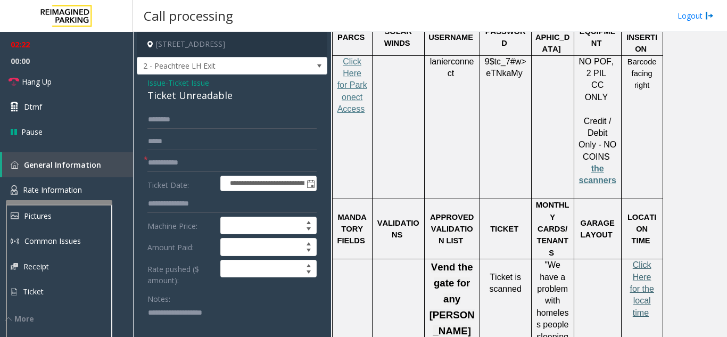
click at [637, 260] on span "Click Here for the local time" at bounding box center [642, 288] width 24 height 57
click at [103, 192] on link "Rate Information" at bounding box center [66, 190] width 133 height 26
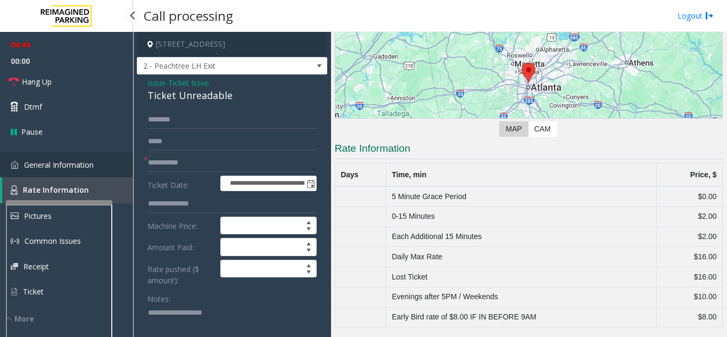
click at [44, 154] on link "General Information" at bounding box center [66, 164] width 133 height 25
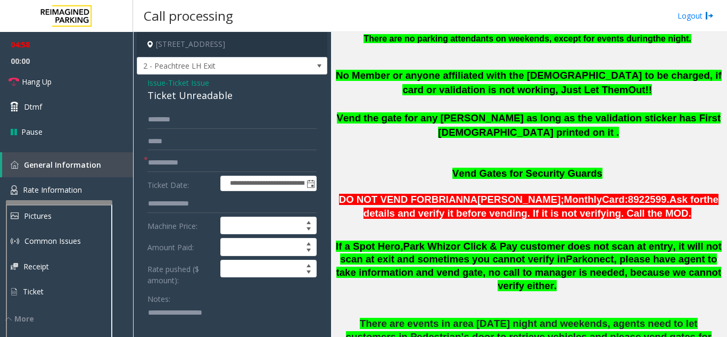
scroll to position [586, 0]
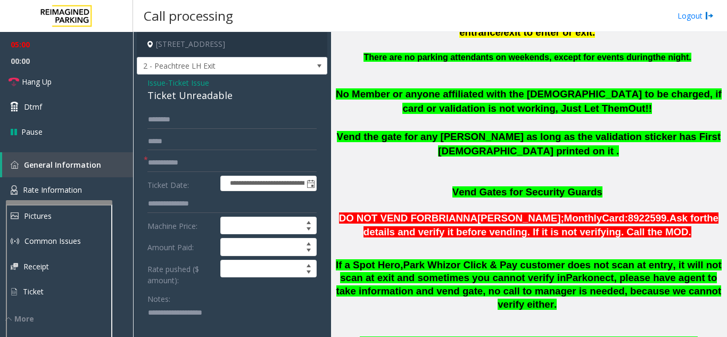
click at [191, 331] on textarea at bounding box center [227, 325] width 161 height 40
click at [48, 88] on link "Hang Up" at bounding box center [66, 81] width 133 height 25
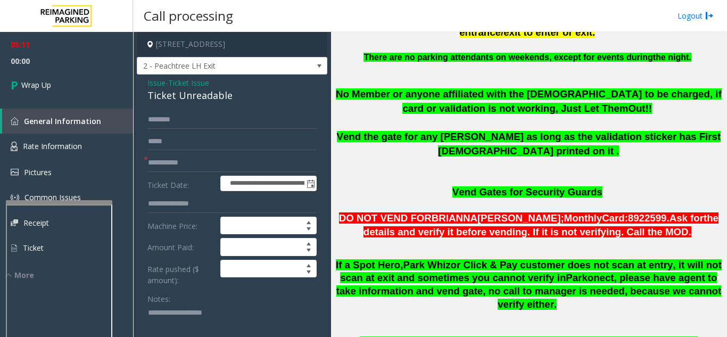
click at [167, 316] on textarea at bounding box center [227, 325] width 161 height 40
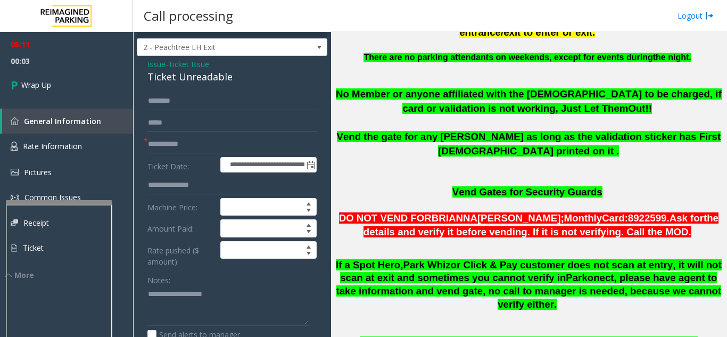
scroll to position [0, 0]
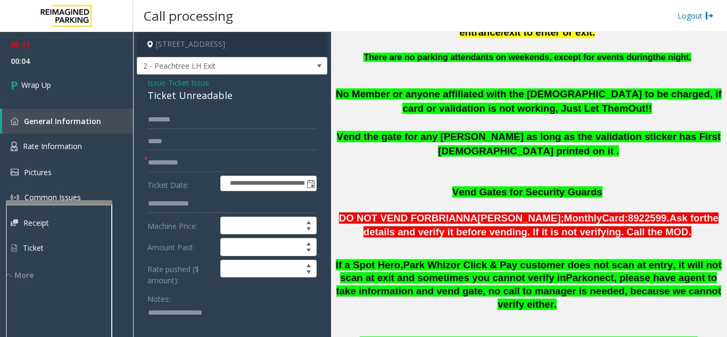
click at [154, 88] on span "Issue" at bounding box center [156, 82] width 18 height 11
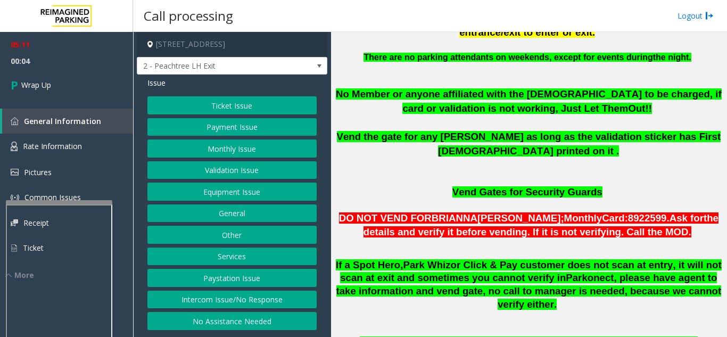
click at [219, 99] on button "Ticket Issue" at bounding box center [231, 105] width 169 height 18
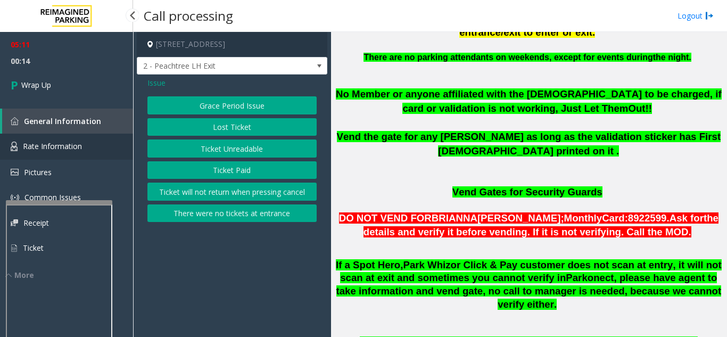
click at [62, 149] on span "Rate Information" at bounding box center [52, 146] width 59 height 10
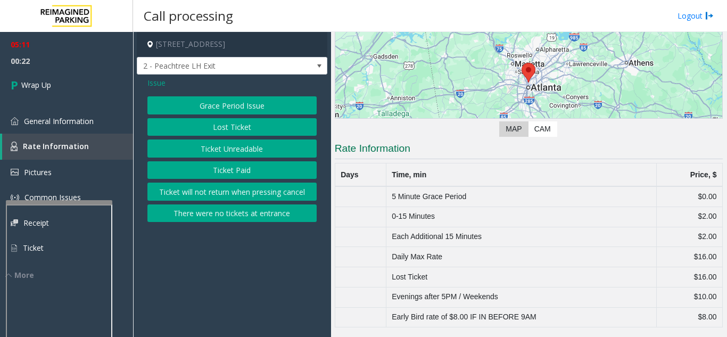
click at [150, 85] on span "Issue" at bounding box center [156, 82] width 18 height 11
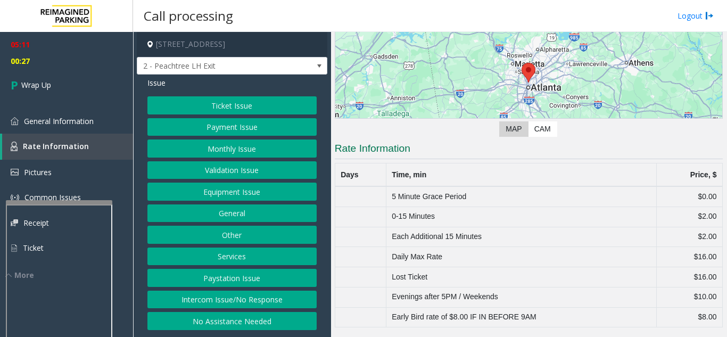
click at [240, 216] on button "General" at bounding box center [231, 213] width 169 height 18
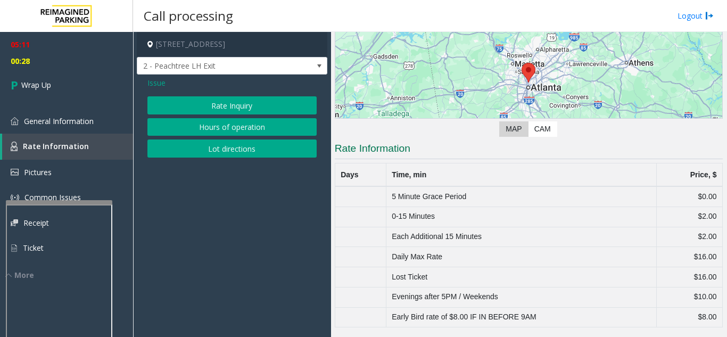
click at [220, 105] on button "Rate Inquiry" at bounding box center [231, 105] width 169 height 18
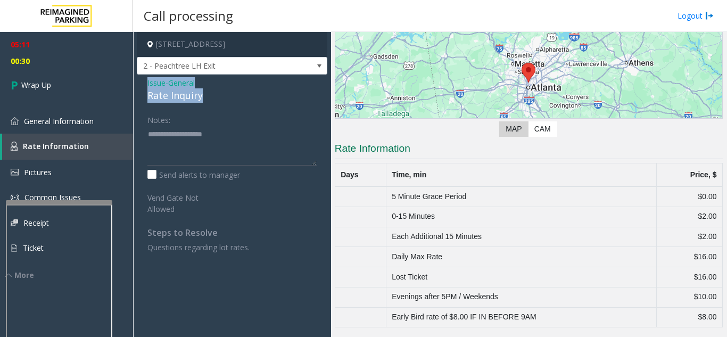
drag, startPoint x: 142, startPoint y: 81, endPoint x: 228, endPoint y: 104, distance: 88.9
click at [228, 104] on div "Issue - General Rate Inquiry Notes: Send alerts to manager Vend Gate Not Allowe…" at bounding box center [232, 169] width 191 height 189
click at [202, 153] on textarea at bounding box center [231, 146] width 169 height 40
paste textarea "**********"
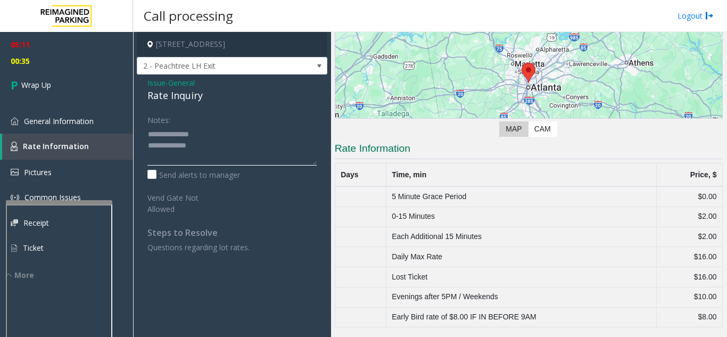
scroll to position [19, 0]
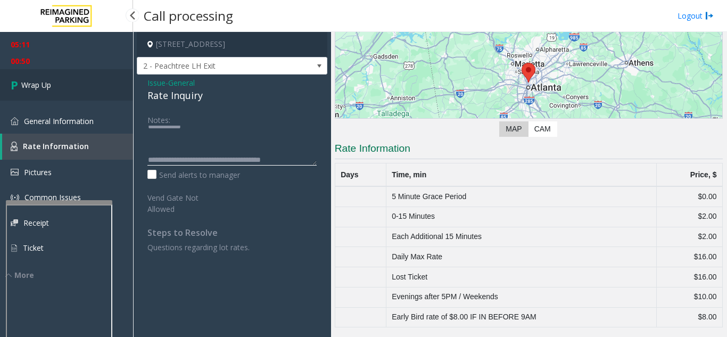
type textarea "**********"
click at [76, 86] on link "Wrap Up" at bounding box center [66, 84] width 133 height 31
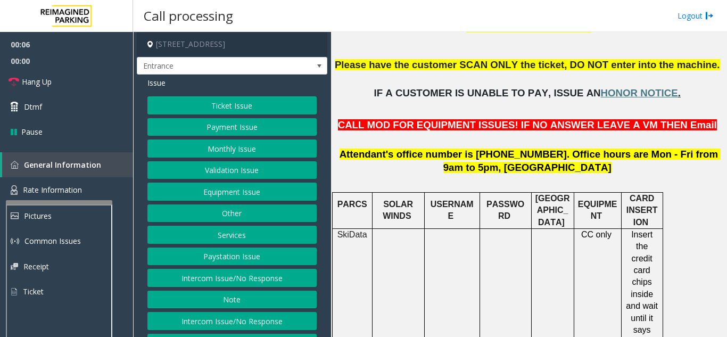
scroll to position [426, 0]
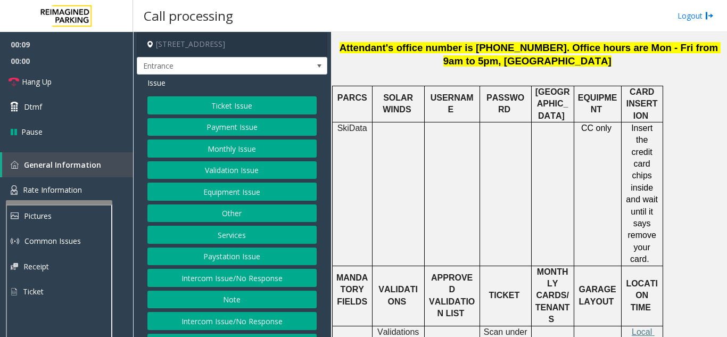
click at [532, 185] on td at bounding box center [552, 194] width 43 height 144
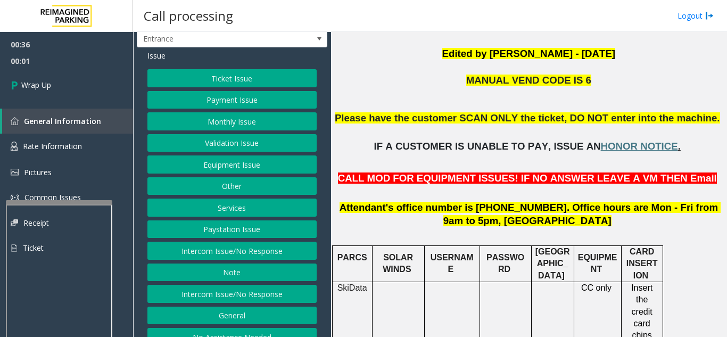
scroll to position [42, 0]
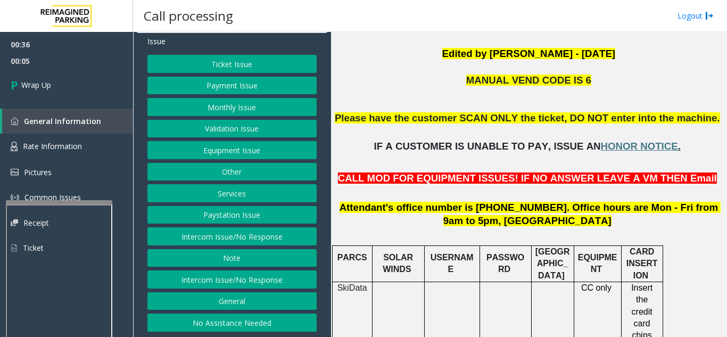
click at [232, 193] on button "Services" at bounding box center [231, 193] width 169 height 18
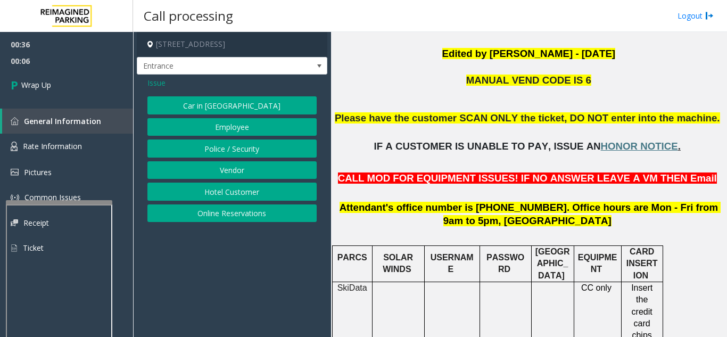
scroll to position [0, 0]
click at [160, 85] on span "Issue" at bounding box center [156, 82] width 18 height 11
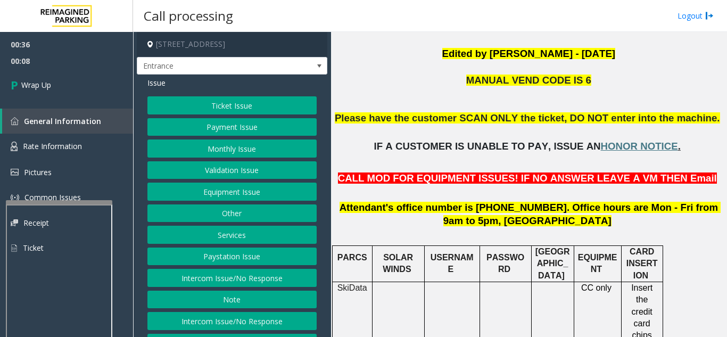
click at [228, 215] on button "Other" at bounding box center [231, 213] width 169 height 18
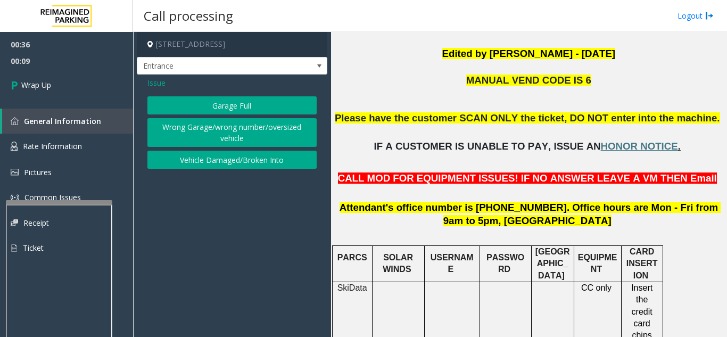
click at [157, 85] on span "Issue" at bounding box center [156, 82] width 18 height 11
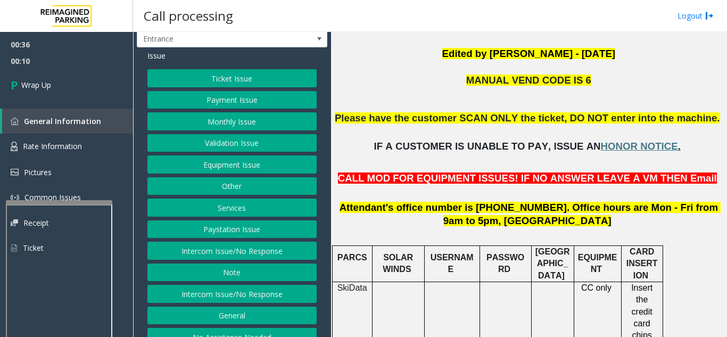
scroll to position [42, 0]
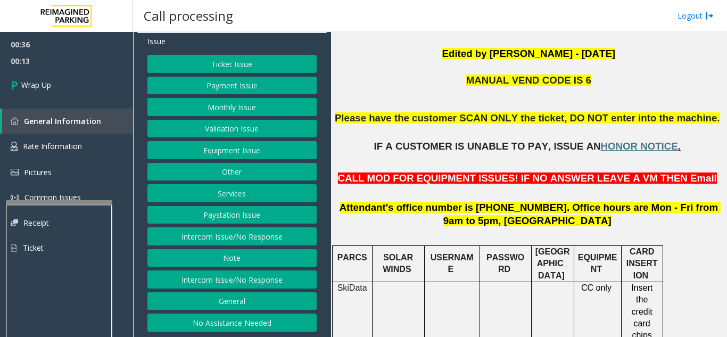
click at [241, 294] on button "General" at bounding box center [231, 301] width 169 height 18
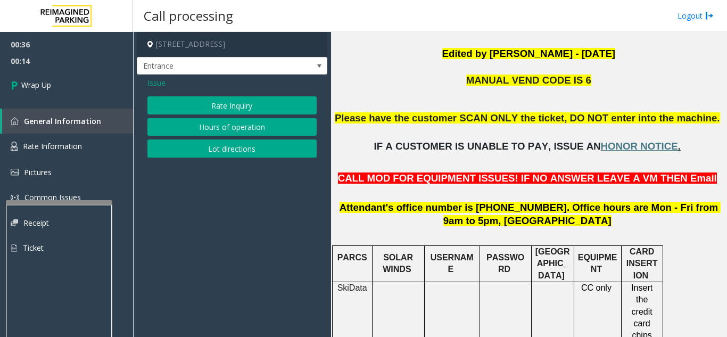
click at [235, 106] on button "Rate Inquiry" at bounding box center [231, 105] width 169 height 18
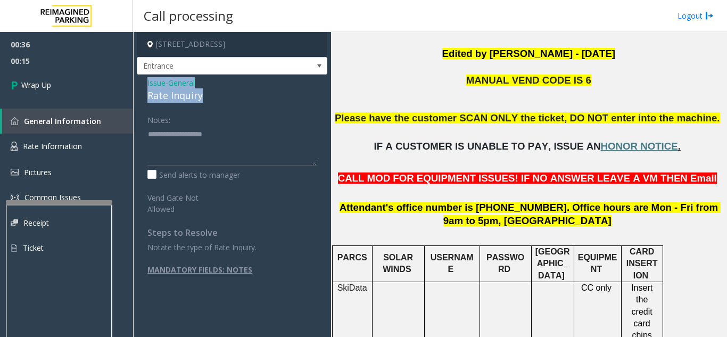
drag, startPoint x: 140, startPoint y: 80, endPoint x: 220, endPoint y: 100, distance: 82.4
click at [220, 100] on div "Issue - General Rate Inquiry Notes: Send alerts to manager Vend Gate Not Allowe…" at bounding box center [232, 197] width 191 height 245
click at [170, 163] on textarea at bounding box center [231, 146] width 169 height 40
paste textarea "**********"
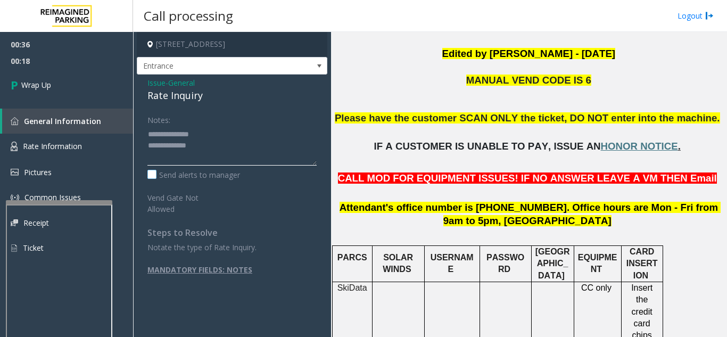
scroll to position [8, 0]
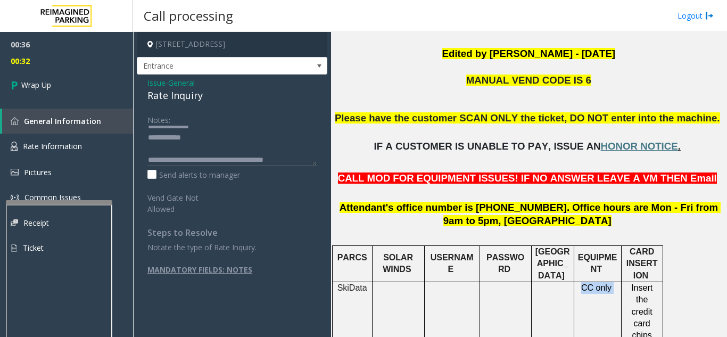
drag, startPoint x: 578, startPoint y: 290, endPoint x: 616, endPoint y: 294, distance: 38.0
click at [294, 161] on textarea at bounding box center [231, 146] width 169 height 40
paste textarea "********"
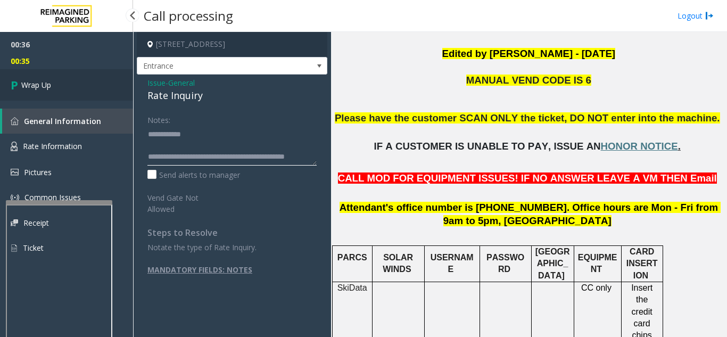
type textarea "**********"
click at [94, 91] on link "Wrap Up" at bounding box center [66, 84] width 133 height 31
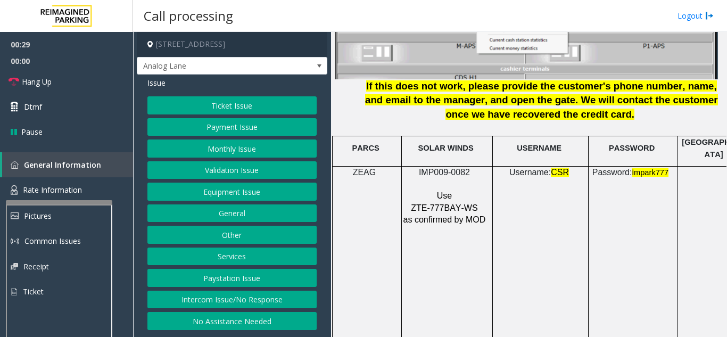
scroll to position [1437, 0]
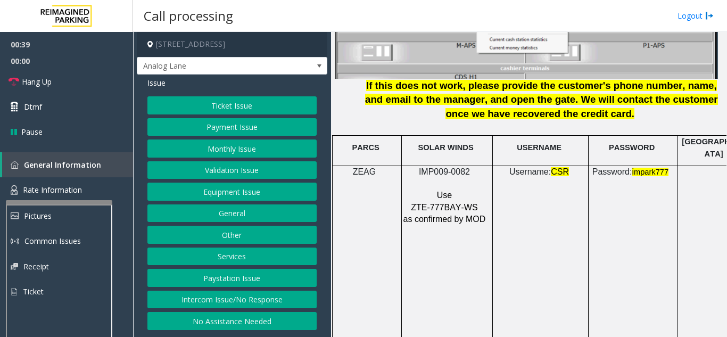
click at [254, 103] on button "Ticket Issue" at bounding box center [231, 105] width 169 height 18
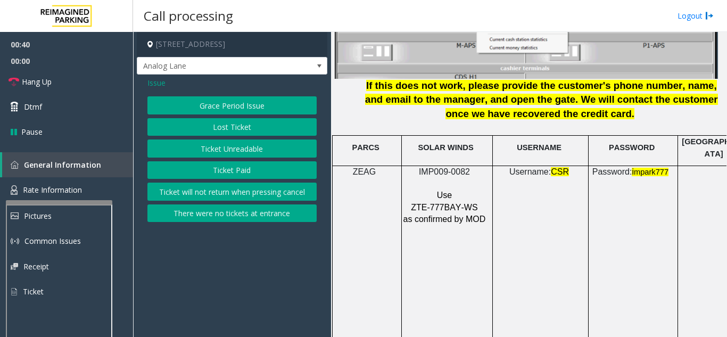
click at [247, 145] on button "Ticket Unreadable" at bounding box center [231, 148] width 169 height 18
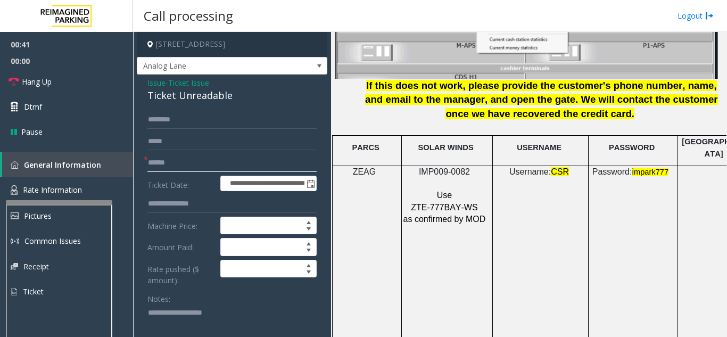
click at [229, 160] on input "text" at bounding box center [231, 163] width 169 height 18
drag, startPoint x: 470, startPoint y: 166, endPoint x: 414, endPoint y: 165, distance: 55.9
click at [414, 166] on p "IMP009-0082" at bounding box center [446, 172] width 86 height 12
click at [203, 169] on input "text" at bounding box center [231, 163] width 169 height 18
type input "********"
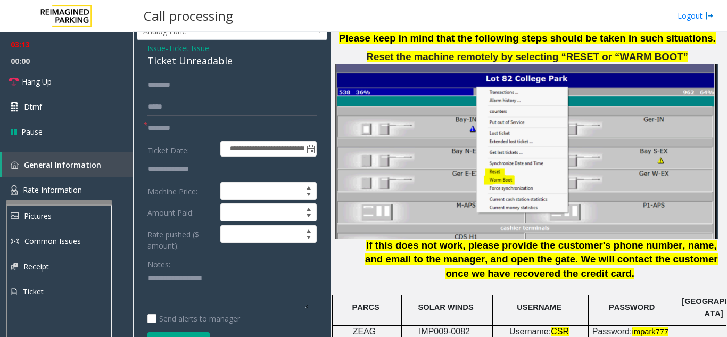
scroll to position [53, 0]
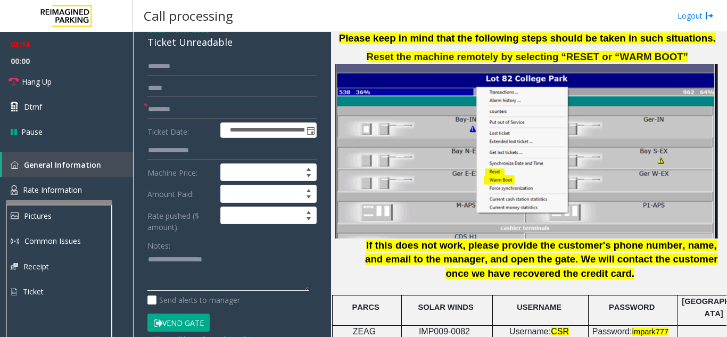
click at [169, 280] on textarea at bounding box center [227, 271] width 161 height 40
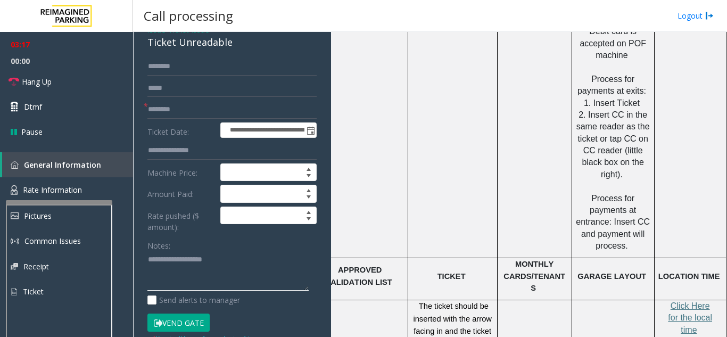
scroll to position [1650, 188]
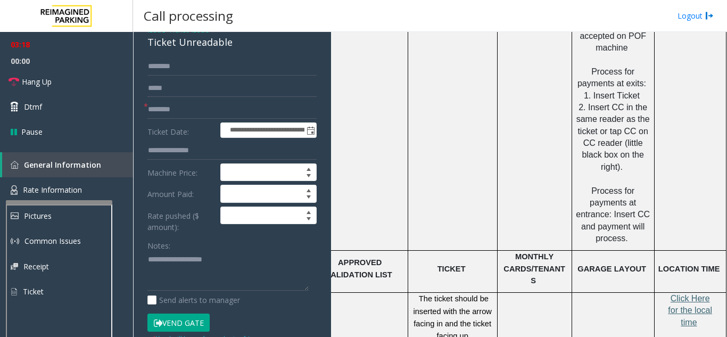
click at [677, 294] on span "Click Here for the local time" at bounding box center [690, 310] width 44 height 33
click at [182, 266] on textarea at bounding box center [227, 271] width 161 height 40
click at [94, 195] on link "Rate Information" at bounding box center [66, 190] width 133 height 26
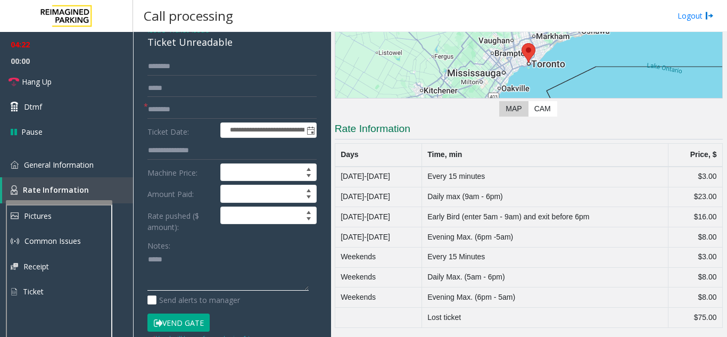
click at [206, 262] on textarea at bounding box center [227, 271] width 161 height 40
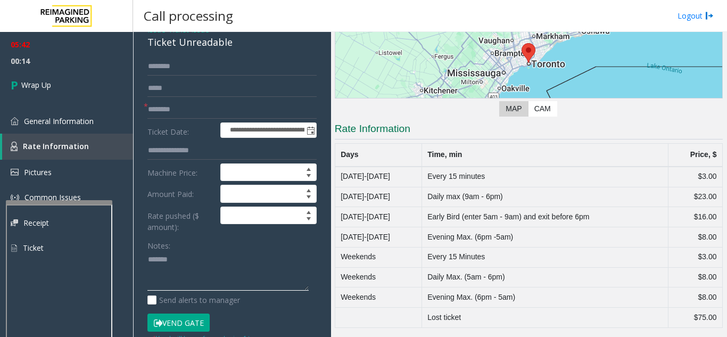
click at [149, 257] on textarea at bounding box center [227, 271] width 161 height 40
click at [234, 267] on textarea at bounding box center [227, 271] width 161 height 40
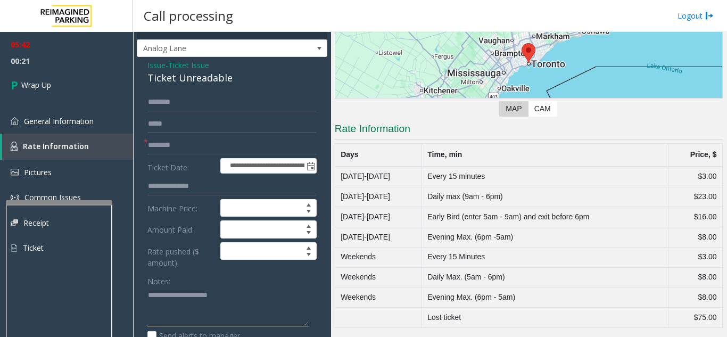
scroll to position [0, 0]
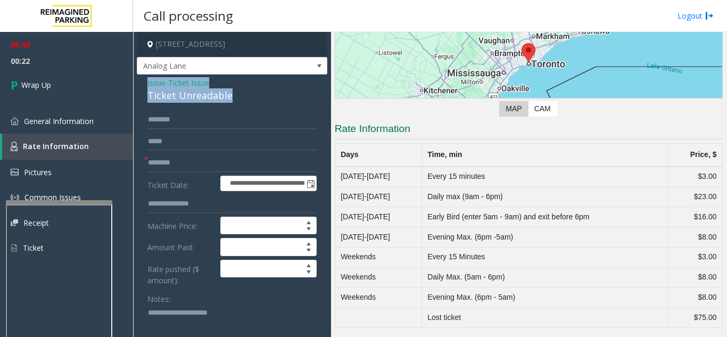
drag, startPoint x: 138, startPoint y: 84, endPoint x: 252, endPoint y: 103, distance: 115.5
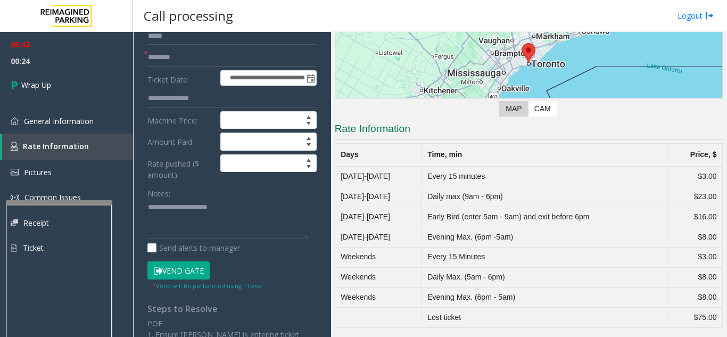
scroll to position [106, 0]
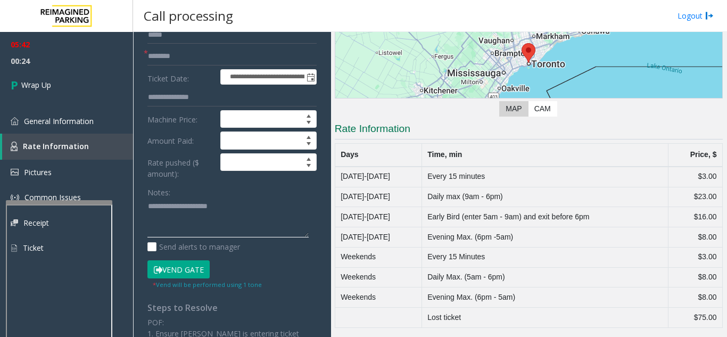
click at [161, 224] on textarea at bounding box center [227, 218] width 161 height 40
paste textarea "**********"
click at [225, 233] on textarea at bounding box center [227, 218] width 161 height 40
paste textarea "**********"
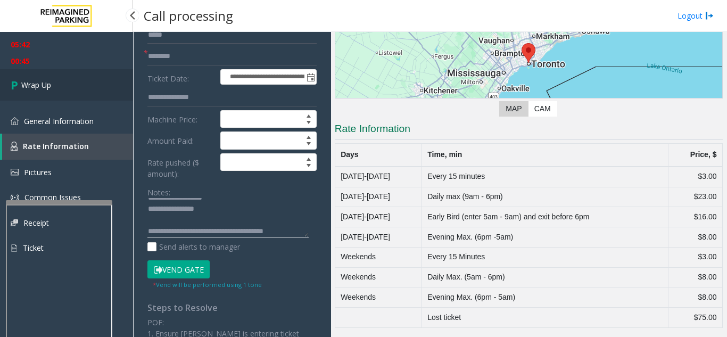
type textarea "**********"
click at [111, 87] on link "Wrap Up" at bounding box center [66, 84] width 133 height 31
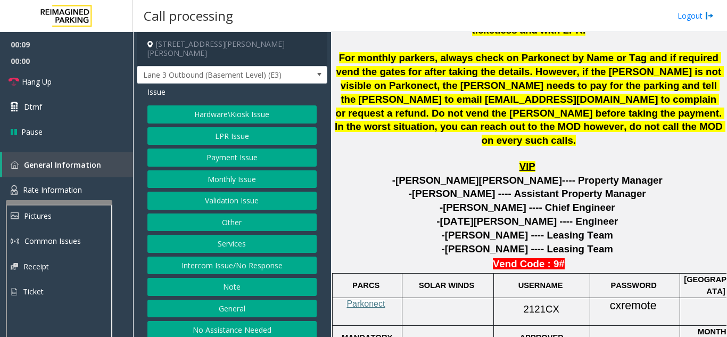
scroll to position [426, 0]
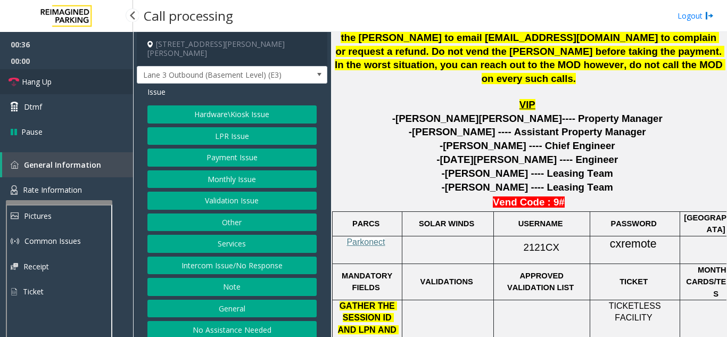
click at [62, 88] on link "Hang Up" at bounding box center [66, 81] width 133 height 25
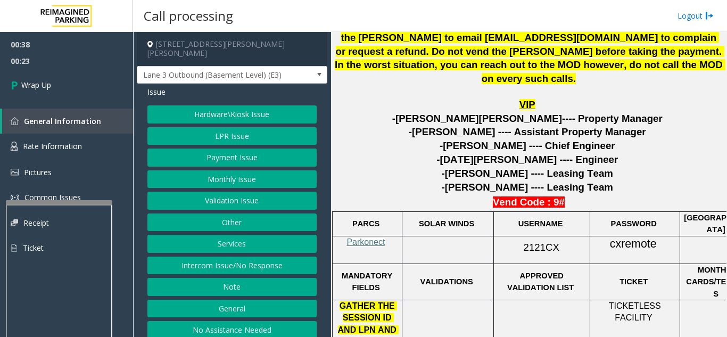
click at [247, 257] on button "Intercom Issue/No Response" at bounding box center [231, 266] width 169 height 18
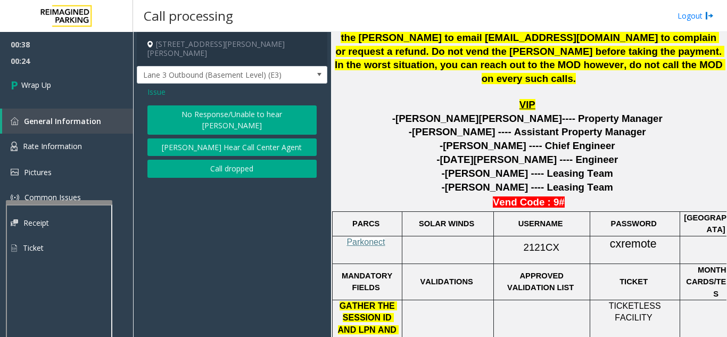
click at [233, 138] on button "[PERSON_NAME] Hear Call Center Agent" at bounding box center [231, 147] width 169 height 18
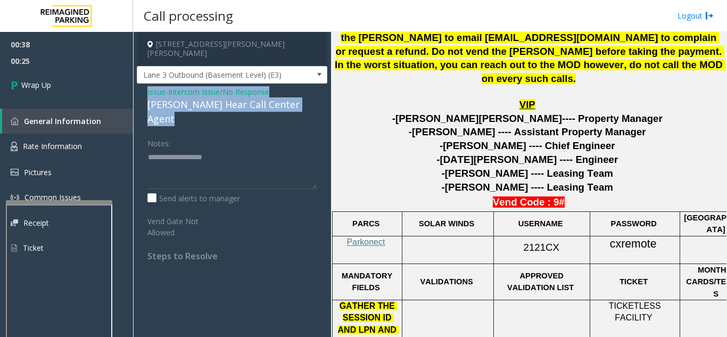
drag, startPoint x: 143, startPoint y: 79, endPoint x: 328, endPoint y: 92, distance: 185.7
click at [328, 92] on app-call-processing-form "2121 Ponce de Leon, Coral Gables, FL Lane 3 Outbound (Basement Level) (E3) Issu…" at bounding box center [232, 184] width 198 height 305
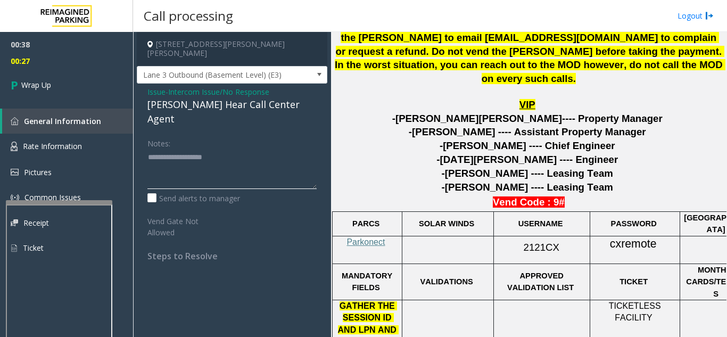
click at [264, 149] on textarea at bounding box center [231, 169] width 169 height 40
paste textarea "**********"
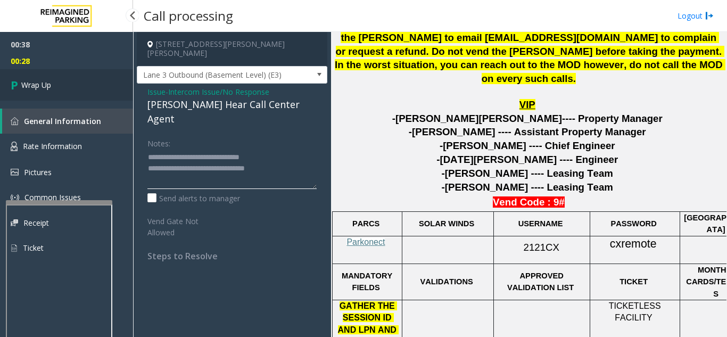
type textarea "**********"
click at [100, 91] on link "Wrap Up" at bounding box center [66, 84] width 133 height 31
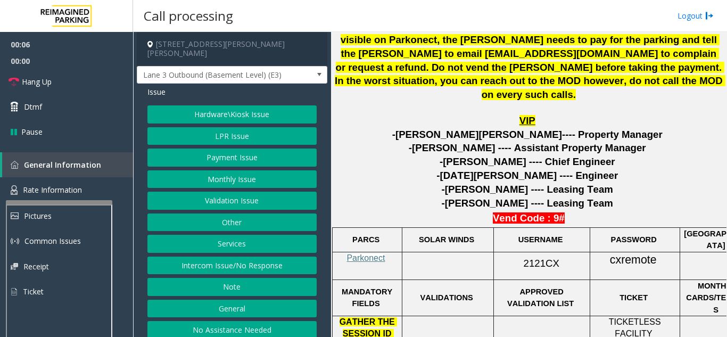
scroll to position [426, 0]
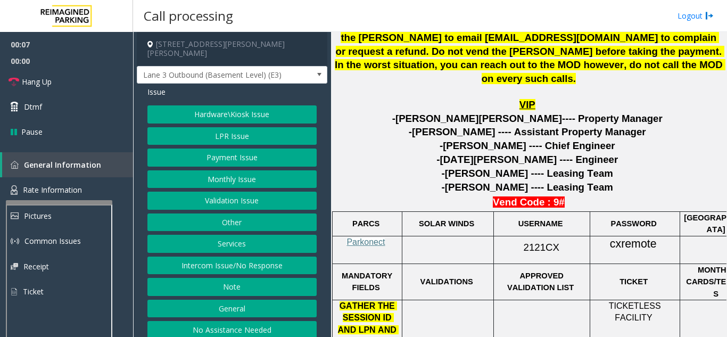
click at [227, 236] on button "Services" at bounding box center [231, 244] width 169 height 18
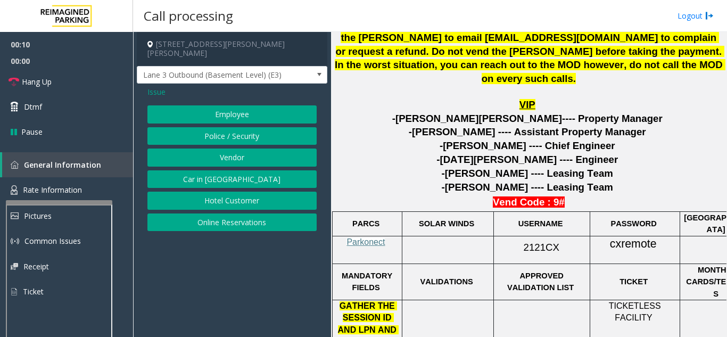
click at [219, 113] on button "Employee" at bounding box center [231, 114] width 169 height 18
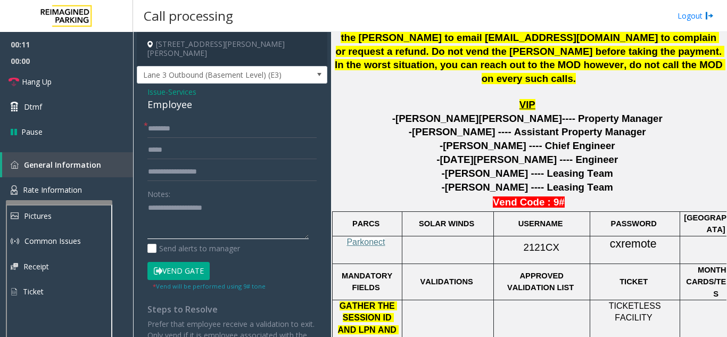
click at [171, 215] on textarea at bounding box center [227, 220] width 161 height 40
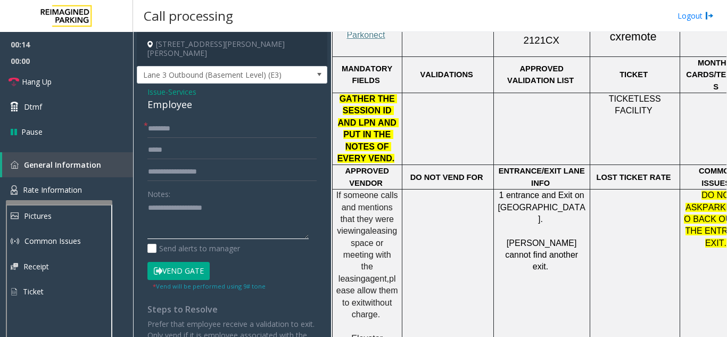
scroll to position [639, 0]
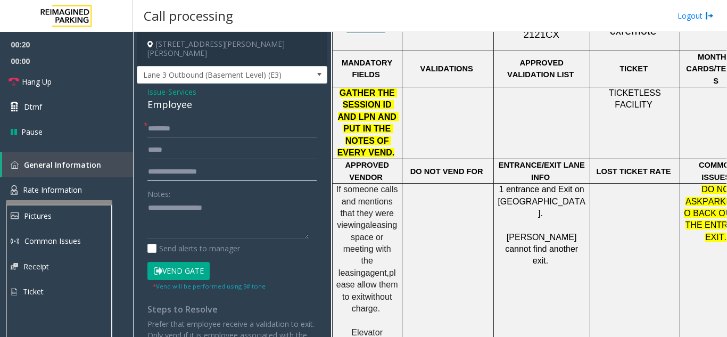
click at [194, 169] on input "text" at bounding box center [231, 172] width 169 height 18
type input "*"
type input "******"
click at [195, 124] on input "text" at bounding box center [231, 129] width 169 height 18
click at [207, 211] on textarea at bounding box center [227, 220] width 161 height 40
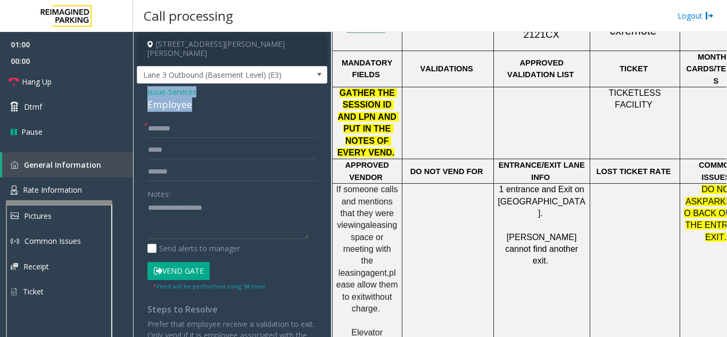
drag, startPoint x: 142, startPoint y: 80, endPoint x: 218, endPoint y: 100, distance: 78.1
click at [218, 100] on div "Issue - Services Employee * ****** Notes: Send alerts to manager Vend Gate * Ve…" at bounding box center [232, 257] width 191 height 346
click at [155, 208] on textarea at bounding box center [227, 220] width 161 height 40
paste textarea "**********"
type textarea "**********"
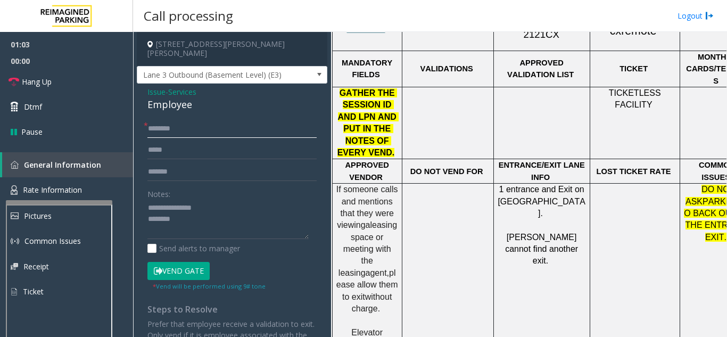
click at [180, 120] on input "text" at bounding box center [231, 129] width 169 height 18
type input "********"
click at [179, 262] on button "Vend Gate" at bounding box center [178, 271] width 62 height 18
click at [186, 213] on textarea at bounding box center [227, 220] width 161 height 40
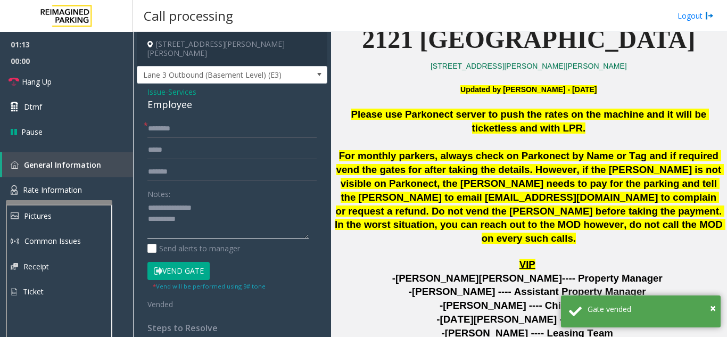
scroll to position [319, 0]
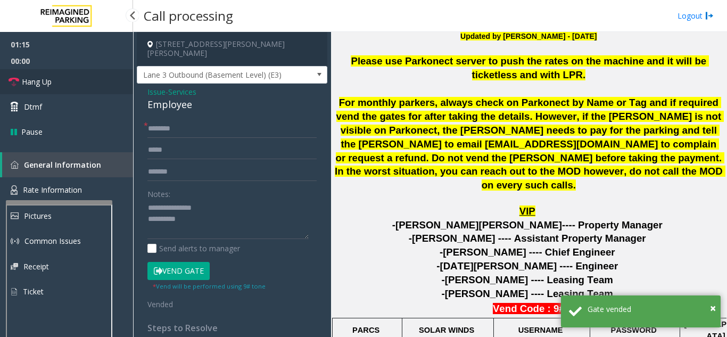
click at [56, 85] on link "Hang Up" at bounding box center [66, 81] width 133 height 25
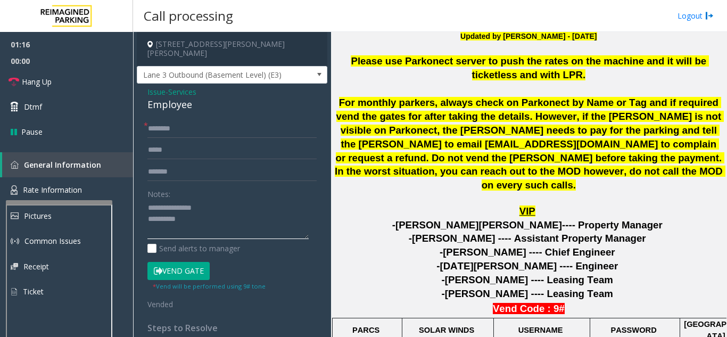
click at [169, 223] on textarea at bounding box center [227, 220] width 161 height 40
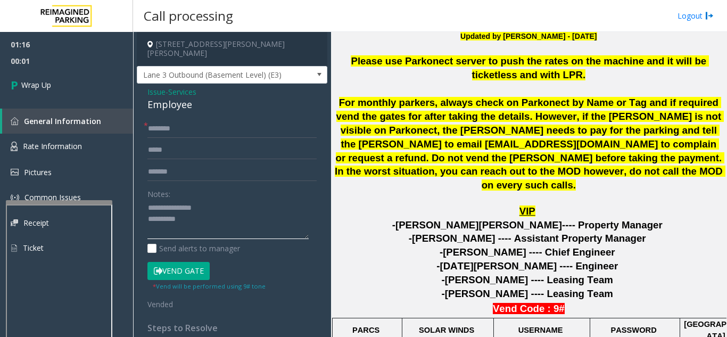
scroll to position [11, 0]
click at [245, 222] on textarea at bounding box center [227, 220] width 161 height 40
paste textarea "**********"
type textarea "**********"
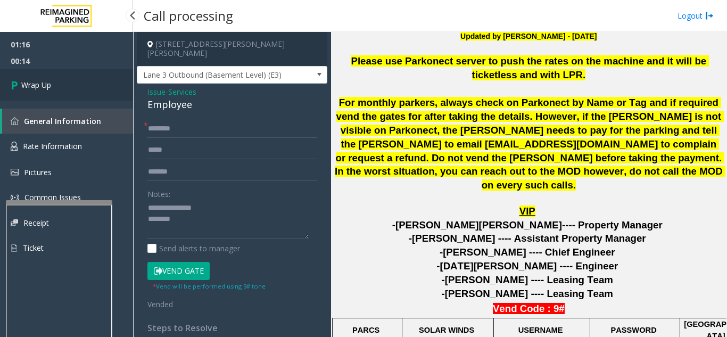
click at [64, 83] on link "Wrap Up" at bounding box center [66, 84] width 133 height 31
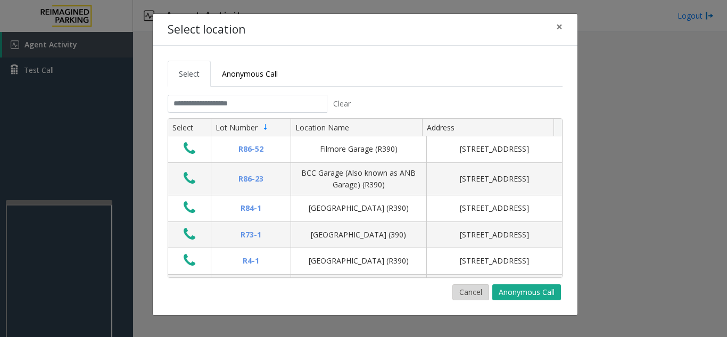
click at [467, 294] on button "Cancel" at bounding box center [471, 292] width 37 height 16
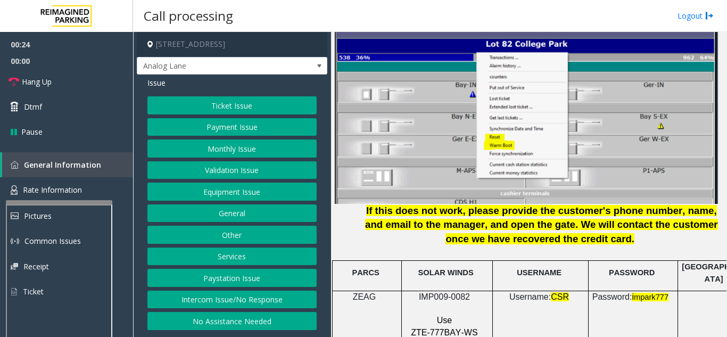
scroll to position [1331, 0]
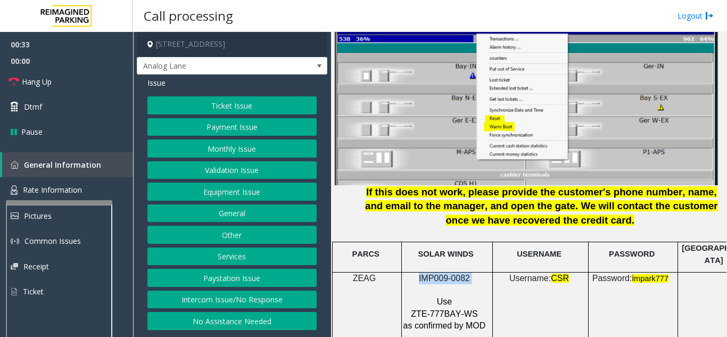
drag, startPoint x: 476, startPoint y: 269, endPoint x: 420, endPoint y: 266, distance: 56.0
click at [420, 273] on p "IMP009-0082" at bounding box center [446, 279] width 86 height 12
click at [80, 77] on link "Hang Up" at bounding box center [66, 81] width 133 height 25
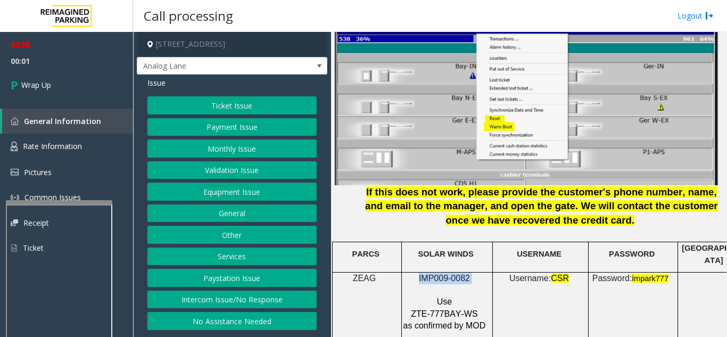
click at [236, 301] on button "Intercom Issue/No Response" at bounding box center [231, 300] width 169 height 18
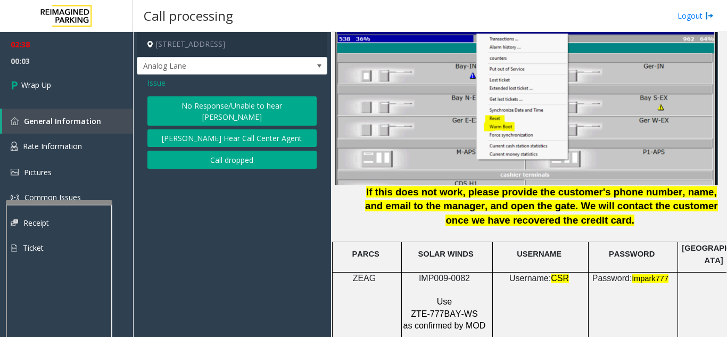
click at [166, 83] on div "Issue" at bounding box center [231, 82] width 169 height 11
click at [159, 83] on span "Issue" at bounding box center [156, 82] width 18 height 11
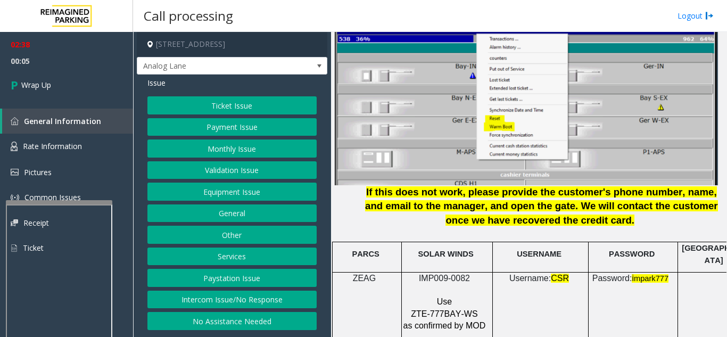
click at [223, 186] on button "Equipment Issue" at bounding box center [231, 192] width 169 height 18
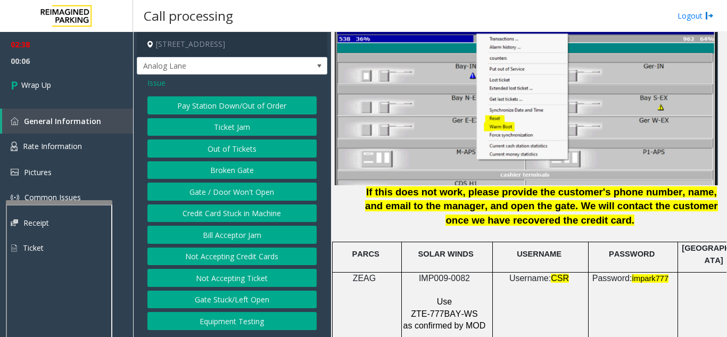
click at [208, 188] on button "Gate / Door Won't Open" at bounding box center [231, 192] width 169 height 18
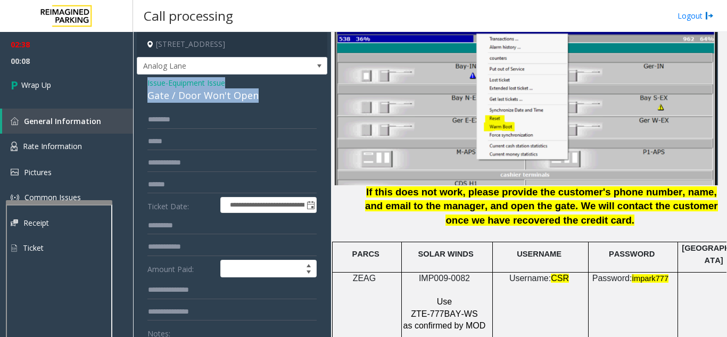
drag, startPoint x: 200, startPoint y: 80, endPoint x: 292, endPoint y: 96, distance: 93.9
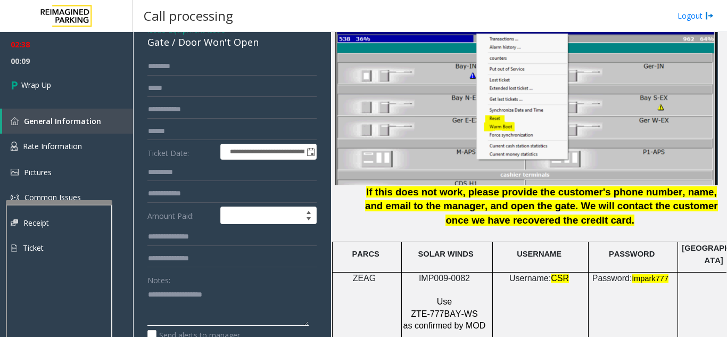
click at [213, 308] on textarea at bounding box center [227, 306] width 161 height 40
paste textarea "**********"
click at [198, 310] on textarea at bounding box center [227, 306] width 161 height 40
click at [195, 310] on textarea at bounding box center [227, 306] width 161 height 40
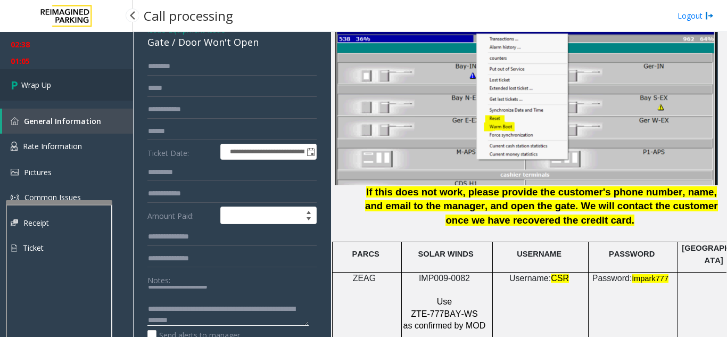
type textarea "**********"
click at [61, 75] on link "Wrap Up" at bounding box center [66, 84] width 133 height 31
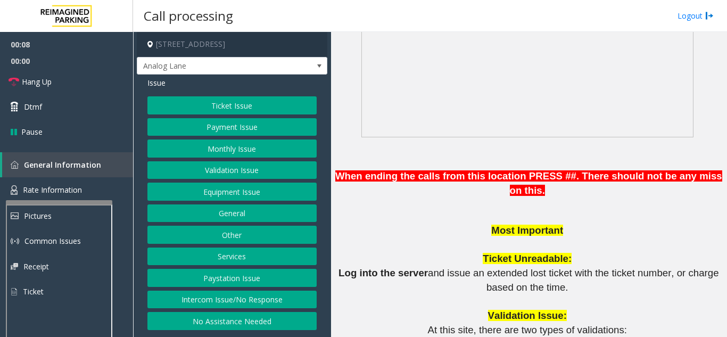
scroll to position [745, 0]
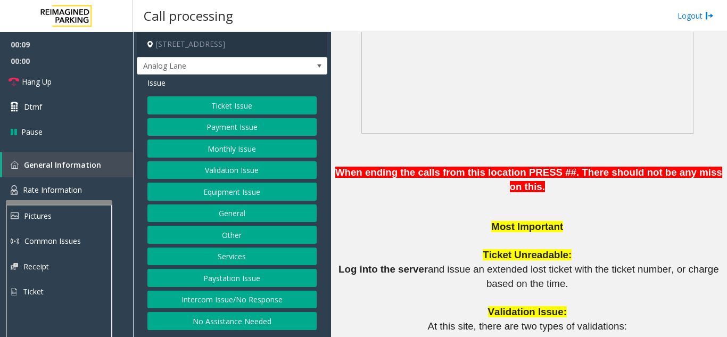
click at [300, 300] on button "Intercom Issue/No Response" at bounding box center [231, 300] width 169 height 18
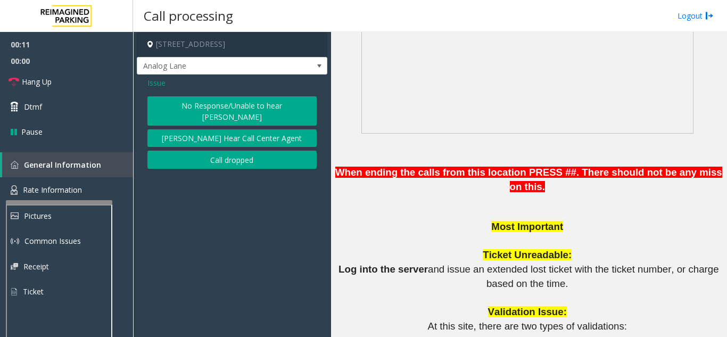
click at [245, 109] on button "No Response/Unable to hear [PERSON_NAME]" at bounding box center [231, 110] width 169 height 29
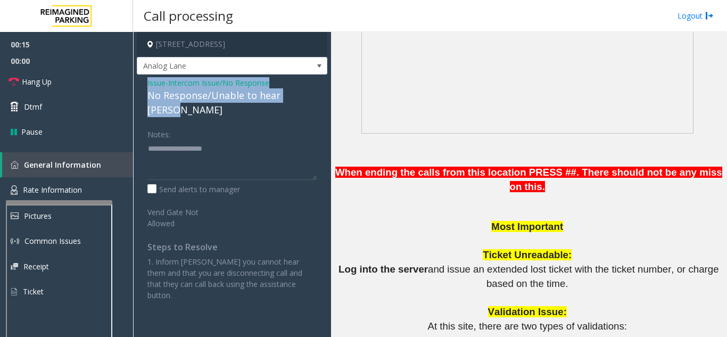
drag, startPoint x: 146, startPoint y: 83, endPoint x: 311, endPoint y: 101, distance: 165.6
click at [311, 101] on div "Issue - Intercom Issue/No Response No Response/Unable to hear [PERSON_NAME] Not…" at bounding box center [232, 193] width 191 height 237
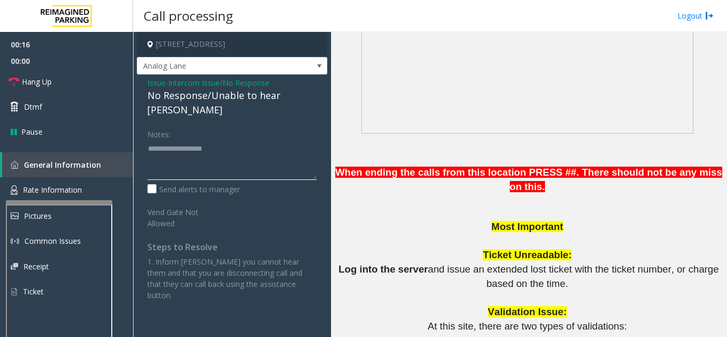
click at [246, 141] on textarea at bounding box center [231, 160] width 169 height 40
paste textarea "**********"
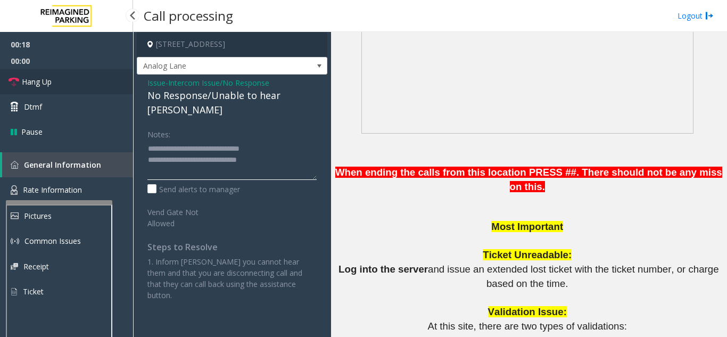
type textarea "**********"
click at [101, 87] on link "Hang Up" at bounding box center [66, 81] width 133 height 25
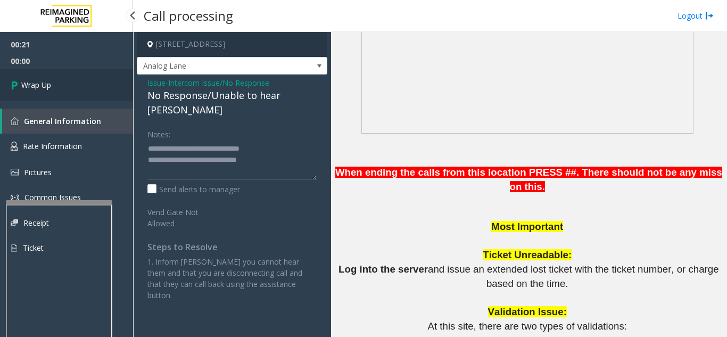
click at [49, 83] on span "Wrap Up" at bounding box center [36, 84] width 30 height 11
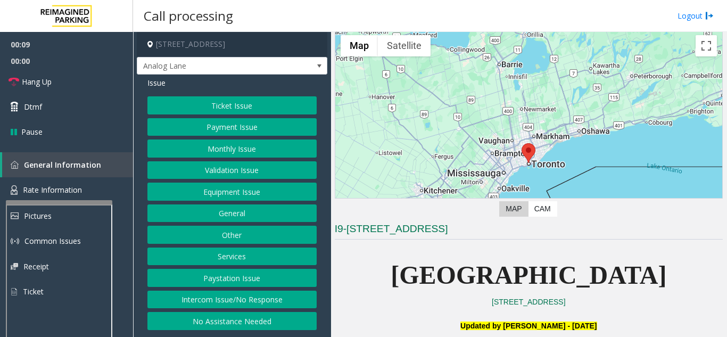
scroll to position [106, 0]
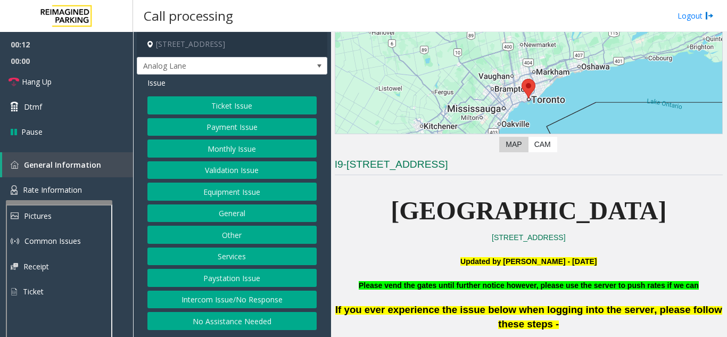
click at [214, 295] on button "Intercom Issue/No Response" at bounding box center [231, 300] width 169 height 18
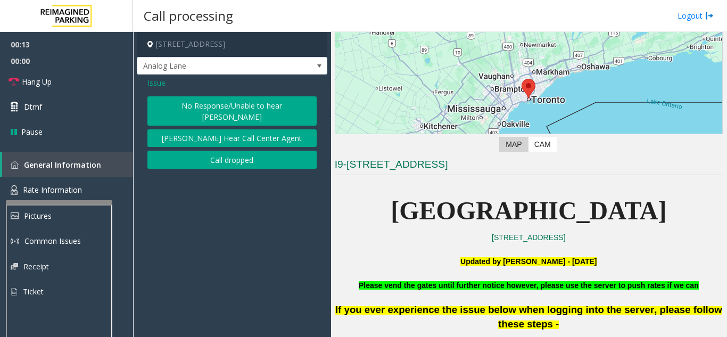
click at [186, 110] on button "No Response/Unable to hear [PERSON_NAME]" at bounding box center [231, 110] width 169 height 29
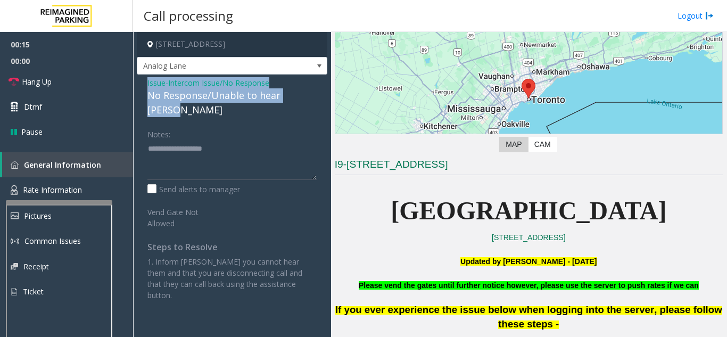
drag, startPoint x: 185, startPoint y: 89, endPoint x: 328, endPoint y: 96, distance: 143.4
click at [328, 96] on app-call-processing-form "777 Bay Street, Toronto, ON Analog Lane Issue - Intercom Issue/No Response No R…" at bounding box center [232, 184] width 198 height 305
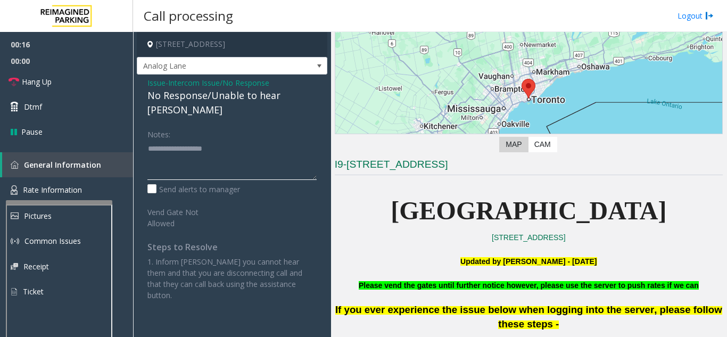
click at [204, 152] on textarea at bounding box center [231, 160] width 169 height 40
paste textarea "**********"
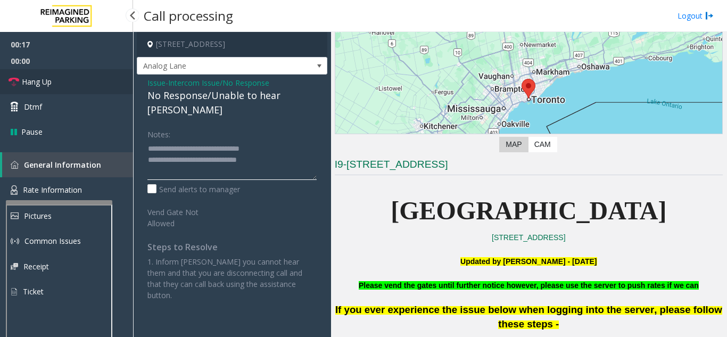
type textarea "**********"
click at [84, 84] on link "Hang Up" at bounding box center [66, 81] width 133 height 25
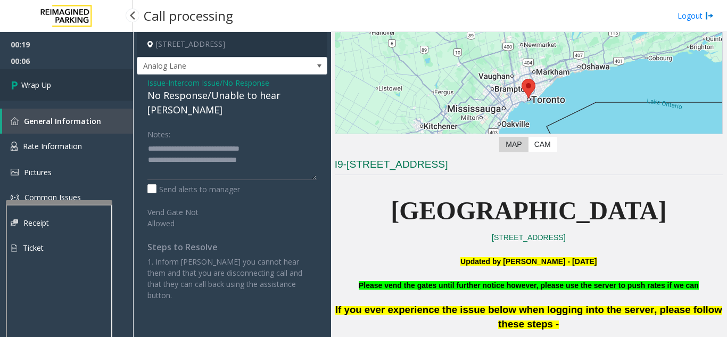
click at [47, 81] on span "Wrap Up" at bounding box center [36, 84] width 30 height 11
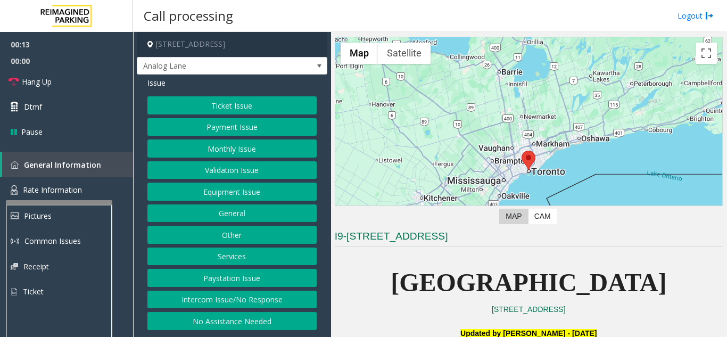
scroll to position [53, 0]
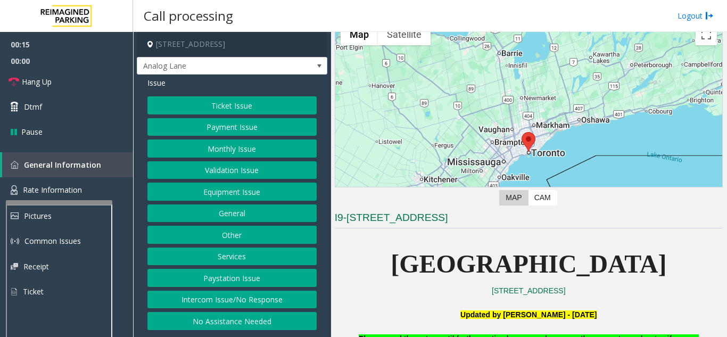
drag, startPoint x: 286, startPoint y: 301, endPoint x: 288, endPoint y: 294, distance: 7.1
click at [287, 298] on button "Intercom Issue/No Response" at bounding box center [231, 300] width 169 height 18
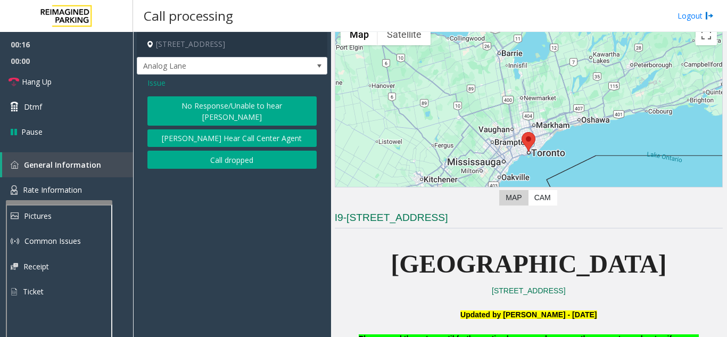
click at [196, 108] on button "No Response/Unable to hear [PERSON_NAME]" at bounding box center [231, 110] width 169 height 29
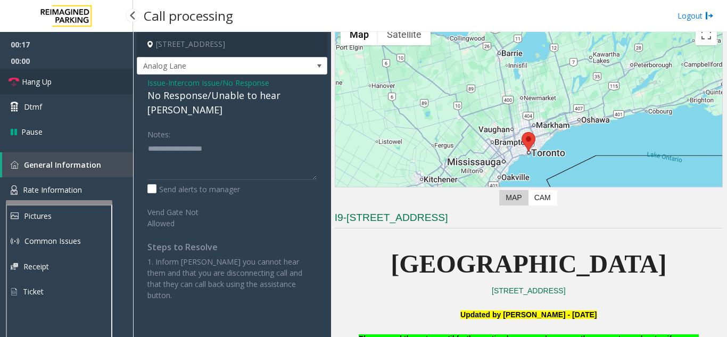
click at [77, 89] on link "Hang Up" at bounding box center [66, 81] width 133 height 25
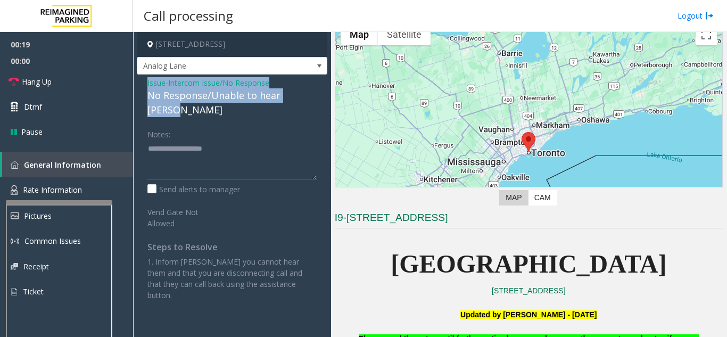
drag, startPoint x: 143, startPoint y: 79, endPoint x: 309, endPoint y: 93, distance: 166.6
click at [309, 93] on div "Issue - Intercom Issue/No Response No Response/Unable to hear [PERSON_NAME] Not…" at bounding box center [232, 193] width 191 height 237
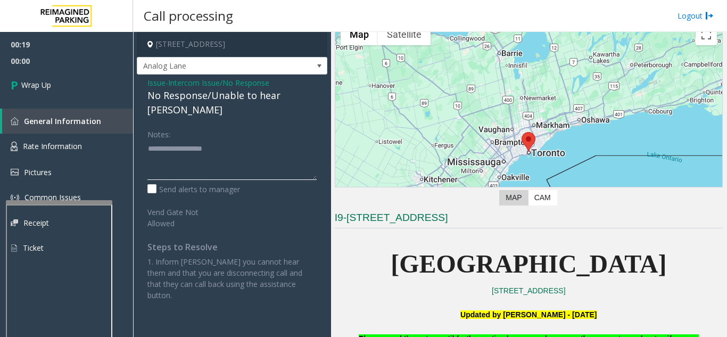
click at [272, 143] on textarea at bounding box center [231, 160] width 169 height 40
paste textarea "**********"
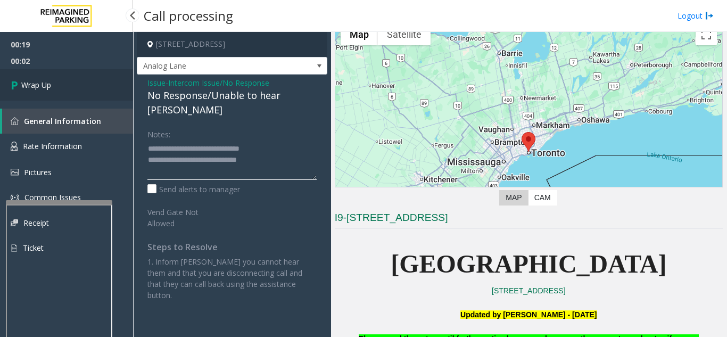
type textarea "**********"
click at [37, 90] on span "Wrap Up" at bounding box center [36, 84] width 30 height 11
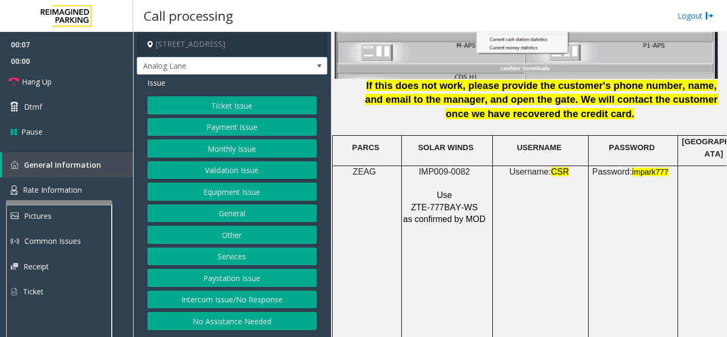
scroll to position [1384, 0]
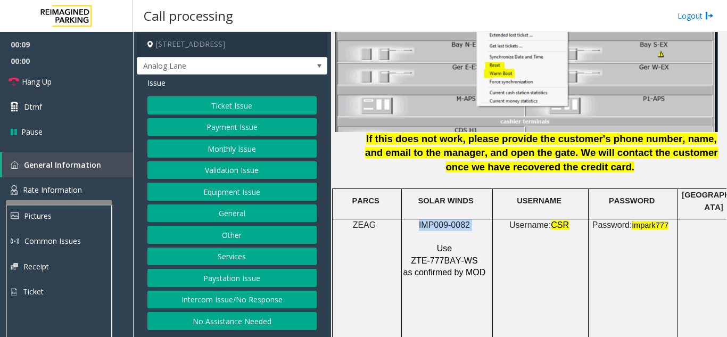
drag, startPoint x: 477, startPoint y: 216, endPoint x: 415, endPoint y: 210, distance: 62.6
click at [415, 219] on p "IMP009-0082" at bounding box center [446, 225] width 86 height 12
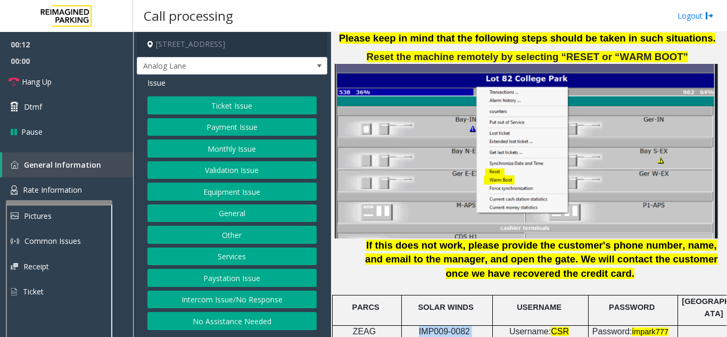
scroll to position [1331, 0]
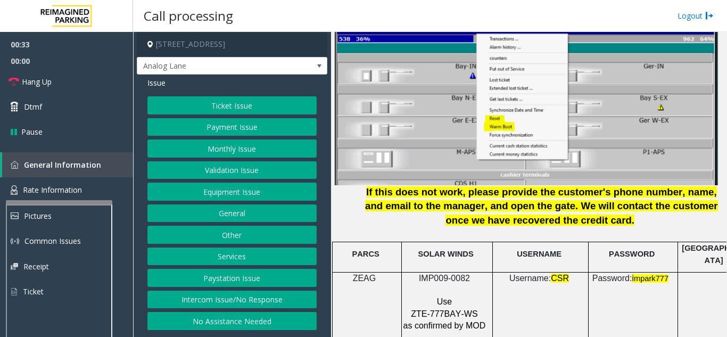
click at [475, 296] on p "Use" at bounding box center [446, 302] width 86 height 12
drag, startPoint x: 484, startPoint y: 264, endPoint x: 419, endPoint y: 269, distance: 65.7
click at [419, 273] on p "IMP009-0082" at bounding box center [446, 279] width 86 height 12
click at [261, 110] on button "Ticket Issue" at bounding box center [231, 105] width 169 height 18
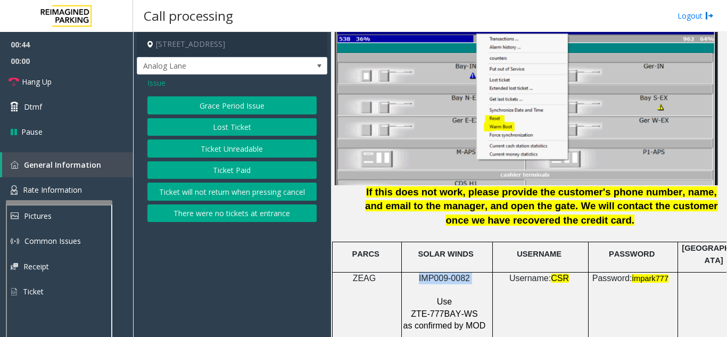
click at [252, 154] on button "Ticket Unreadable" at bounding box center [231, 148] width 169 height 18
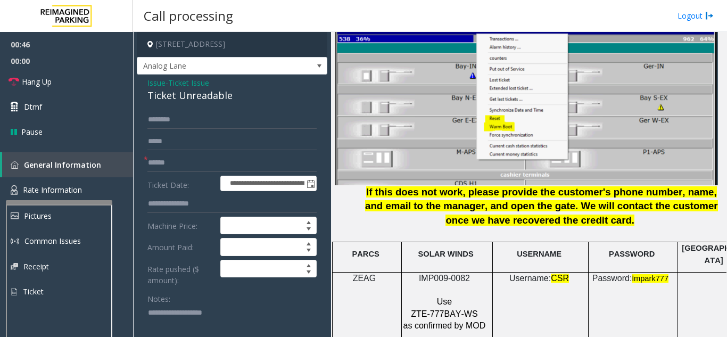
click at [149, 86] on span "Issue" at bounding box center [156, 82] width 18 height 11
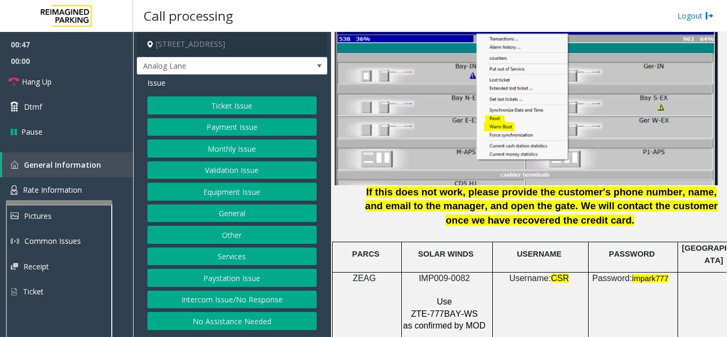
click at [213, 103] on button "Ticket Issue" at bounding box center [231, 105] width 169 height 18
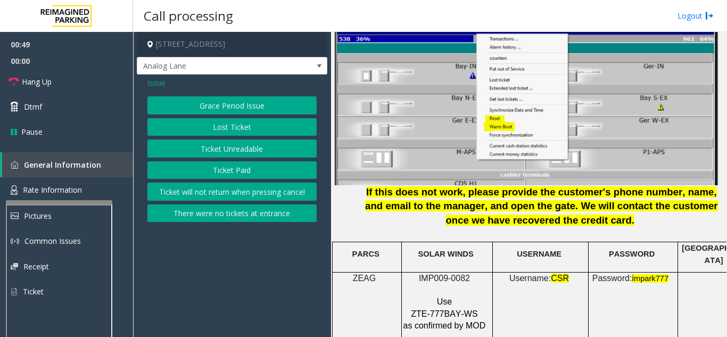
click at [237, 153] on button "Ticket Unreadable" at bounding box center [231, 148] width 169 height 18
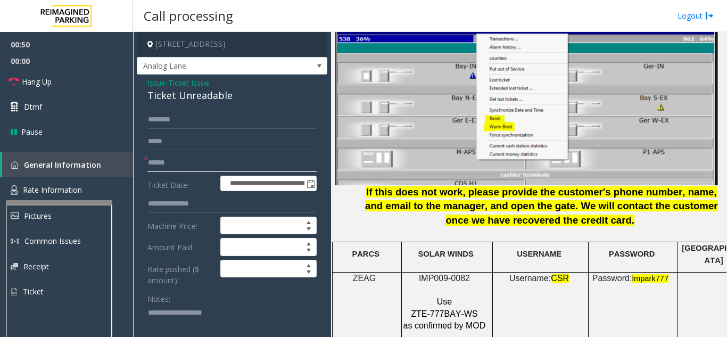
click at [216, 170] on input "text" at bounding box center [231, 163] width 169 height 18
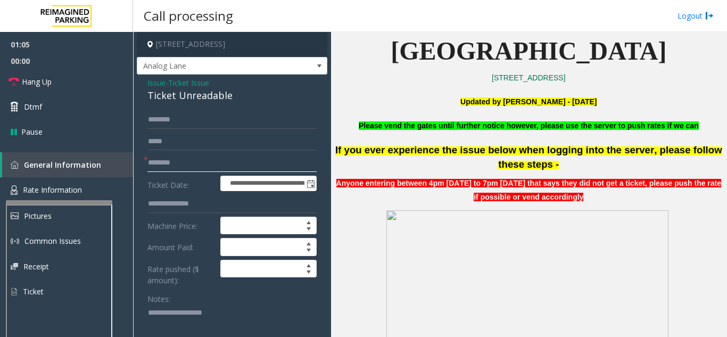
scroll to position [53, 0]
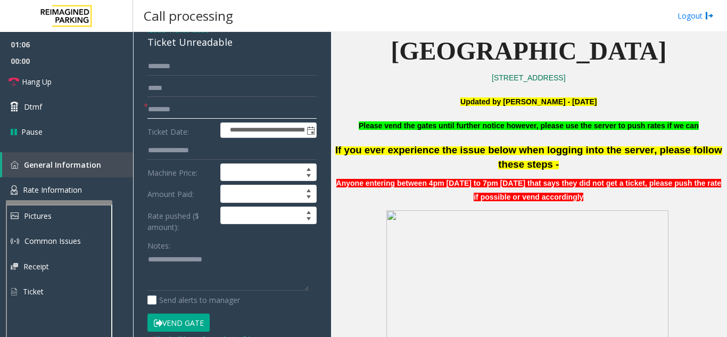
type input "********"
click at [173, 282] on textarea at bounding box center [227, 271] width 161 height 40
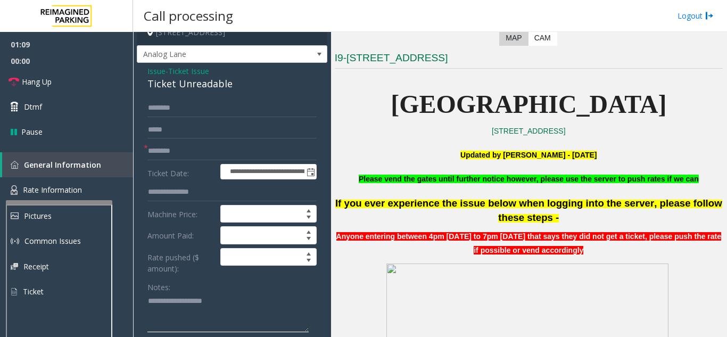
scroll to position [0, 0]
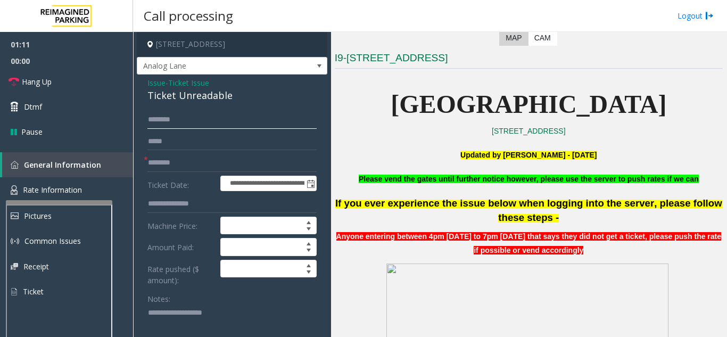
click at [204, 128] on input "text" at bounding box center [231, 120] width 169 height 18
type input "*"
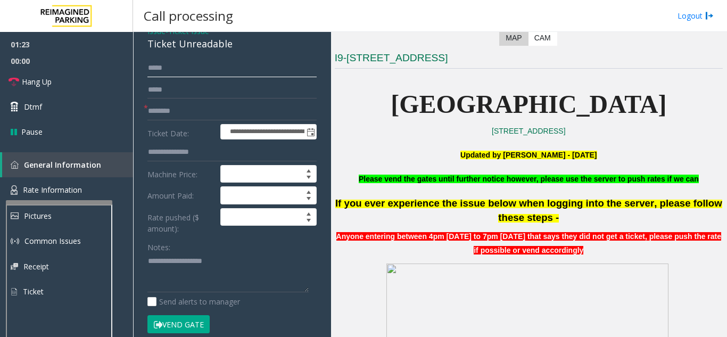
scroll to position [106, 0]
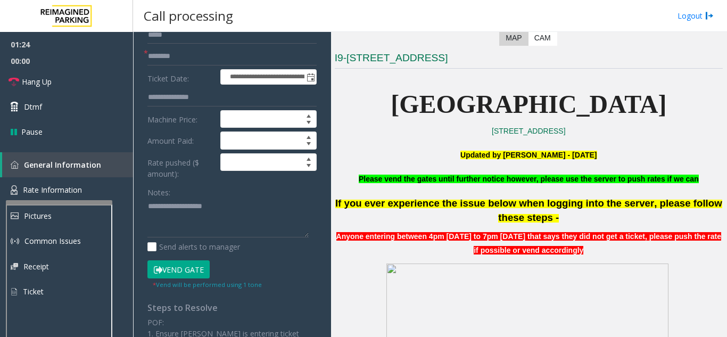
type input "****"
click at [192, 264] on button "Vend Gate" at bounding box center [178, 269] width 62 height 18
click at [176, 219] on textarea at bounding box center [227, 218] width 161 height 40
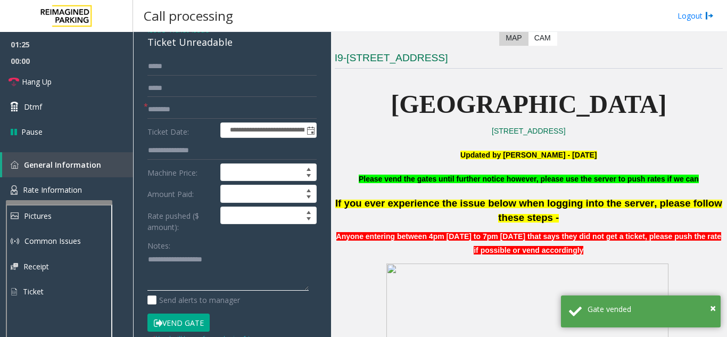
scroll to position [0, 0]
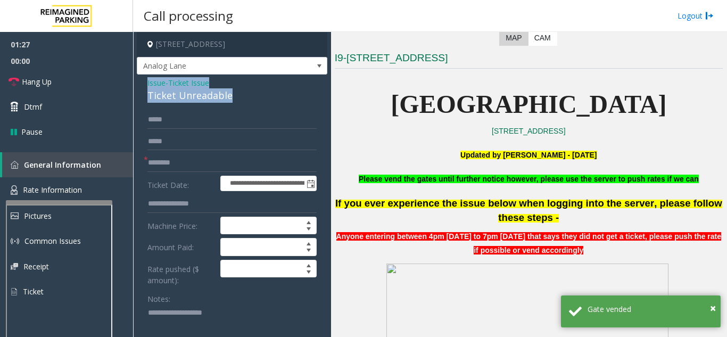
drag, startPoint x: 137, startPoint y: 85, endPoint x: 239, endPoint y: 92, distance: 101.4
click at [80, 83] on link "Hang Up" at bounding box center [66, 81] width 133 height 25
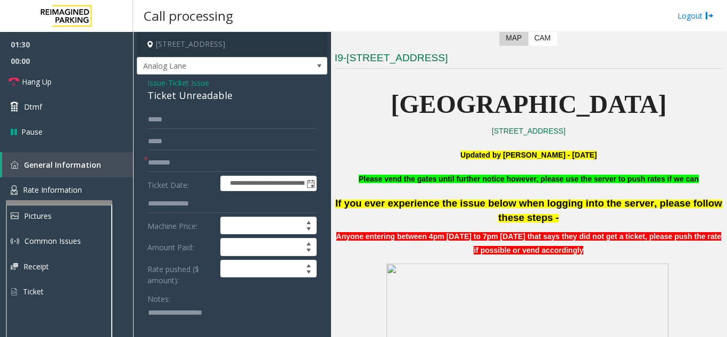
click at [168, 321] on textarea at bounding box center [227, 325] width 161 height 40
paste textarea "**********"
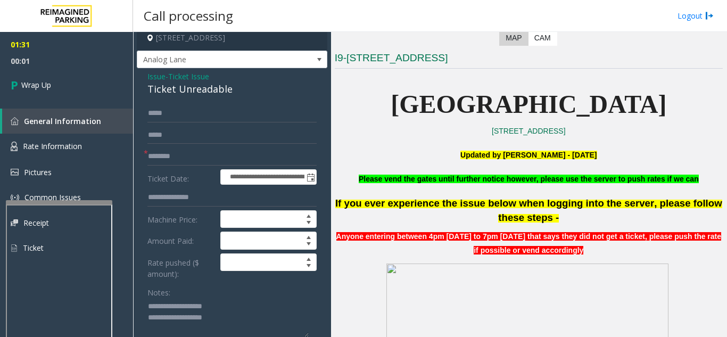
scroll to position [20, 0]
click at [234, 336] on textarea at bounding box center [227, 318] width 161 height 40
paste textarea "**********"
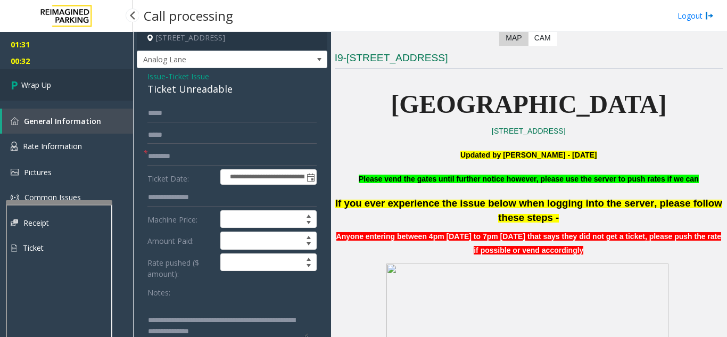
type textarea "**********"
click at [46, 86] on span "Wrap Up" at bounding box center [36, 84] width 30 height 11
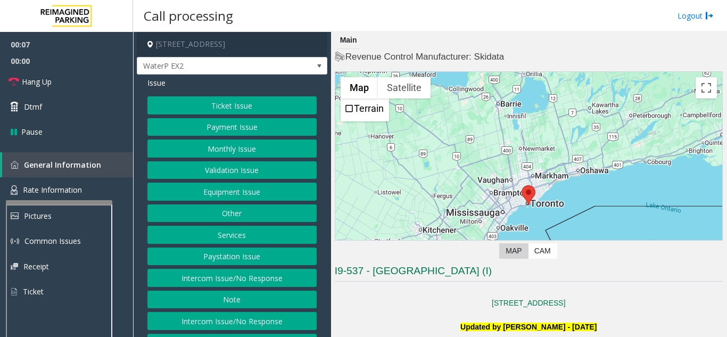
scroll to position [106, 0]
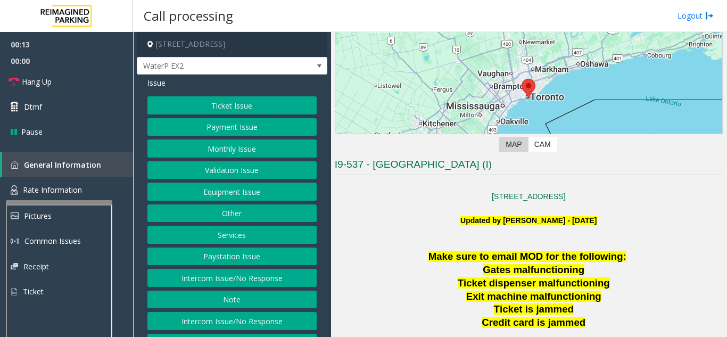
click at [252, 280] on button "Intercom Issue/No Response" at bounding box center [231, 278] width 169 height 18
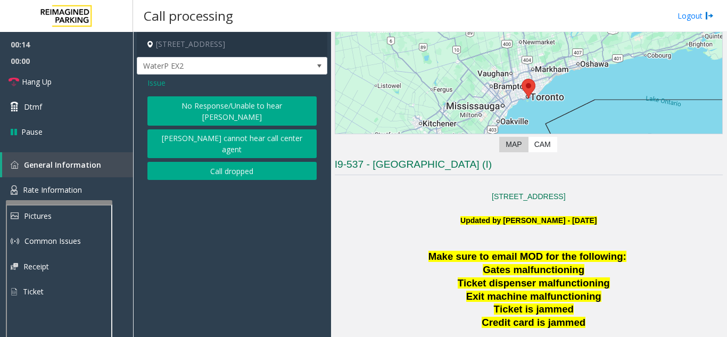
click at [200, 106] on button "No Response/Unable to hear [PERSON_NAME]" at bounding box center [231, 110] width 169 height 29
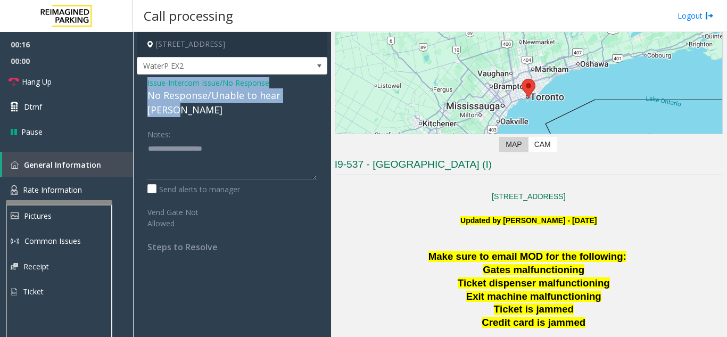
drag, startPoint x: 143, startPoint y: 83, endPoint x: 310, endPoint y: 94, distance: 167.6
click at [310, 94] on div "Issue - Intercom Issue/No Response No Response/Unable to hear [PERSON_NAME] Not…" at bounding box center [232, 169] width 191 height 188
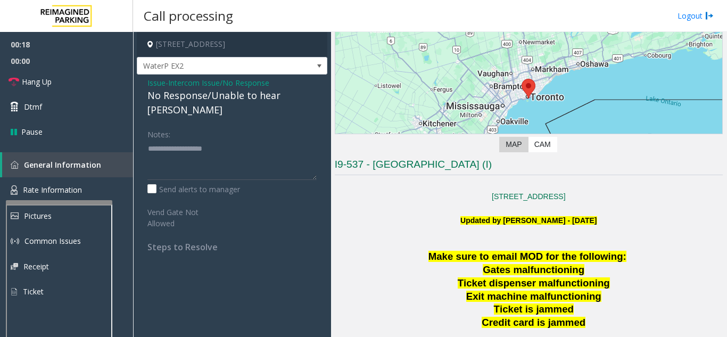
click at [266, 184] on div "Send alerts to manager" at bounding box center [231, 189] width 169 height 11
click at [250, 164] on textarea at bounding box center [231, 160] width 169 height 40
paste textarea "**********"
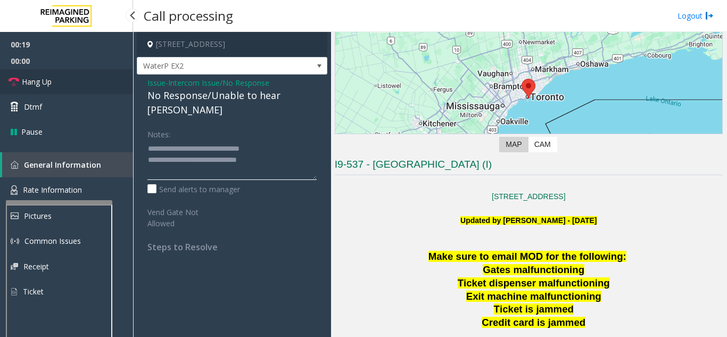
type textarea "**********"
click at [61, 80] on link "Hang Up" at bounding box center [66, 81] width 133 height 25
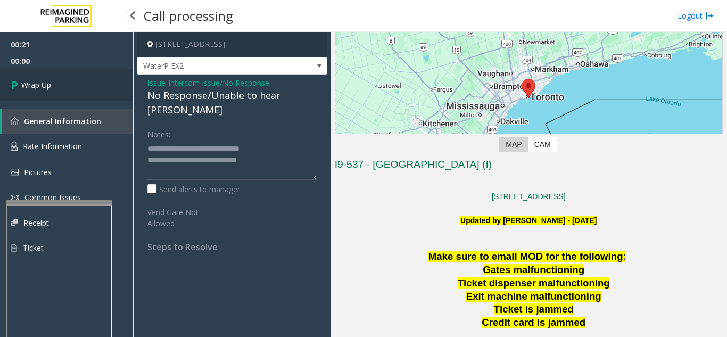
click at [88, 78] on link "Wrap Up" at bounding box center [66, 84] width 133 height 31
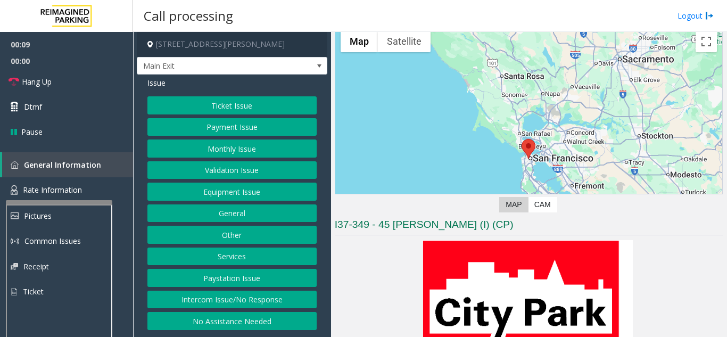
scroll to position [106, 0]
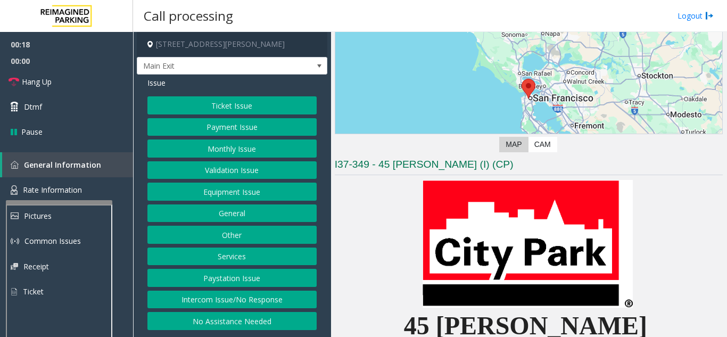
click at [266, 298] on button "Intercom Issue/No Response" at bounding box center [231, 300] width 169 height 18
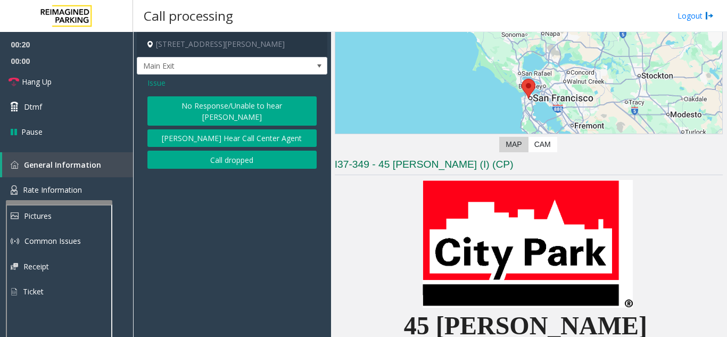
click at [196, 98] on button "No Response/Unable to hear [PERSON_NAME]" at bounding box center [231, 110] width 169 height 29
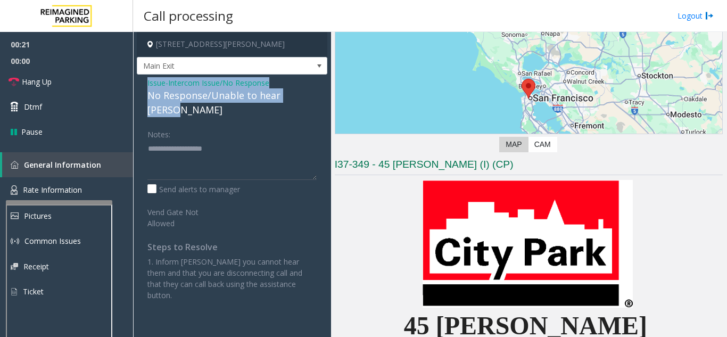
drag, startPoint x: 142, startPoint y: 86, endPoint x: 313, endPoint y: 92, distance: 170.5
click at [313, 92] on div "Issue - Intercom Issue/No Response No Response/Unable to hear [PERSON_NAME] Not…" at bounding box center [232, 193] width 191 height 237
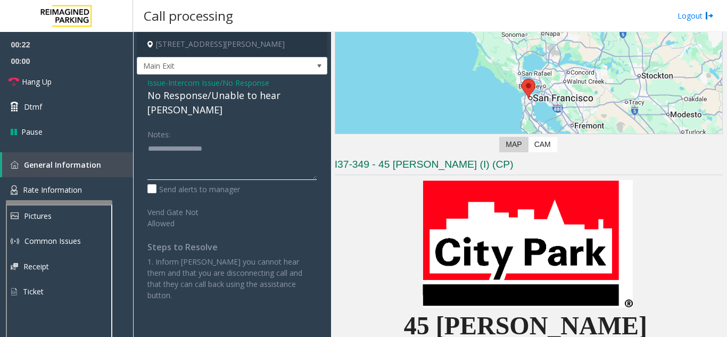
click at [284, 140] on textarea at bounding box center [231, 160] width 169 height 40
paste textarea "**********"
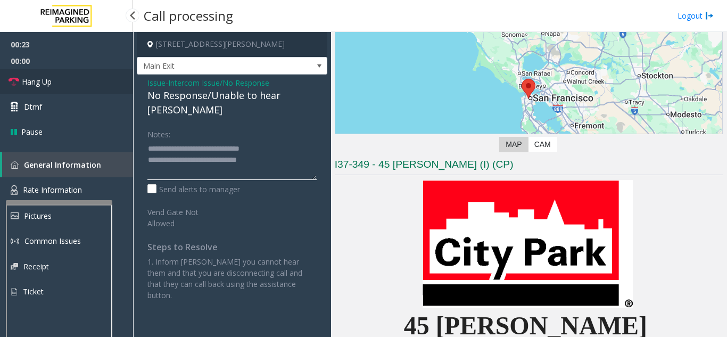
type textarea "**********"
click at [81, 84] on link "Hang Up" at bounding box center [66, 81] width 133 height 25
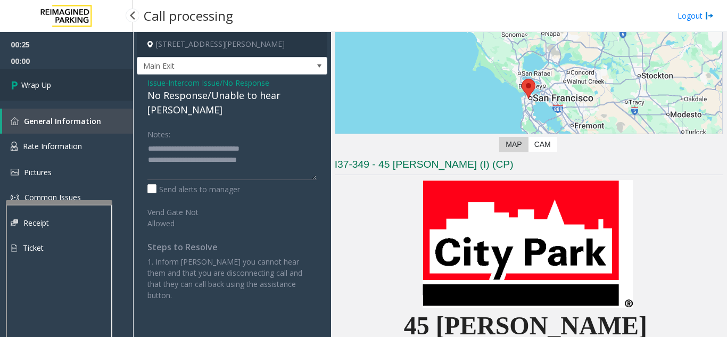
click at [70, 87] on link "Wrap Up" at bounding box center [66, 84] width 133 height 31
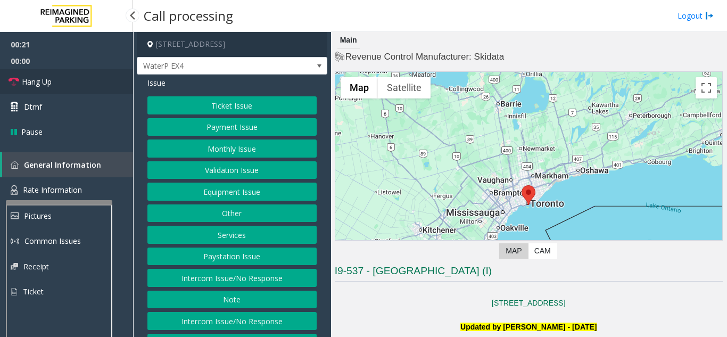
click at [70, 78] on link "Hang Up" at bounding box center [66, 81] width 133 height 25
click at [230, 284] on button "Intercom Issue/No Response" at bounding box center [231, 278] width 169 height 18
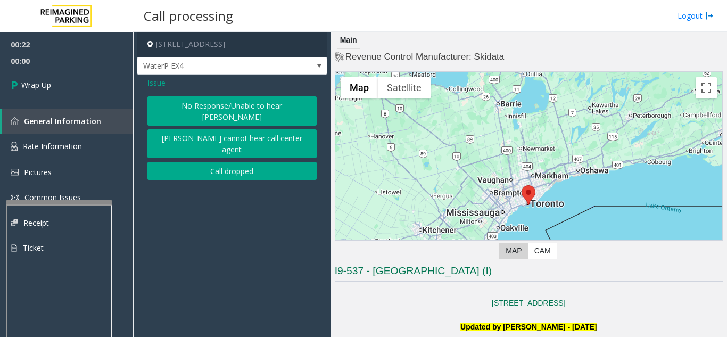
click at [205, 110] on button "No Response/Unable to hear [PERSON_NAME]" at bounding box center [231, 110] width 169 height 29
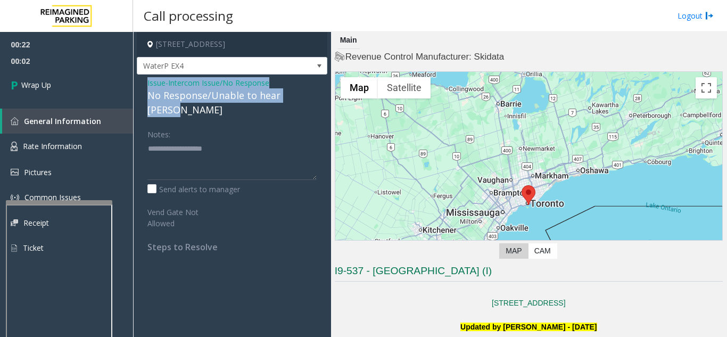
drag, startPoint x: 144, startPoint y: 83, endPoint x: 310, endPoint y: 97, distance: 167.3
click at [310, 97] on div "Issue - Intercom Issue/No Response No Response/Unable to hear [PERSON_NAME] Not…" at bounding box center [232, 169] width 191 height 188
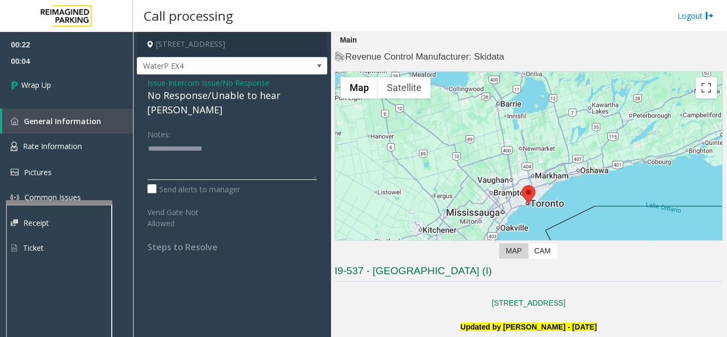
click at [248, 140] on textarea at bounding box center [231, 160] width 169 height 40
paste textarea "**********"
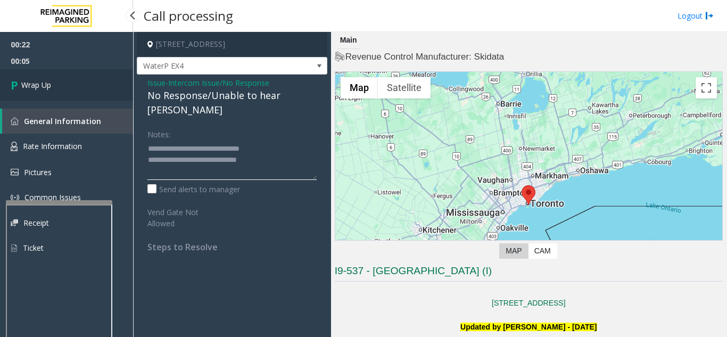
type textarea "**********"
click at [87, 89] on link "Wrap Up" at bounding box center [66, 84] width 133 height 31
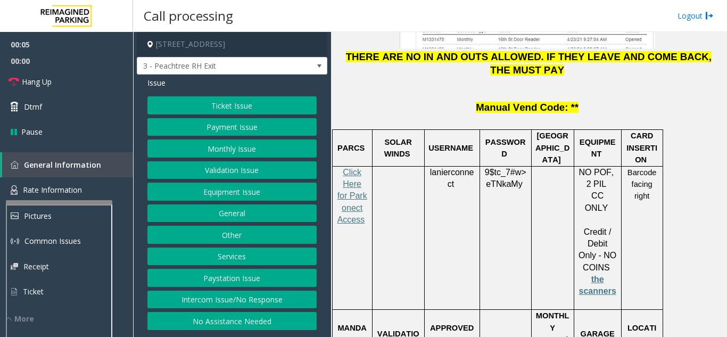
scroll to position [1597, 0]
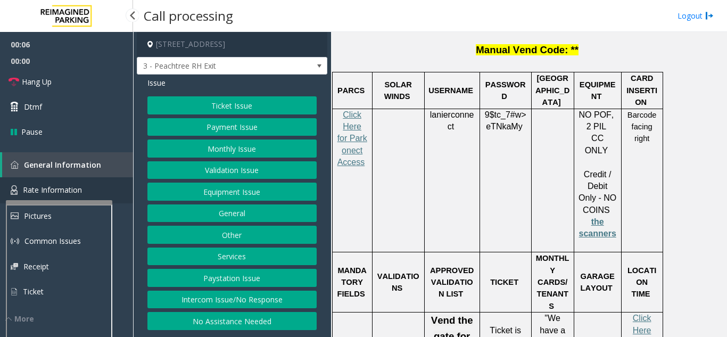
click at [51, 191] on span "Rate Information" at bounding box center [52, 190] width 59 height 10
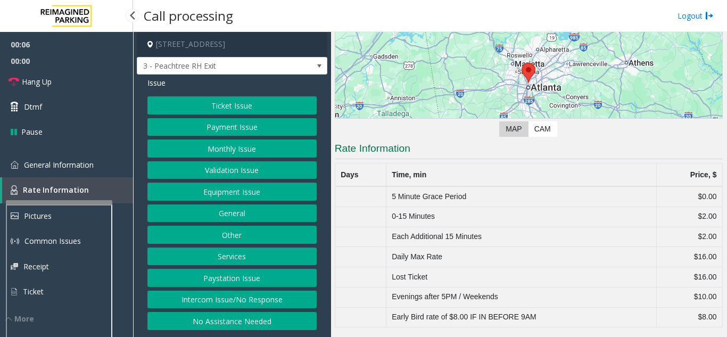
scroll to position [108, 0]
click at [92, 174] on link "General Information" at bounding box center [66, 164] width 133 height 25
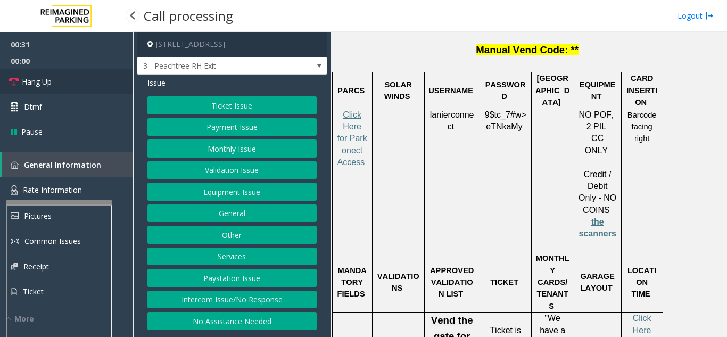
click at [83, 84] on link "Hang Up" at bounding box center [66, 81] width 133 height 25
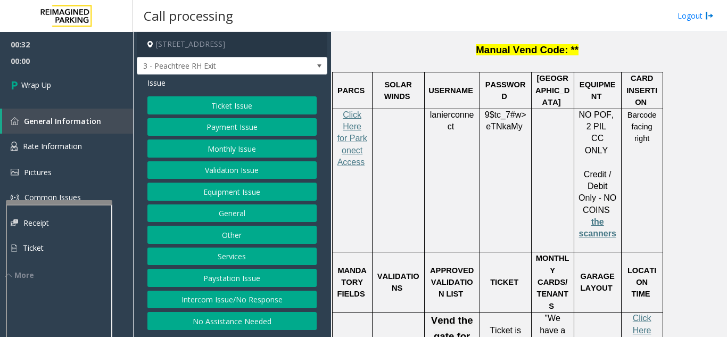
click at [245, 258] on button "Services" at bounding box center [231, 257] width 169 height 18
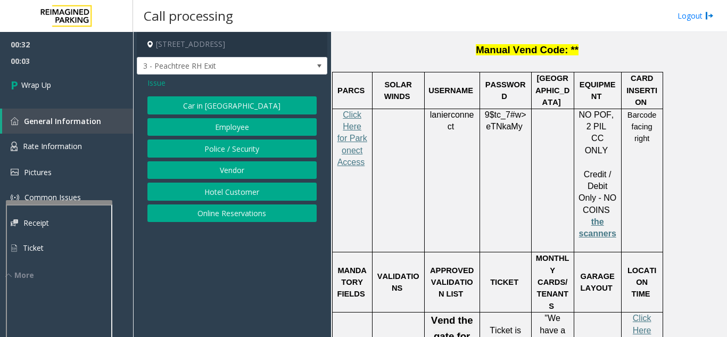
click at [154, 82] on span "Issue" at bounding box center [156, 82] width 18 height 11
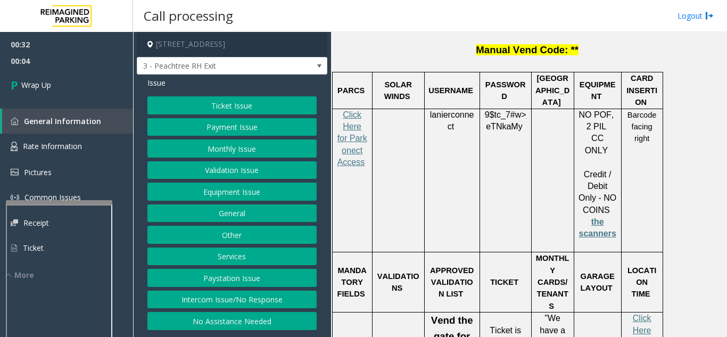
click at [243, 216] on button "General" at bounding box center [231, 213] width 169 height 18
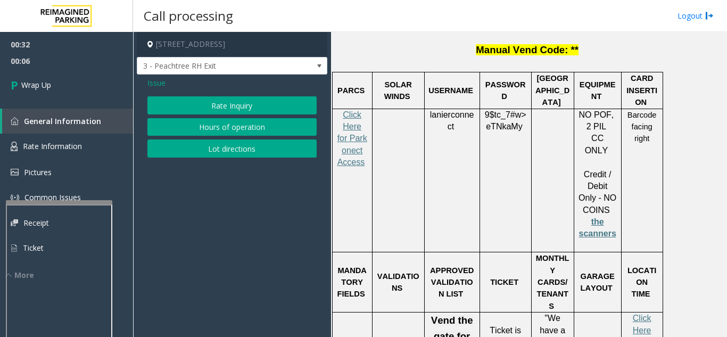
drag, startPoint x: 224, startPoint y: 97, endPoint x: 146, endPoint y: 108, distance: 78.4
click at [225, 98] on button "Rate Inquiry" at bounding box center [231, 105] width 169 height 18
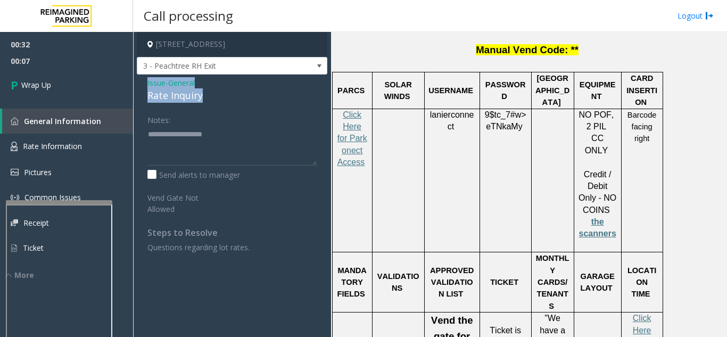
drag, startPoint x: 151, startPoint y: 88, endPoint x: 212, endPoint y: 98, distance: 62.1
click at [212, 98] on div "Issue - General Rate Inquiry Notes: Send alerts to manager Vend Gate Not Allowe…" at bounding box center [232, 169] width 191 height 189
click at [202, 153] on textarea at bounding box center [231, 146] width 169 height 40
paste textarea "**********"
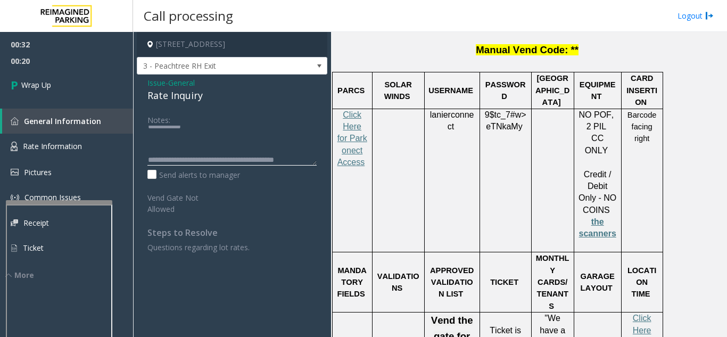
scroll to position [30, 0]
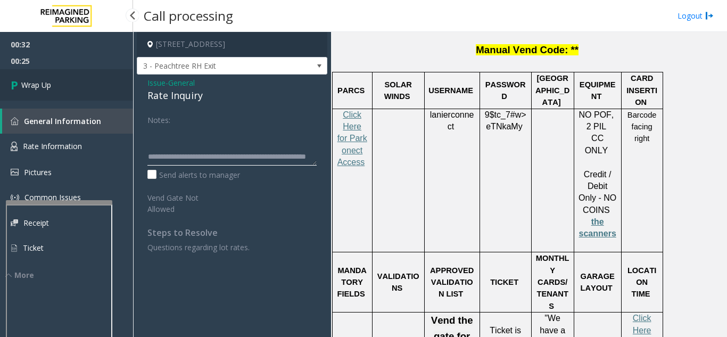
type textarea "**********"
click at [58, 75] on link "Wrap Up" at bounding box center [66, 84] width 133 height 31
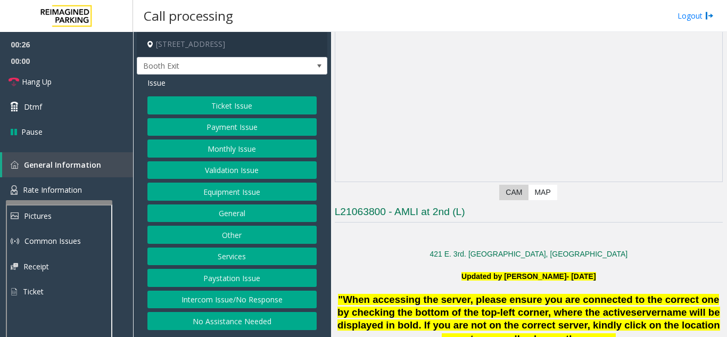
scroll to position [160, 0]
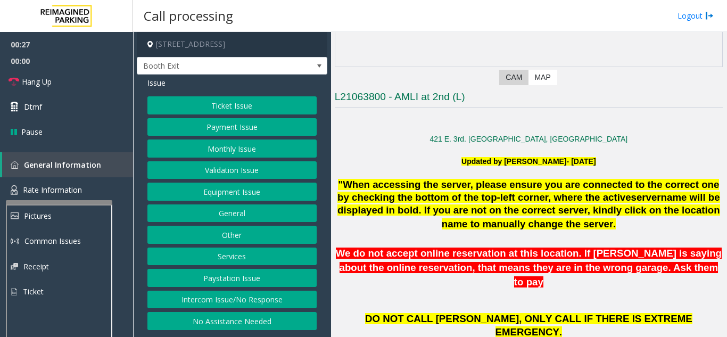
click at [264, 111] on button "Ticket Issue" at bounding box center [231, 105] width 169 height 18
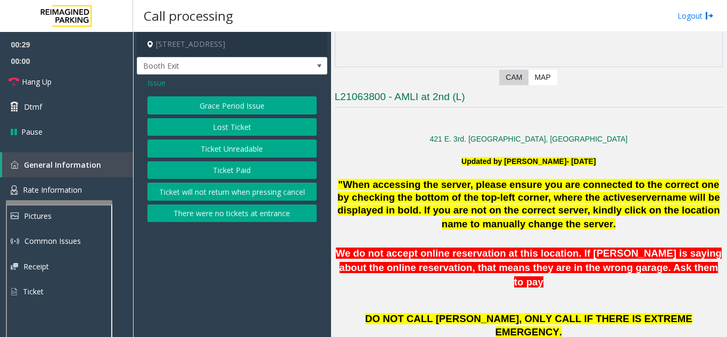
click at [250, 152] on button "Ticket Unreadable" at bounding box center [231, 148] width 169 height 18
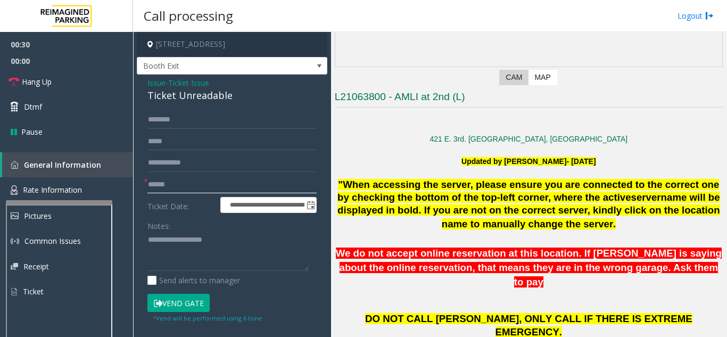
click at [188, 185] on input "text" at bounding box center [231, 185] width 169 height 18
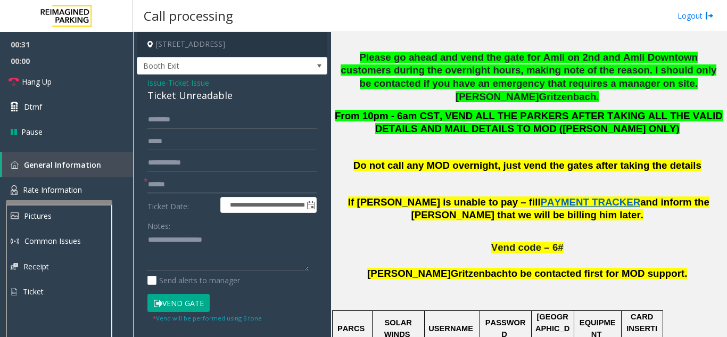
scroll to position [532, 0]
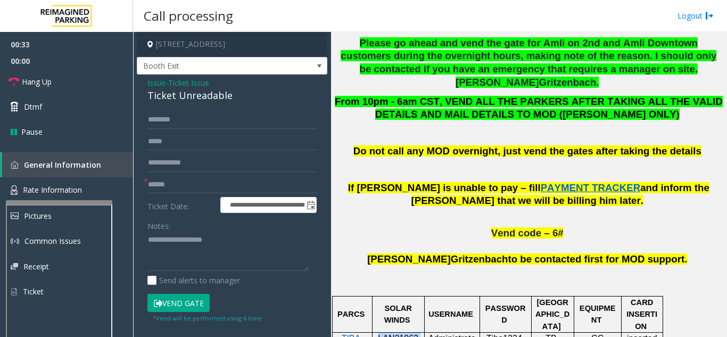
drag, startPoint x: 377, startPoint y: 284, endPoint x: 400, endPoint y: 294, distance: 24.5
click at [62, 84] on link "Hang Up" at bounding box center [66, 81] width 133 height 25
click at [192, 186] on input "text" at bounding box center [231, 185] width 169 height 18
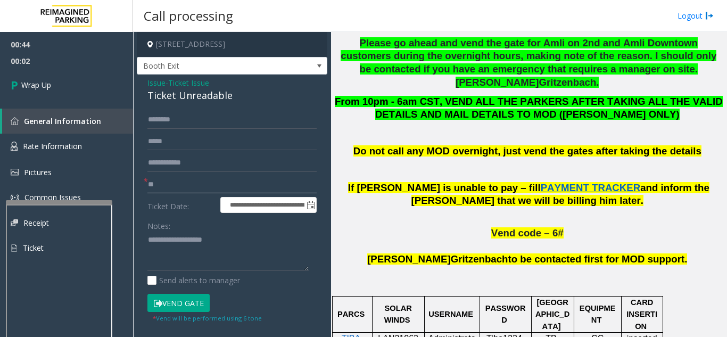
type input "**"
drag, startPoint x: 142, startPoint y: 87, endPoint x: 241, endPoint y: 96, distance: 99.4
click at [241, 96] on div "**********" at bounding box center [232, 279] width 191 height 409
click at [178, 240] on textarea at bounding box center [227, 252] width 161 height 40
paste textarea "**********"
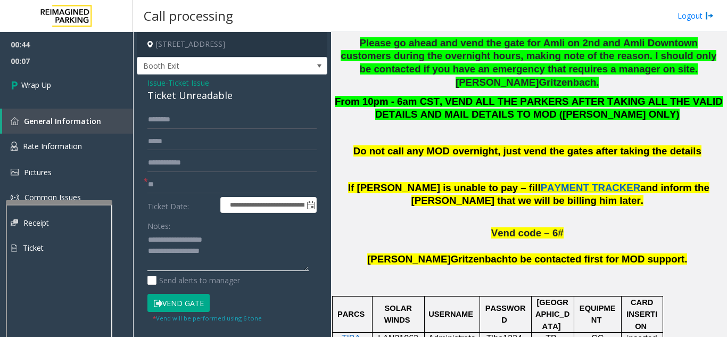
scroll to position [9, 0]
click at [225, 260] on textarea at bounding box center [227, 252] width 161 height 40
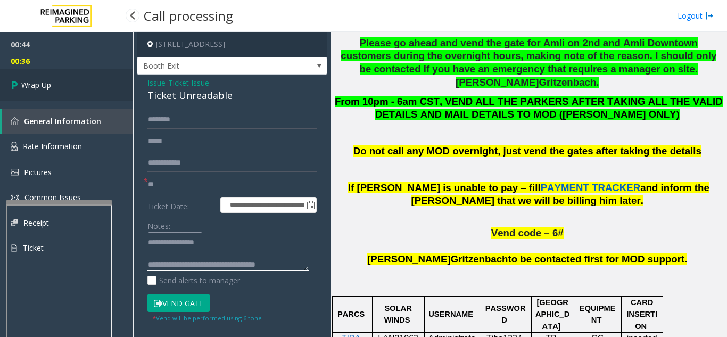
type textarea "**********"
click at [31, 83] on span "Wrap Up" at bounding box center [36, 84] width 30 height 11
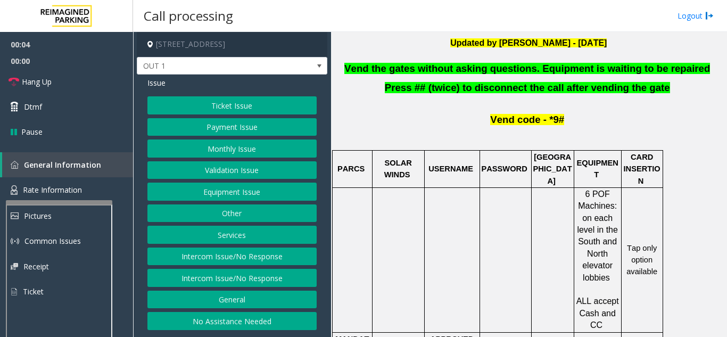
scroll to position [266, 0]
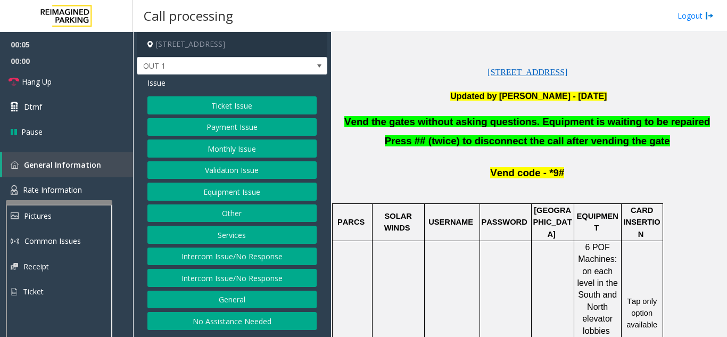
click at [245, 193] on button "Equipment Issue" at bounding box center [231, 192] width 169 height 18
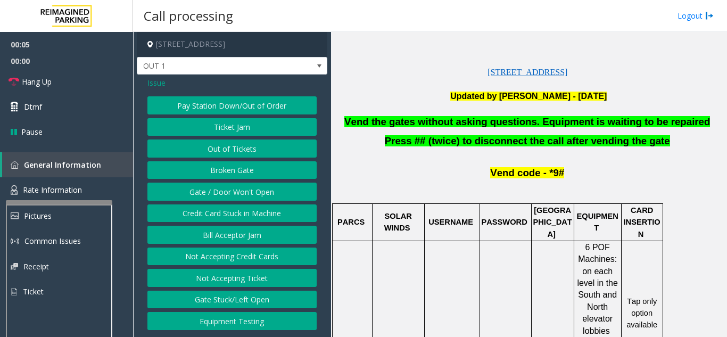
click at [217, 197] on button "Gate / Door Won't Open" at bounding box center [231, 192] width 169 height 18
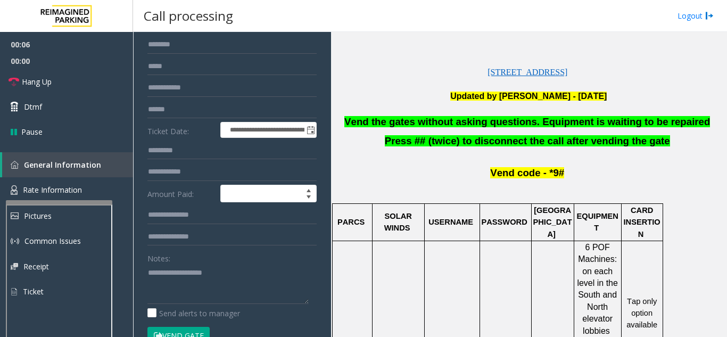
scroll to position [106, 0]
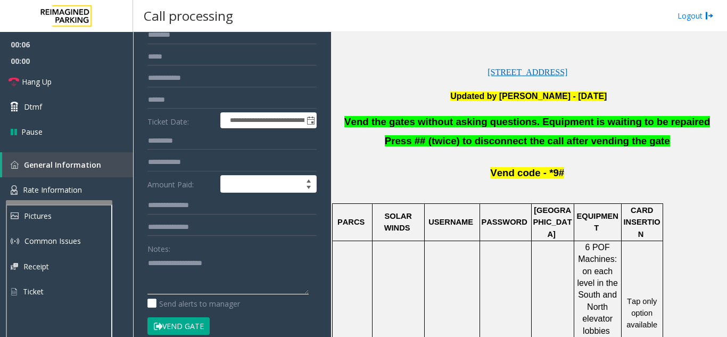
click at [187, 278] on textarea at bounding box center [227, 274] width 161 height 40
click at [189, 323] on button "Vend Gate" at bounding box center [178, 326] width 62 height 18
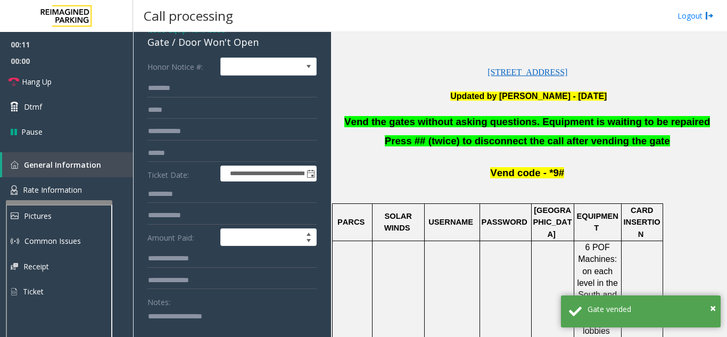
click at [69, 200] on div at bounding box center [59, 202] width 106 height 4
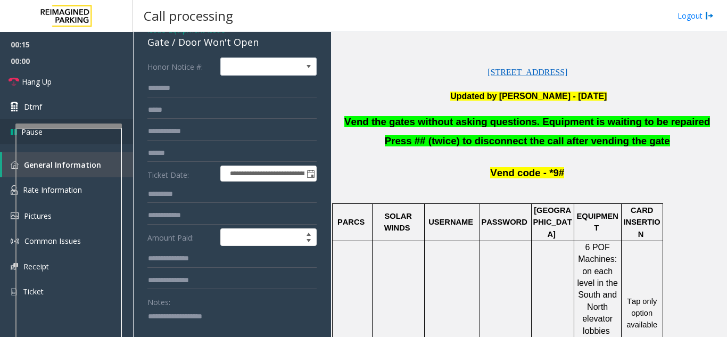
click at [83, 126] on div at bounding box center [68, 126] width 106 height 4
click at [195, 325] on textarea at bounding box center [227, 328] width 161 height 40
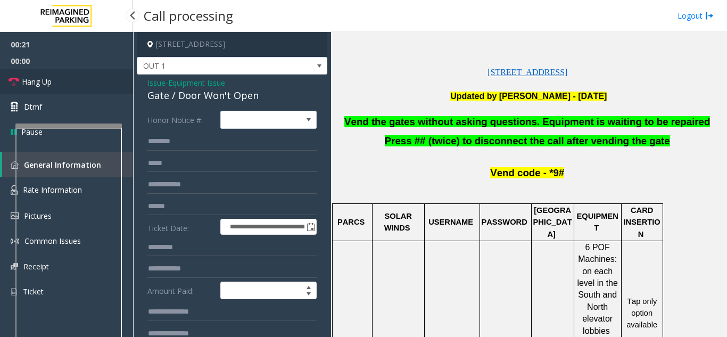
click at [98, 86] on link "Hang Up" at bounding box center [66, 81] width 133 height 25
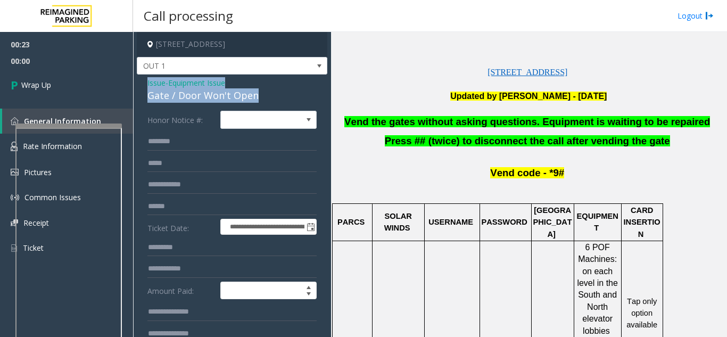
drag, startPoint x: 143, startPoint y: 82, endPoint x: 262, endPoint y: 92, distance: 119.7
click at [262, 92] on div "**********" at bounding box center [232, 337] width 191 height 524
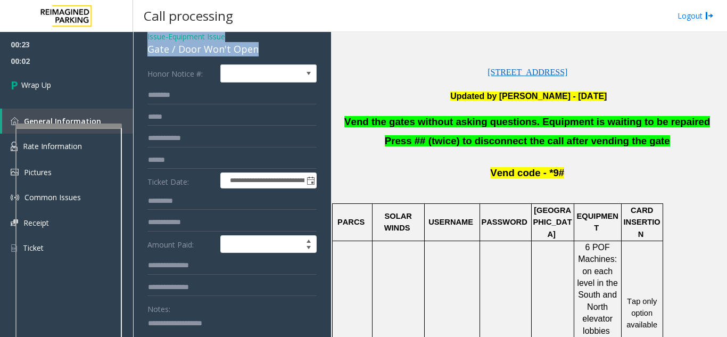
scroll to position [106, 0]
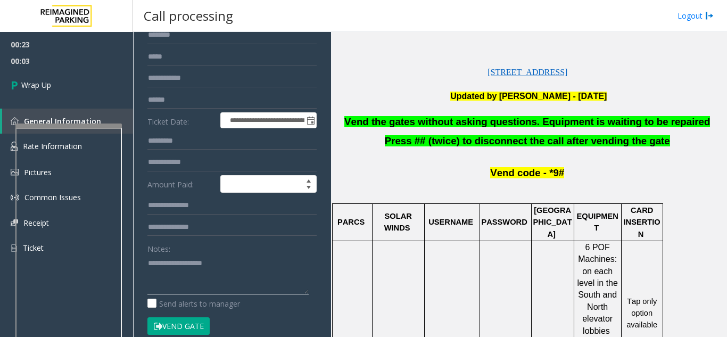
click at [193, 285] on textarea at bounding box center [227, 274] width 161 height 40
paste textarea "**********"
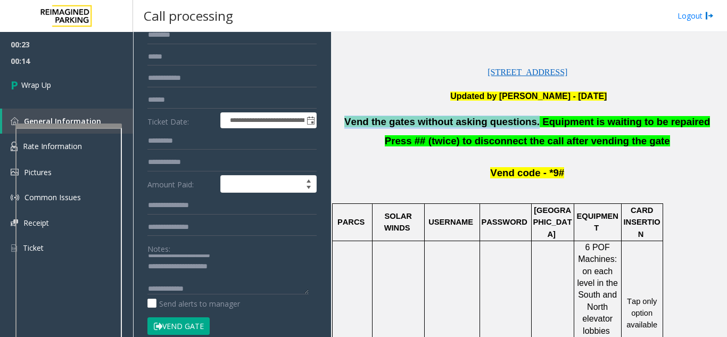
drag, startPoint x: 356, startPoint y: 116, endPoint x: 533, endPoint y: 120, distance: 177.3
click at [533, 120] on p "Vend the gates without asking questions. Equipment is waiting to be repaired" at bounding box center [529, 122] width 388 height 13
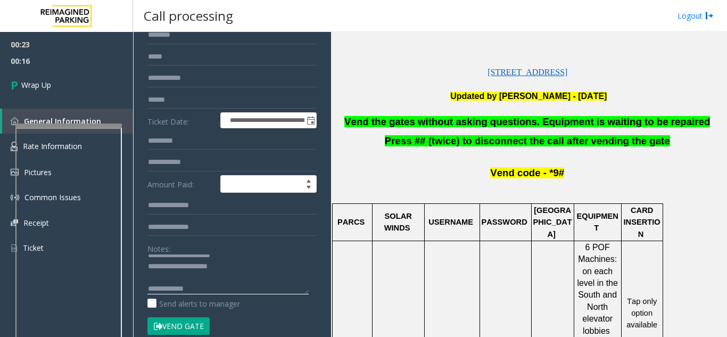
click at [235, 289] on textarea at bounding box center [227, 274] width 161 height 40
paste textarea "**********"
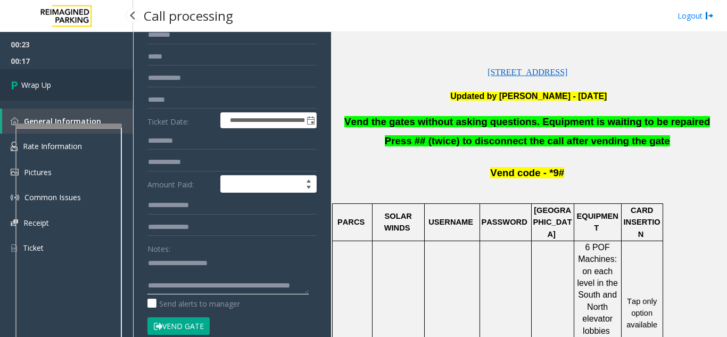
type textarea "**********"
click at [37, 94] on link "Wrap Up" at bounding box center [66, 84] width 133 height 31
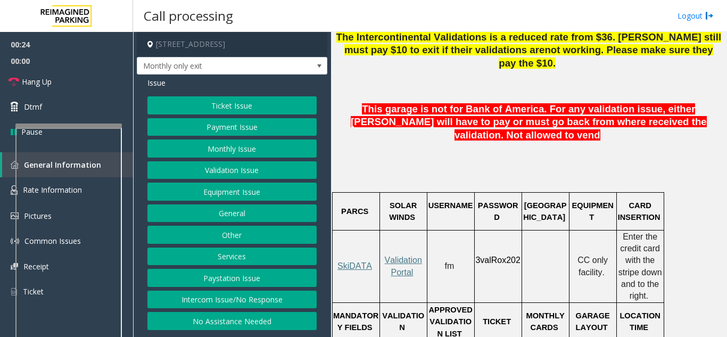
scroll to position [639, 0]
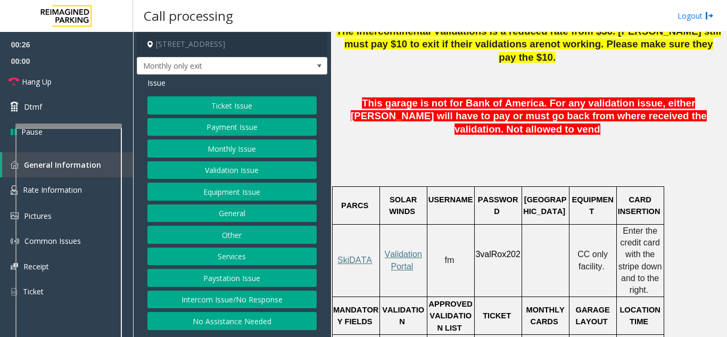
click at [250, 150] on button "Monthly Issue" at bounding box center [231, 148] width 169 height 18
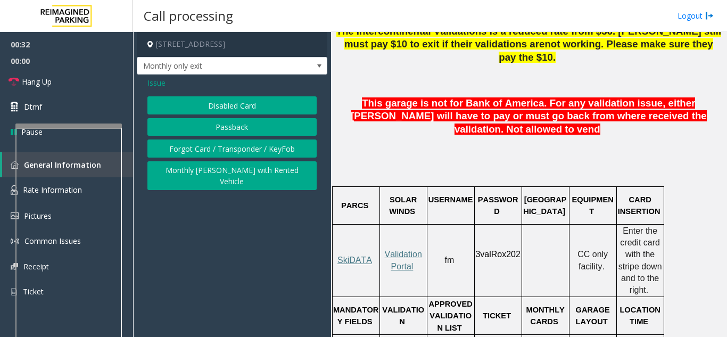
click at [159, 85] on span "Issue" at bounding box center [156, 82] width 18 height 11
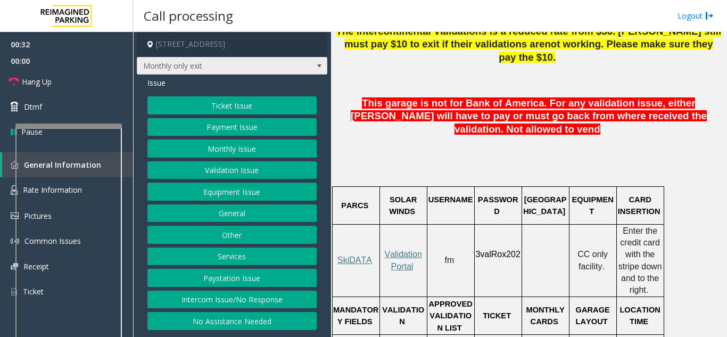
click at [213, 65] on span "Monthly only exit" at bounding box center [213, 65] width 152 height 17
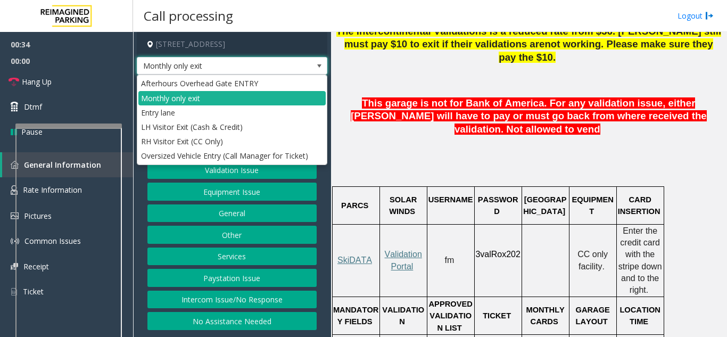
click at [213, 65] on span "Monthly only exit" at bounding box center [213, 65] width 152 height 17
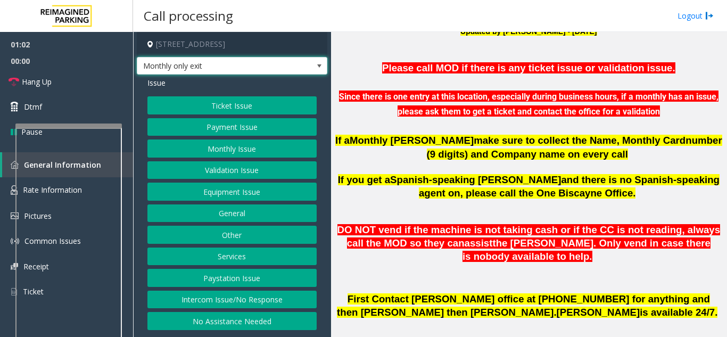
scroll to position [373, 0]
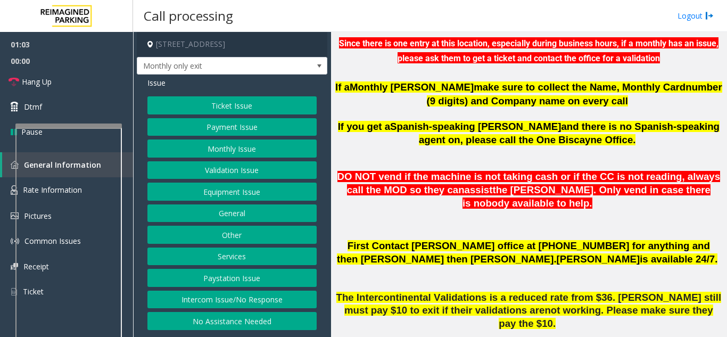
click at [239, 145] on button "Monthly Issue" at bounding box center [231, 148] width 169 height 18
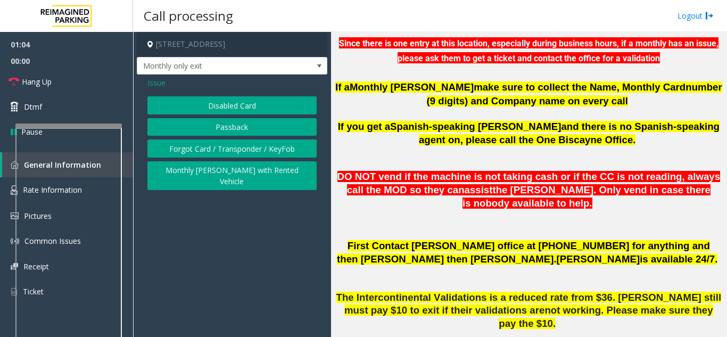
click at [236, 108] on button "Disabled Card" at bounding box center [231, 105] width 169 height 18
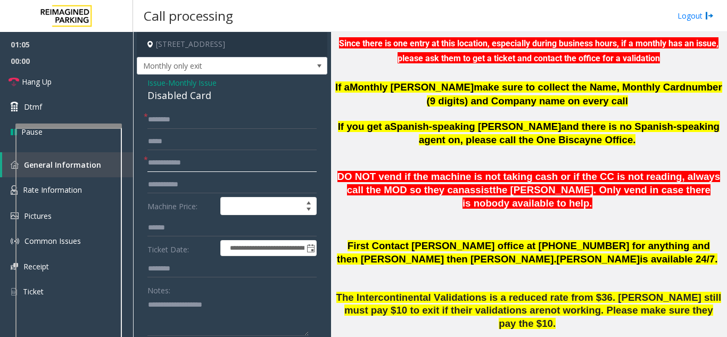
click at [197, 162] on input "text" at bounding box center [231, 163] width 169 height 18
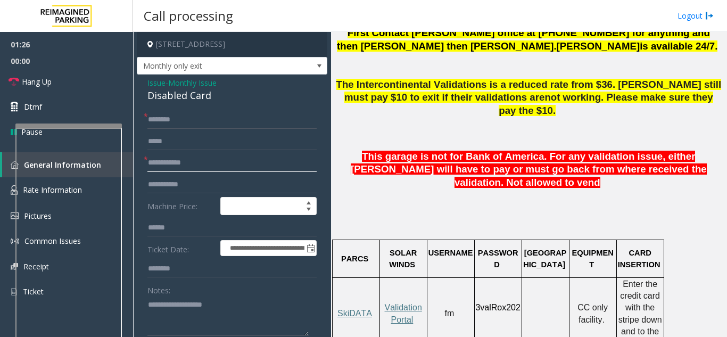
scroll to position [639, 0]
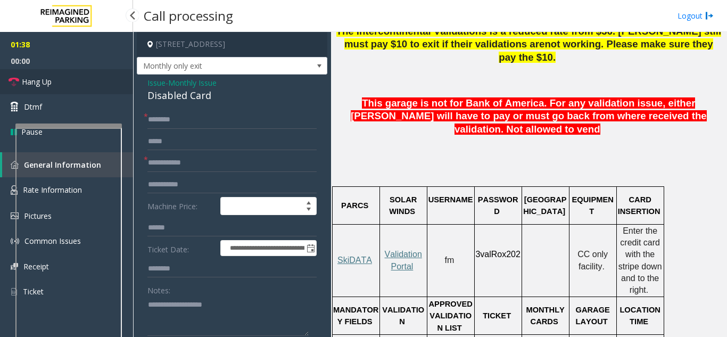
click at [42, 77] on span "Hang Up" at bounding box center [37, 81] width 30 height 11
click at [163, 163] on input "text" at bounding box center [231, 163] width 169 height 18
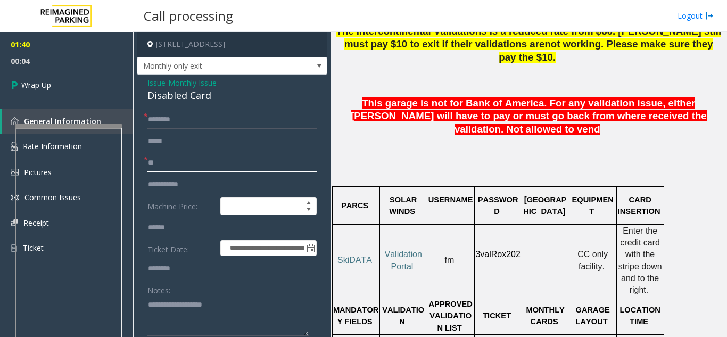
type input "**"
click at [239, 127] on input "text" at bounding box center [231, 120] width 169 height 18
type input "**"
click at [192, 323] on textarea at bounding box center [227, 316] width 161 height 40
click at [152, 82] on span "Issue" at bounding box center [156, 82] width 18 height 11
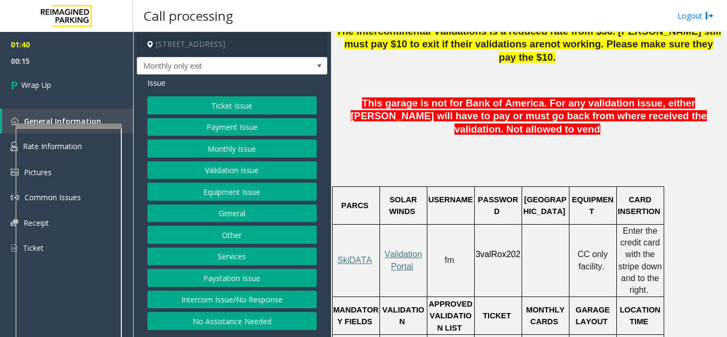
click at [221, 148] on button "Monthly Issue" at bounding box center [231, 148] width 169 height 18
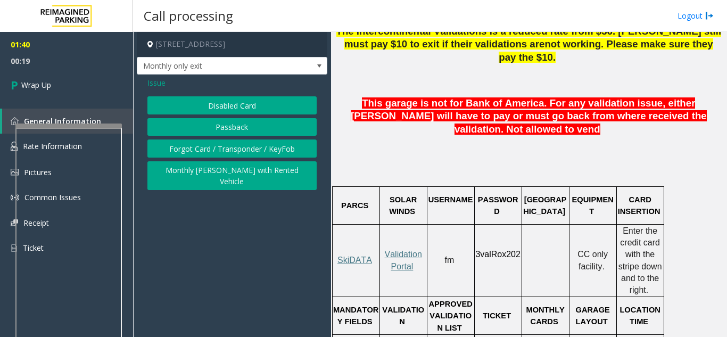
click at [215, 106] on button "Disabled Card" at bounding box center [231, 105] width 169 height 18
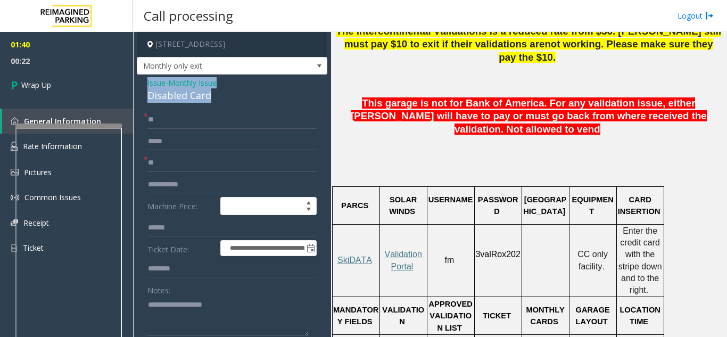
drag, startPoint x: 143, startPoint y: 80, endPoint x: 278, endPoint y: 100, distance: 136.1
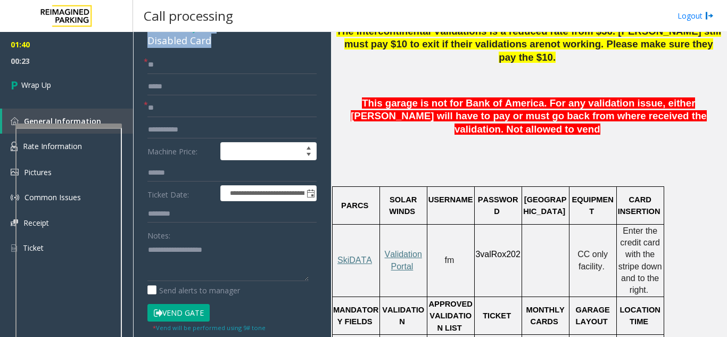
scroll to position [106, 0]
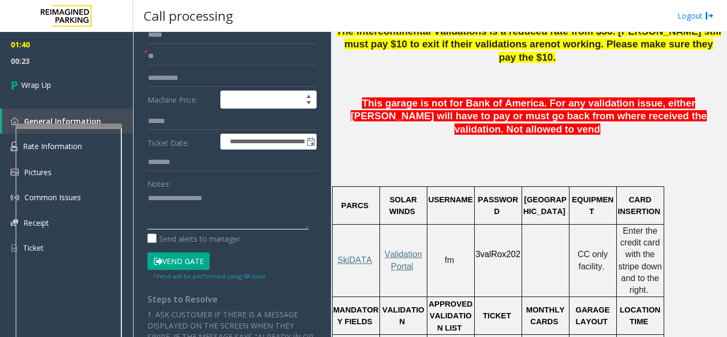
click at [197, 214] on textarea at bounding box center [227, 210] width 161 height 40
paste textarea "**********"
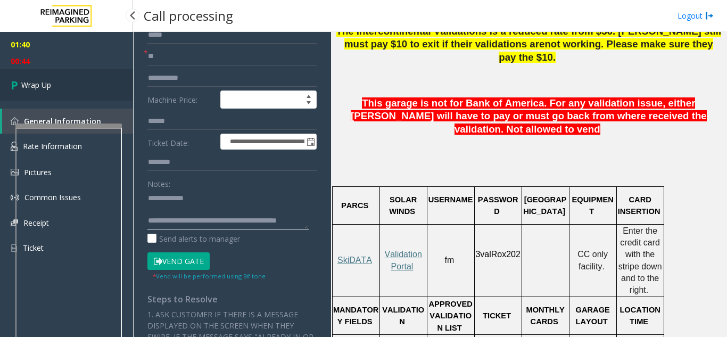
type textarea "**********"
click at [88, 76] on link "Wrap Up" at bounding box center [66, 84] width 133 height 31
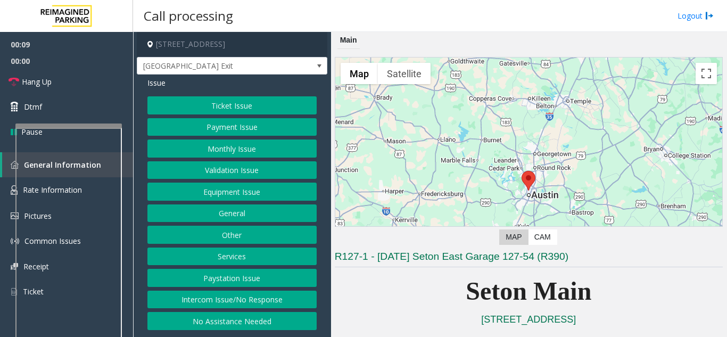
click at [232, 103] on button "Ticket Issue" at bounding box center [231, 105] width 169 height 18
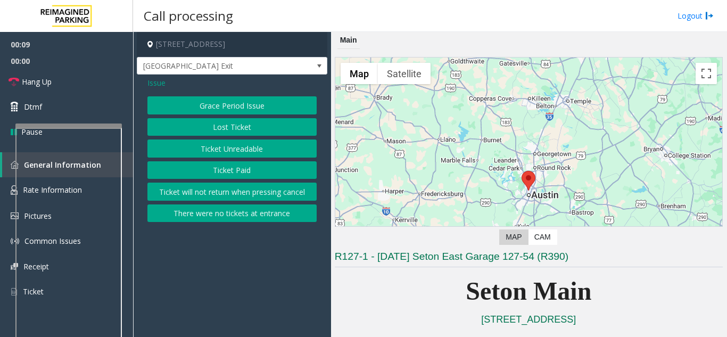
click at [236, 155] on button "Ticket Unreadable" at bounding box center [231, 148] width 169 height 18
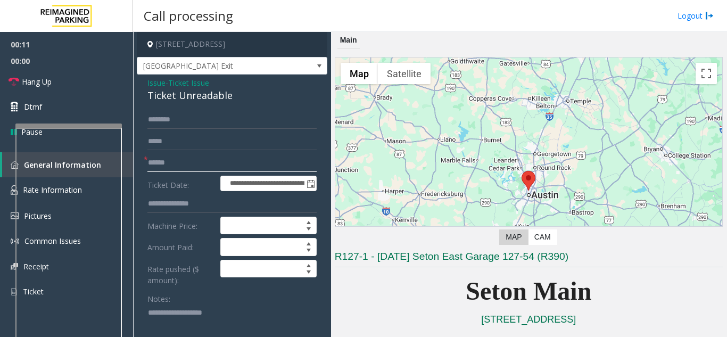
click at [234, 160] on input "text" at bounding box center [231, 163] width 169 height 18
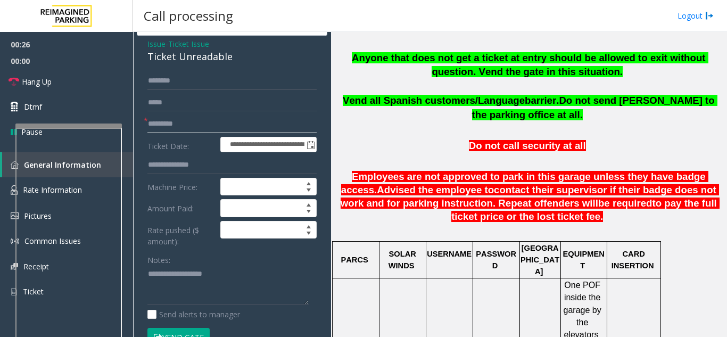
scroll to position [53, 0]
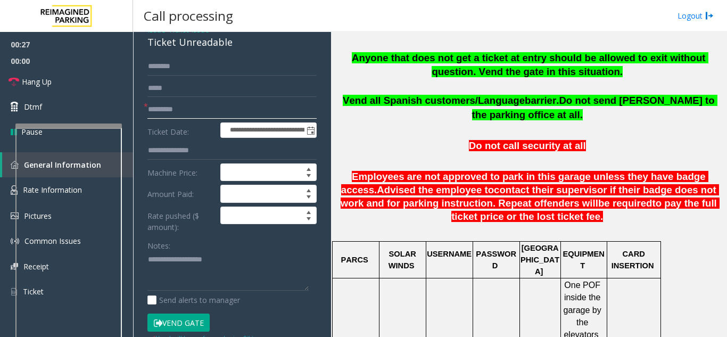
type input "*********"
click at [204, 327] on button "Vend Gate" at bounding box center [178, 323] width 62 height 18
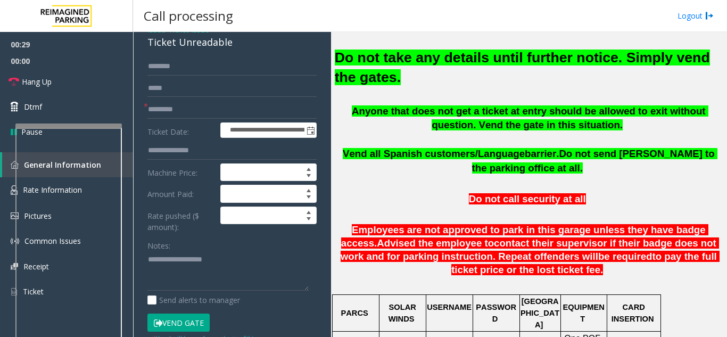
scroll to position [319, 0]
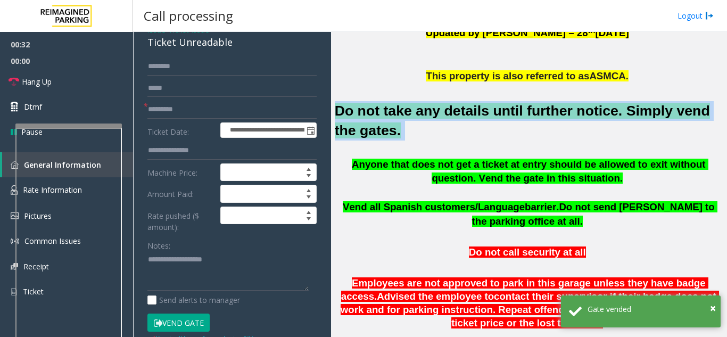
drag, startPoint x: 335, startPoint y: 110, endPoint x: 610, endPoint y: 132, distance: 276.1
click at [610, 132] on h2 "Do not take any details until further notice. Simply vend the gates." at bounding box center [529, 120] width 388 height 39
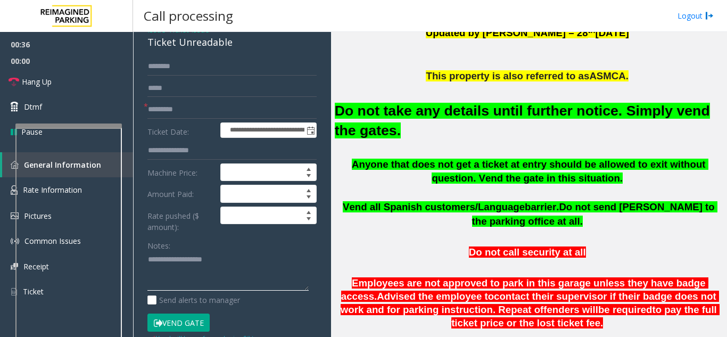
click at [193, 270] on textarea at bounding box center [227, 271] width 161 height 40
paste textarea "**********"
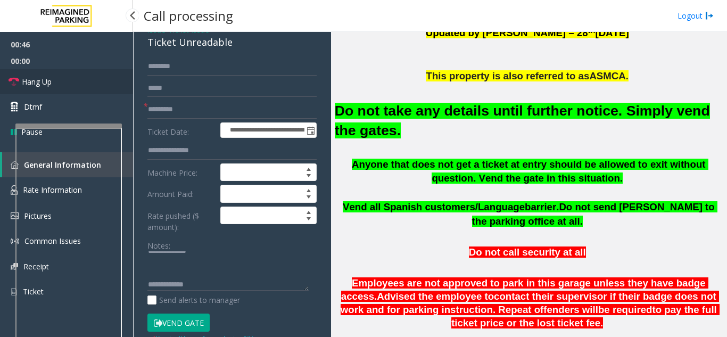
click at [34, 91] on link "Hang Up" at bounding box center [66, 81] width 133 height 25
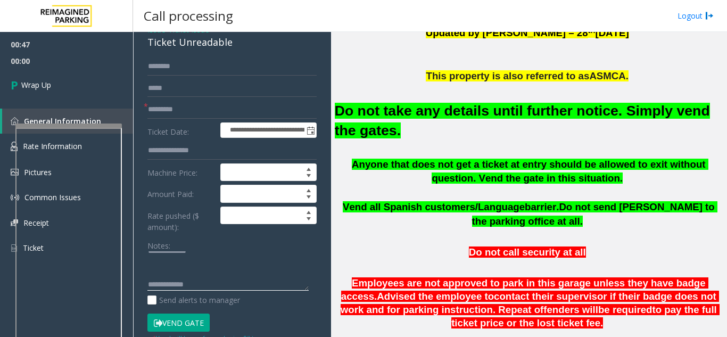
click at [228, 289] on textarea at bounding box center [227, 271] width 161 height 40
click at [232, 292] on div "Notes: Send alerts to manager" at bounding box center [231, 271] width 169 height 70
click at [232, 291] on div "Notes: Send alerts to manager" at bounding box center [231, 271] width 169 height 70
click at [231, 286] on textarea at bounding box center [227, 271] width 161 height 40
paste textarea "**********"
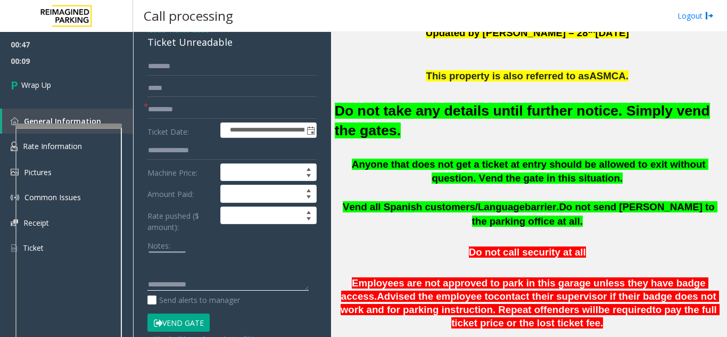
scroll to position [64, 0]
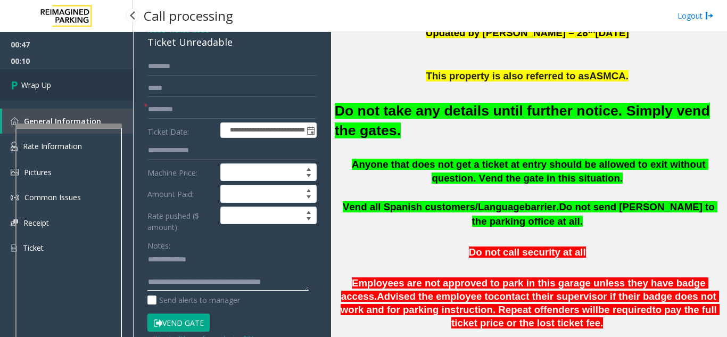
type textarea "**********"
click at [94, 84] on link "Wrap Up" at bounding box center [66, 84] width 133 height 31
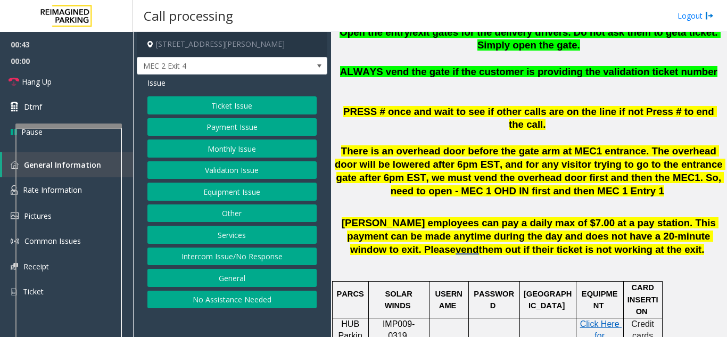
scroll to position [213, 0]
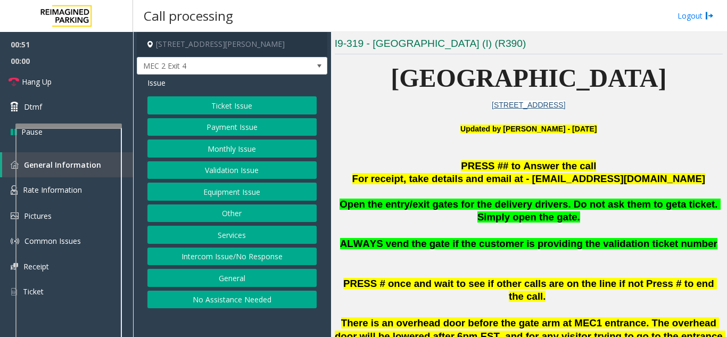
click at [264, 232] on button "Services" at bounding box center [231, 235] width 169 height 18
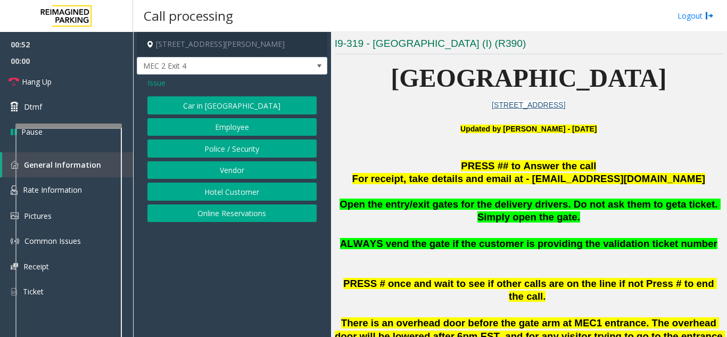
click at [246, 130] on button "Employee" at bounding box center [231, 127] width 169 height 18
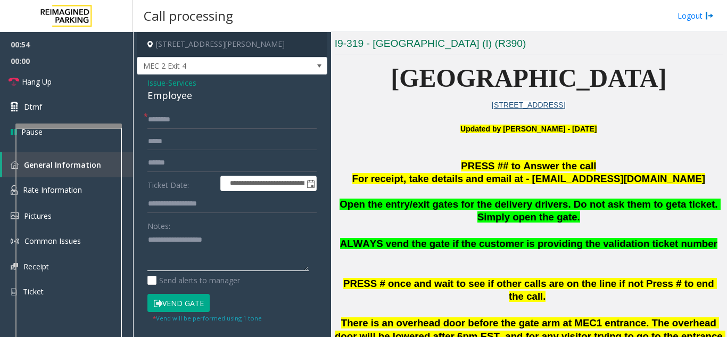
click at [189, 248] on textarea at bounding box center [227, 252] width 161 height 40
click at [239, 249] on textarea at bounding box center [227, 252] width 161 height 40
type textarea "*"
type textarea "**********"
click at [186, 124] on input "text" at bounding box center [231, 120] width 169 height 18
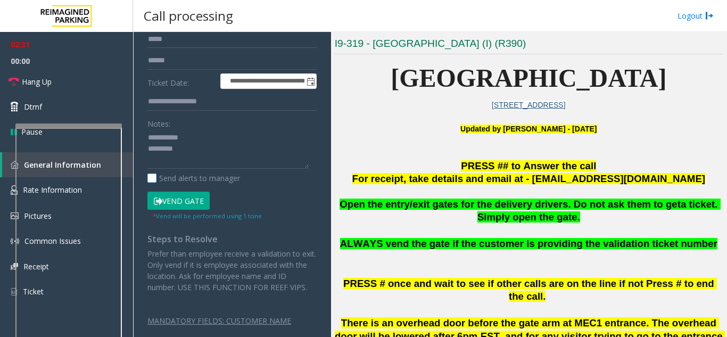
scroll to position [106, 0]
type input "****"
click at [195, 196] on button "Vend Gate" at bounding box center [178, 201] width 62 height 18
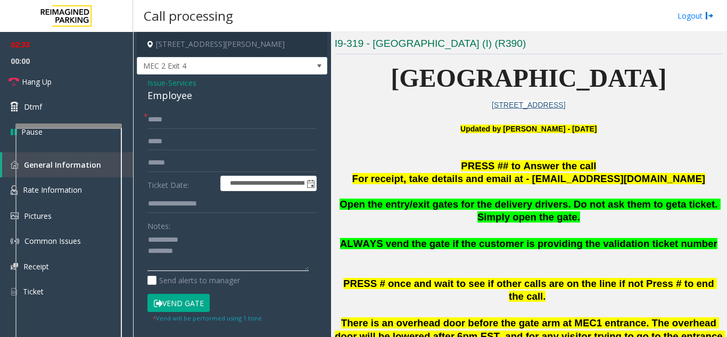
click at [190, 251] on textarea at bounding box center [227, 252] width 161 height 40
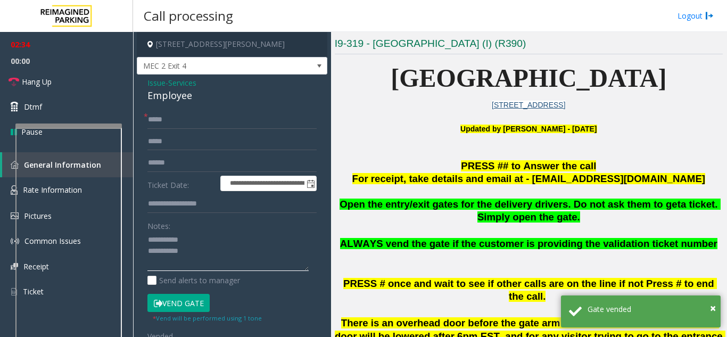
scroll to position [9, 0]
click at [55, 78] on link "Hang Up" at bounding box center [66, 81] width 133 height 25
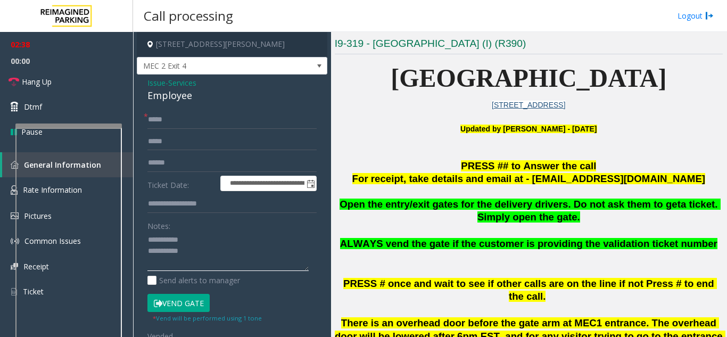
click at [147, 243] on textarea at bounding box center [227, 252] width 161 height 40
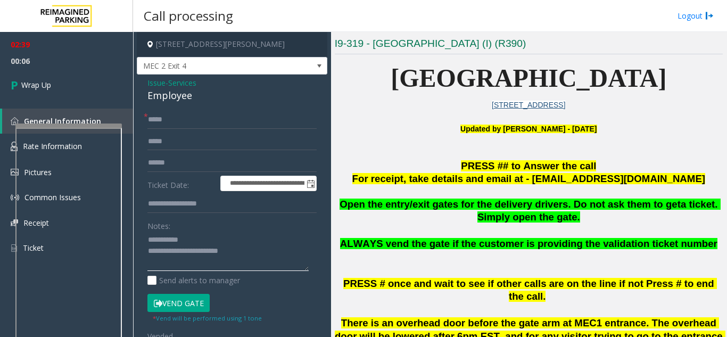
scroll to position [0, 0]
click at [149, 241] on textarea at bounding box center [227, 252] width 161 height 40
type textarea "**********"
click at [159, 85] on span "Issue" at bounding box center [156, 82] width 18 height 11
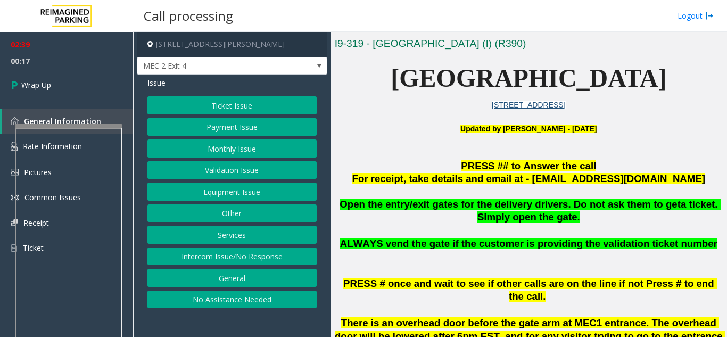
click at [227, 193] on button "Equipment Issue" at bounding box center [231, 192] width 169 height 18
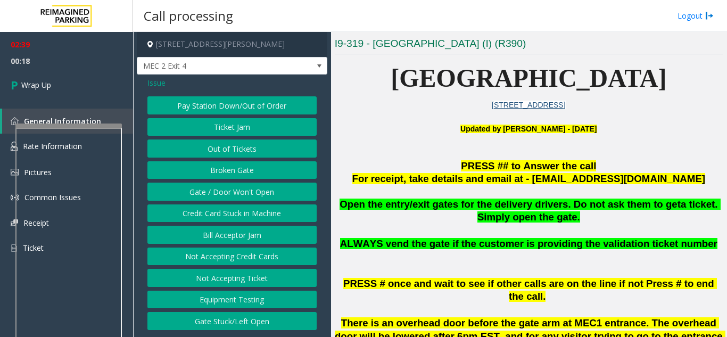
click at [218, 187] on button "Gate / Door Won't Open" at bounding box center [231, 192] width 169 height 18
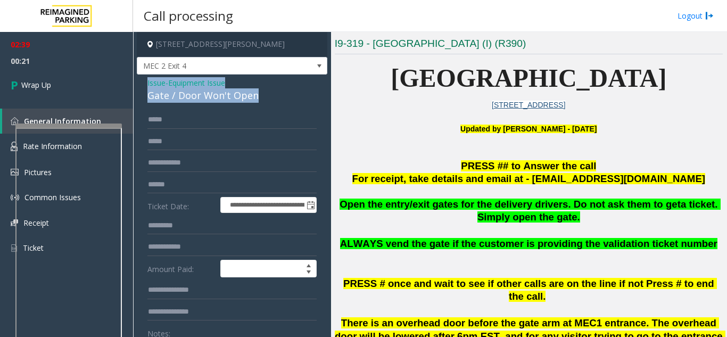
drag, startPoint x: 143, startPoint y: 81, endPoint x: 261, endPoint y: 100, distance: 119.7
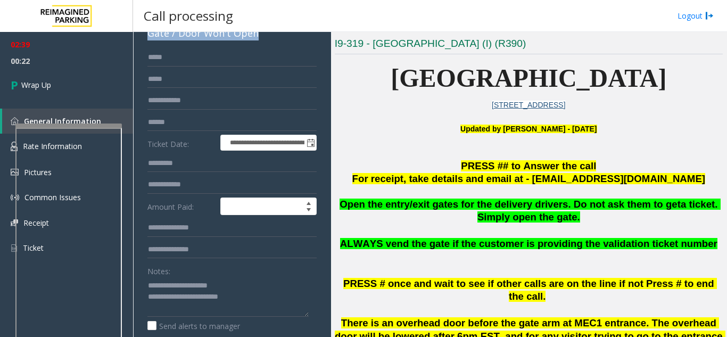
scroll to position [160, 0]
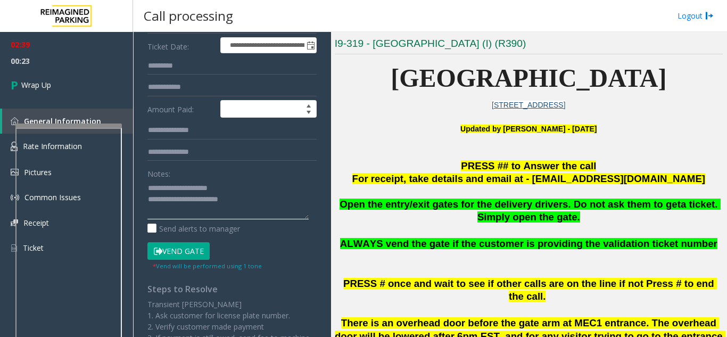
click at [270, 200] on textarea at bounding box center [227, 199] width 161 height 40
paste textarea "**********"
click at [269, 216] on textarea at bounding box center [227, 199] width 161 height 40
paste textarea "**********"
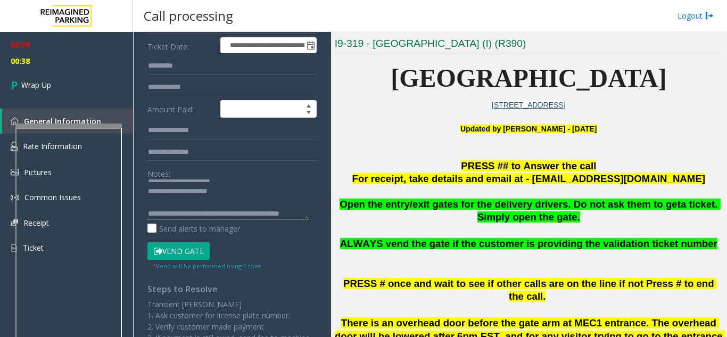
scroll to position [53, 0]
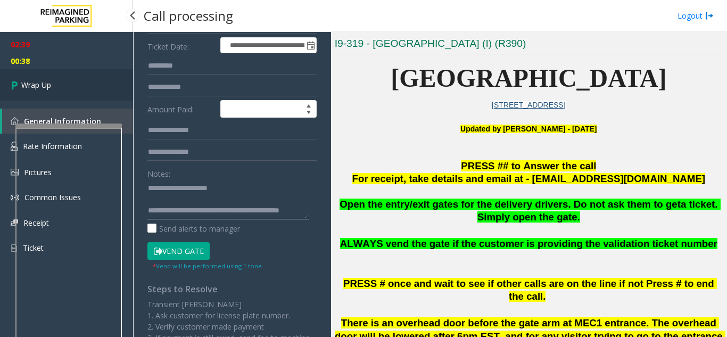
type textarea "**********"
click at [47, 81] on span "Wrap Up" at bounding box center [36, 84] width 30 height 11
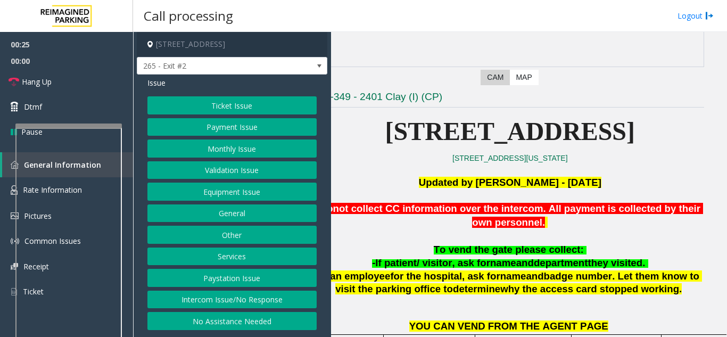
scroll to position [160, 0]
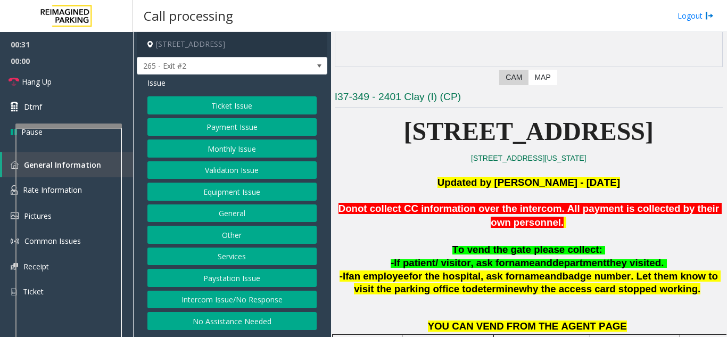
click at [236, 111] on button "Ticket Issue" at bounding box center [231, 105] width 169 height 18
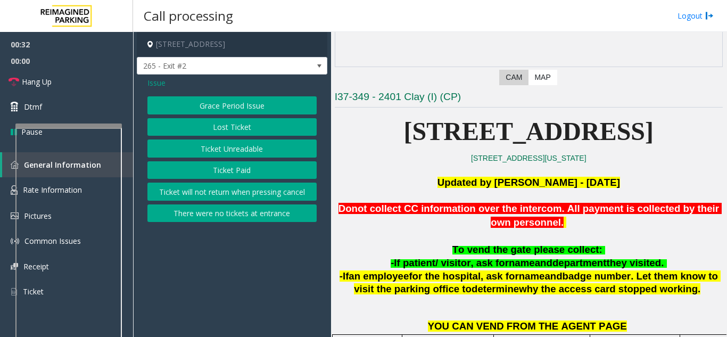
click at [258, 166] on button "Ticket Paid" at bounding box center [231, 170] width 169 height 18
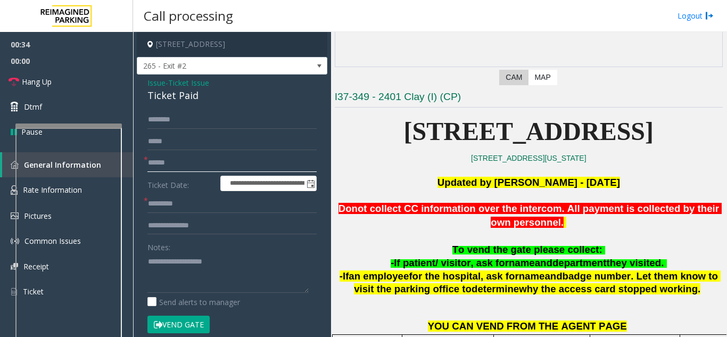
click at [252, 164] on input "text" at bounding box center [231, 163] width 169 height 18
type input "******"
click at [217, 123] on input "text" at bounding box center [231, 120] width 169 height 18
click at [185, 258] on textarea at bounding box center [227, 273] width 161 height 40
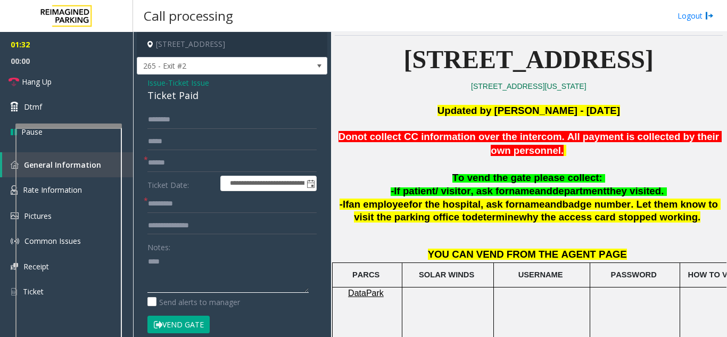
scroll to position [213, 0]
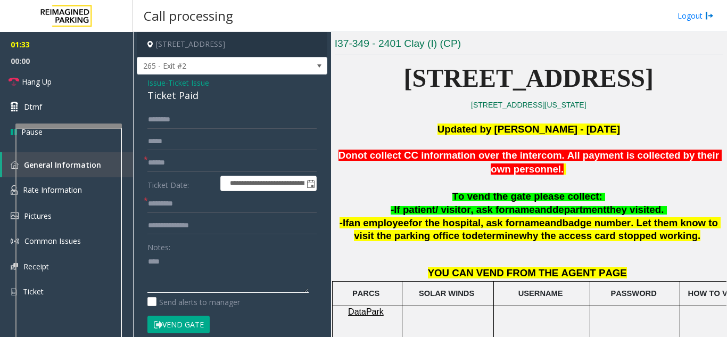
type textarea "***"
click at [265, 117] on input "text" at bounding box center [231, 120] width 169 height 18
type input "***"
click at [168, 205] on input "text" at bounding box center [231, 204] width 169 height 18
click at [172, 279] on textarea at bounding box center [227, 273] width 161 height 40
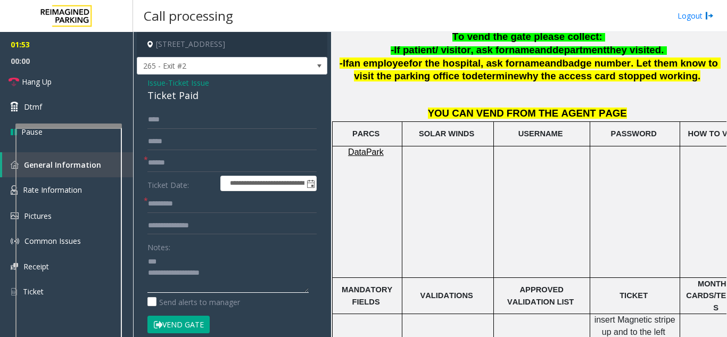
scroll to position [373, 196]
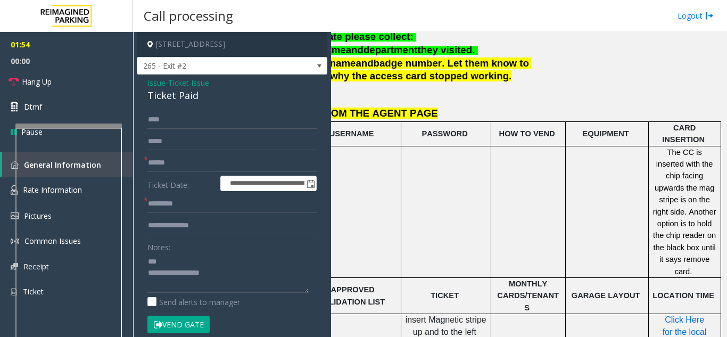
click at [693, 315] on span "Click Here for the local time" at bounding box center [686, 331] width 46 height 33
drag, startPoint x: 222, startPoint y: 278, endPoint x: 146, endPoint y: 274, distance: 75.7
click at [146, 274] on div "**********" at bounding box center [231, 342] width 185 height 462
type textarea "*** *********"
click at [182, 207] on input "text" at bounding box center [231, 204] width 169 height 18
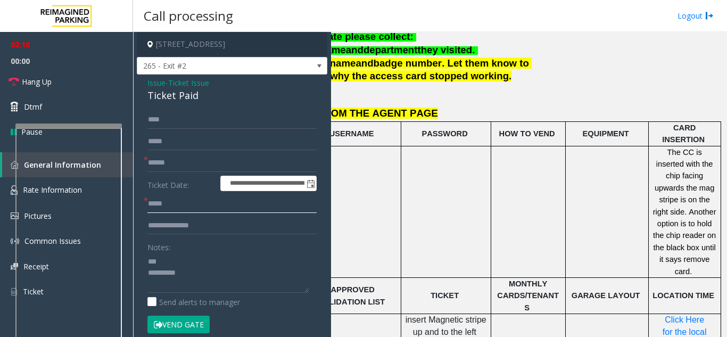
type input "****"
click at [211, 281] on textarea at bounding box center [227, 273] width 161 height 40
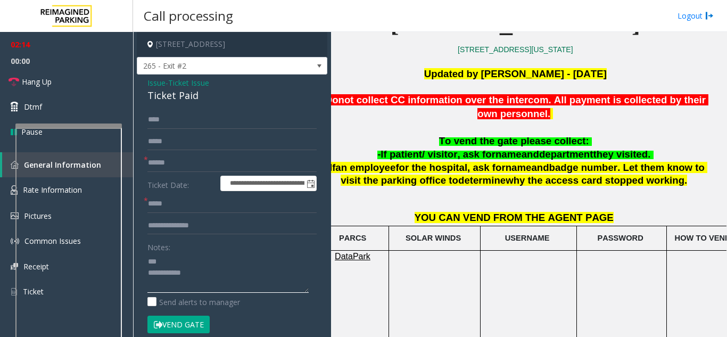
scroll to position [266, 13]
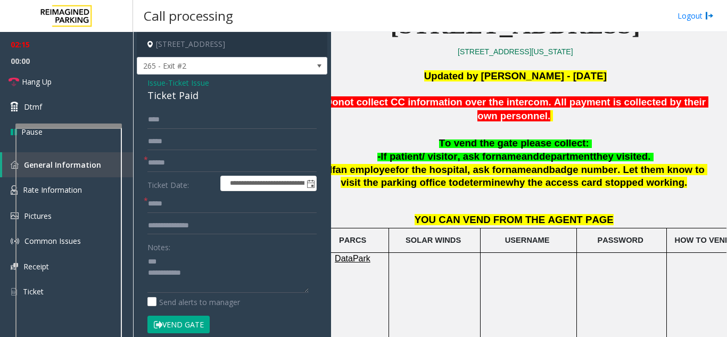
click at [194, 318] on button "Vend Gate" at bounding box center [178, 325] width 62 height 18
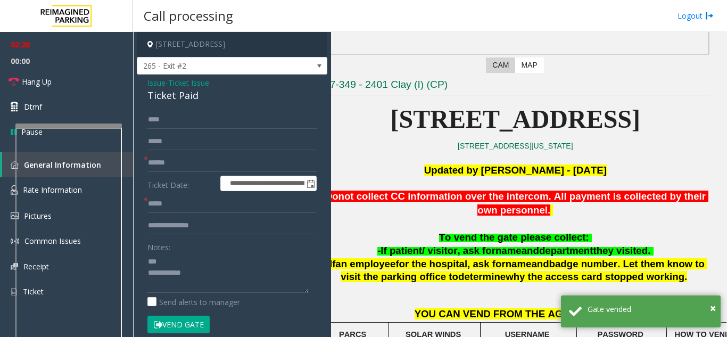
scroll to position [160, 13]
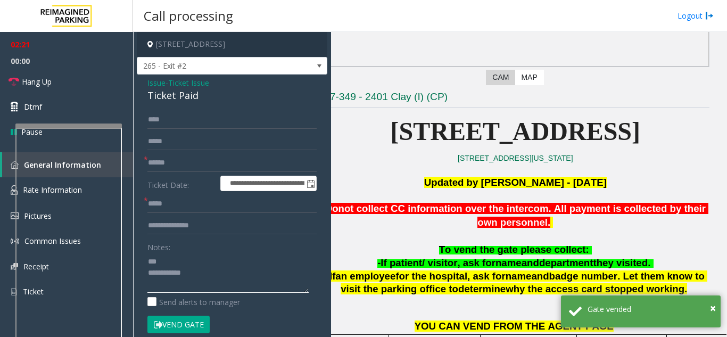
click at [215, 275] on textarea at bounding box center [227, 273] width 161 height 40
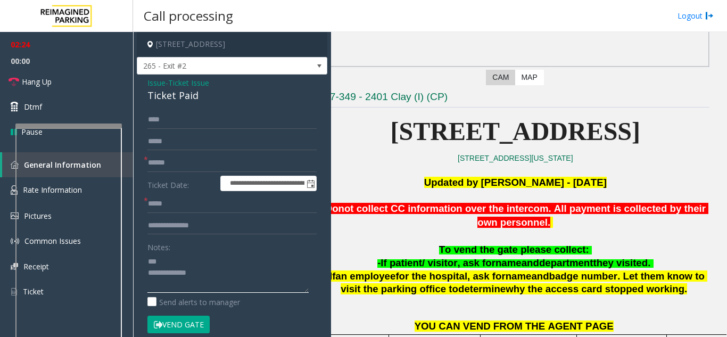
click at [151, 261] on textarea at bounding box center [227, 273] width 161 height 40
click at [149, 260] on textarea at bounding box center [227, 273] width 161 height 40
click at [208, 273] on textarea at bounding box center [227, 273] width 161 height 40
drag, startPoint x: 146, startPoint y: 84, endPoint x: 206, endPoint y: 104, distance: 63.0
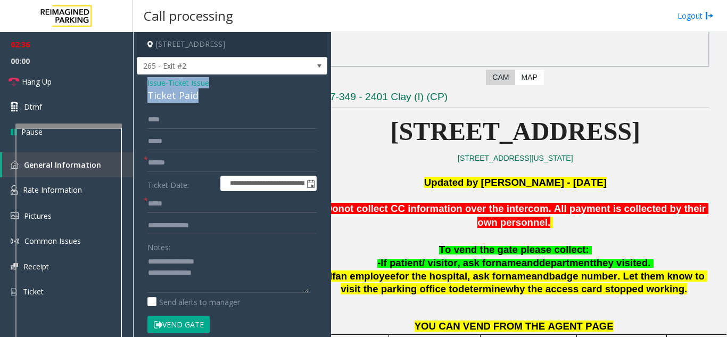
click at [206, 104] on div "**********" at bounding box center [232, 339] width 191 height 528
click at [67, 88] on link "Hang Up" at bounding box center [66, 81] width 133 height 25
click at [169, 294] on div "Notes: Send alerts to manager" at bounding box center [231, 273] width 169 height 70
click at [169, 283] on textarea at bounding box center [227, 273] width 161 height 40
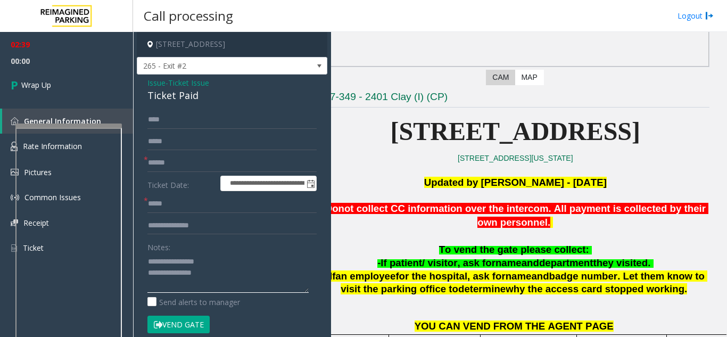
paste textarea "**********"
click at [261, 292] on textarea at bounding box center [227, 273] width 161 height 40
paste textarea "**********"
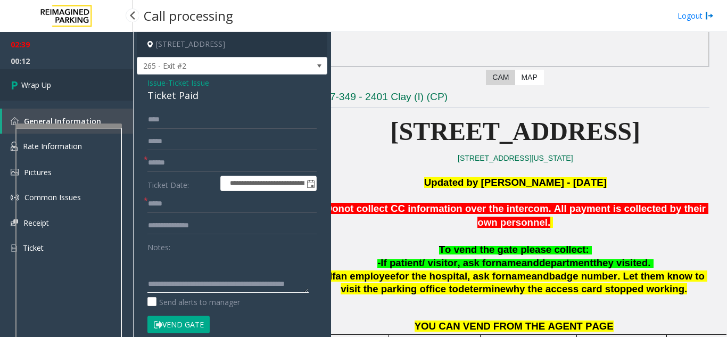
type textarea "**********"
click at [52, 84] on link "Wrap Up" at bounding box center [66, 84] width 133 height 31
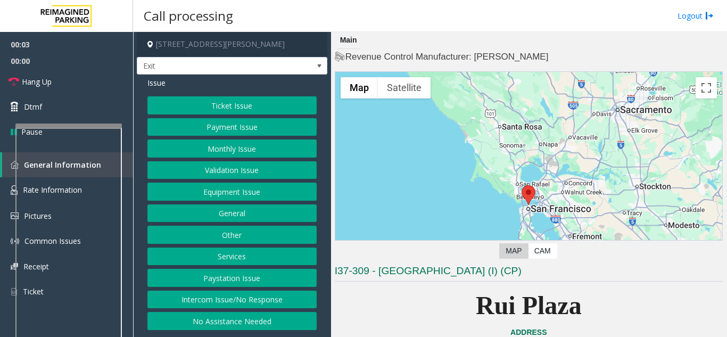
click at [219, 260] on button "Services" at bounding box center [231, 257] width 169 height 18
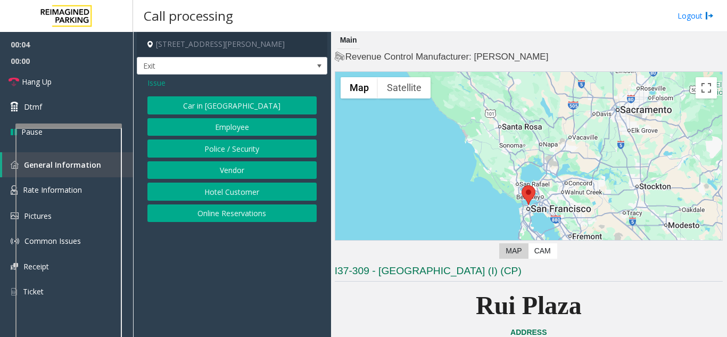
click at [223, 210] on button "Online Reservations" at bounding box center [231, 213] width 169 height 18
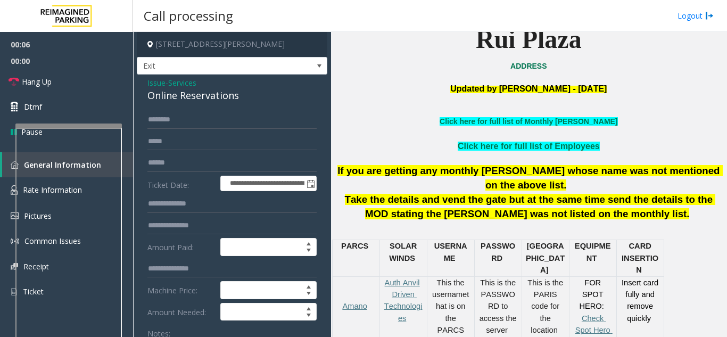
scroll to position [53, 0]
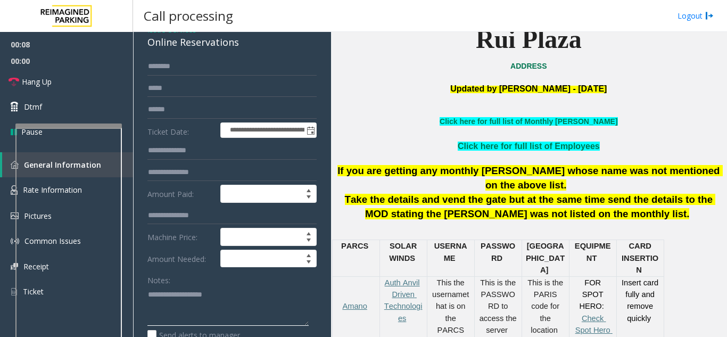
click at [192, 295] on textarea at bounding box center [227, 306] width 161 height 40
click at [150, 300] on textarea at bounding box center [227, 306] width 161 height 40
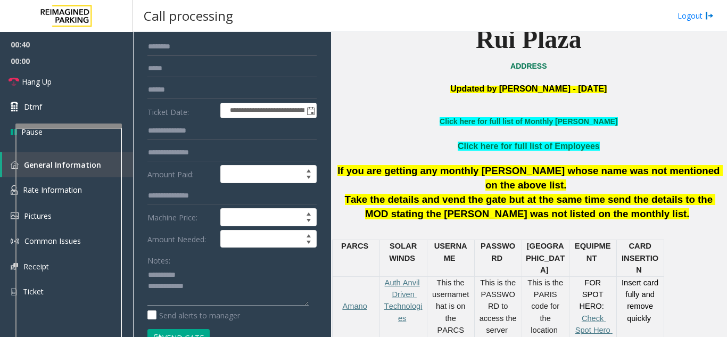
scroll to position [106, 0]
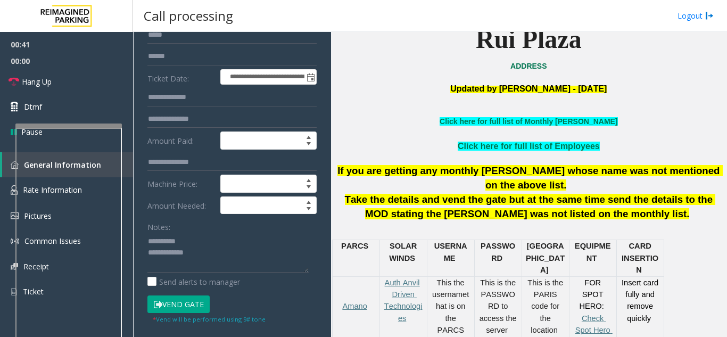
click at [207, 307] on button "Vend Gate" at bounding box center [178, 304] width 62 height 18
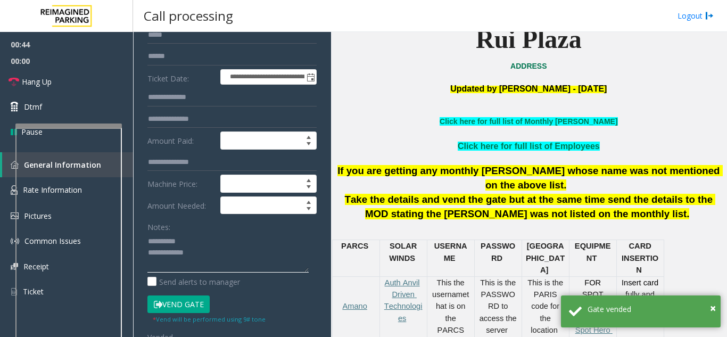
click at [157, 245] on textarea at bounding box center [227, 253] width 161 height 40
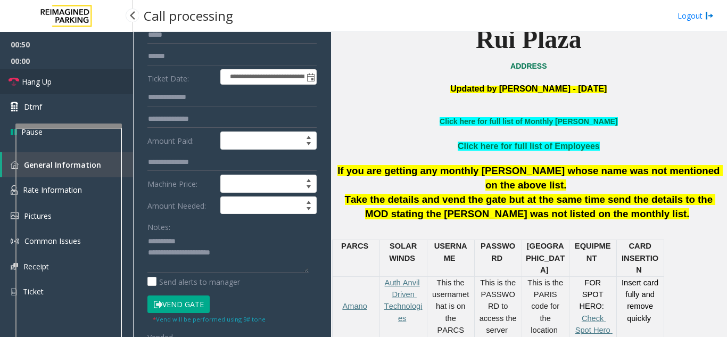
click at [47, 75] on link "Hang Up" at bounding box center [66, 81] width 133 height 25
click at [234, 239] on textarea at bounding box center [227, 253] width 161 height 40
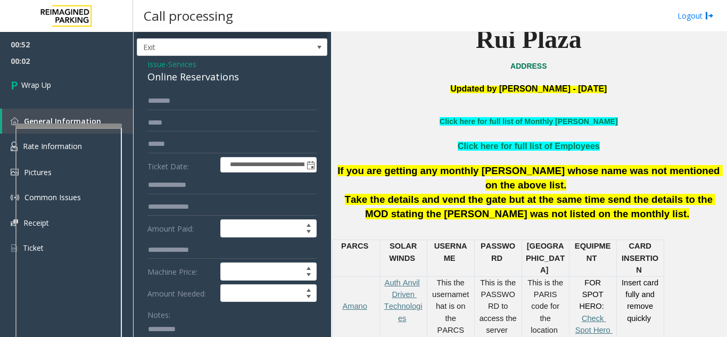
scroll to position [0, 0]
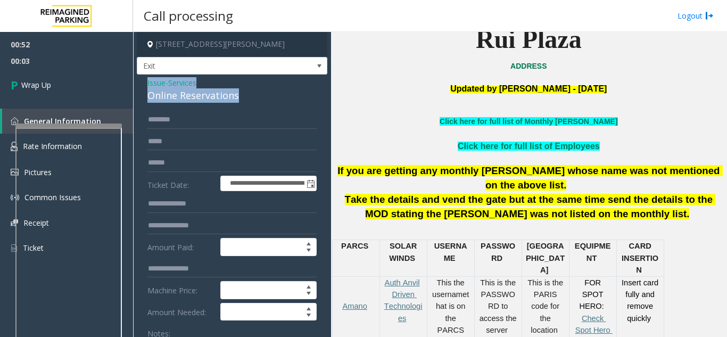
drag, startPoint x: 142, startPoint y: 86, endPoint x: 243, endPoint y: 102, distance: 102.9
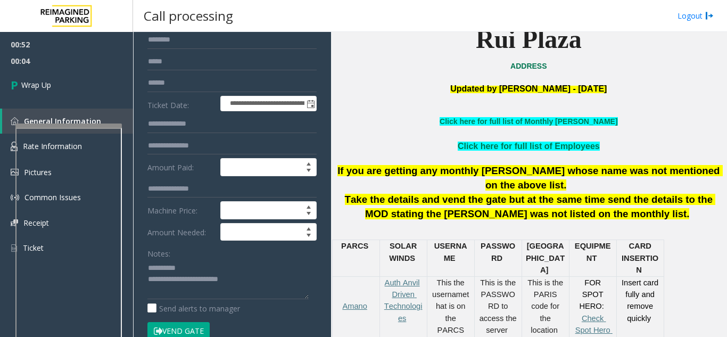
scroll to position [160, 0]
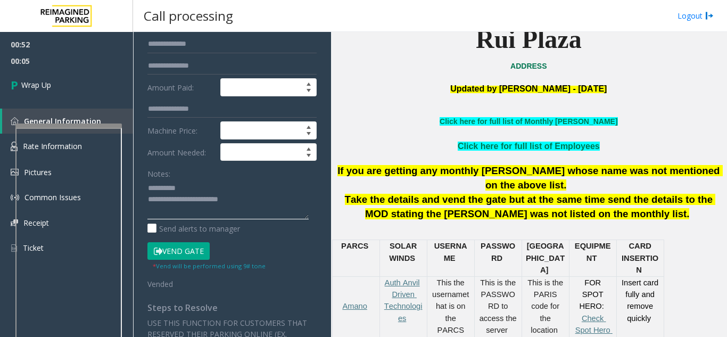
click at [161, 211] on textarea at bounding box center [227, 199] width 161 height 40
paste textarea "**********"
click at [276, 216] on textarea at bounding box center [227, 199] width 161 height 40
paste textarea "**********"
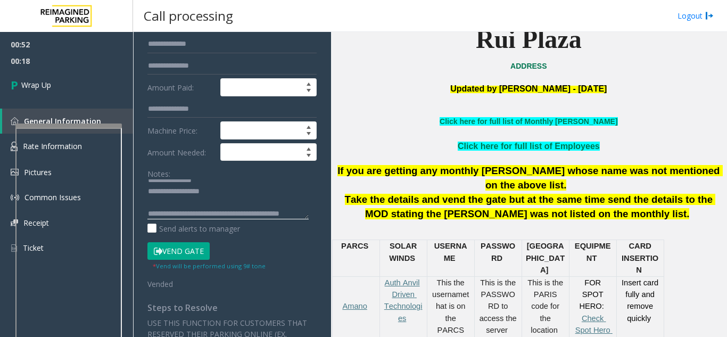
scroll to position [64, 0]
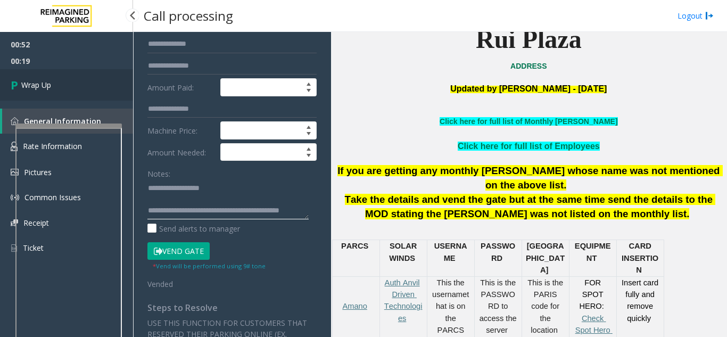
type textarea "**********"
click at [72, 88] on link "Wrap Up" at bounding box center [66, 84] width 133 height 31
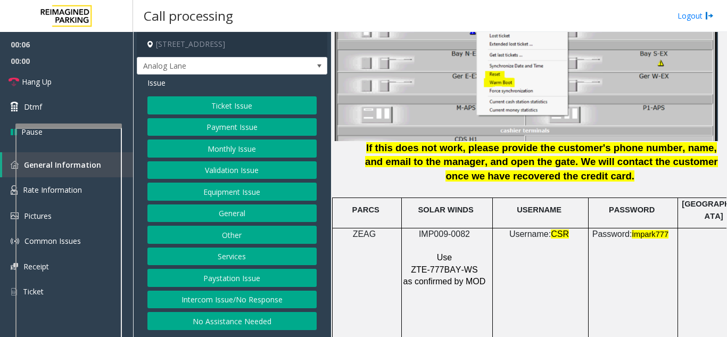
scroll to position [1437, 0]
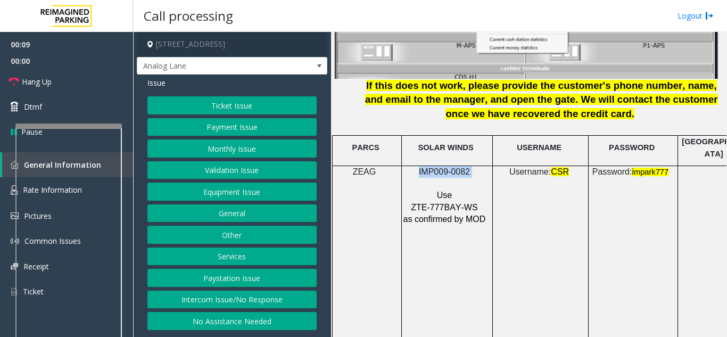
drag, startPoint x: 479, startPoint y: 166, endPoint x: 422, endPoint y: 159, distance: 58.0
click at [422, 166] on p "IMP009-0082" at bounding box center [446, 172] width 86 height 12
click at [251, 108] on button "Ticket Issue" at bounding box center [231, 105] width 169 height 18
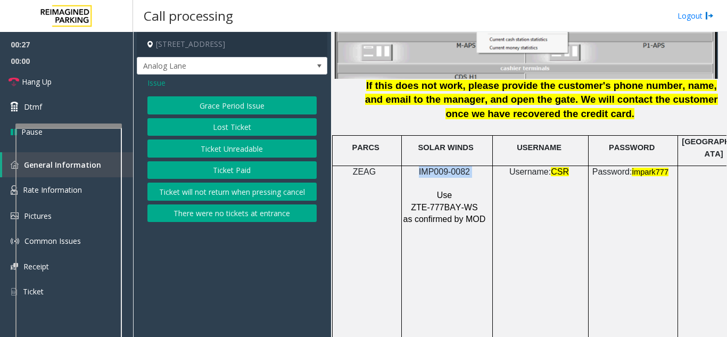
click at [233, 149] on button "Ticket Unreadable" at bounding box center [231, 148] width 169 height 18
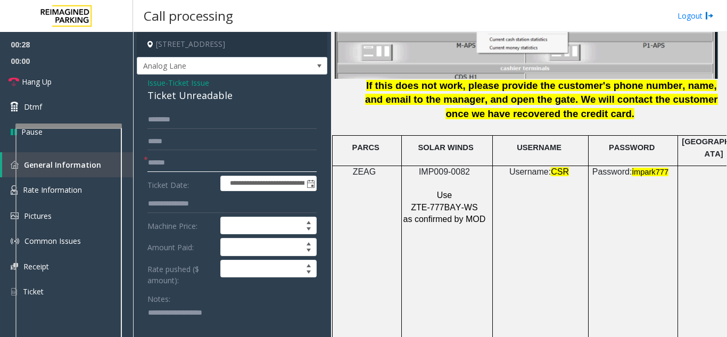
click at [206, 171] on input "text" at bounding box center [231, 163] width 169 height 18
type input "********"
click at [173, 114] on input "text" at bounding box center [231, 120] width 169 height 18
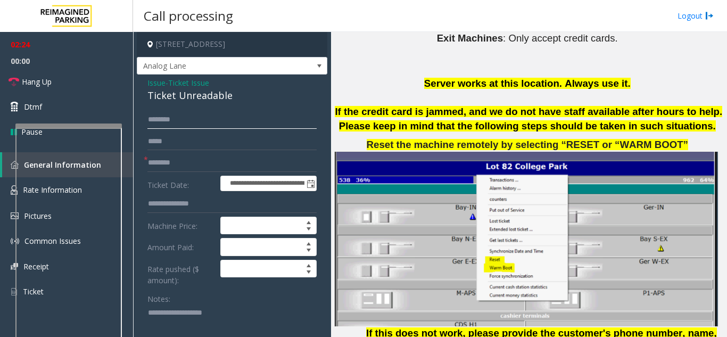
scroll to position [1171, 0]
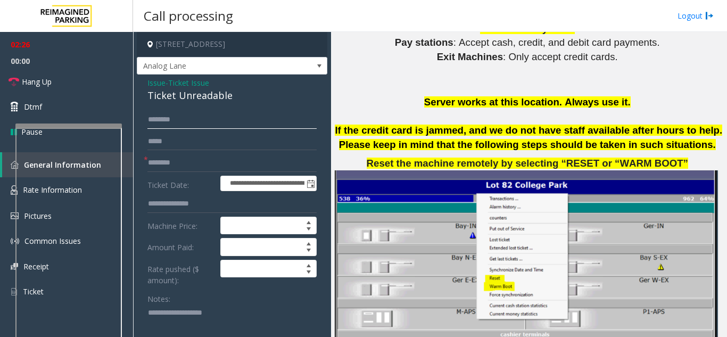
click at [183, 118] on input "text" at bounding box center [231, 120] width 169 height 18
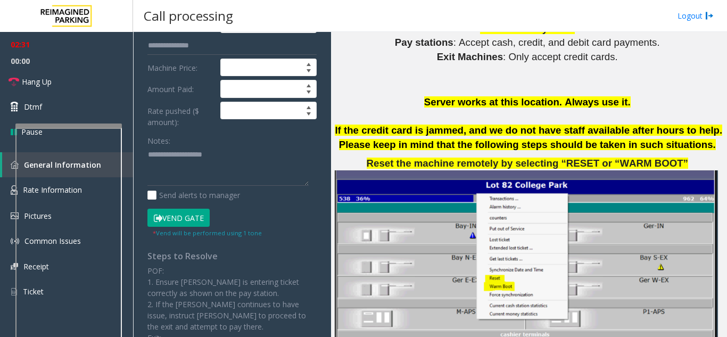
scroll to position [160, 0]
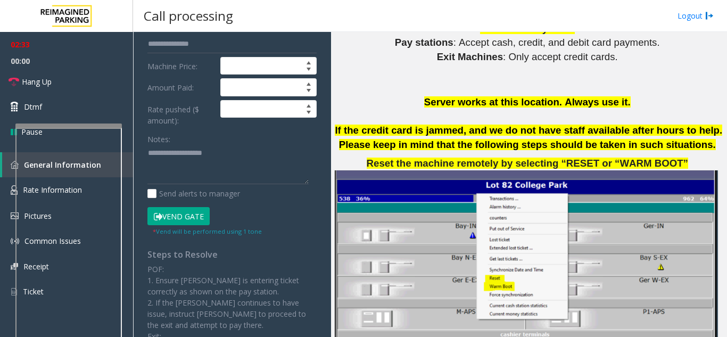
type input "***"
click at [185, 218] on button "Vend Gate" at bounding box center [178, 216] width 62 height 18
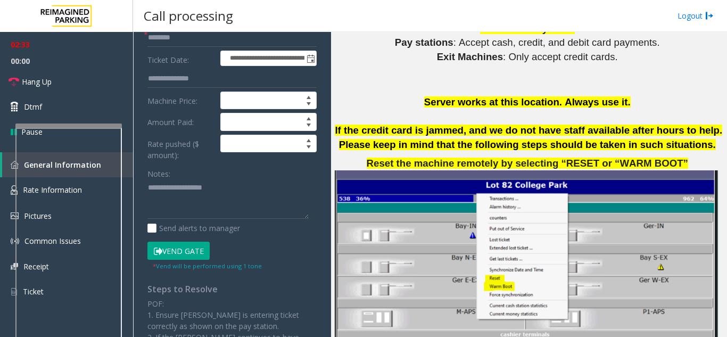
scroll to position [106, 0]
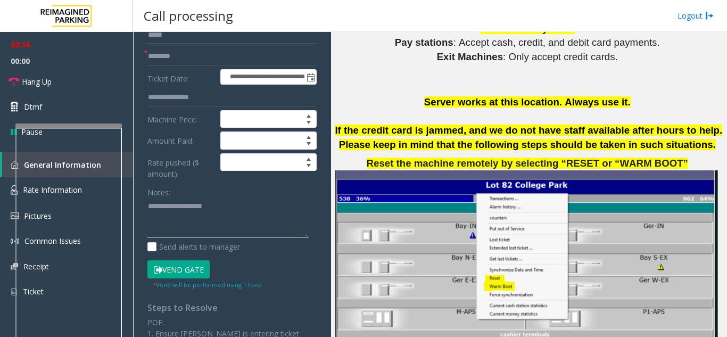
click at [189, 221] on textarea at bounding box center [227, 218] width 161 height 40
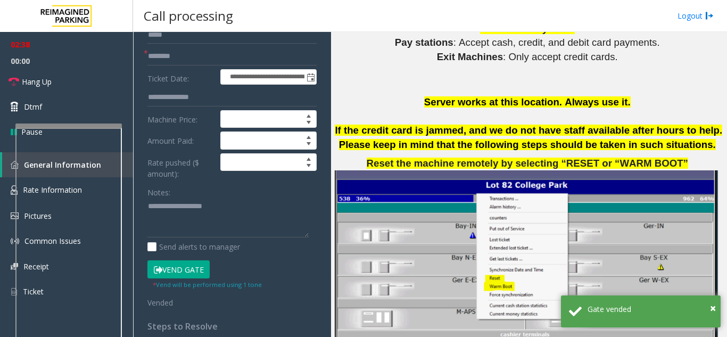
scroll to position [53, 0]
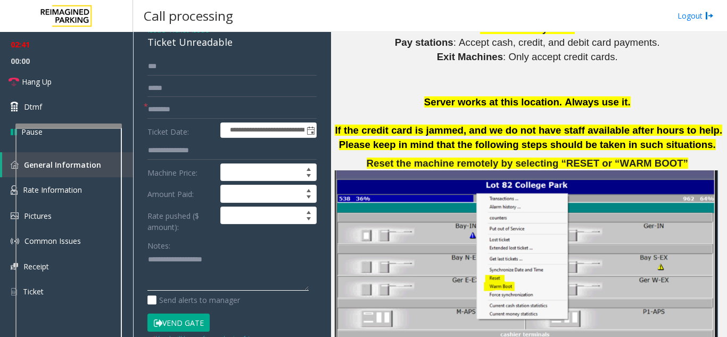
click at [171, 265] on textarea at bounding box center [227, 271] width 161 height 40
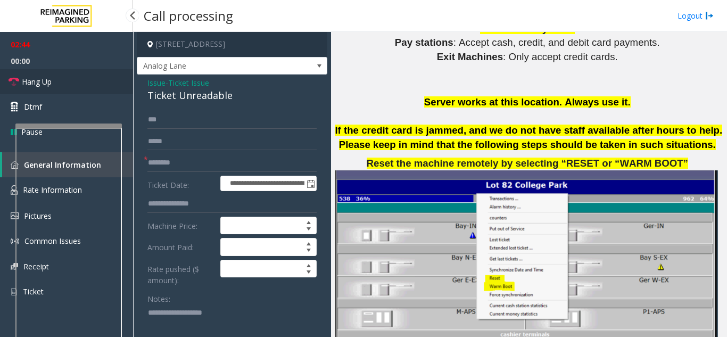
click at [16, 81] on icon at bounding box center [14, 82] width 11 height 11
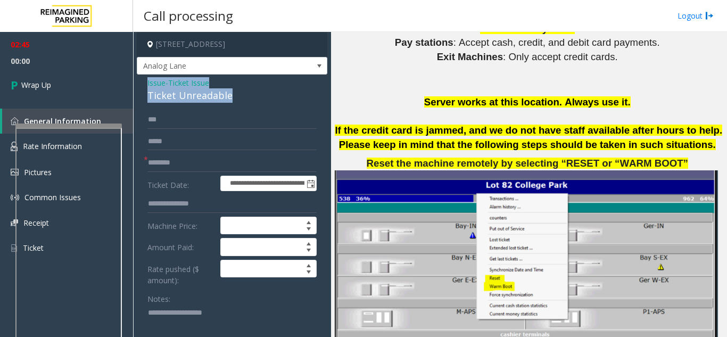
drag, startPoint x: 145, startPoint y: 82, endPoint x: 244, endPoint y: 98, distance: 100.3
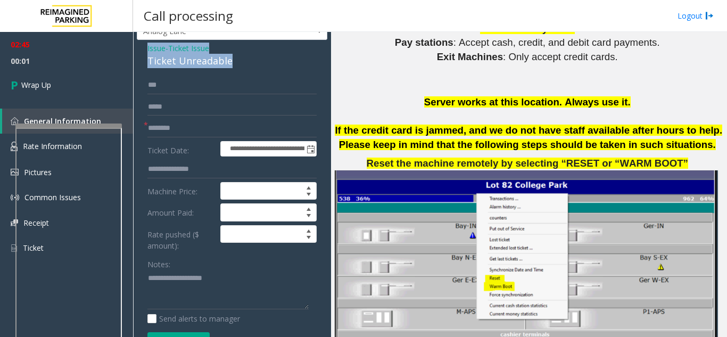
scroll to position [53, 0]
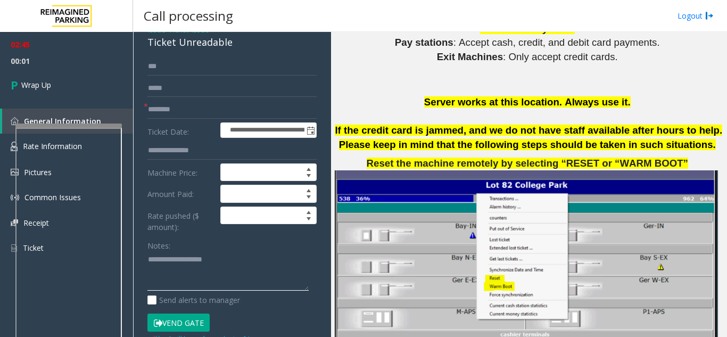
click at [185, 273] on textarea at bounding box center [227, 271] width 161 height 40
paste textarea "**********"
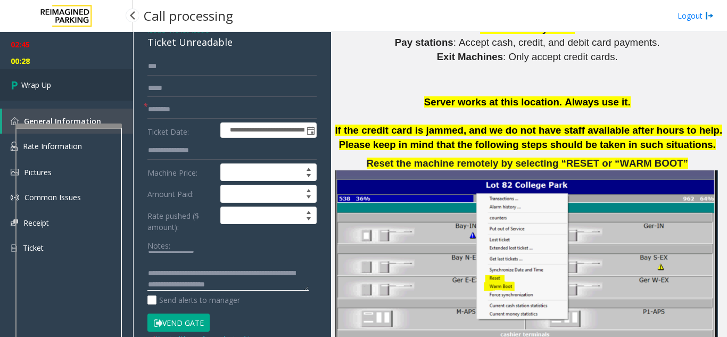
type textarea "**********"
click at [30, 83] on span "Wrap Up" at bounding box center [36, 84] width 30 height 11
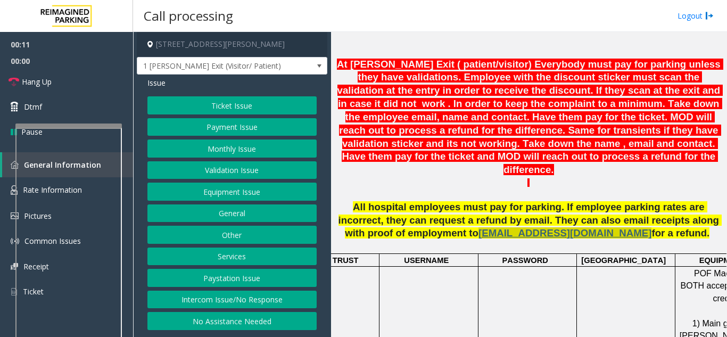
scroll to position [426, 0]
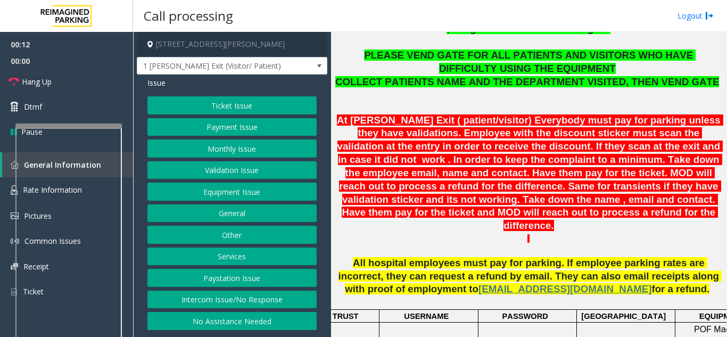
click at [276, 108] on button "Ticket Issue" at bounding box center [231, 105] width 169 height 18
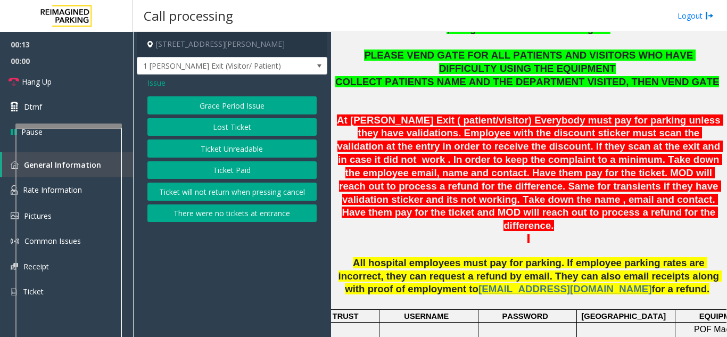
click at [270, 150] on button "Ticket Unreadable" at bounding box center [231, 148] width 169 height 18
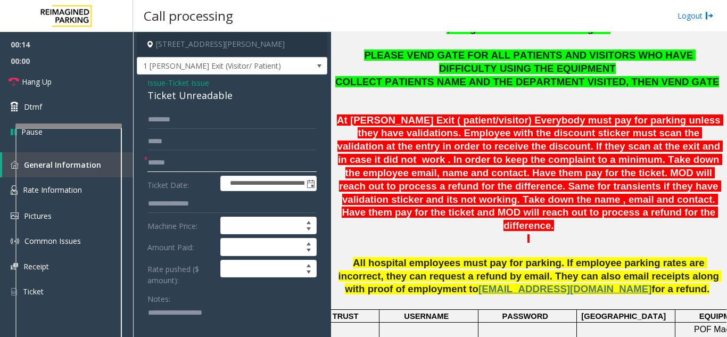
click at [225, 157] on input "text" at bounding box center [231, 163] width 169 height 18
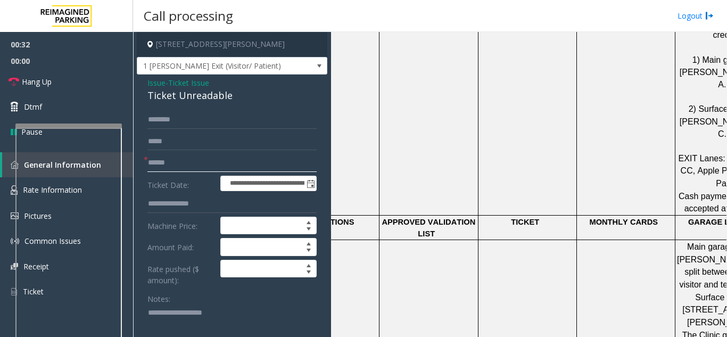
scroll to position [692, 0]
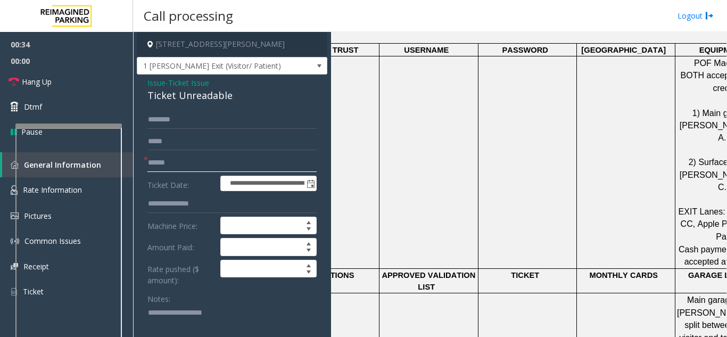
click at [258, 167] on input "text" at bounding box center [231, 163] width 169 height 18
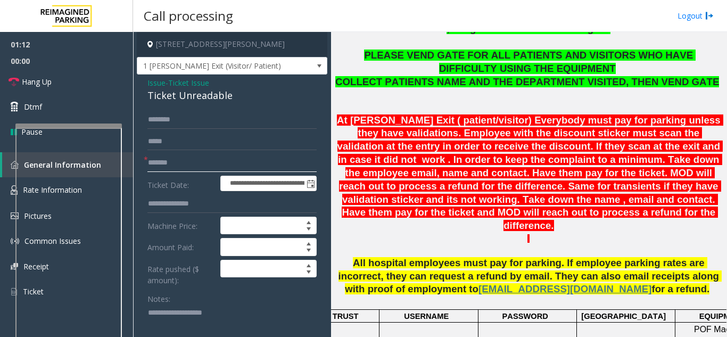
scroll to position [373, 0]
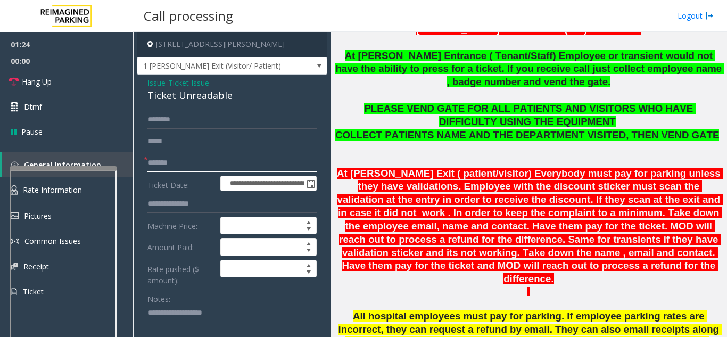
click at [79, 170] on div at bounding box center [63, 168] width 106 height 4
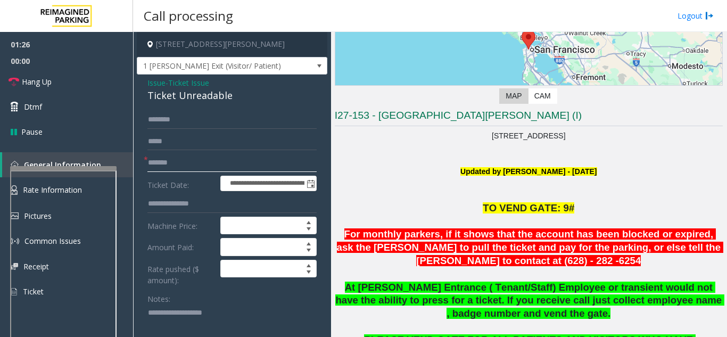
scroll to position [160, 0]
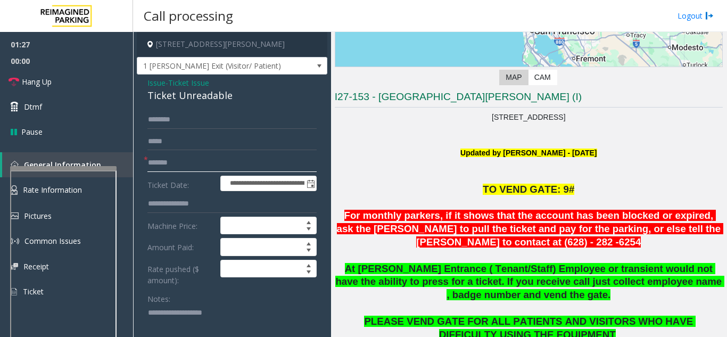
type input "*******"
click at [198, 326] on textarea at bounding box center [227, 325] width 161 height 40
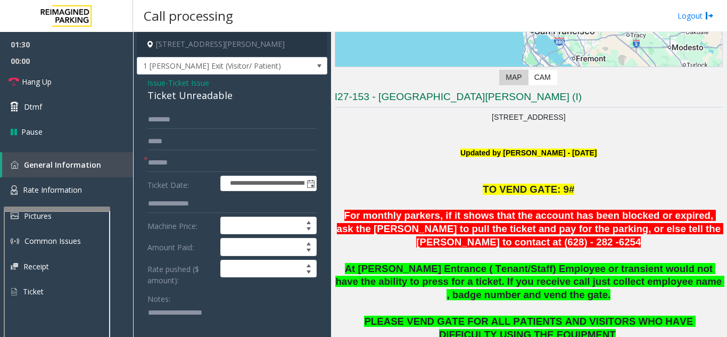
click at [81, 209] on div at bounding box center [57, 209] width 106 height 4
click at [78, 188] on span "Rate Information" at bounding box center [52, 190] width 59 height 10
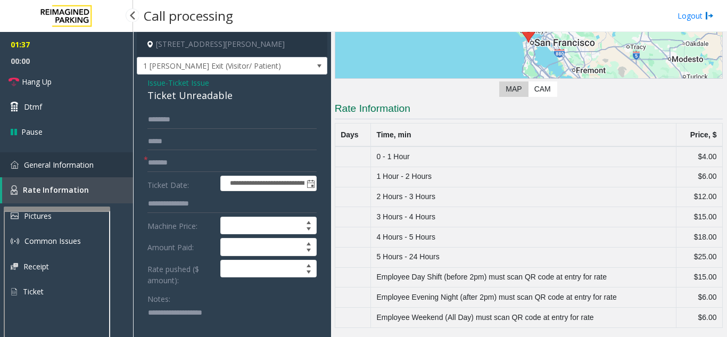
click at [83, 155] on link "General Information" at bounding box center [66, 164] width 133 height 25
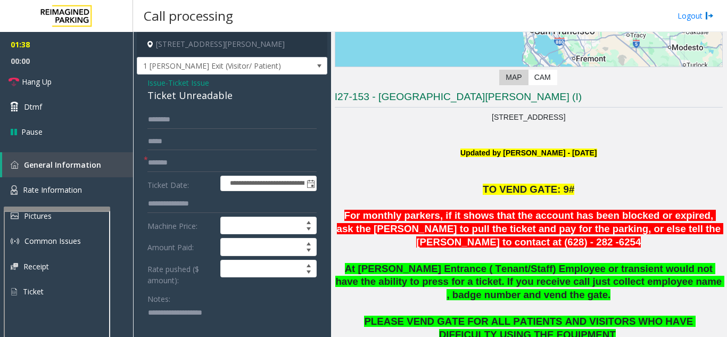
scroll to position [213, 0]
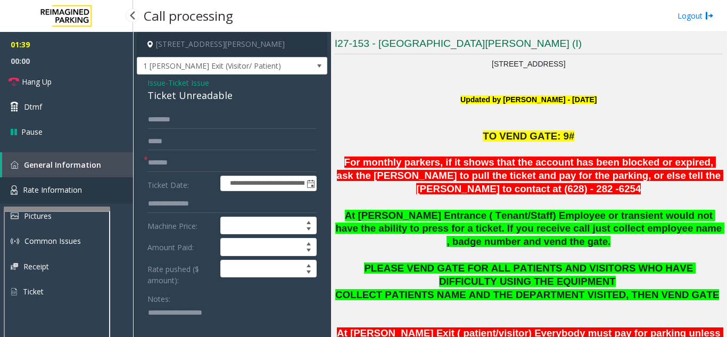
click at [46, 187] on span "Rate Information" at bounding box center [52, 190] width 59 height 10
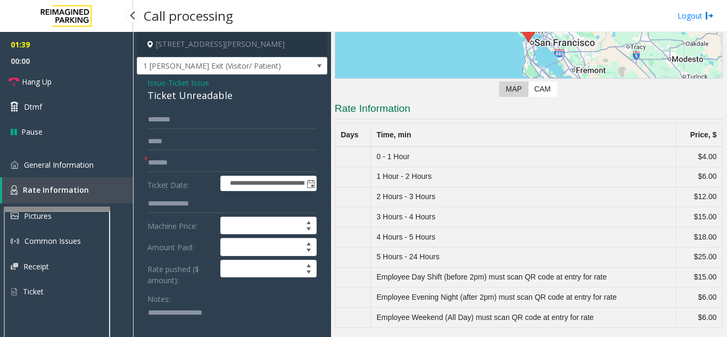
scroll to position [148, 0]
click at [57, 162] on span "General Information" at bounding box center [59, 165] width 70 height 10
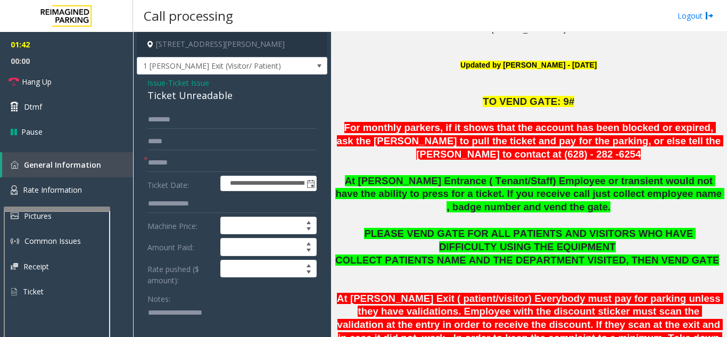
scroll to position [294, 0]
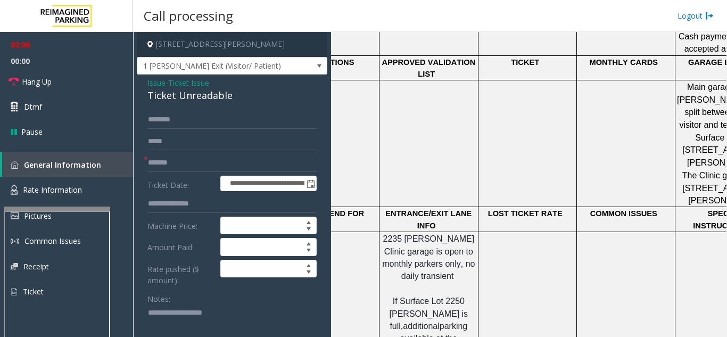
scroll to position [799, 0]
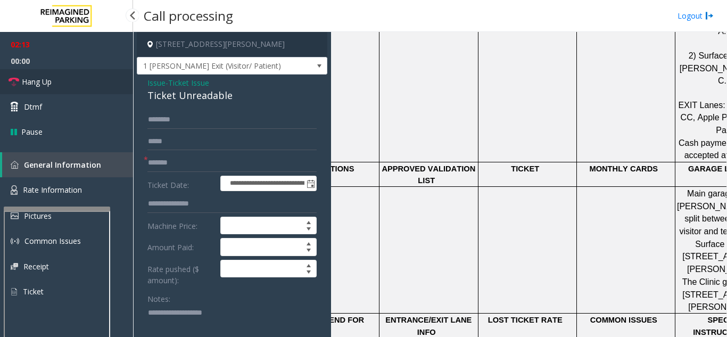
click at [94, 78] on link "Hang Up" at bounding box center [66, 81] width 133 height 25
click at [183, 309] on textarea at bounding box center [227, 325] width 161 height 40
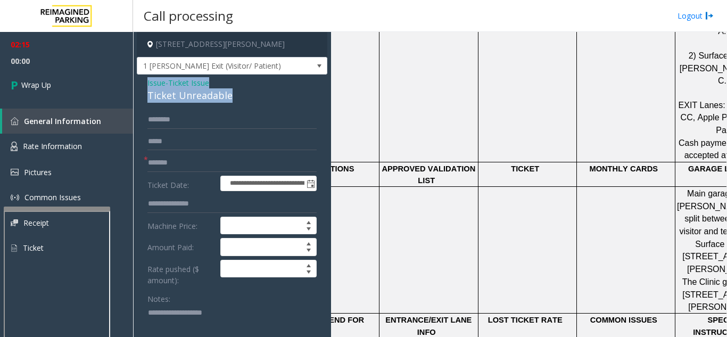
drag, startPoint x: 143, startPoint y: 84, endPoint x: 244, endPoint y: 105, distance: 102.9
copy div "Issue - Ticket Issue Ticket Unreadable"
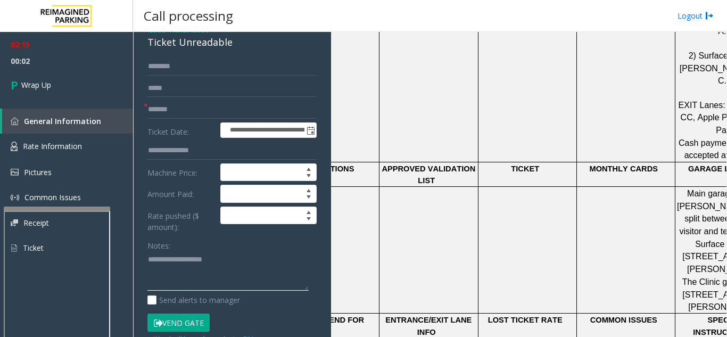
click at [200, 264] on textarea at bounding box center [227, 271] width 161 height 40
paste textarea "**********"
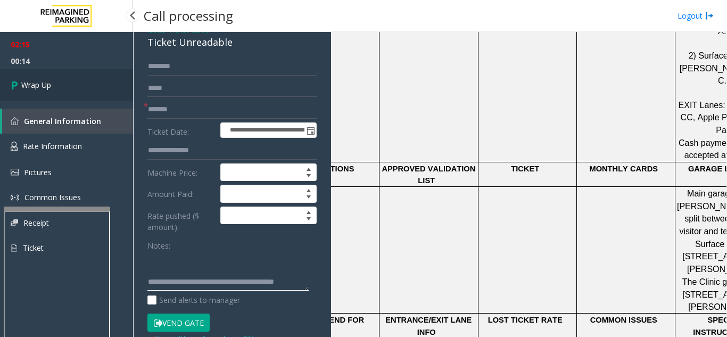
type textarea "**********"
click at [88, 80] on link "Wrap Up" at bounding box center [66, 84] width 133 height 31
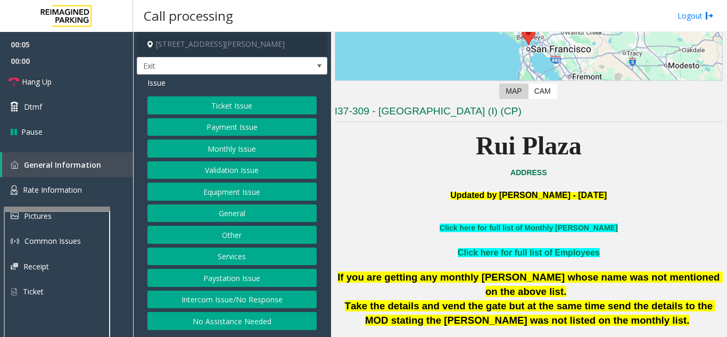
scroll to position [213, 0]
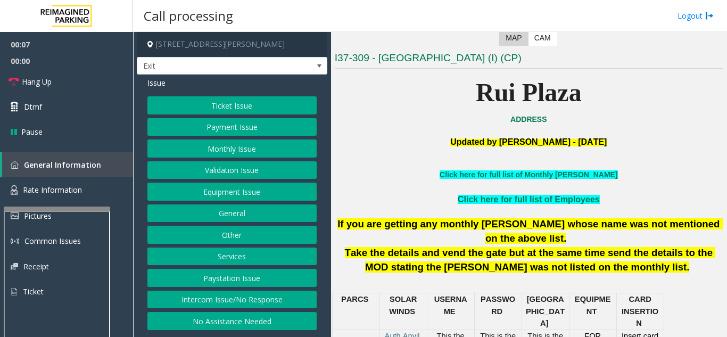
click at [237, 257] on button "Services" at bounding box center [231, 257] width 169 height 18
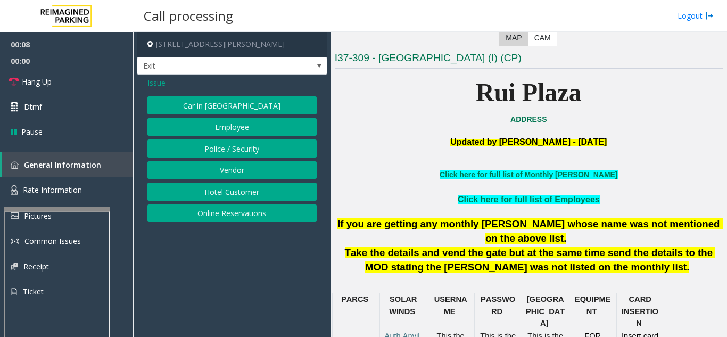
click at [237, 216] on button "Online Reservations" at bounding box center [231, 213] width 169 height 18
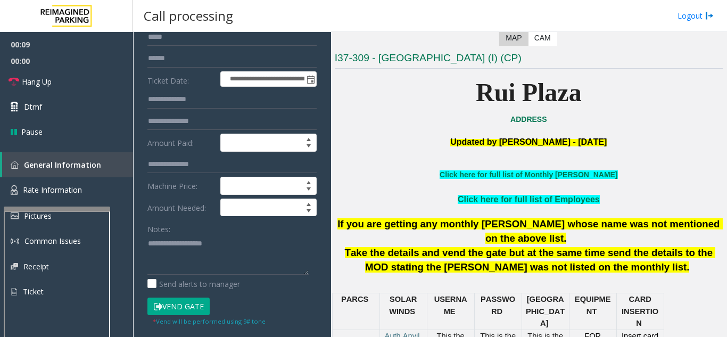
scroll to position [106, 0]
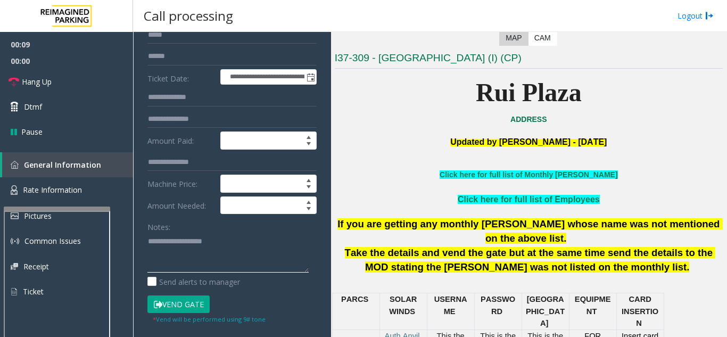
click at [213, 268] on textarea at bounding box center [227, 253] width 161 height 40
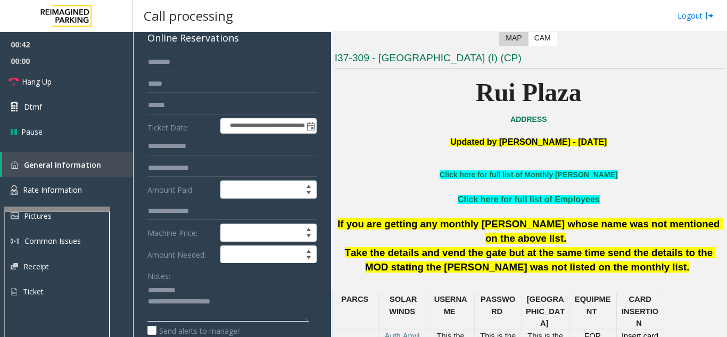
scroll to position [0, 0]
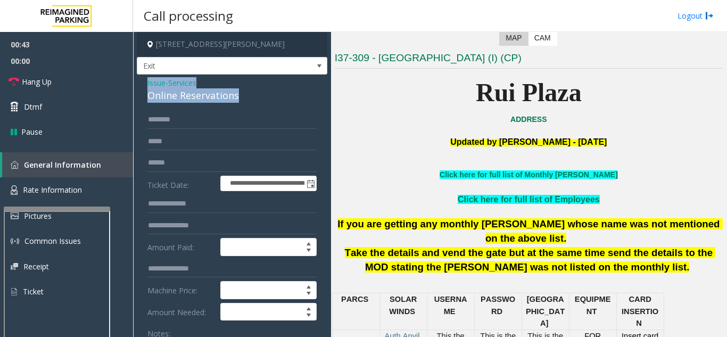
drag, startPoint x: 142, startPoint y: 79, endPoint x: 242, endPoint y: 98, distance: 102.4
copy div "Issue - Services Online Reservations"
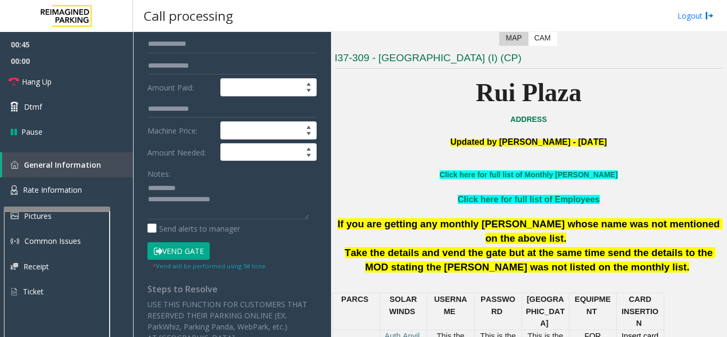
scroll to position [11, 0]
click at [165, 206] on textarea at bounding box center [227, 199] width 161 height 40
paste textarea "**********"
click at [202, 212] on textarea at bounding box center [227, 199] width 161 height 40
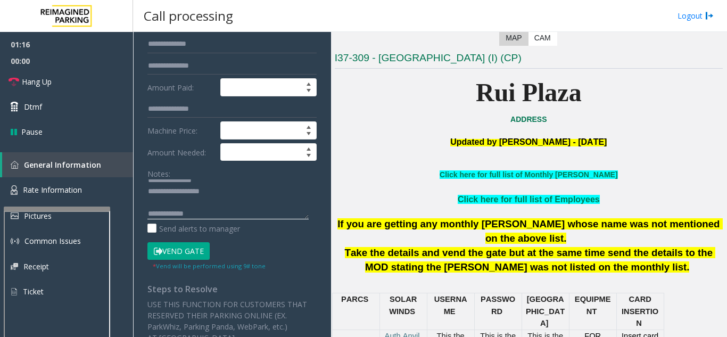
paste textarea "**********"
type textarea "**********"
click at [200, 250] on button "Vend Gate" at bounding box center [178, 251] width 62 height 18
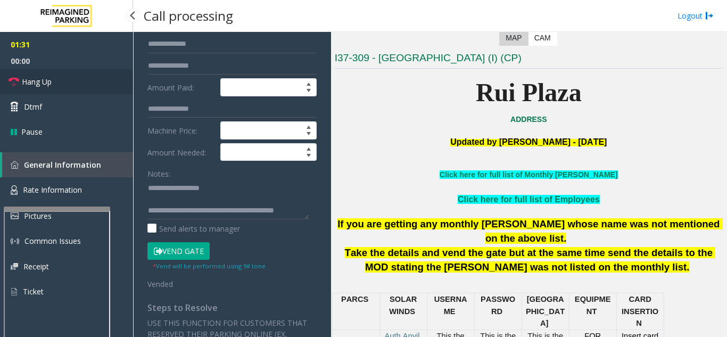
click at [32, 73] on link "Hang Up" at bounding box center [66, 81] width 133 height 25
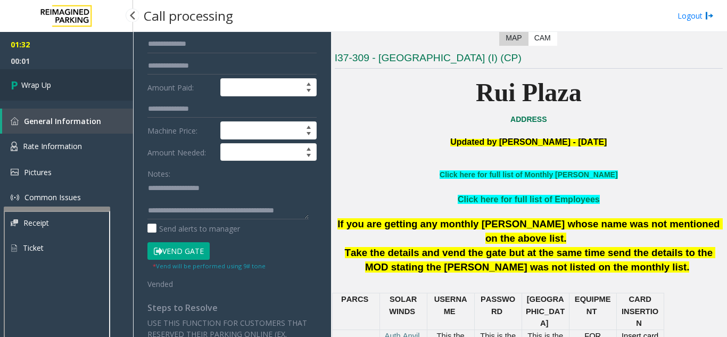
click at [35, 78] on link "Wrap Up" at bounding box center [66, 84] width 133 height 31
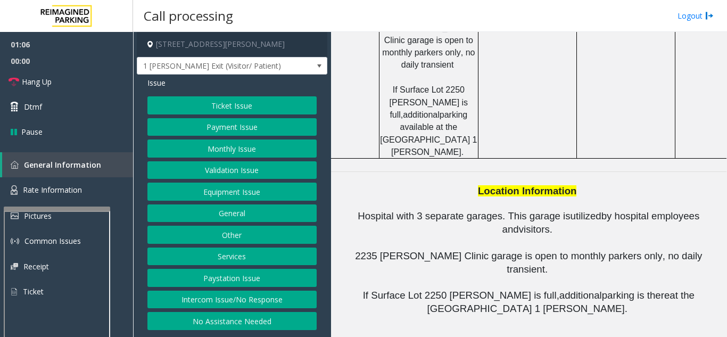
scroll to position [1171, 0]
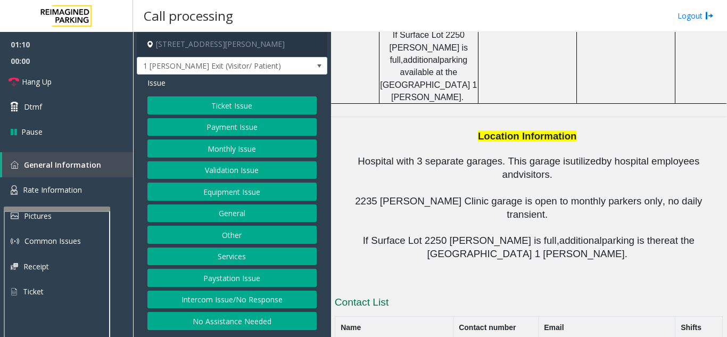
drag, startPoint x: 502, startPoint y: 198, endPoint x: 461, endPoint y: 194, distance: 41.2
copy button "415-750-5796"
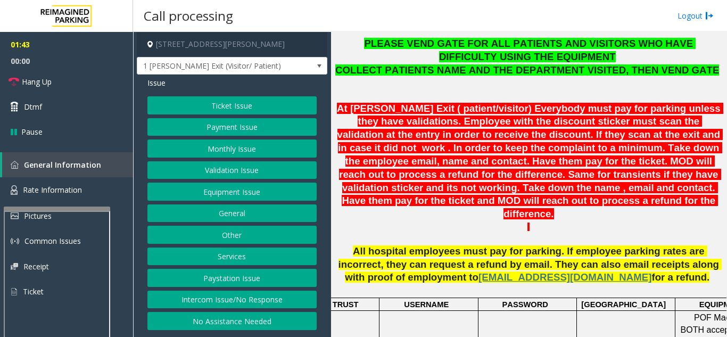
scroll to position [426, 0]
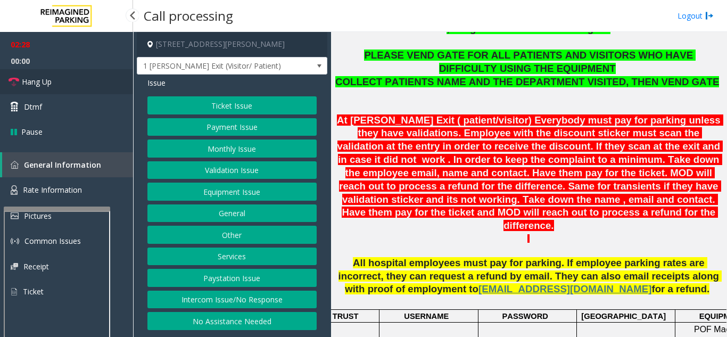
click at [119, 84] on link "Hang Up" at bounding box center [66, 81] width 133 height 25
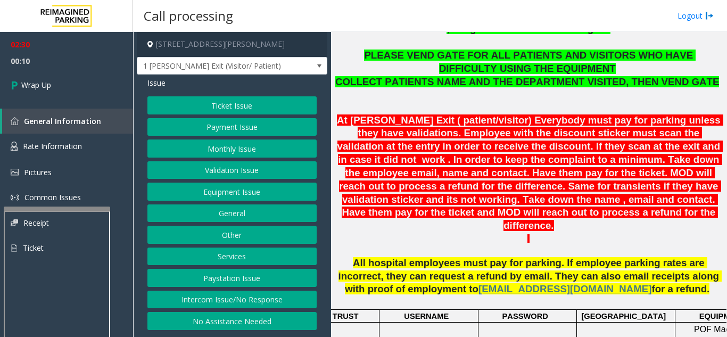
click at [244, 104] on button "Ticket Issue" at bounding box center [231, 105] width 169 height 18
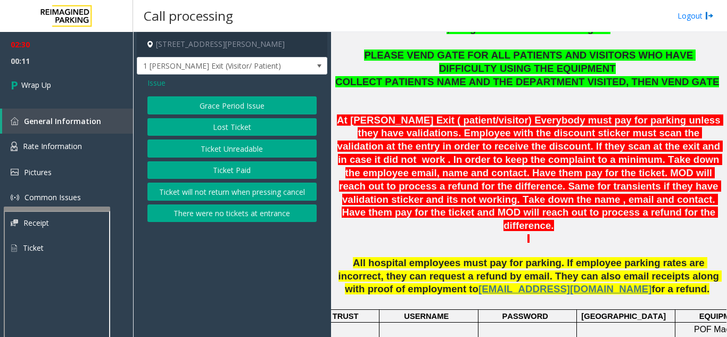
click at [245, 157] on button "Ticket Unreadable" at bounding box center [231, 148] width 169 height 18
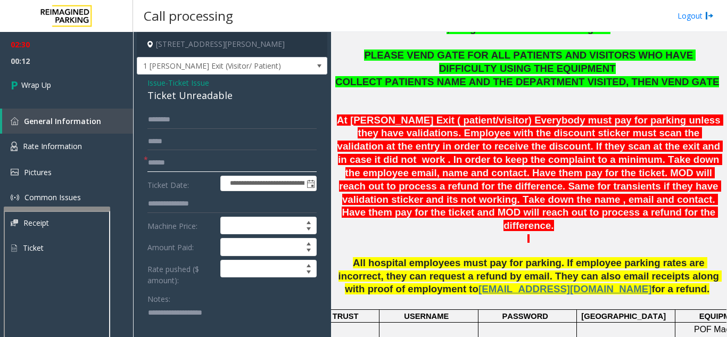
click at [190, 162] on input "text" at bounding box center [231, 163] width 169 height 18
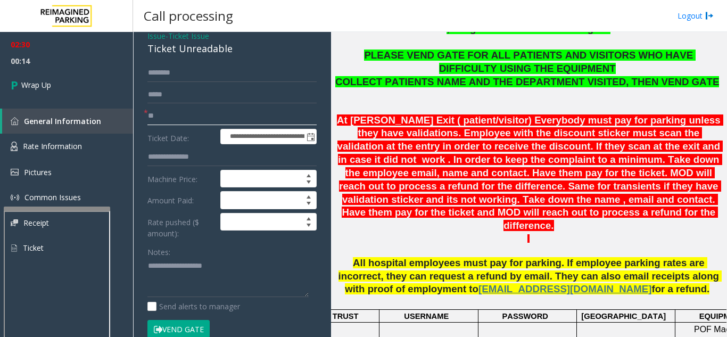
scroll to position [106, 0]
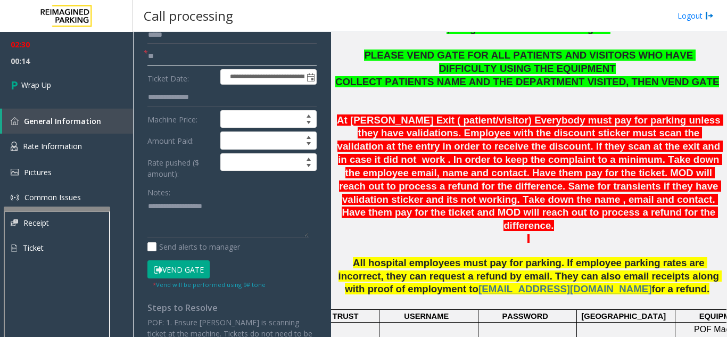
type input "**"
click at [175, 222] on textarea at bounding box center [227, 218] width 161 height 40
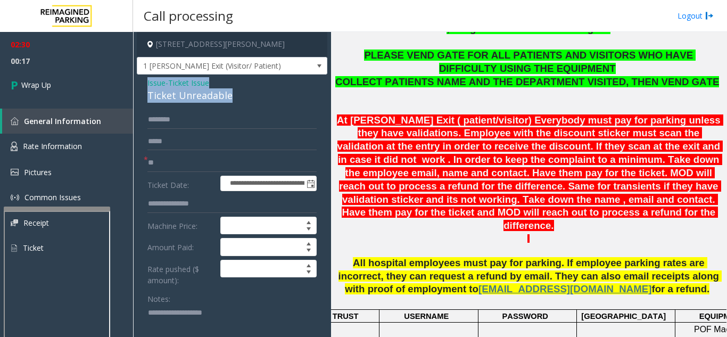
drag, startPoint x: 141, startPoint y: 78, endPoint x: 237, endPoint y: 98, distance: 98.4
copy div "Issue - Ticket Issue Ticket Unreadable"
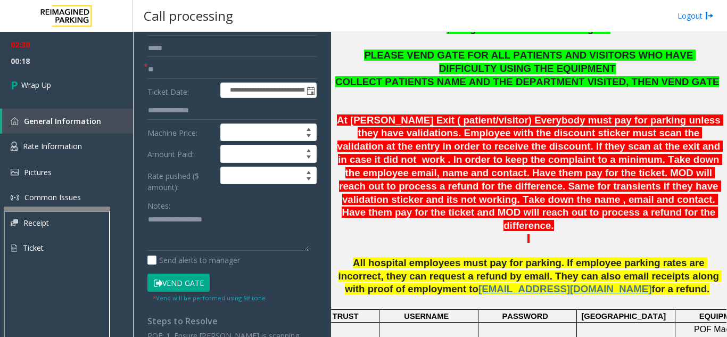
scroll to position [106, 0]
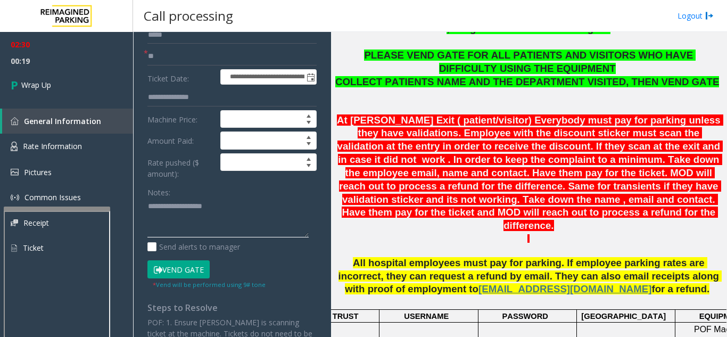
click at [212, 216] on textarea at bounding box center [227, 218] width 161 height 40
paste textarea "**********"
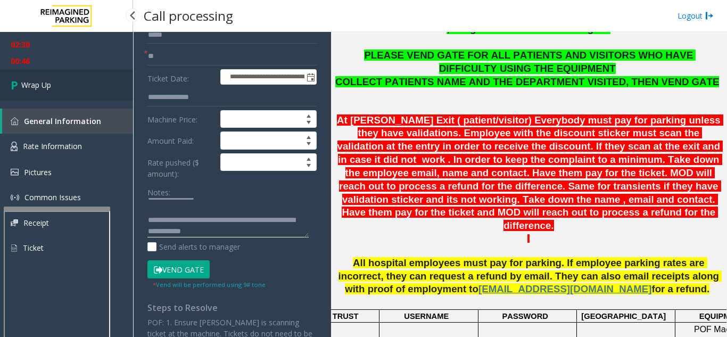
type textarea "**********"
click at [65, 93] on link "Wrap Up" at bounding box center [66, 84] width 133 height 31
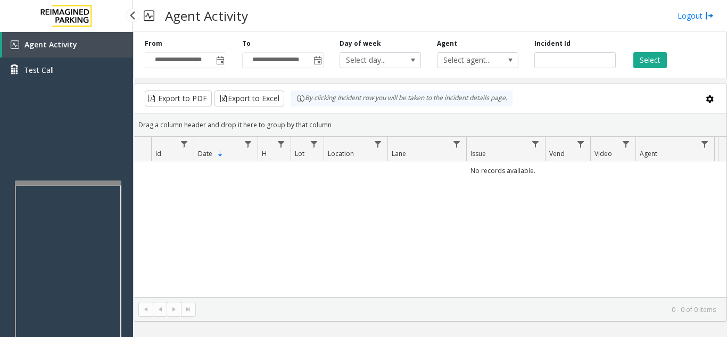
click at [95, 180] on app-root "**********" at bounding box center [363, 168] width 727 height 337
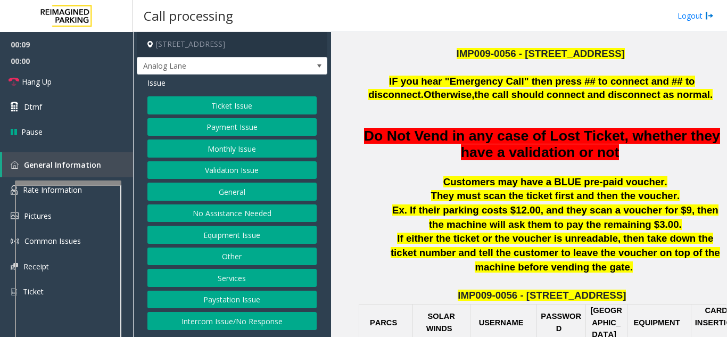
scroll to position [319, 0]
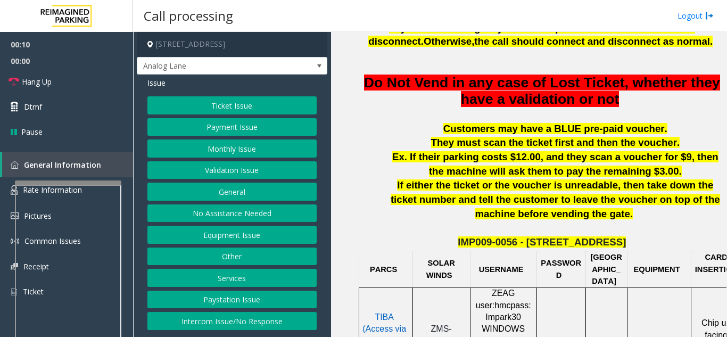
click at [239, 109] on button "Ticket Issue" at bounding box center [231, 105] width 169 height 18
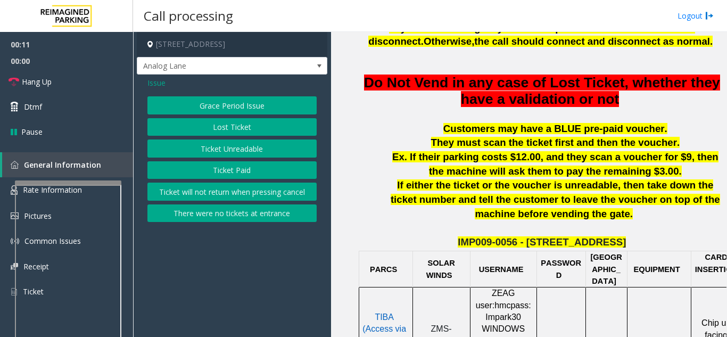
click at [251, 150] on button "Ticket Unreadable" at bounding box center [231, 148] width 169 height 18
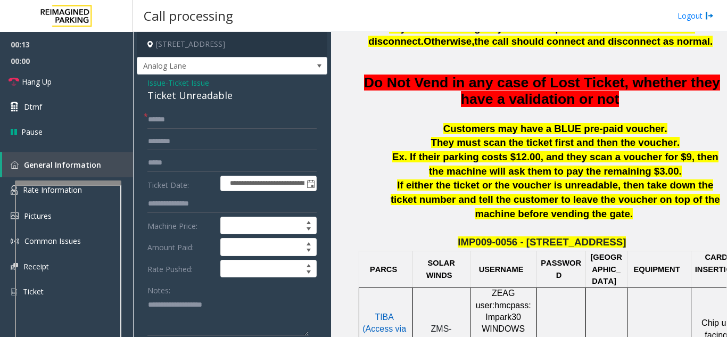
click at [161, 85] on span "Issue" at bounding box center [156, 82] width 18 height 11
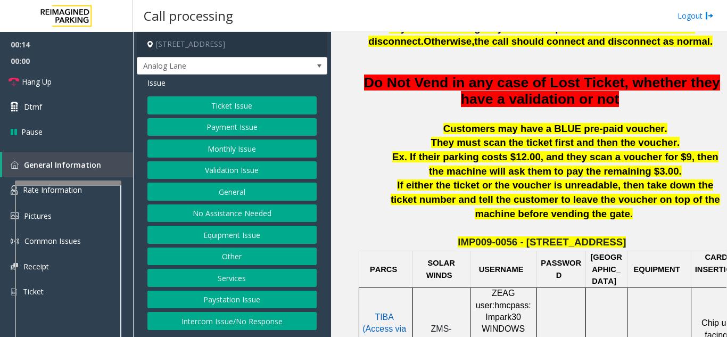
click at [218, 170] on button "Validation Issue" at bounding box center [231, 170] width 169 height 18
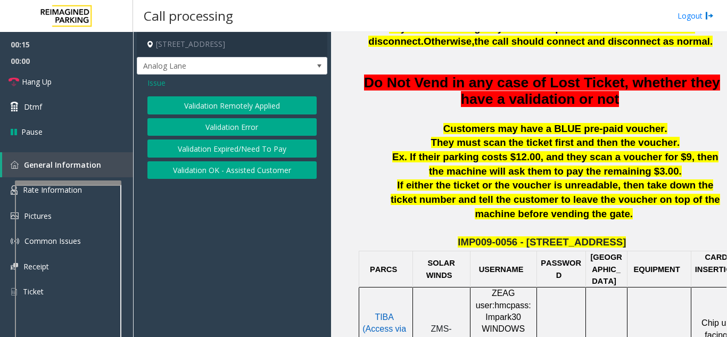
click at [228, 122] on button "Validation Error" at bounding box center [231, 127] width 169 height 18
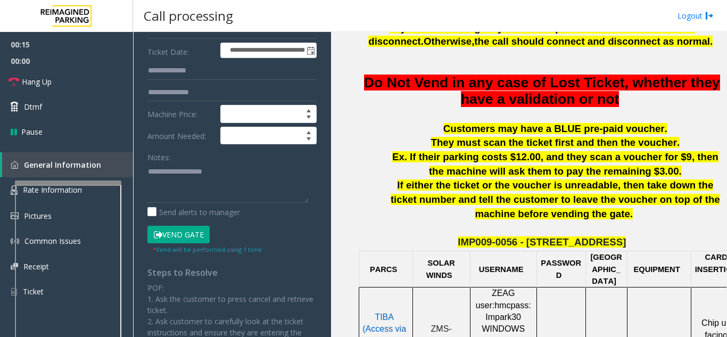
scroll to position [160, 0]
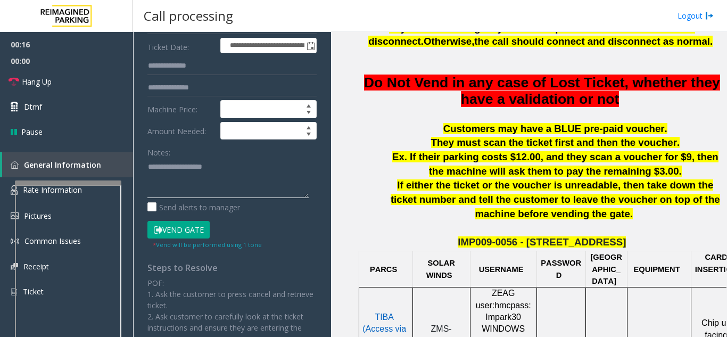
click at [181, 171] on textarea at bounding box center [227, 178] width 161 height 40
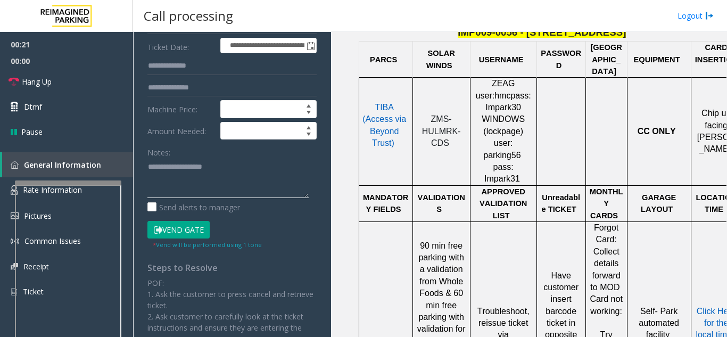
scroll to position [586, 0]
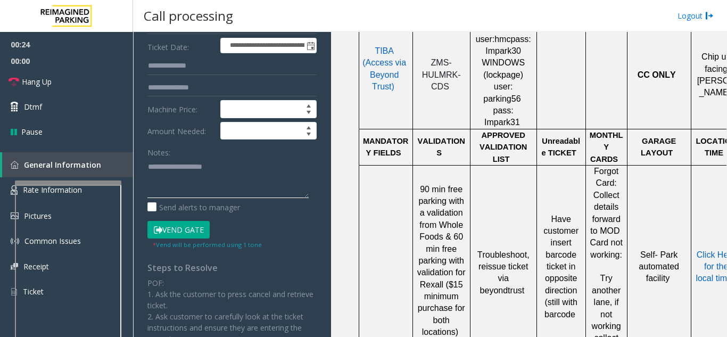
click at [230, 185] on textarea at bounding box center [227, 178] width 161 height 40
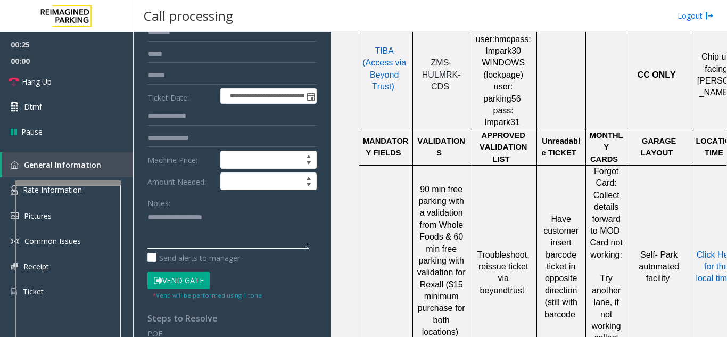
scroll to position [53, 0]
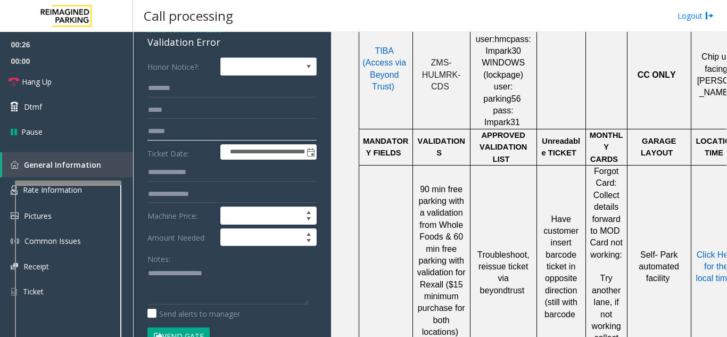
click at [177, 127] on input "text" at bounding box center [231, 131] width 169 height 18
type input "*********"
click at [200, 289] on textarea at bounding box center [227, 285] width 161 height 40
drag, startPoint x: 437, startPoint y: 185, endPoint x: 443, endPoint y: 194, distance: 11.1
click at [443, 194] on span "90 min free parking with a validation from Whole Foods & 60 min free parking wi…" at bounding box center [441, 261] width 48 height 152
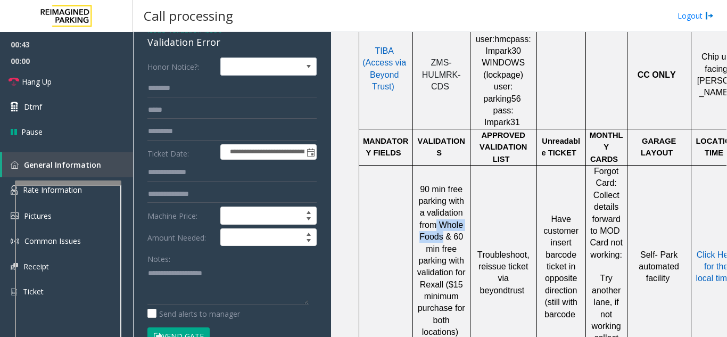
copy span "Whole Foods"
click at [275, 281] on textarea at bounding box center [227, 285] width 161 height 40
paste textarea "**********"
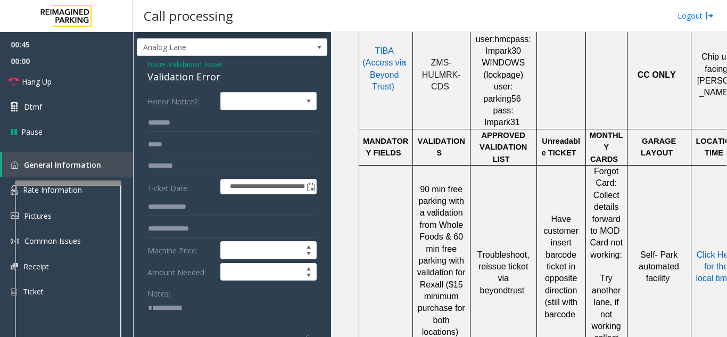
scroll to position [0, 0]
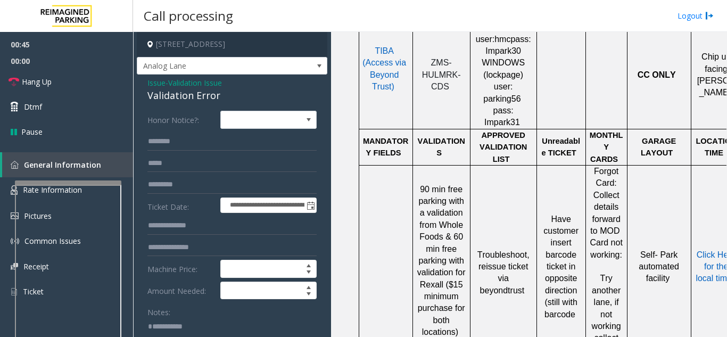
type textarea "**********"
click at [229, 152] on form "**********" at bounding box center [231, 260] width 169 height 299
click at [229, 147] on input "text" at bounding box center [231, 142] width 169 height 18
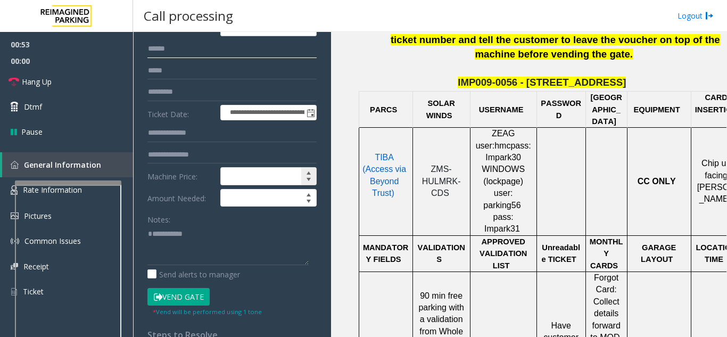
scroll to position [106, 0]
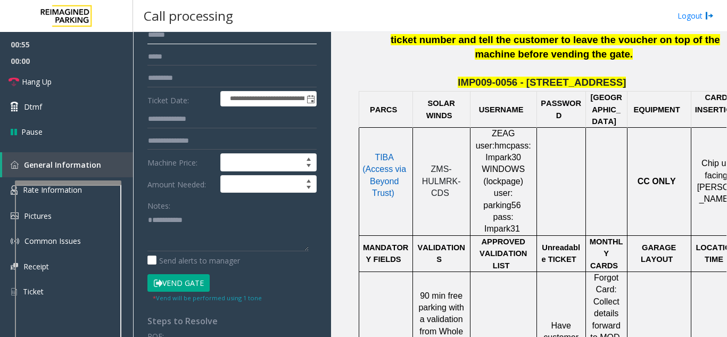
type input "*****"
click at [202, 130] on form "**********" at bounding box center [231, 153] width 169 height 299
click at [200, 125] on input "text" at bounding box center [231, 119] width 169 height 18
click at [198, 125] on input "text" at bounding box center [231, 119] width 169 height 18
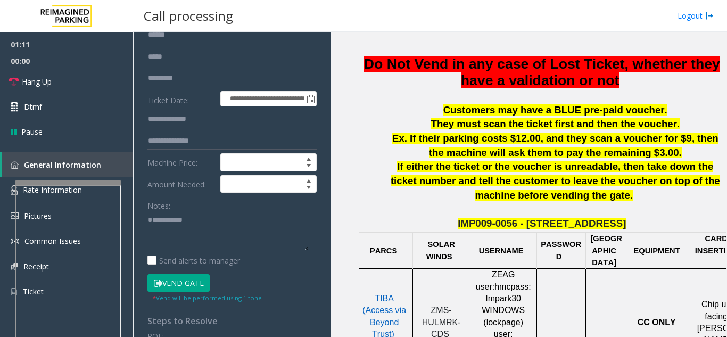
scroll to position [319, 0]
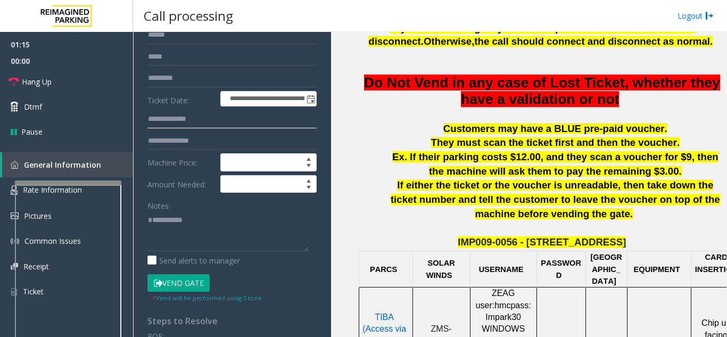
click at [276, 118] on input "text" at bounding box center [231, 119] width 169 height 18
type input "****"
click at [198, 287] on button "Vend Gate" at bounding box center [178, 283] width 62 height 18
click at [187, 241] on textarea at bounding box center [227, 231] width 161 height 40
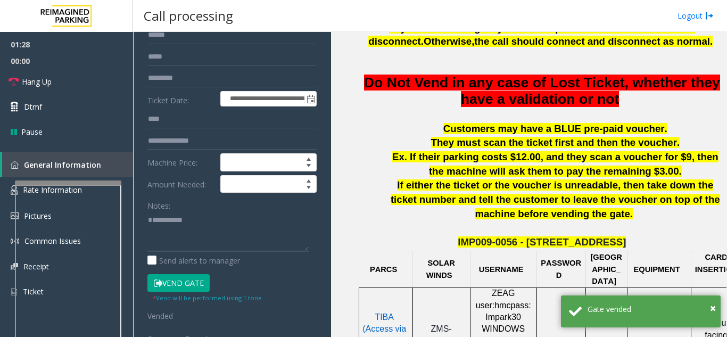
click at [217, 226] on textarea at bounding box center [227, 231] width 161 height 40
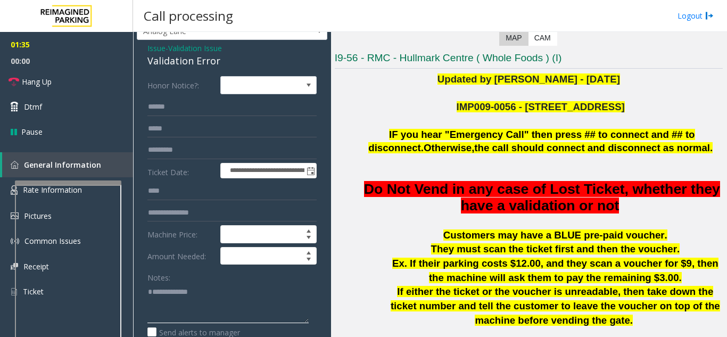
scroll to position [53, 0]
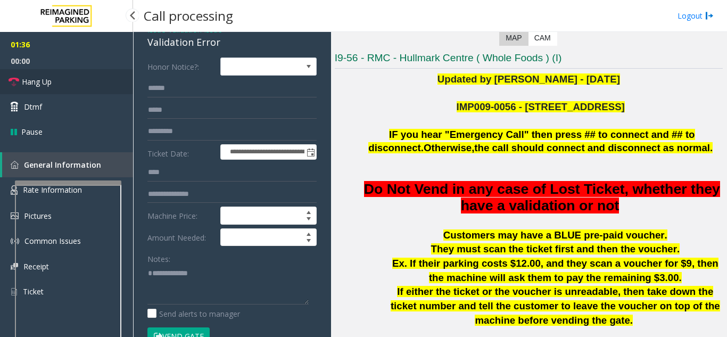
click at [44, 86] on span "Hang Up" at bounding box center [37, 81] width 30 height 11
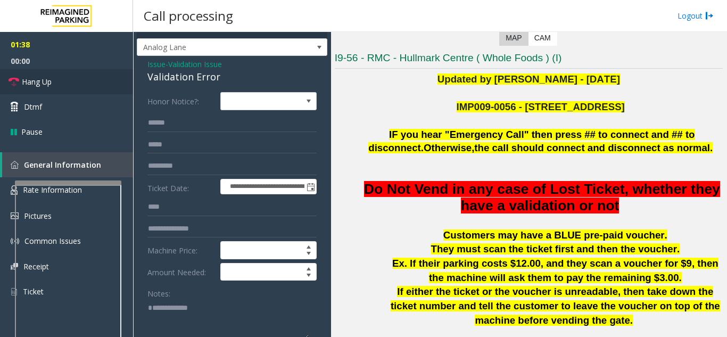
scroll to position [0, 0]
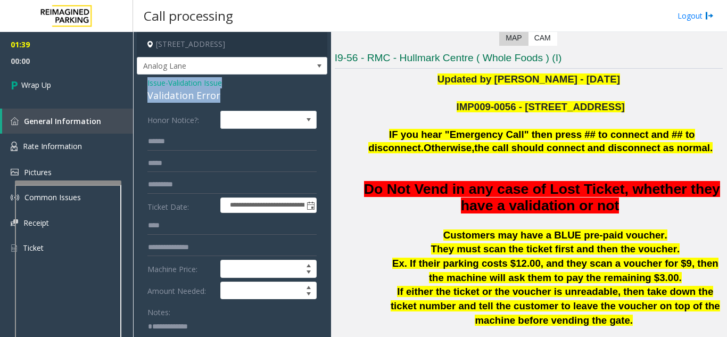
drag, startPoint x: 143, startPoint y: 82, endPoint x: 217, endPoint y: 100, distance: 75.5
copy div "Issue - Validation Issue Validation Error"
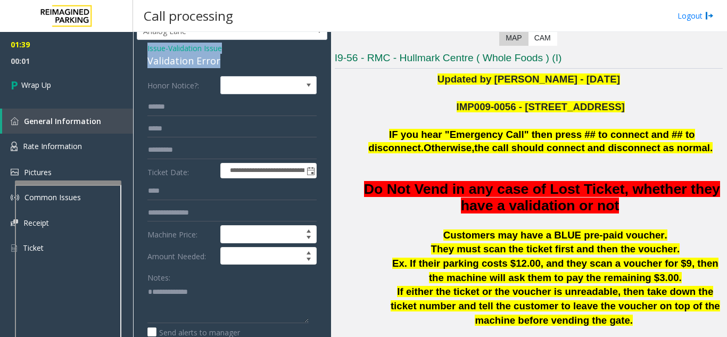
scroll to position [53, 0]
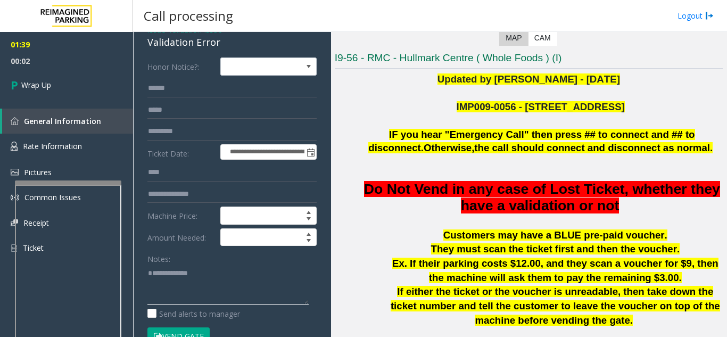
click at [170, 302] on textarea at bounding box center [227, 285] width 161 height 40
paste textarea "**********"
click at [261, 305] on div "Notes: Send alerts to manager" at bounding box center [231, 285] width 169 height 70
click at [259, 301] on textarea at bounding box center [227, 285] width 161 height 40
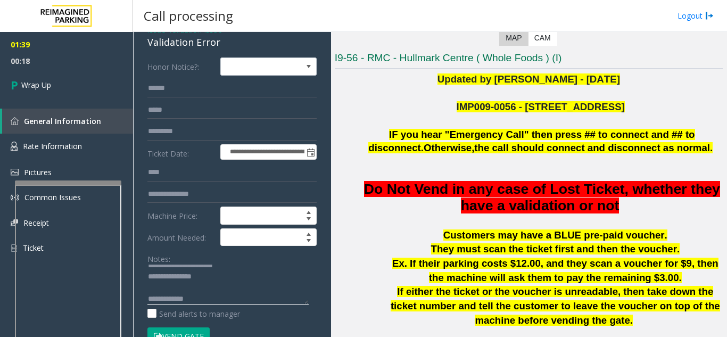
paste textarea "**********"
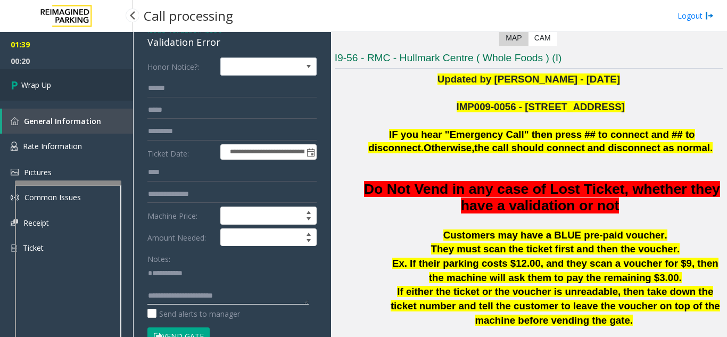
type textarea "**********"
click at [46, 95] on link "Wrap Up" at bounding box center [66, 84] width 133 height 31
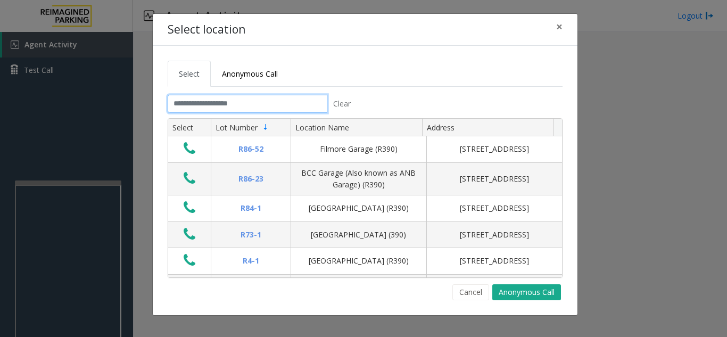
click at [245, 102] on input "text" at bounding box center [248, 104] width 160 height 18
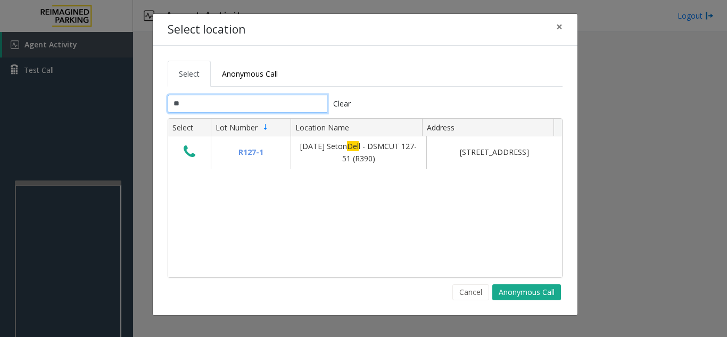
type input "*"
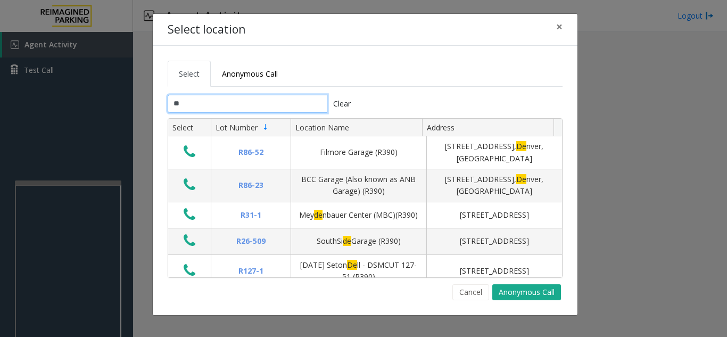
type input "*"
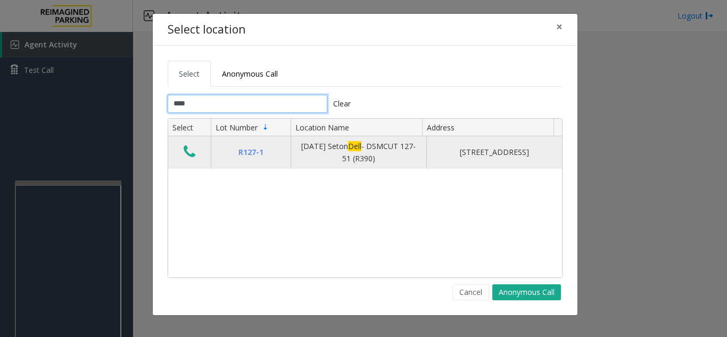
type input "****"
click at [192, 152] on icon "Data table" at bounding box center [190, 151] width 12 height 15
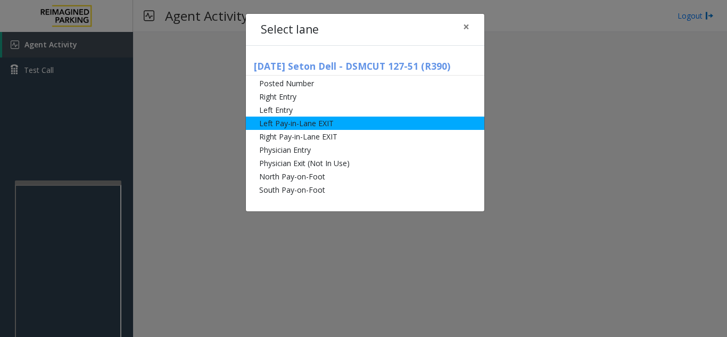
click at [320, 121] on li "Left Pay-in-Lane EXIT" at bounding box center [365, 123] width 239 height 13
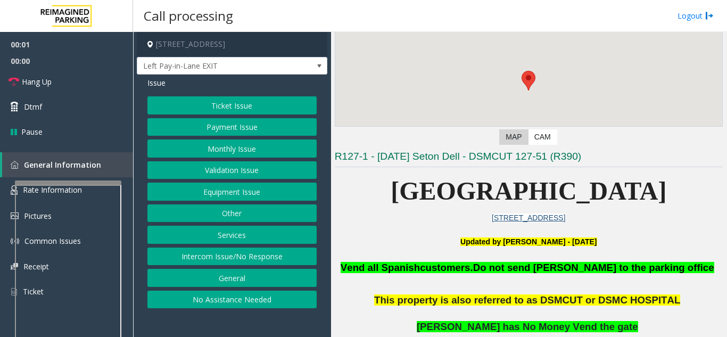
scroll to position [160, 0]
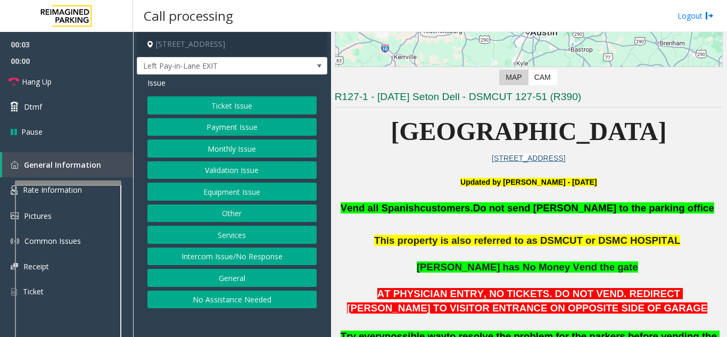
click at [287, 103] on button "Ticket Issue" at bounding box center [231, 105] width 169 height 18
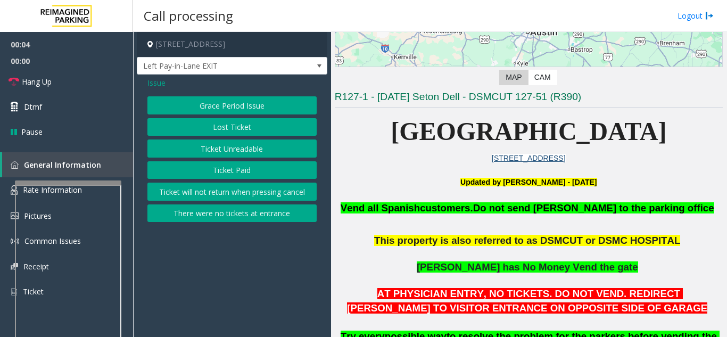
click at [153, 82] on span "Issue" at bounding box center [156, 82] width 18 height 11
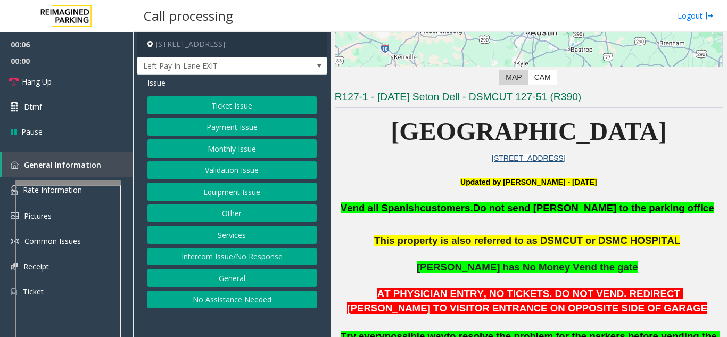
click at [236, 237] on button "Services" at bounding box center [231, 235] width 169 height 18
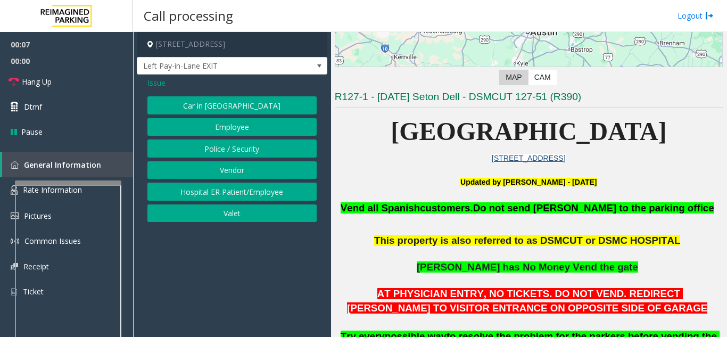
click at [232, 125] on button "Employee" at bounding box center [231, 127] width 169 height 18
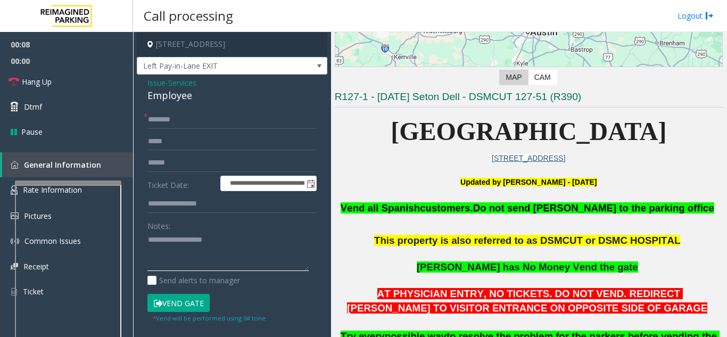
click at [195, 240] on textarea at bounding box center [227, 252] width 161 height 40
type textarea "****"
click at [240, 120] on input "text" at bounding box center [231, 120] width 169 height 18
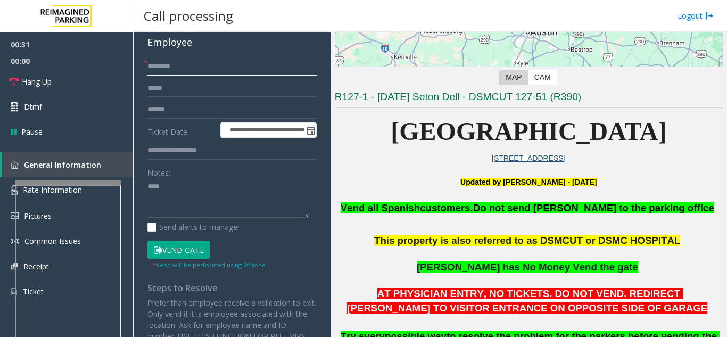
type input "********"
click at [167, 250] on button "Vend Gate" at bounding box center [178, 250] width 62 height 18
click at [149, 186] on textarea at bounding box center [227, 198] width 161 height 40
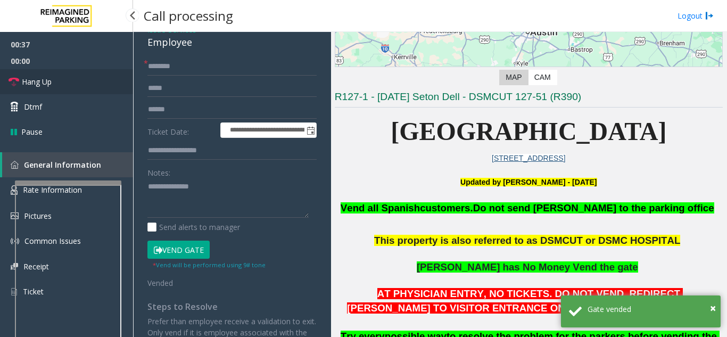
click at [83, 79] on link "Hang Up" at bounding box center [66, 81] width 133 height 25
click at [218, 192] on textarea at bounding box center [227, 198] width 161 height 40
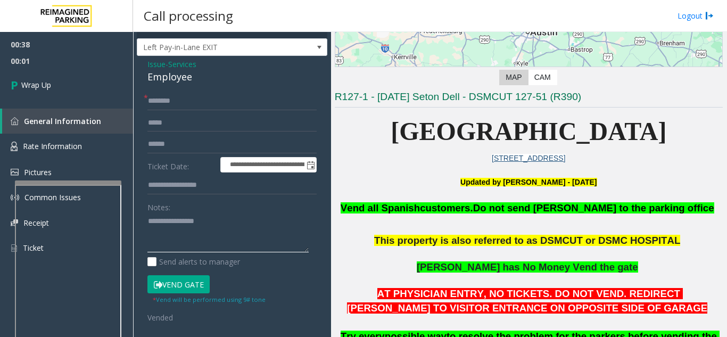
scroll to position [0, 0]
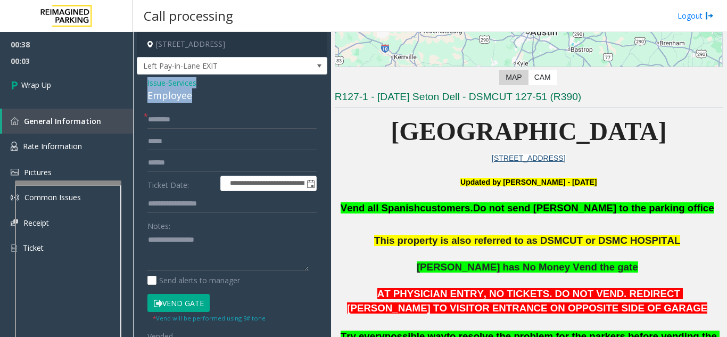
drag, startPoint x: 144, startPoint y: 81, endPoint x: 203, endPoint y: 95, distance: 60.2
click at [203, 95] on div "**********" at bounding box center [232, 266] width 191 height 383
copy div "Issue - Services Employee"
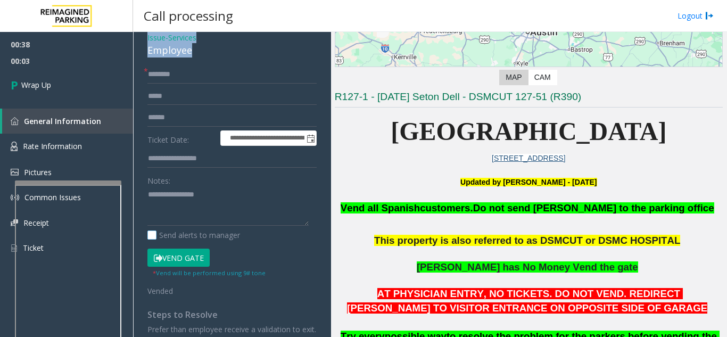
scroll to position [106, 0]
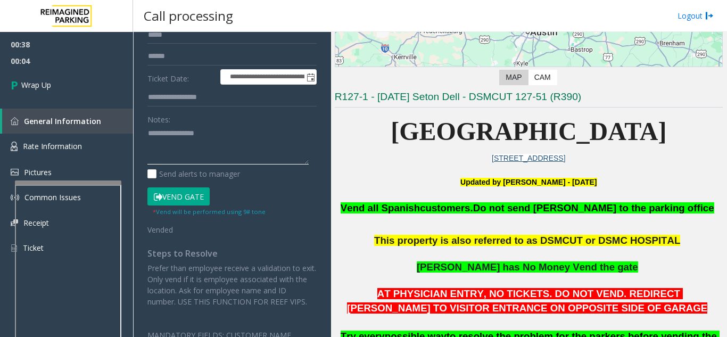
click at [171, 161] on textarea at bounding box center [227, 145] width 161 height 40
paste textarea "**********"
click at [240, 163] on textarea at bounding box center [227, 145] width 161 height 40
paste textarea "**********"
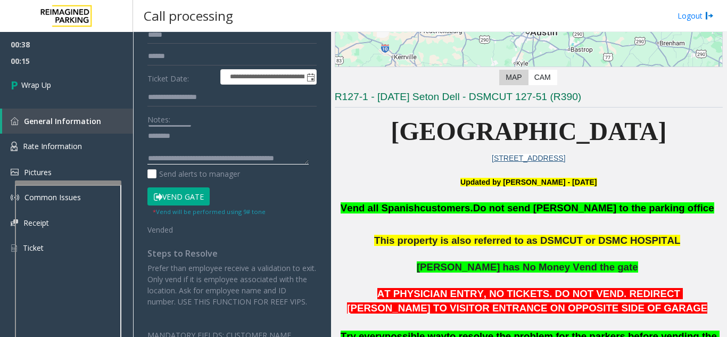
scroll to position [42, 0]
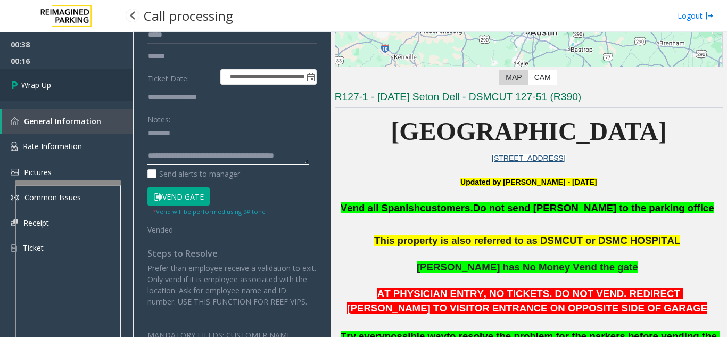
type textarea "**********"
click at [84, 76] on link "Wrap Up" at bounding box center [66, 84] width 133 height 31
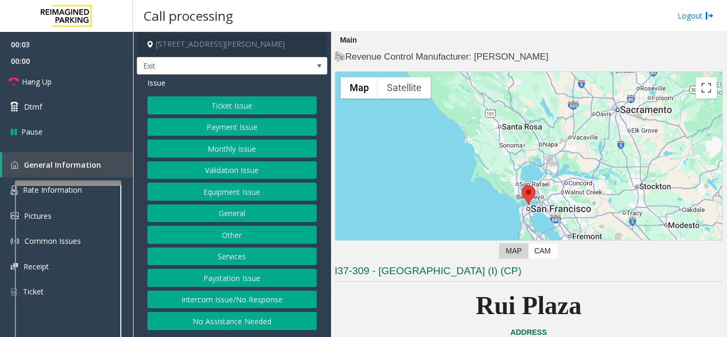
click at [253, 264] on button "Services" at bounding box center [231, 257] width 169 height 18
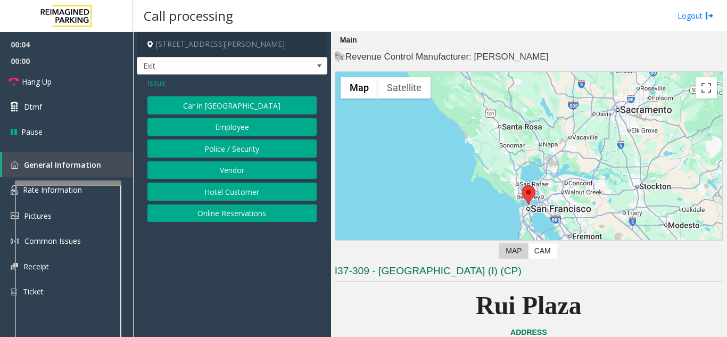
click at [228, 215] on button "Online Reservations" at bounding box center [231, 213] width 169 height 18
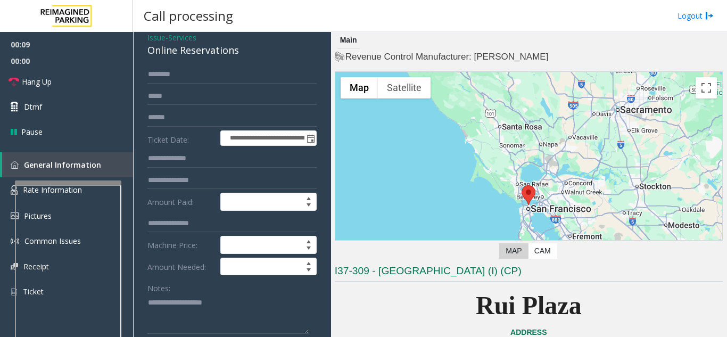
scroll to position [106, 0]
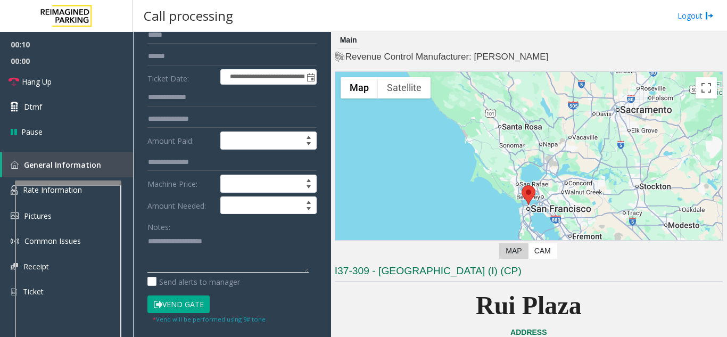
click at [202, 256] on textarea at bounding box center [227, 253] width 161 height 40
type textarea "*"
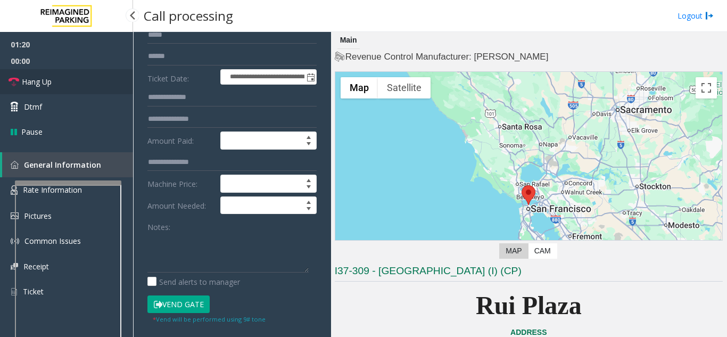
click at [43, 81] on span "Hang Up" at bounding box center [37, 81] width 30 height 11
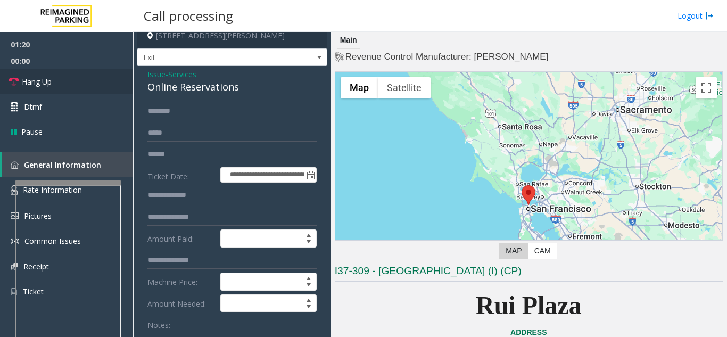
scroll to position [0, 0]
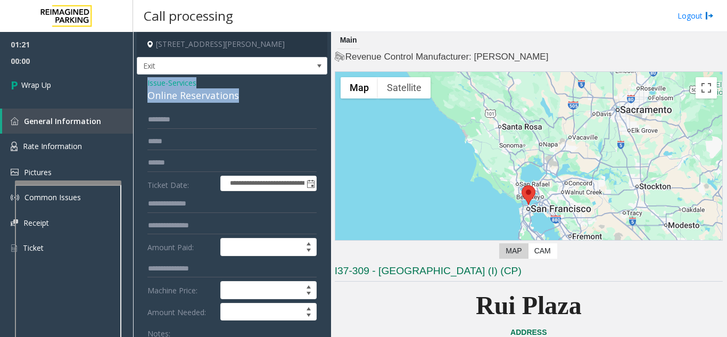
drag, startPoint x: 141, startPoint y: 79, endPoint x: 243, endPoint y: 98, distance: 103.4
copy div "Issue - Services Online Reservations"
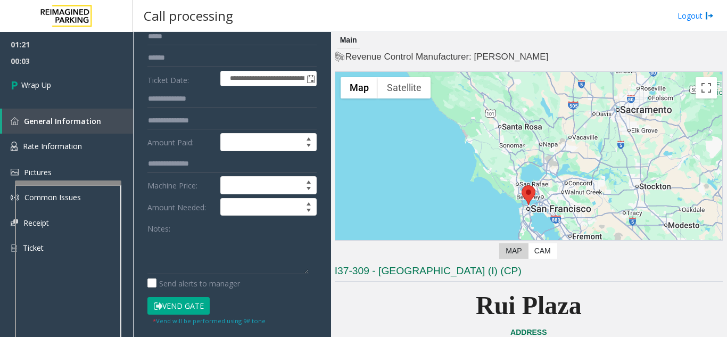
scroll to position [106, 0]
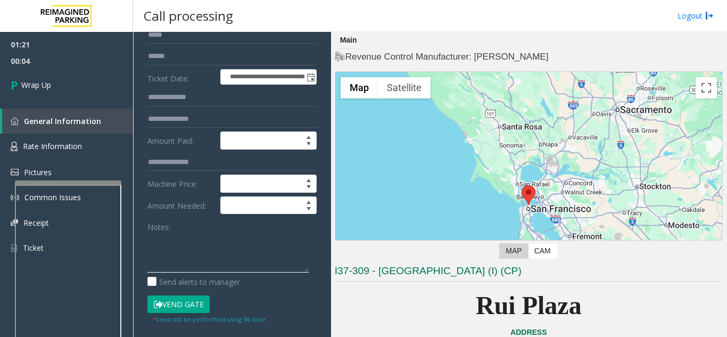
click at [180, 250] on textarea at bounding box center [227, 253] width 161 height 40
paste textarea "**********"
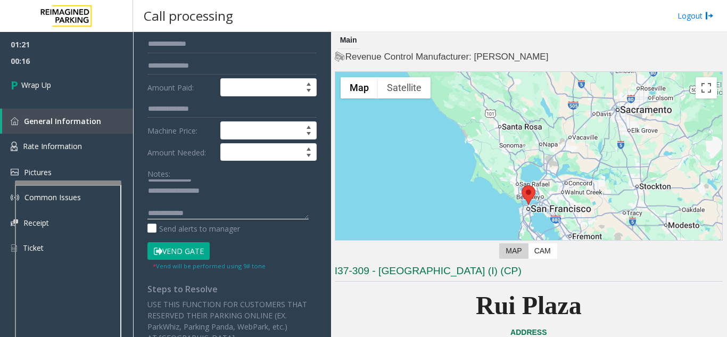
scroll to position [11, 0]
click at [260, 212] on textarea at bounding box center [227, 199] width 161 height 40
paste textarea "**********"
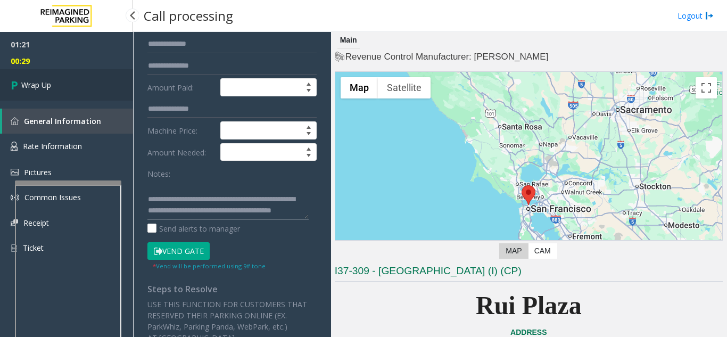
type textarea "**********"
click at [100, 80] on link "Wrap Up" at bounding box center [66, 84] width 133 height 31
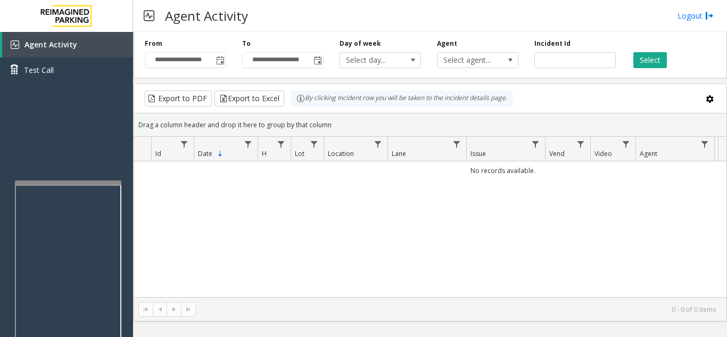
click at [107, 183] on div at bounding box center [68, 182] width 106 height 4
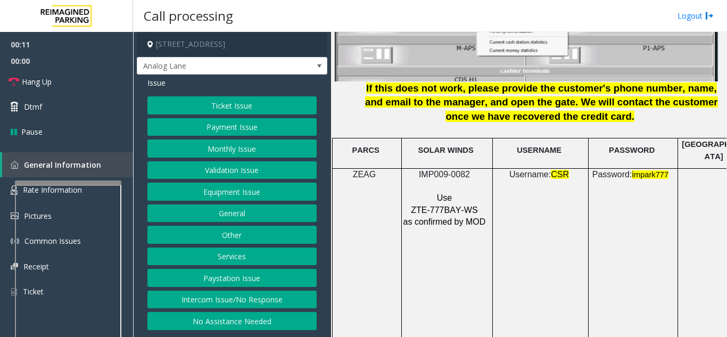
scroll to position [1491, 0]
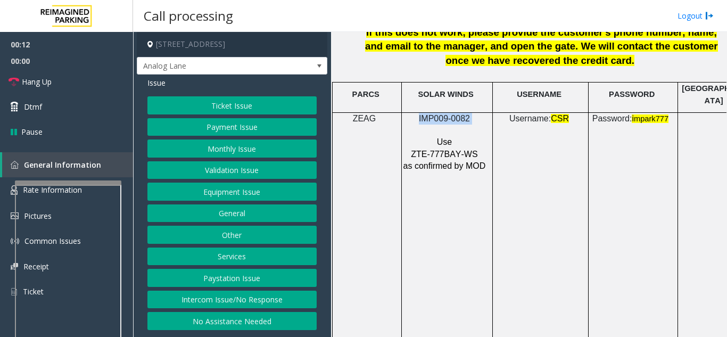
drag, startPoint x: 408, startPoint y: 109, endPoint x: 490, endPoint y: 108, distance: 81.5
click at [490, 113] on div "IMP009-0082 Use ZTE-777BAY-WS as confirmed by MOD" at bounding box center [447, 143] width 91 height 60
copy p "IMP009-0082"
click at [283, 108] on button "Ticket Issue" at bounding box center [231, 105] width 169 height 18
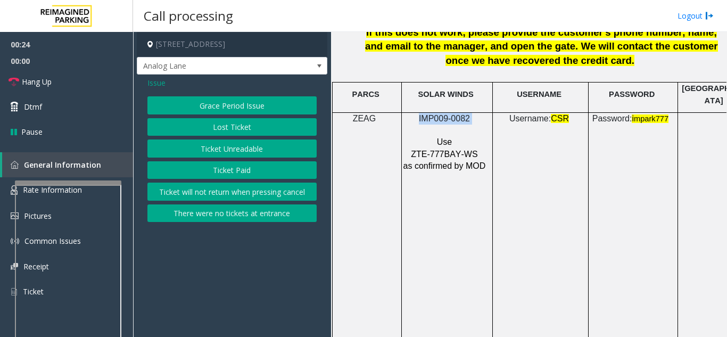
click at [259, 145] on button "Ticket Unreadable" at bounding box center [231, 148] width 169 height 18
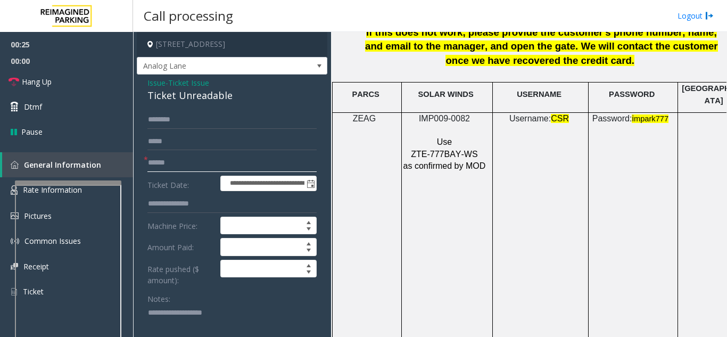
click at [201, 167] on input "text" at bounding box center [231, 163] width 169 height 18
click at [173, 163] on input "text" at bounding box center [231, 163] width 169 height 18
type input "*"
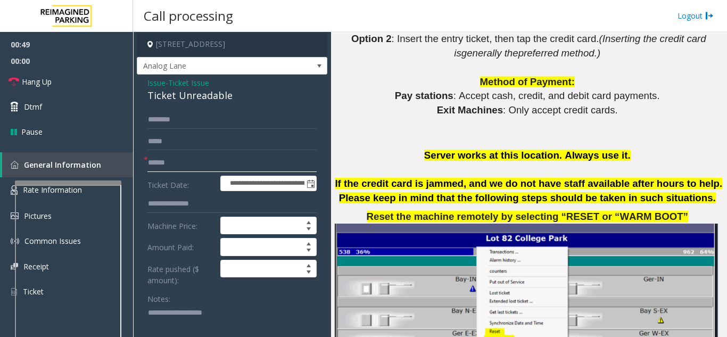
scroll to position [1065, 0]
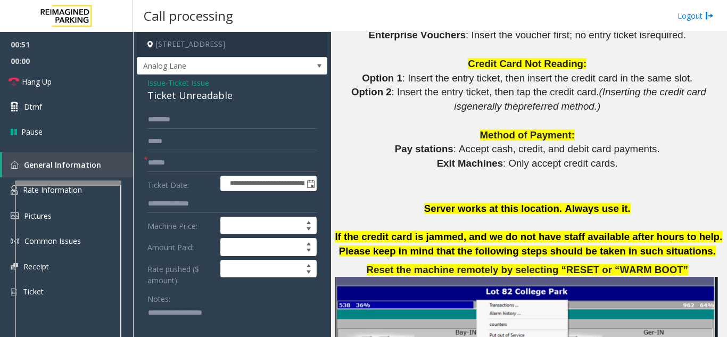
click at [157, 83] on span "Issue" at bounding box center [156, 82] width 18 height 11
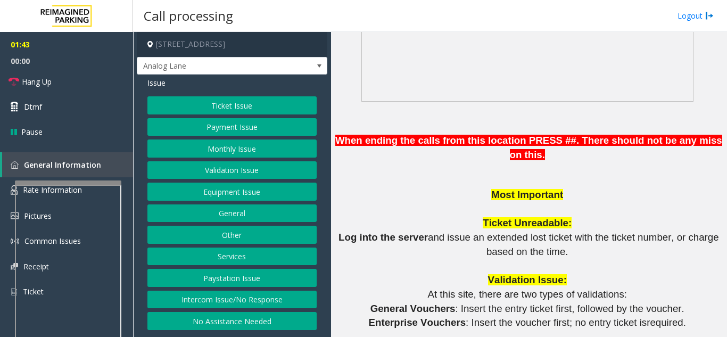
scroll to position [745, 0]
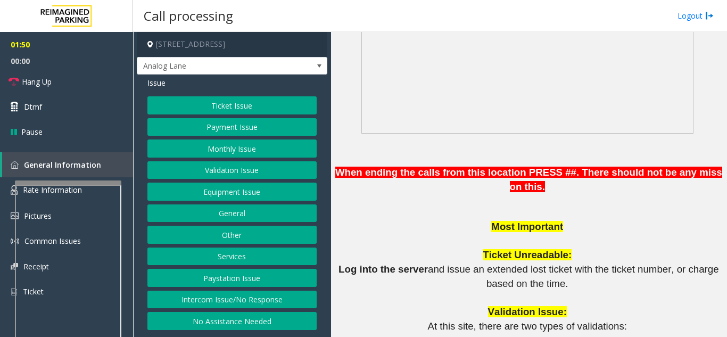
click at [249, 142] on button "Monthly Issue" at bounding box center [231, 148] width 169 height 18
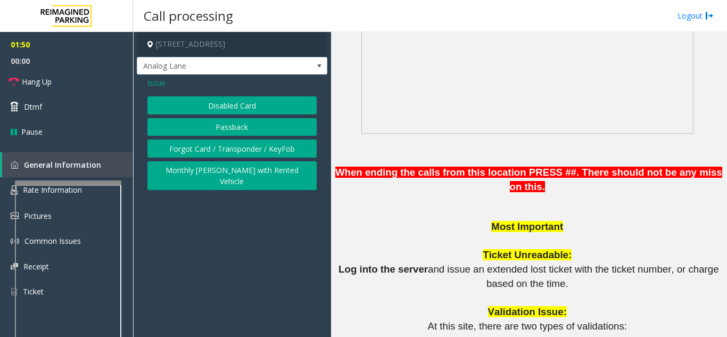
click at [228, 107] on button "Disabled Card" at bounding box center [231, 105] width 169 height 18
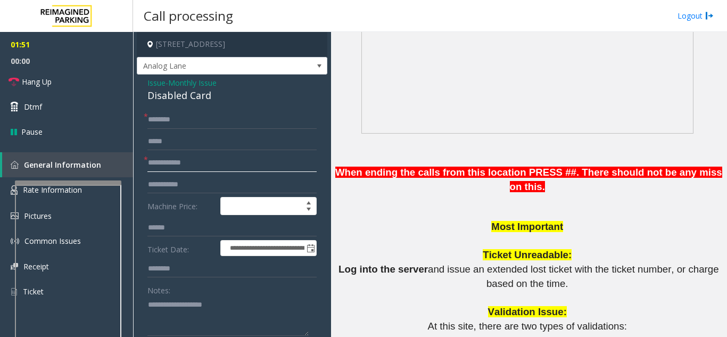
click at [169, 164] on input "text" at bounding box center [231, 163] width 169 height 18
type input "**********"
click at [215, 120] on input "text" at bounding box center [231, 120] width 169 height 18
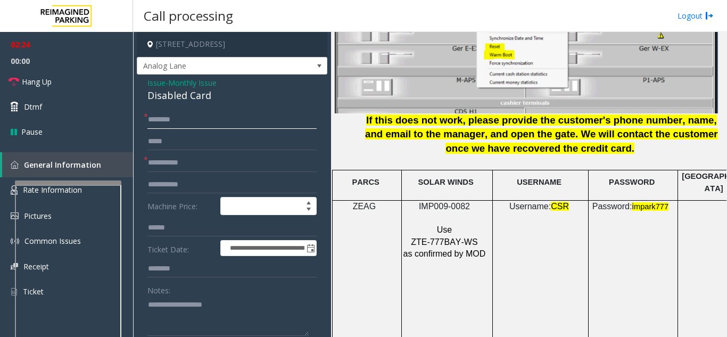
scroll to position [1384, 0]
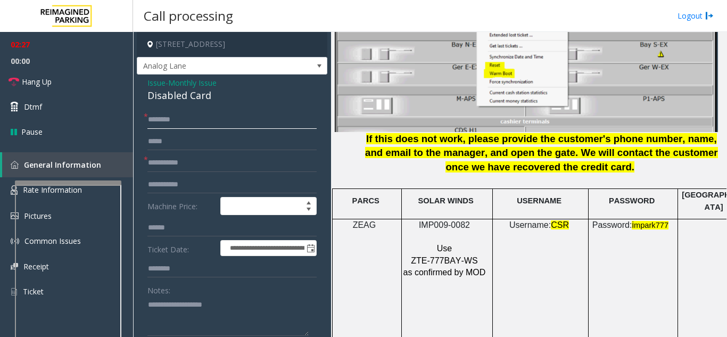
click at [226, 127] on input "text" at bounding box center [231, 120] width 169 height 18
type input "*"
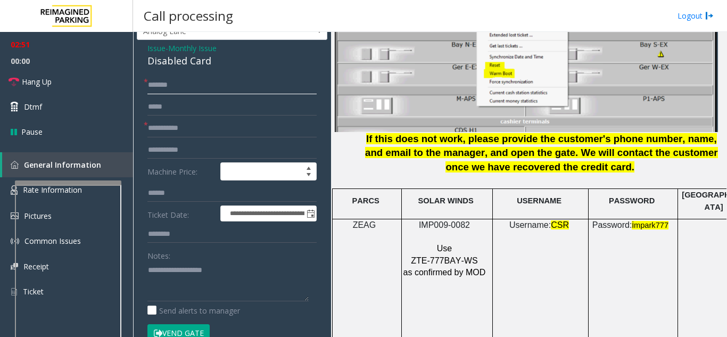
scroll to position [53, 0]
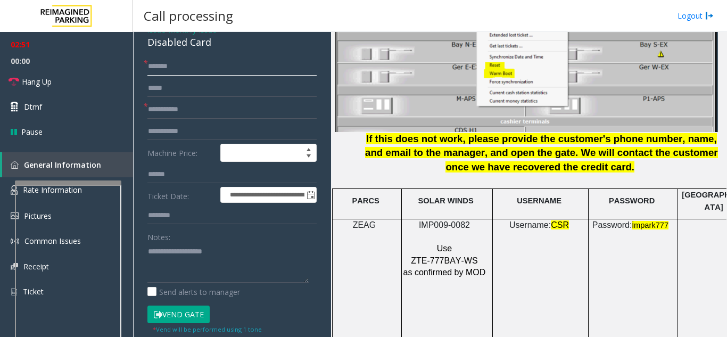
type input "*******"
click at [175, 318] on button "Vend Gate" at bounding box center [178, 315] width 62 height 18
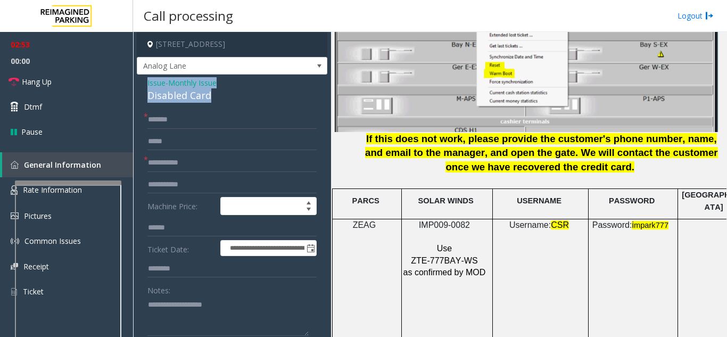
drag, startPoint x: 143, startPoint y: 85, endPoint x: 223, endPoint y: 96, distance: 81.1
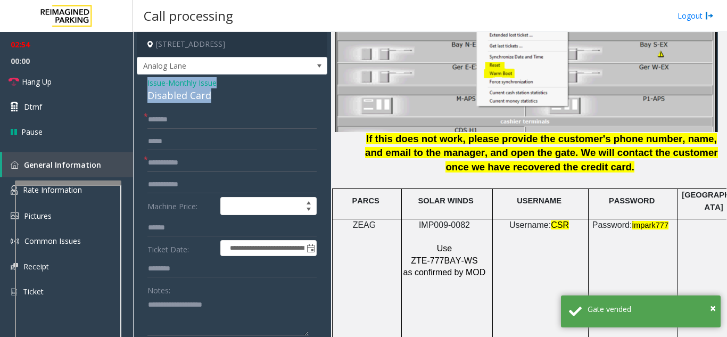
copy div "Issue - Monthly Issue Disabled Card"
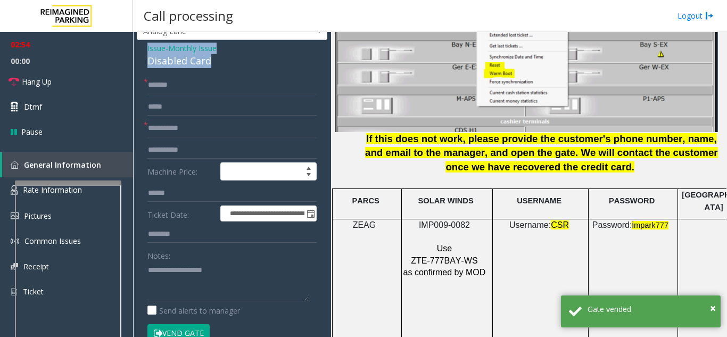
scroll to position [53, 0]
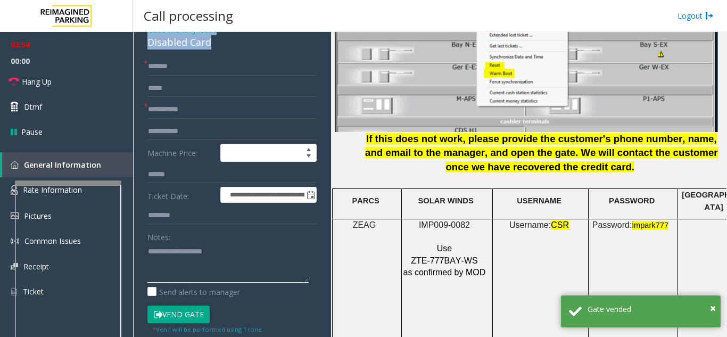
click at [182, 264] on textarea at bounding box center [227, 263] width 161 height 40
paste textarea "**********"
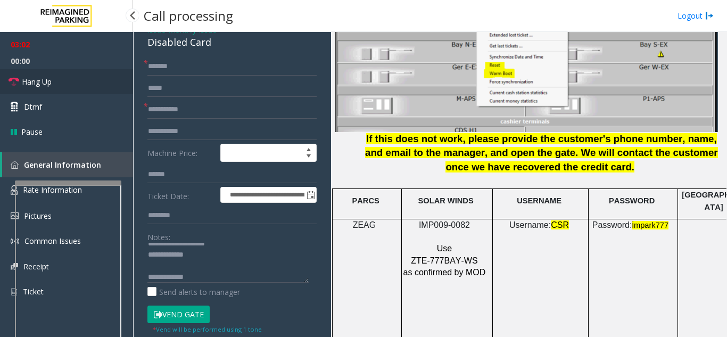
click at [84, 88] on link "Hang Up" at bounding box center [66, 81] width 133 height 25
click at [216, 279] on textarea at bounding box center [227, 263] width 161 height 40
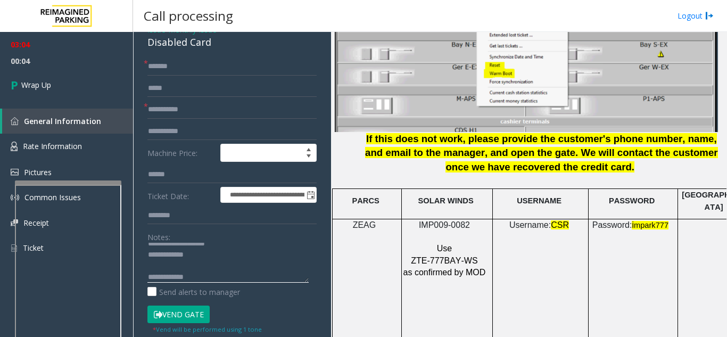
click at [277, 276] on textarea at bounding box center [227, 263] width 161 height 40
paste textarea "**********"
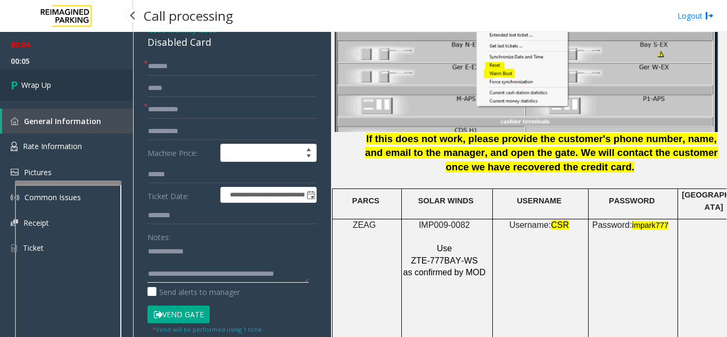
type textarea "**********"
click at [51, 80] on span "Wrap Up" at bounding box center [36, 84] width 30 height 11
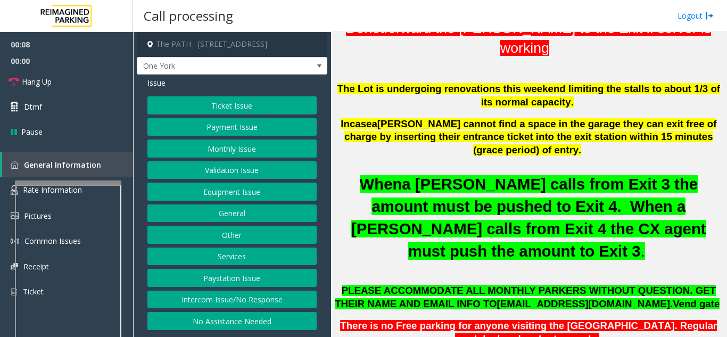
scroll to position [373, 0]
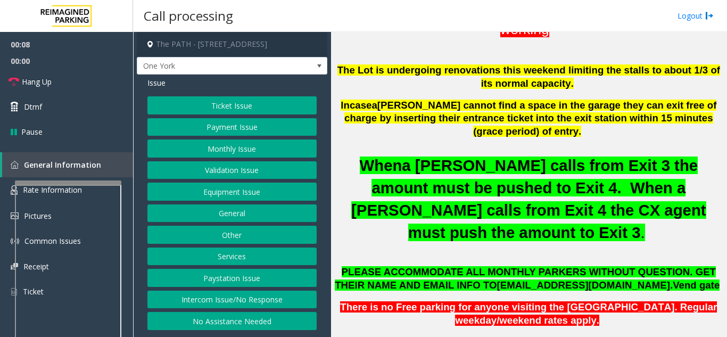
click at [264, 103] on button "Ticket Issue" at bounding box center [231, 105] width 169 height 18
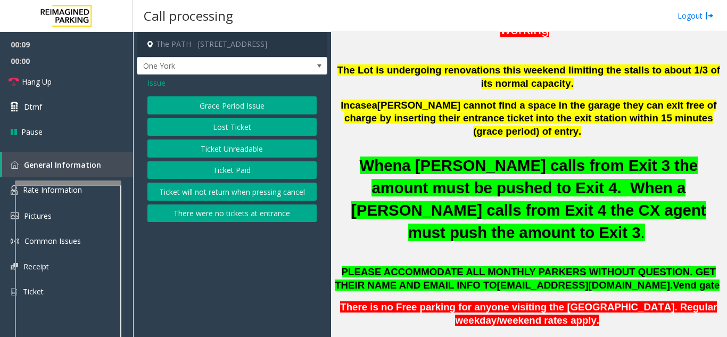
click at [248, 166] on button "Ticket Paid" at bounding box center [231, 170] width 169 height 18
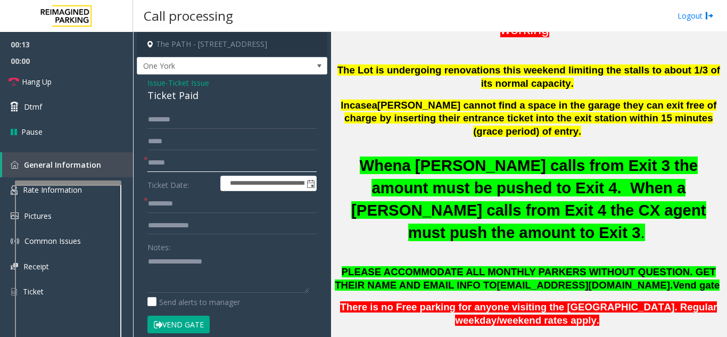
click at [191, 164] on input "text" at bounding box center [231, 163] width 169 height 18
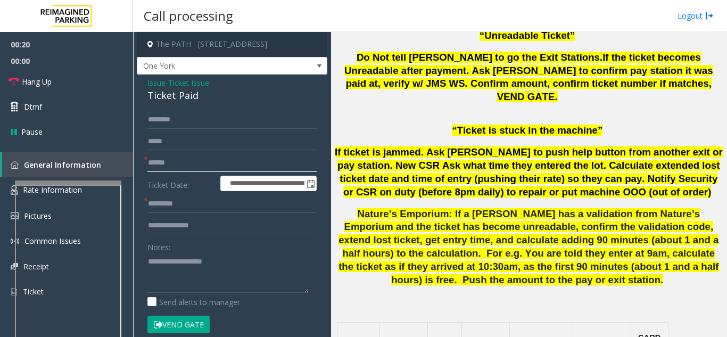
scroll to position [692, 0]
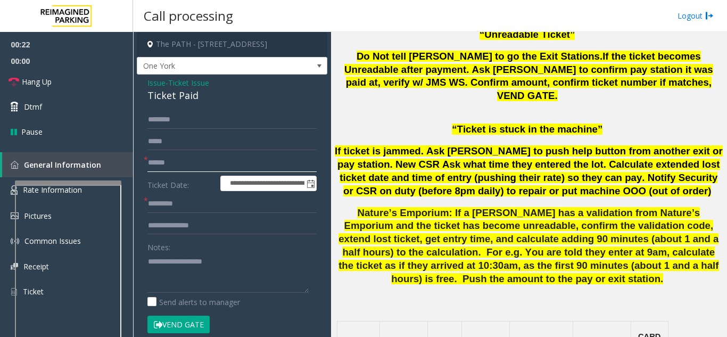
click at [174, 169] on input "text" at bounding box center [231, 163] width 169 height 18
type input "********"
click at [202, 215] on form "**********" at bounding box center [231, 228] width 169 height 234
click at [200, 211] on input "text" at bounding box center [231, 204] width 169 height 18
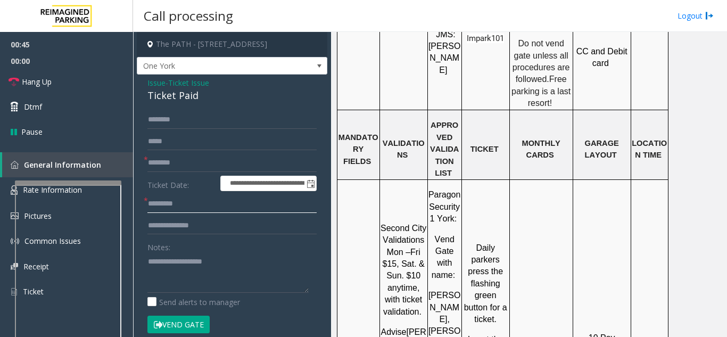
scroll to position [1171, 0]
click at [176, 262] on textarea at bounding box center [227, 273] width 161 height 40
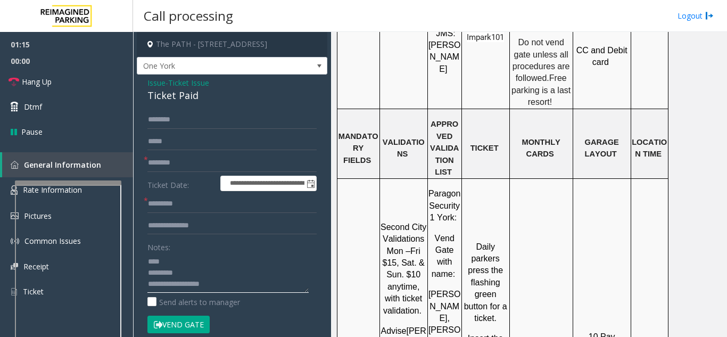
click at [149, 260] on textarea at bounding box center [227, 273] width 161 height 40
click at [216, 288] on textarea at bounding box center [227, 273] width 161 height 40
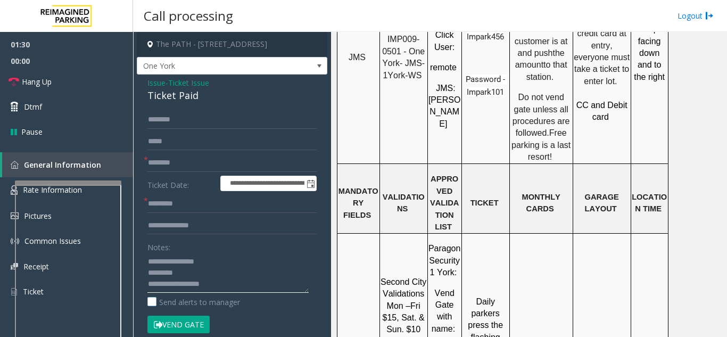
scroll to position [1118, 0]
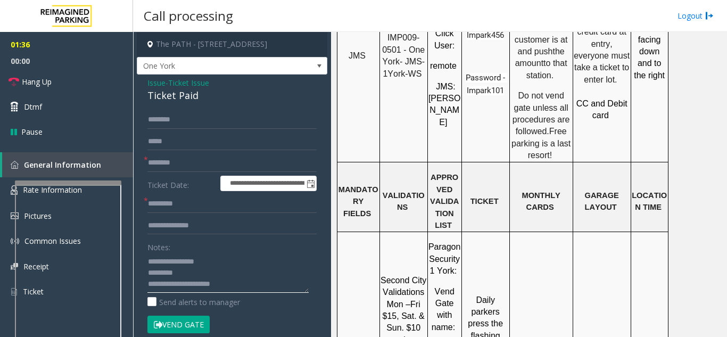
type textarea "**********"
click at [179, 129] on form "**********" at bounding box center [231, 228] width 169 height 234
click at [179, 127] on input "text" at bounding box center [231, 120] width 169 height 18
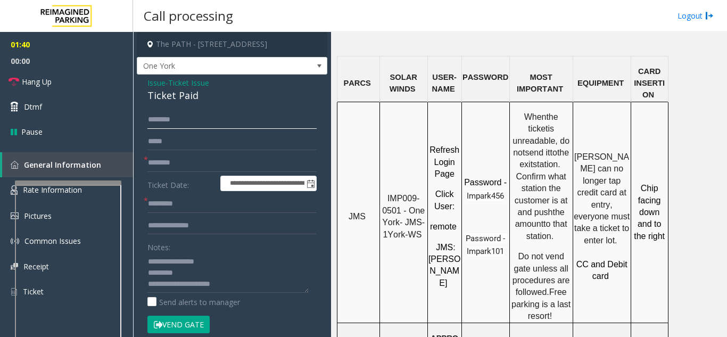
scroll to position [958, 0]
click at [228, 124] on input "text" at bounding box center [231, 120] width 169 height 18
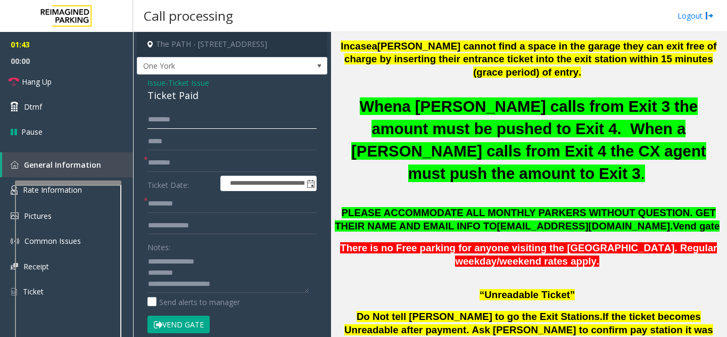
scroll to position [426, 0]
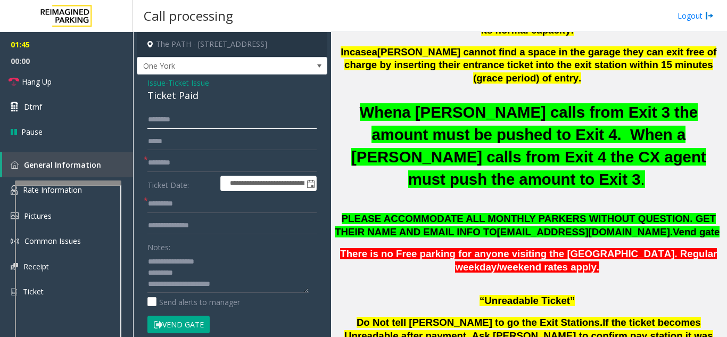
click at [233, 116] on input "text" at bounding box center [231, 120] width 169 height 18
type input "******"
click at [240, 285] on textarea at bounding box center [227, 273] width 161 height 40
type textarea "**********"
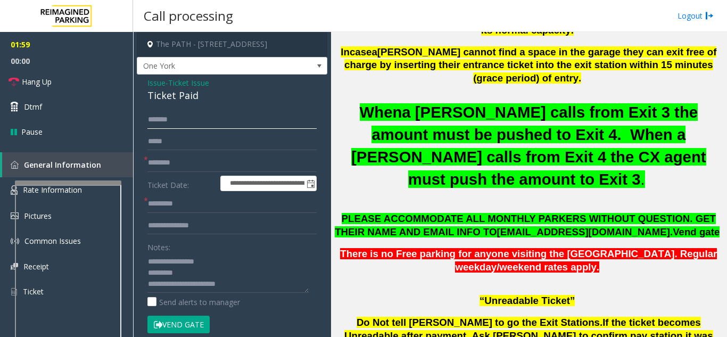
click at [190, 120] on input "******" at bounding box center [231, 120] width 169 height 18
type input "*******"
click at [200, 329] on button "Vend Gate" at bounding box center [178, 325] width 62 height 18
click at [174, 203] on input "text" at bounding box center [231, 204] width 169 height 18
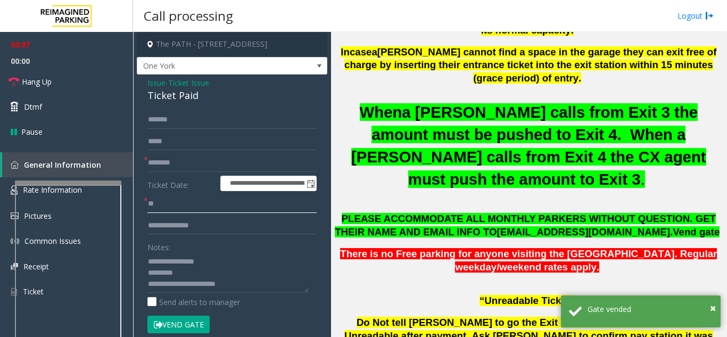
type input "*"
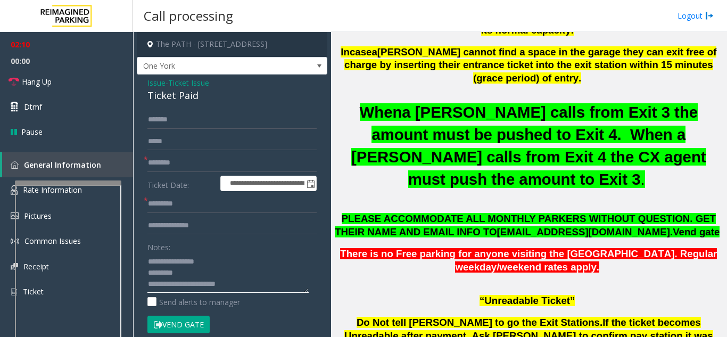
drag, startPoint x: 191, startPoint y: 260, endPoint x: 214, endPoint y: 261, distance: 22.9
click at [214, 261] on textarea at bounding box center [227, 273] width 161 height 40
click at [184, 206] on input "text" at bounding box center [231, 204] width 169 height 18
paste input "****"
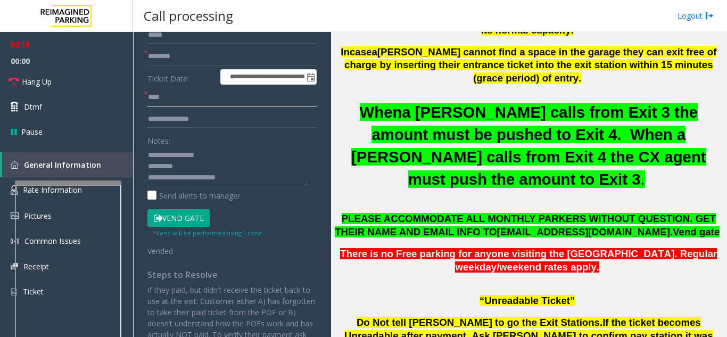
scroll to position [22, 0]
type input "****"
click at [223, 171] on textarea at bounding box center [227, 166] width 161 height 40
click at [37, 68] on span "00:00" at bounding box center [66, 61] width 133 height 17
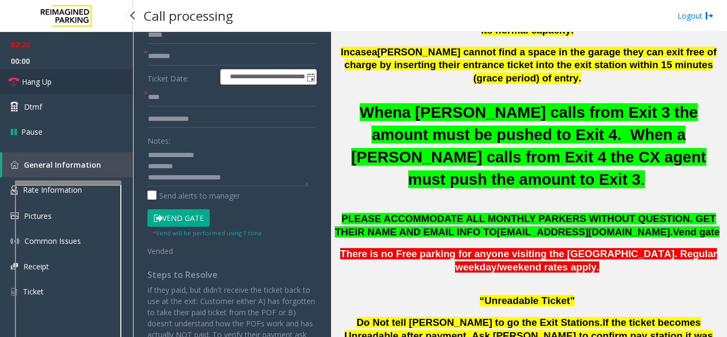
click at [44, 76] on link "Hang Up" at bounding box center [66, 81] width 133 height 25
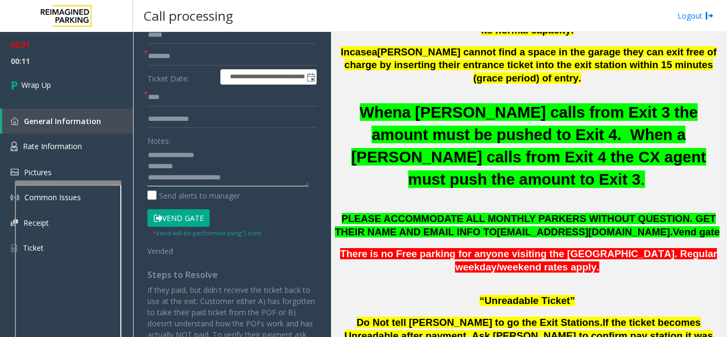
click at [158, 176] on textarea at bounding box center [227, 166] width 161 height 40
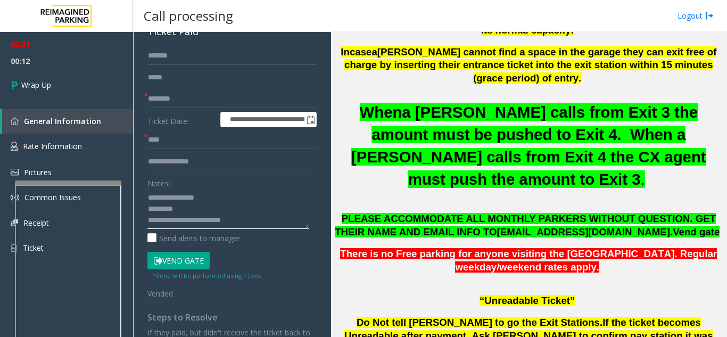
scroll to position [0, 0]
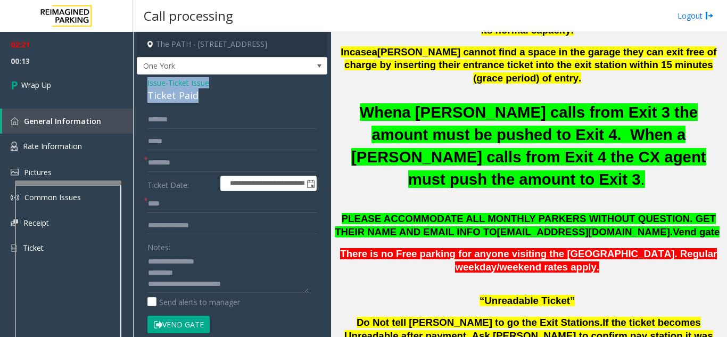
drag, startPoint x: 143, startPoint y: 83, endPoint x: 209, endPoint y: 98, distance: 68.3
click at [209, 98] on div "**********" at bounding box center [232, 339] width 191 height 528
click at [175, 280] on textarea at bounding box center [227, 273] width 161 height 40
paste textarea "**********"
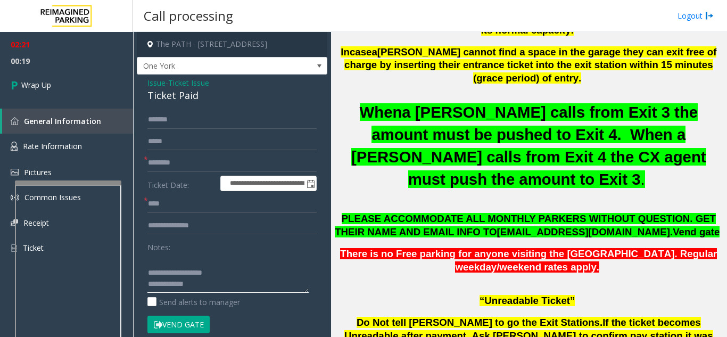
scroll to position [75, 0]
click at [223, 287] on textarea at bounding box center [227, 273] width 161 height 40
paste textarea "**********"
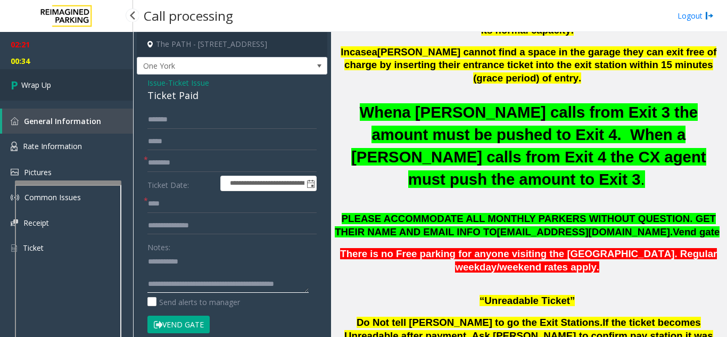
type textarea "**********"
click at [100, 78] on link "Wrap Up" at bounding box center [66, 84] width 133 height 31
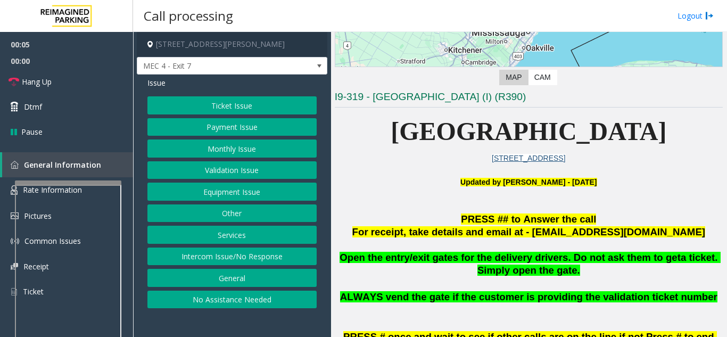
scroll to position [266, 0]
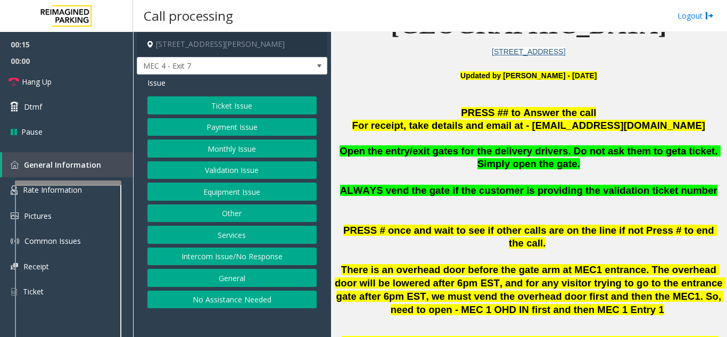
click at [253, 138] on div "Ticket Issue Payment Issue Monthly Issue Validation Issue Equipment Issue Other…" at bounding box center [231, 202] width 169 height 212
click at [252, 145] on button "Monthly Issue" at bounding box center [231, 148] width 169 height 18
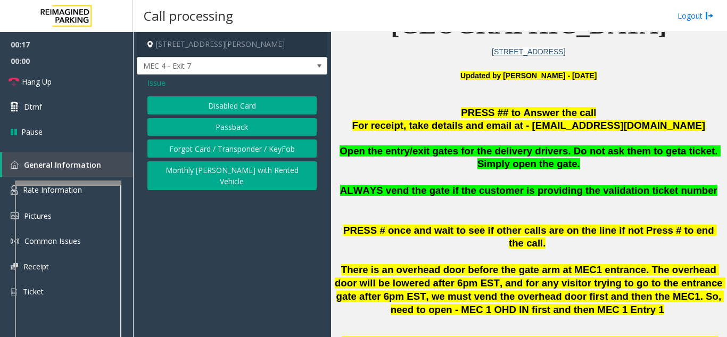
click at [228, 106] on button "Disabled Card" at bounding box center [231, 105] width 169 height 18
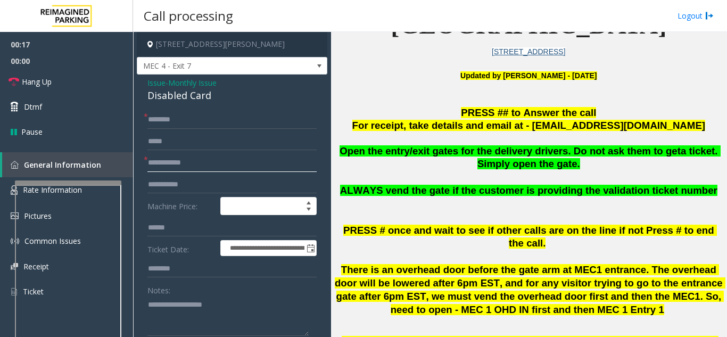
click at [191, 171] on input "text" at bounding box center [231, 163] width 169 height 18
type input "******"
click at [198, 124] on input "text" at bounding box center [231, 120] width 169 height 18
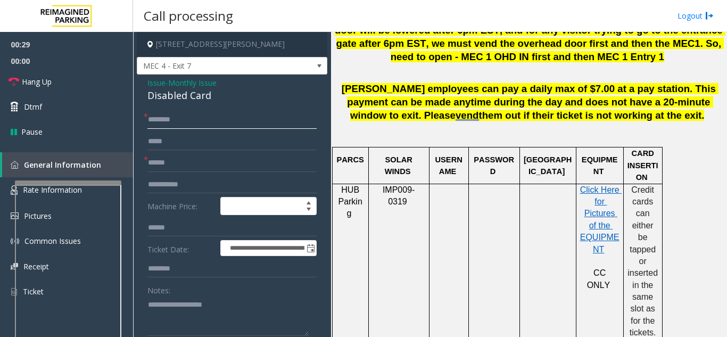
scroll to position [532, 0]
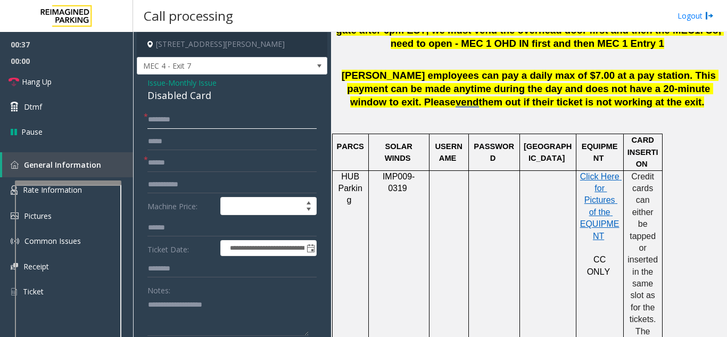
type input "*"
type input "*****"
click at [188, 310] on textarea at bounding box center [227, 316] width 161 height 40
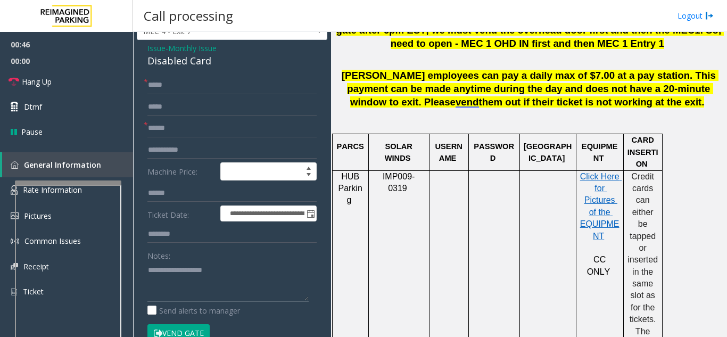
scroll to position [53, 0]
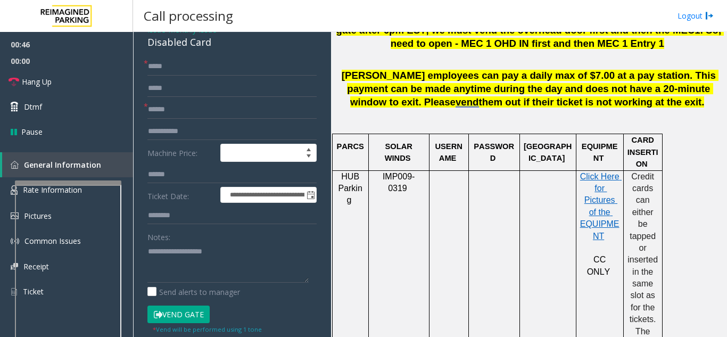
click at [190, 309] on button "Vend Gate" at bounding box center [178, 315] width 62 height 18
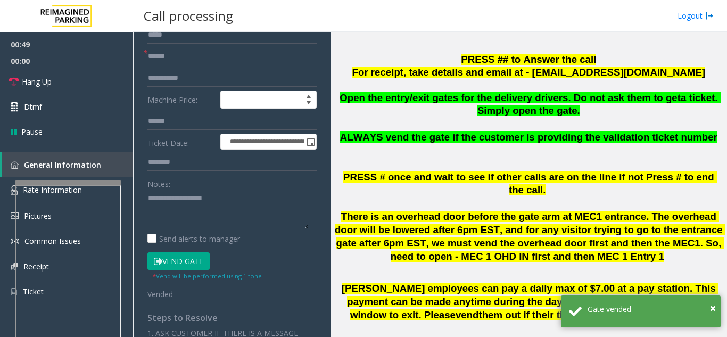
scroll to position [0, 0]
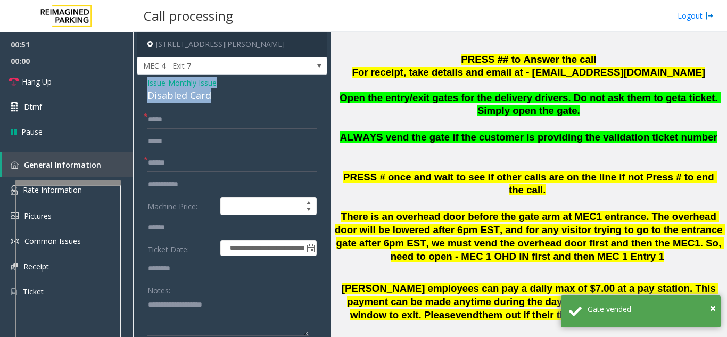
drag, startPoint x: 143, startPoint y: 85, endPoint x: 231, endPoint y: 94, distance: 88.4
click at [83, 88] on link "Hang Up" at bounding box center [66, 81] width 133 height 25
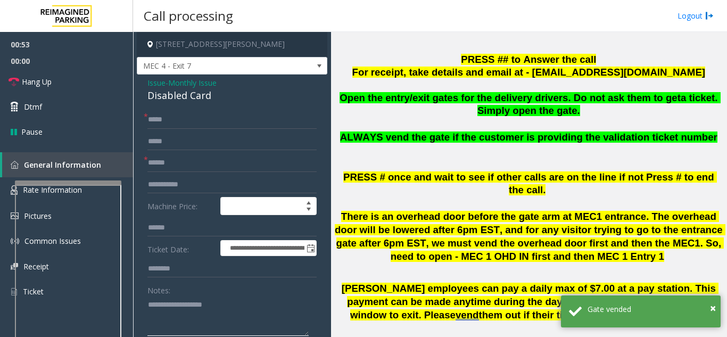
click at [185, 320] on textarea at bounding box center [227, 316] width 161 height 40
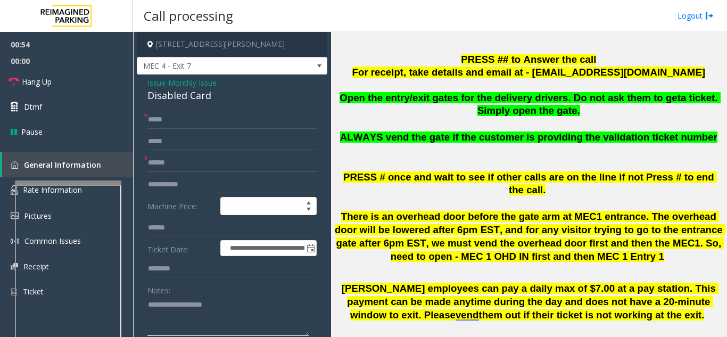
paste textarea "**********"
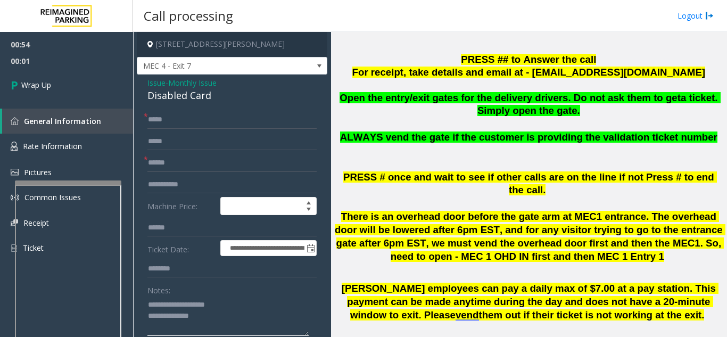
scroll to position [8, 0]
click at [242, 328] on textarea at bounding box center [227, 316] width 161 height 40
paste textarea "**********"
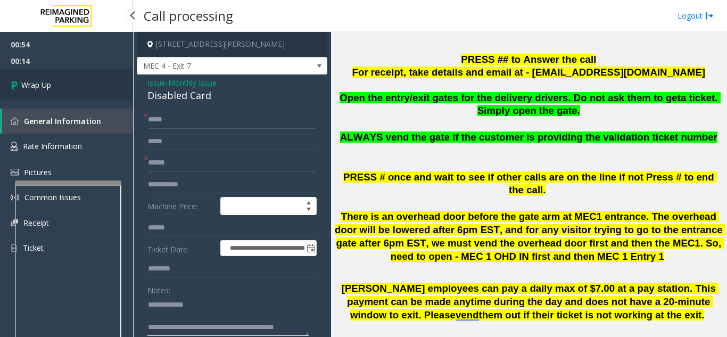
type textarea "**********"
click at [59, 84] on link "Wrap Up" at bounding box center [66, 84] width 133 height 31
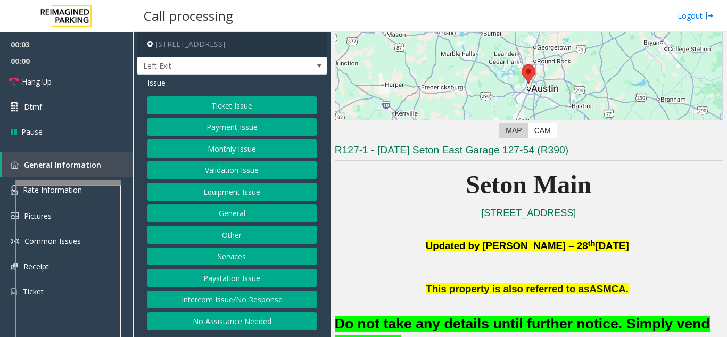
scroll to position [160, 0]
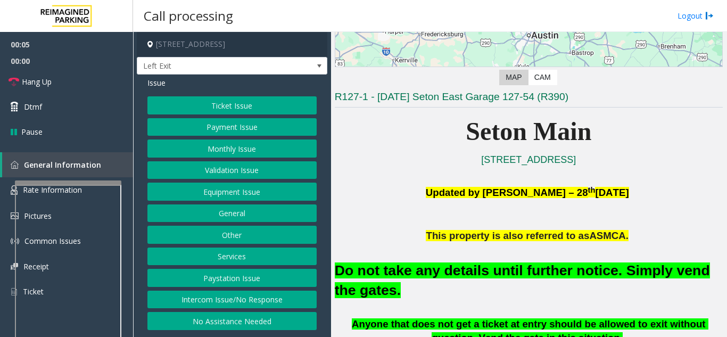
click at [236, 188] on button "Equipment Issue" at bounding box center [231, 192] width 169 height 18
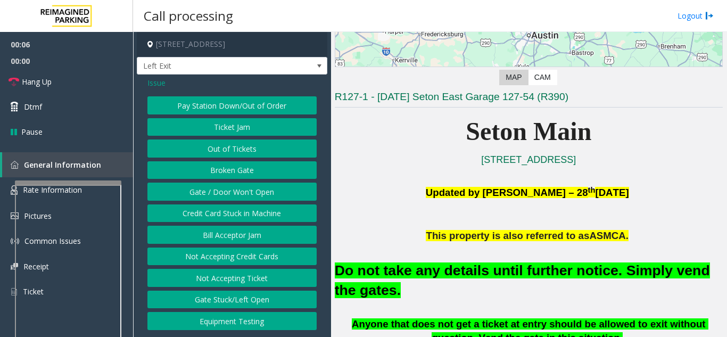
click at [223, 180] on div "Pay Station Down/Out of Order Ticket Jam Out of Tickets Broken Gate Gate / Door…" at bounding box center [231, 213] width 169 height 234
click at [225, 190] on button "Gate / Door Won't Open" at bounding box center [231, 192] width 169 height 18
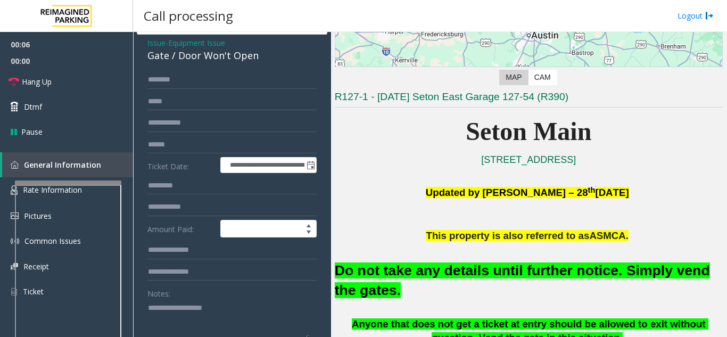
scroll to position [106, 0]
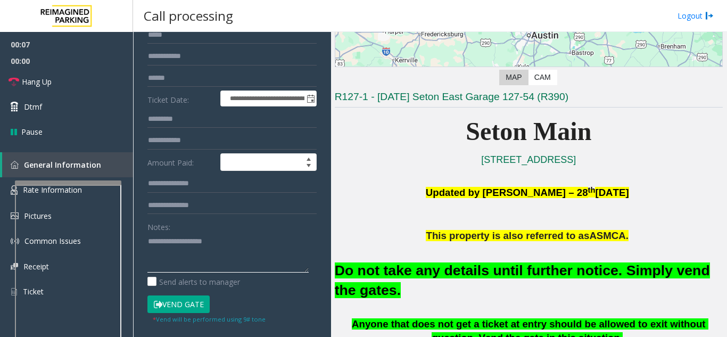
click at [199, 256] on textarea at bounding box center [227, 253] width 161 height 40
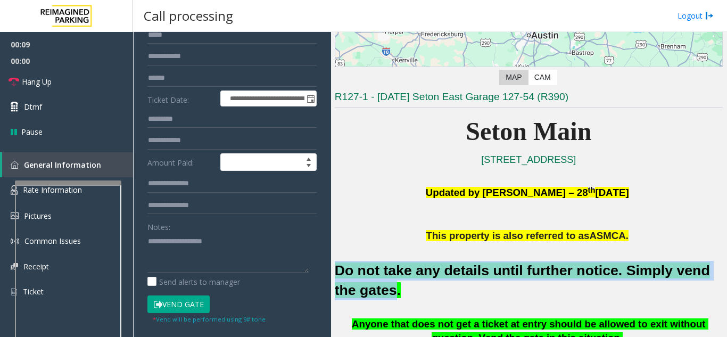
drag, startPoint x: 335, startPoint y: 269, endPoint x: 366, endPoint y: 291, distance: 38.1
click at [366, 291] on font "Do not take any details until further notice. Simply vend the gates." at bounding box center [522, 280] width 375 height 36
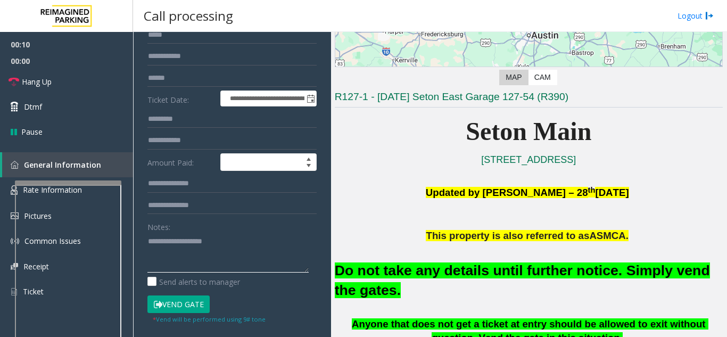
click at [271, 268] on textarea at bounding box center [227, 253] width 161 height 40
paste textarea "**********"
click at [166, 308] on button "Vend Gate" at bounding box center [178, 304] width 62 height 18
click at [149, 239] on textarea at bounding box center [227, 253] width 161 height 40
click at [84, 95] on link "Dtmf" at bounding box center [66, 106] width 133 height 25
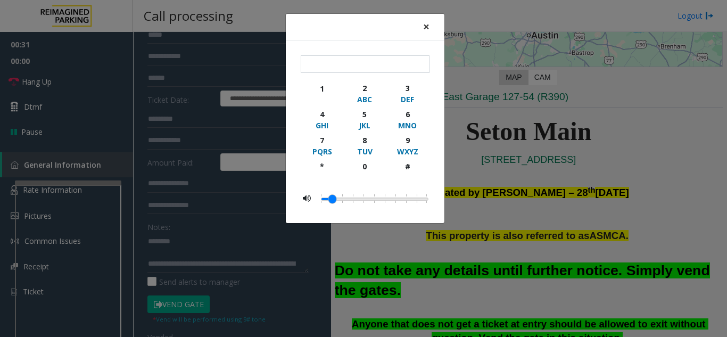
click at [428, 26] on span "×" at bounding box center [426, 26] width 6 height 15
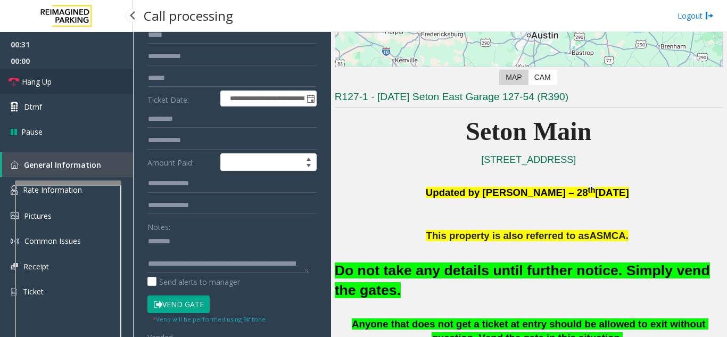
click at [94, 79] on link "Hang Up" at bounding box center [66, 81] width 133 height 25
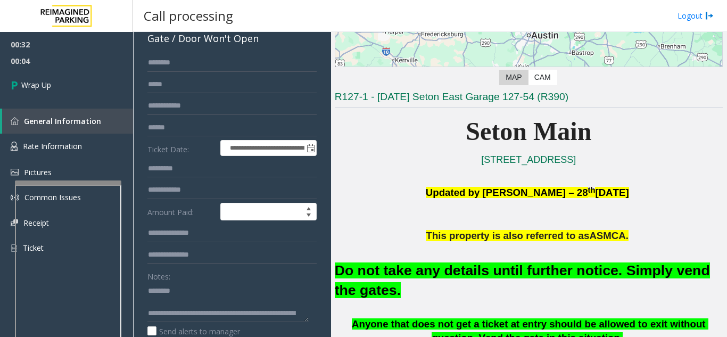
scroll to position [0, 0]
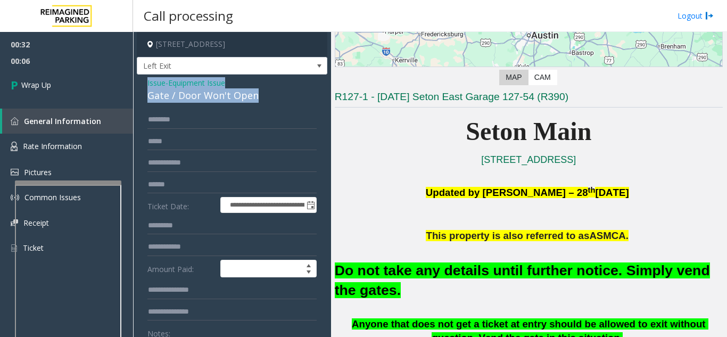
drag, startPoint x: 139, startPoint y: 82, endPoint x: 257, endPoint y: 94, distance: 118.2
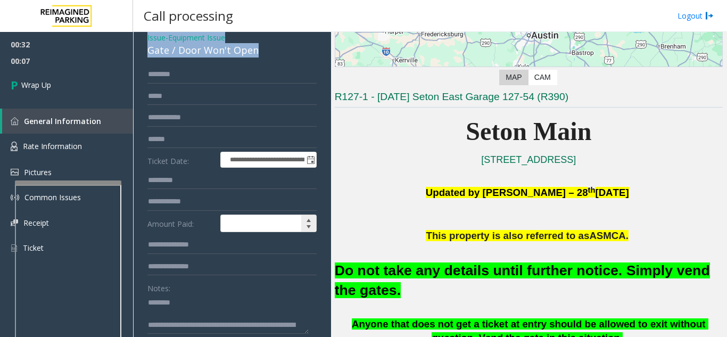
scroll to position [106, 0]
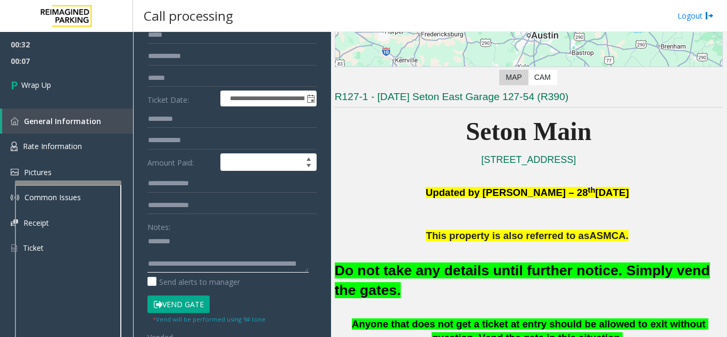
click at [213, 252] on textarea at bounding box center [227, 253] width 161 height 40
click at [212, 250] on textarea at bounding box center [227, 253] width 161 height 40
click at [211, 247] on textarea at bounding box center [227, 253] width 161 height 40
paste textarea "**********"
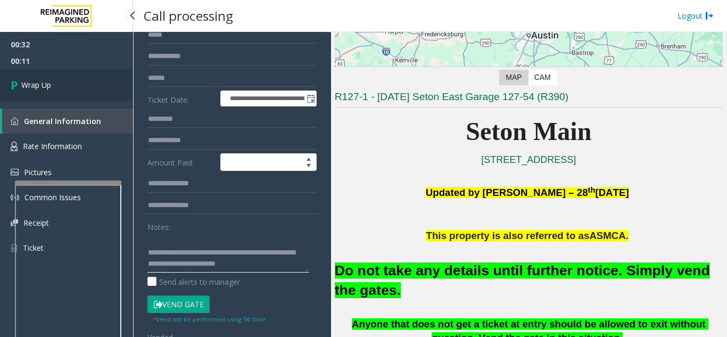
type textarea "**********"
click at [73, 81] on link "Wrap Up" at bounding box center [66, 84] width 133 height 31
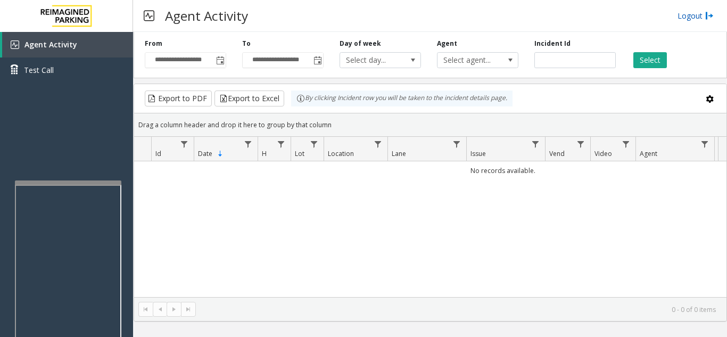
click at [679, 16] on link "Logout" at bounding box center [696, 15] width 36 height 11
